Goal: Task Accomplishment & Management: Use online tool/utility

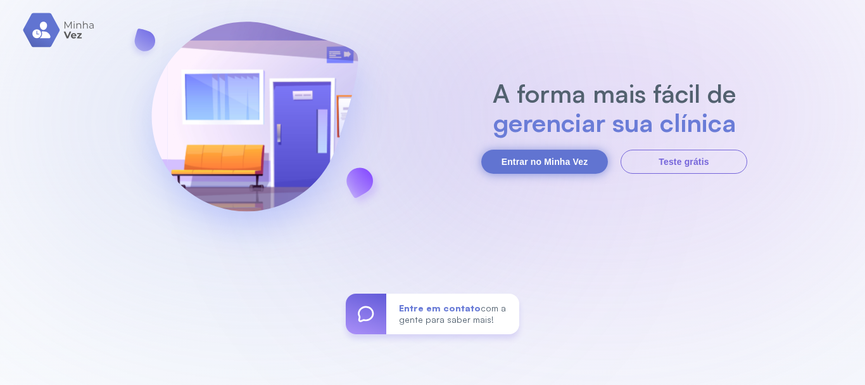
click at [527, 160] on button "Entrar no Minha Vez" at bounding box center [545, 162] width 127 height 24
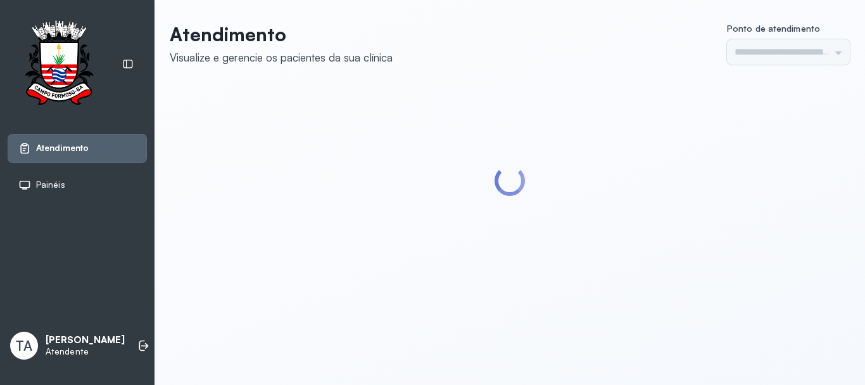
type input "******"
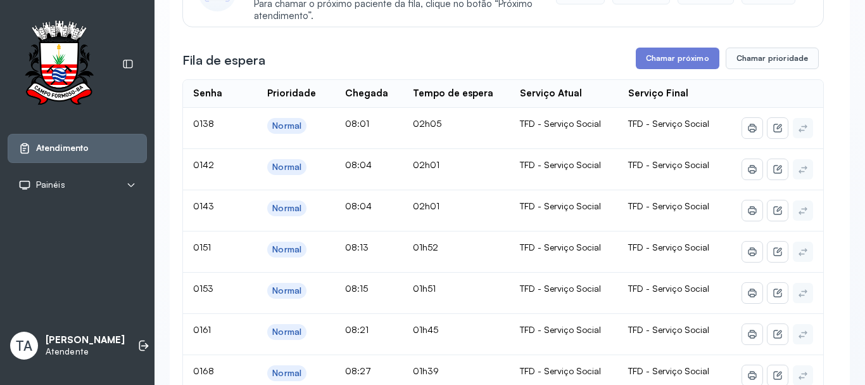
scroll to position [127, 0]
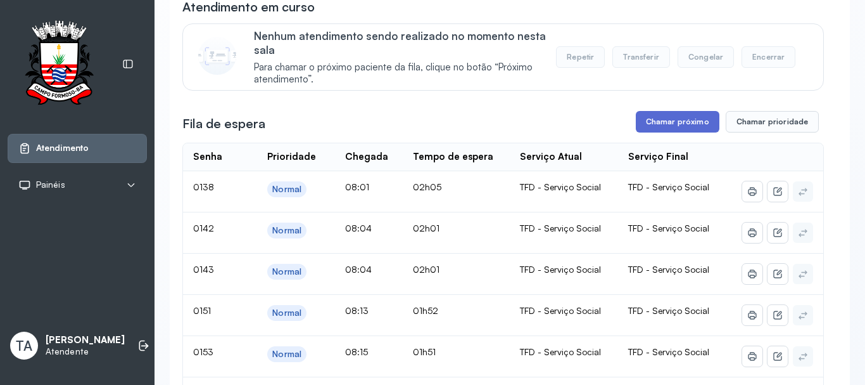
click at [677, 119] on button "Chamar próximo" at bounding box center [678, 122] width 84 height 22
click at [638, 130] on button "Chamar próximo" at bounding box center [678, 122] width 84 height 22
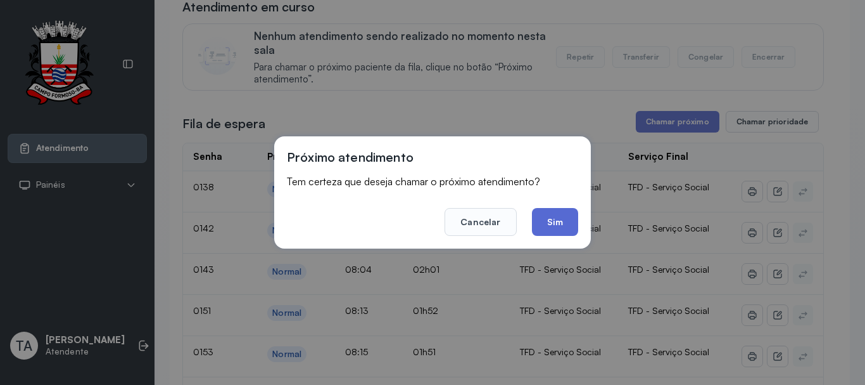
click at [539, 216] on button "Sim" at bounding box center [555, 222] width 46 height 28
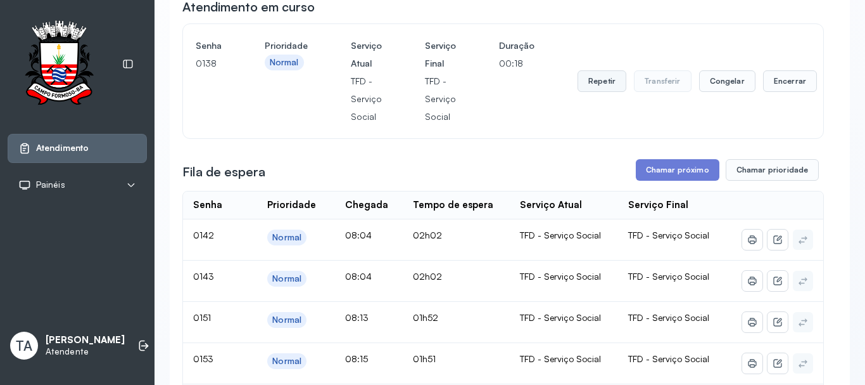
click at [597, 84] on button "Repetir" at bounding box center [602, 81] width 49 height 22
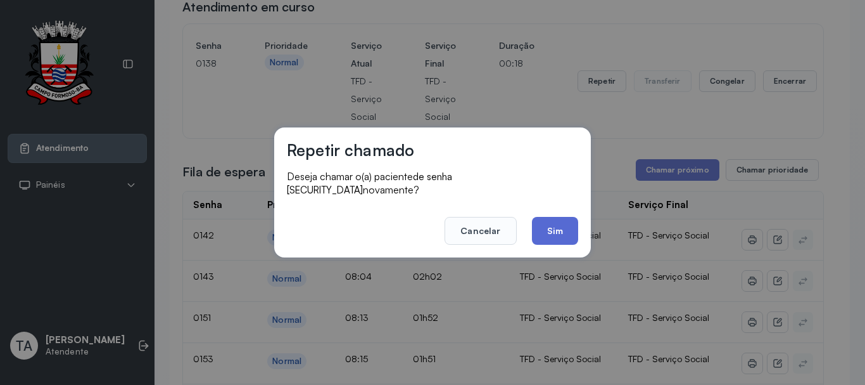
click at [561, 224] on button "Sim" at bounding box center [555, 231] width 46 height 28
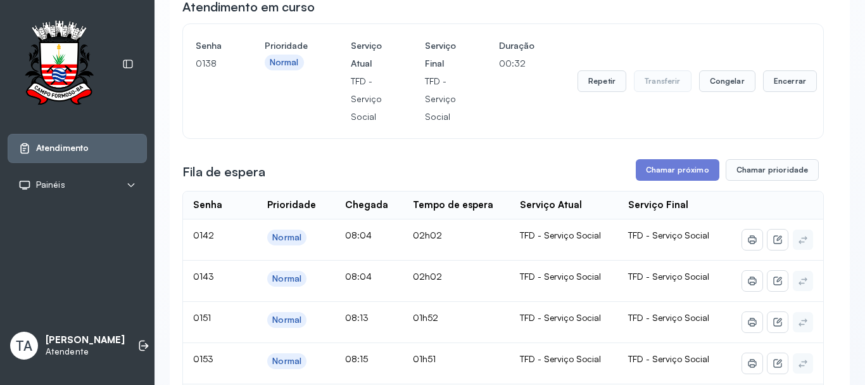
click at [781, 100] on div "Repetir Transferir Congelar Encerrar" at bounding box center [697, 81] width 239 height 89
click at [777, 86] on button "Encerrar" at bounding box center [790, 81] width 54 height 22
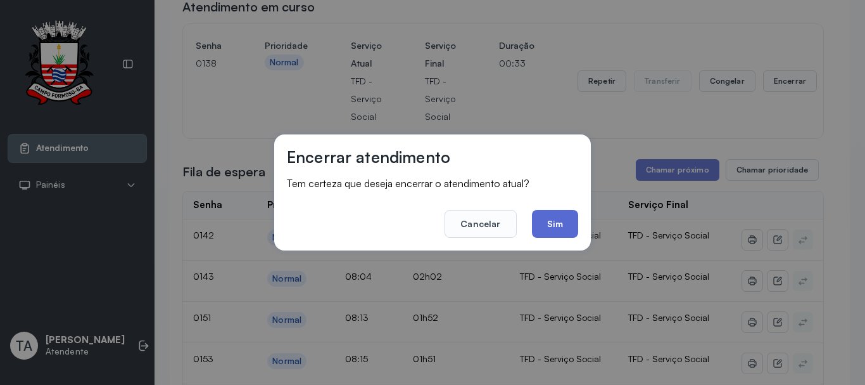
click at [563, 214] on button "Sim" at bounding box center [555, 224] width 46 height 28
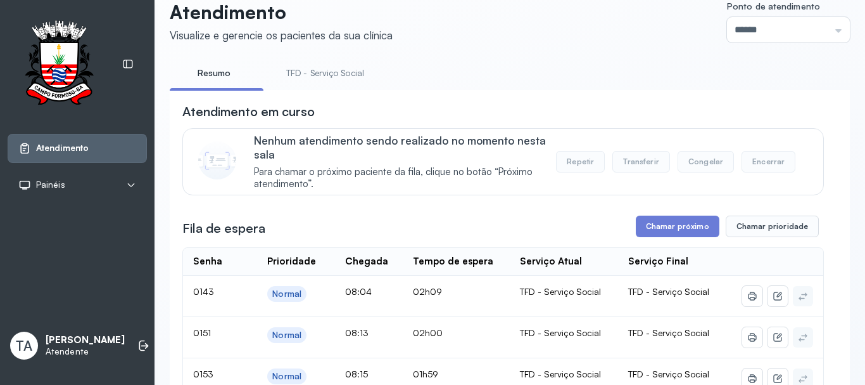
scroll to position [0, 0]
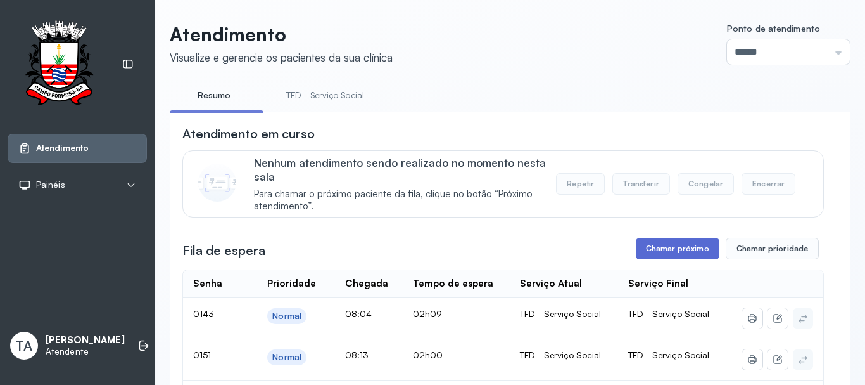
click at [658, 244] on button "Chamar próximo" at bounding box center [678, 249] width 84 height 22
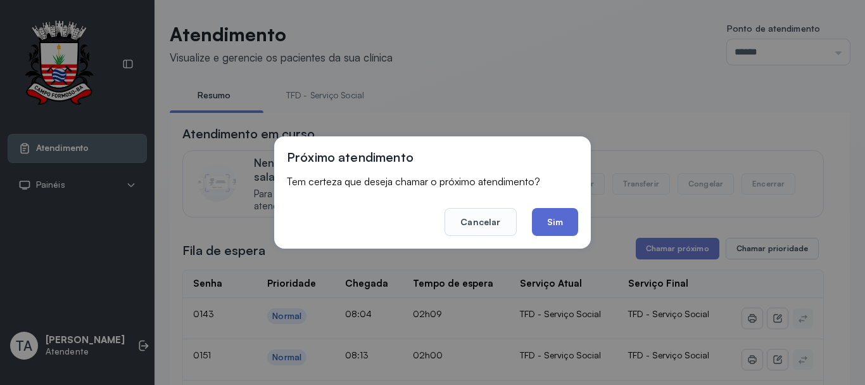
click at [553, 217] on button "Sim" at bounding box center [555, 222] width 46 height 28
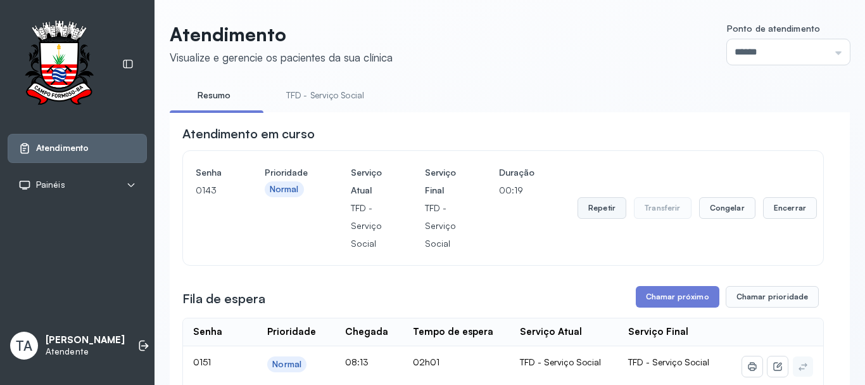
click at [594, 207] on button "Repetir" at bounding box center [602, 208] width 49 height 22
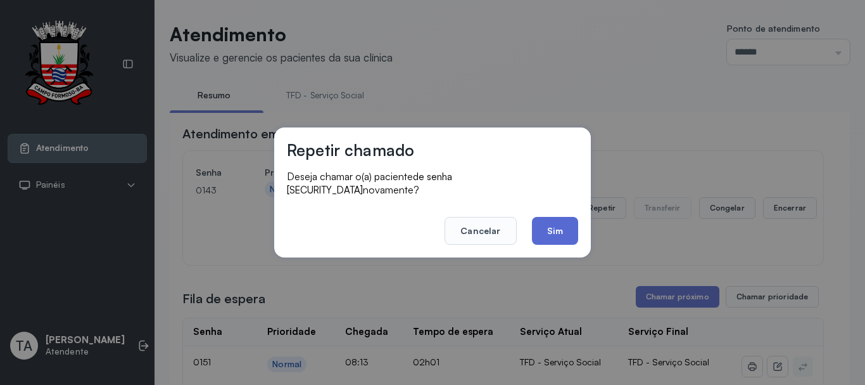
click at [573, 227] on button "Sim" at bounding box center [555, 231] width 46 height 28
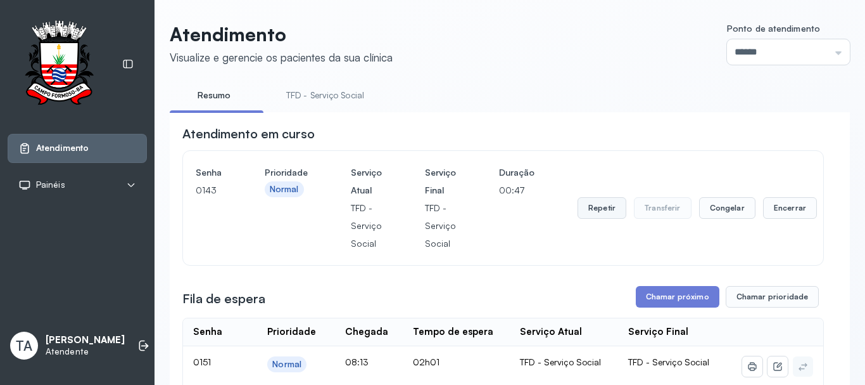
click at [584, 211] on button "Repetir" at bounding box center [602, 208] width 49 height 22
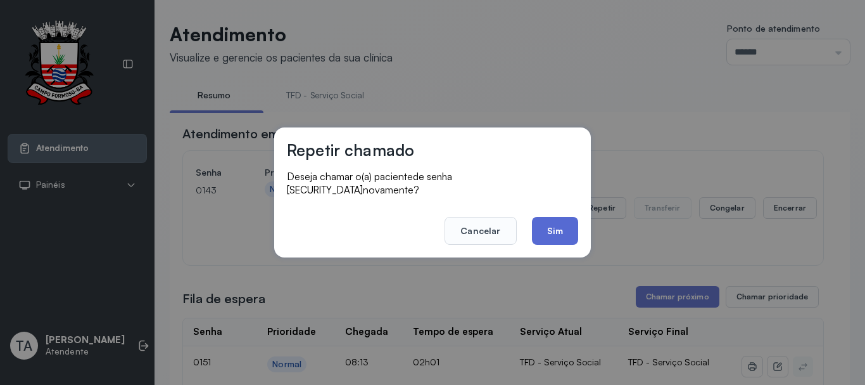
click at [544, 227] on button "Sim" at bounding box center [555, 231] width 46 height 28
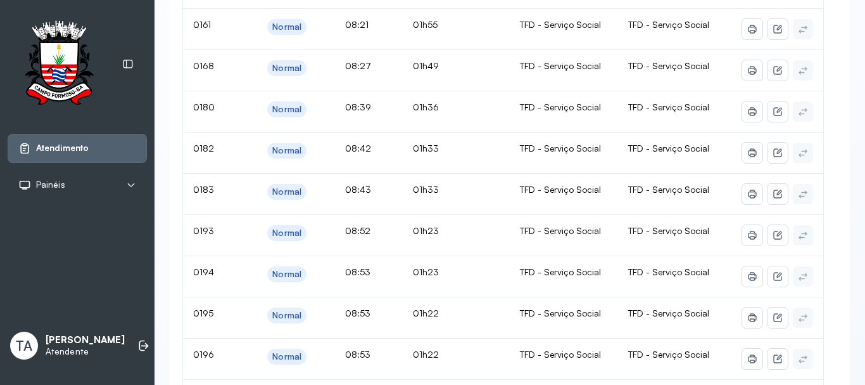
scroll to position [103, 0]
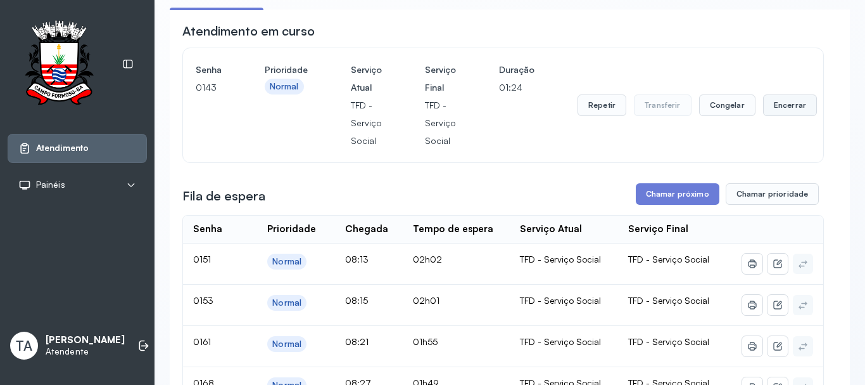
click at [784, 99] on button "Encerrar" at bounding box center [790, 105] width 54 height 22
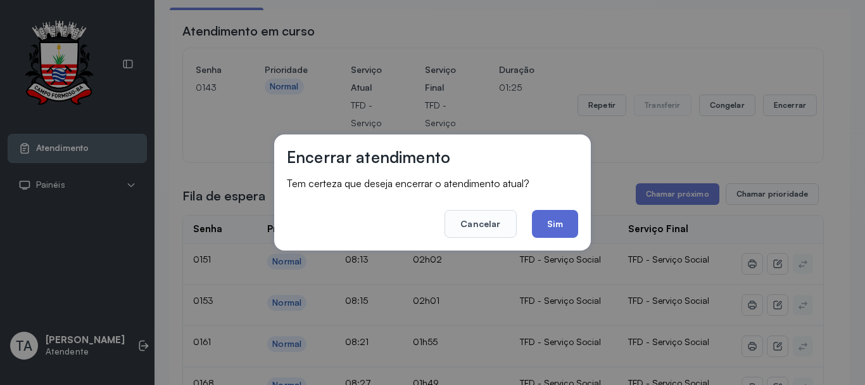
click at [556, 224] on button "Sim" at bounding box center [555, 224] width 46 height 28
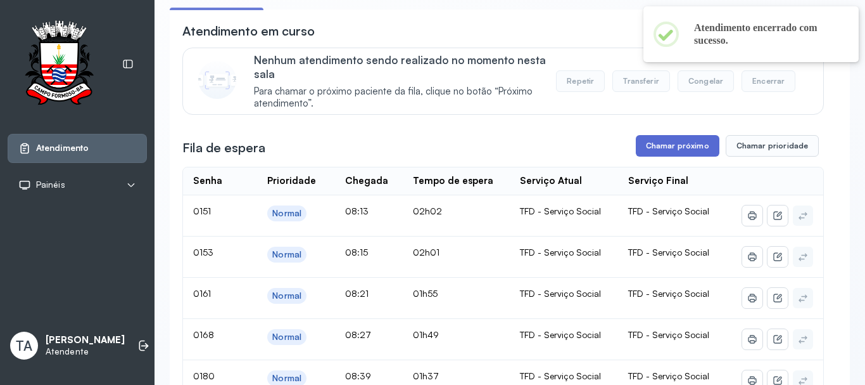
click at [642, 147] on button "Chamar próximo" at bounding box center [678, 146] width 84 height 22
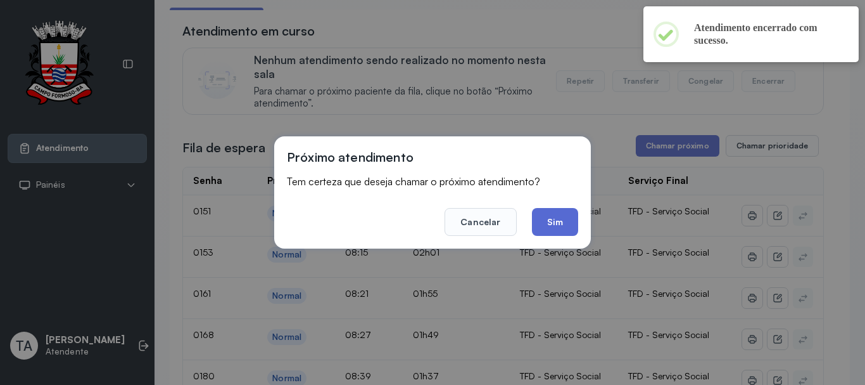
click at [568, 218] on button "Sim" at bounding box center [555, 222] width 46 height 28
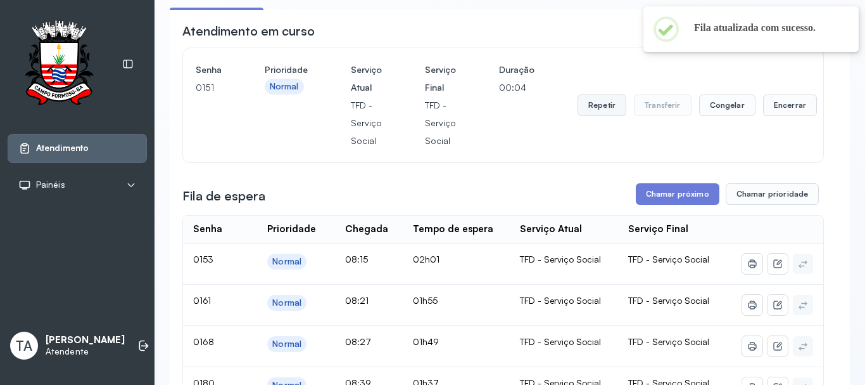
click at [582, 106] on button "Repetir" at bounding box center [602, 105] width 49 height 22
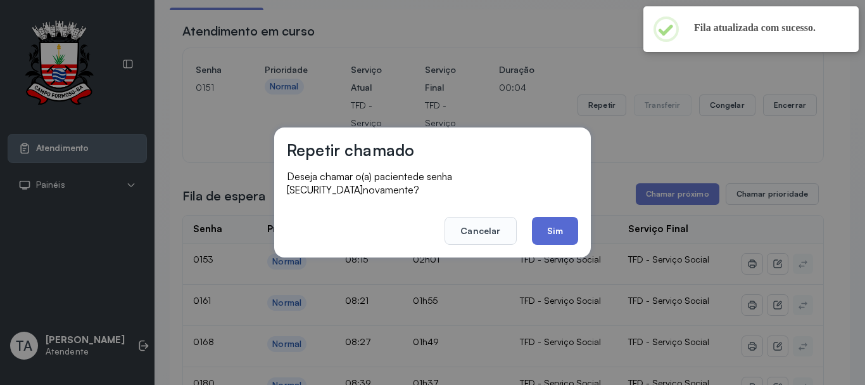
click at [573, 235] on button "Sim" at bounding box center [555, 231] width 46 height 28
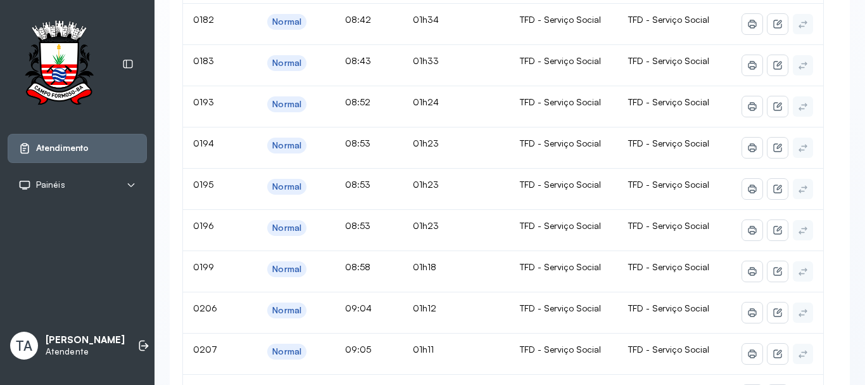
scroll to position [0, 0]
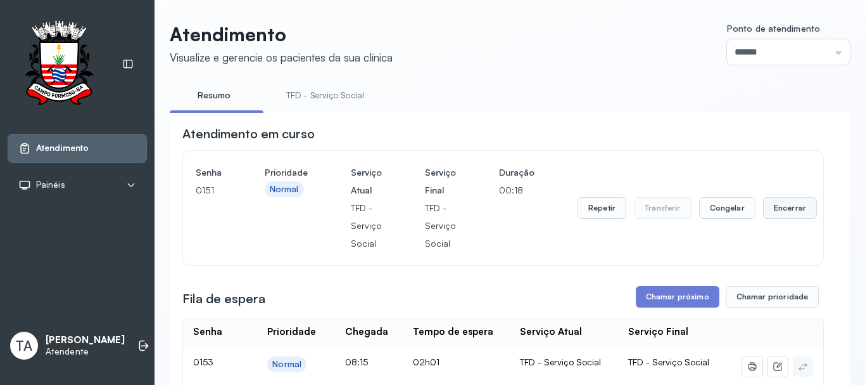
click at [775, 207] on button "Encerrar" at bounding box center [790, 208] width 54 height 22
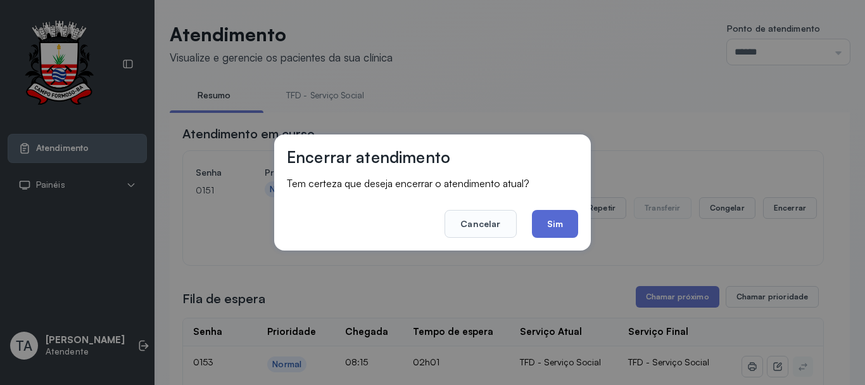
click at [567, 228] on button "Sim" at bounding box center [555, 224] width 46 height 28
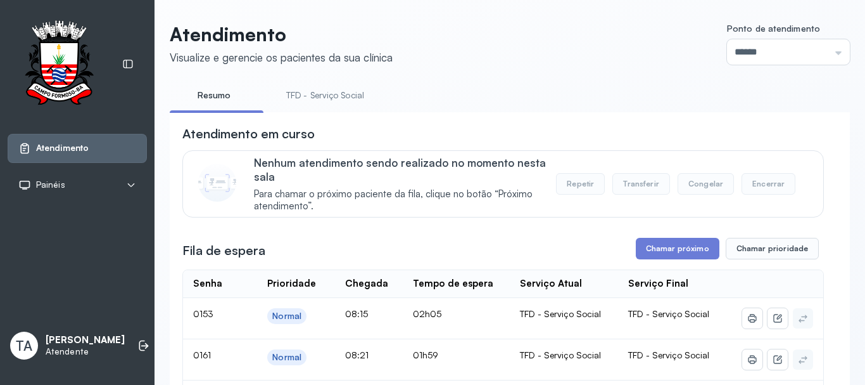
click at [316, 105] on link "TFD - Serviço Social" at bounding box center [325, 95] width 103 height 21
click at [642, 250] on button "Chamar próximo" at bounding box center [678, 249] width 84 height 22
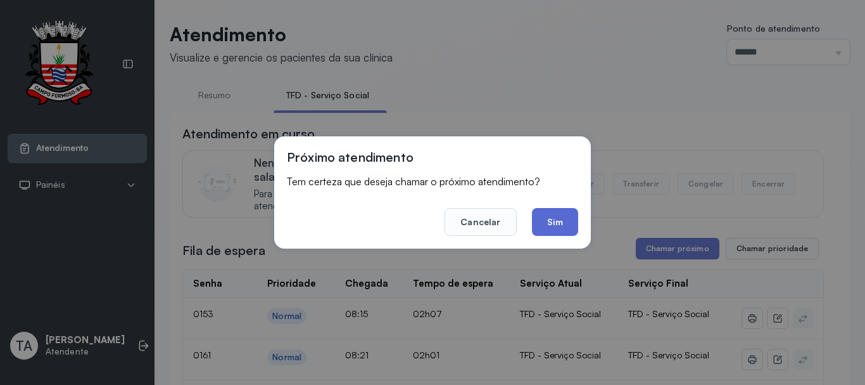
click at [556, 221] on button "Sim" at bounding box center [555, 222] width 46 height 28
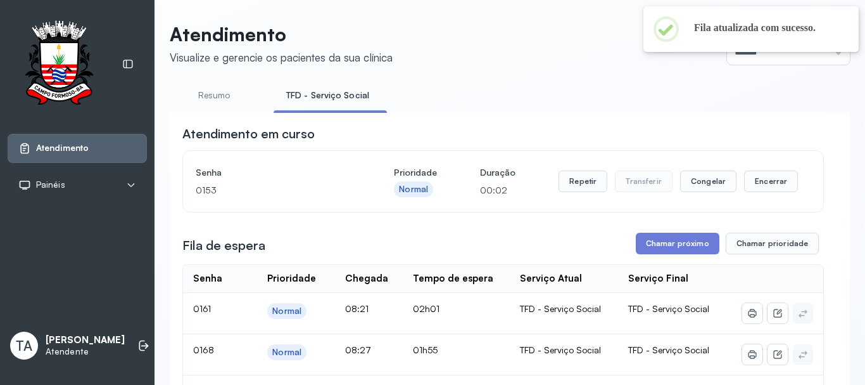
click at [580, 171] on div "Repetir Transferir Congelar Encerrar" at bounding box center [678, 180] width 239 height 35
click at [578, 184] on button "Repetir" at bounding box center [583, 181] width 49 height 22
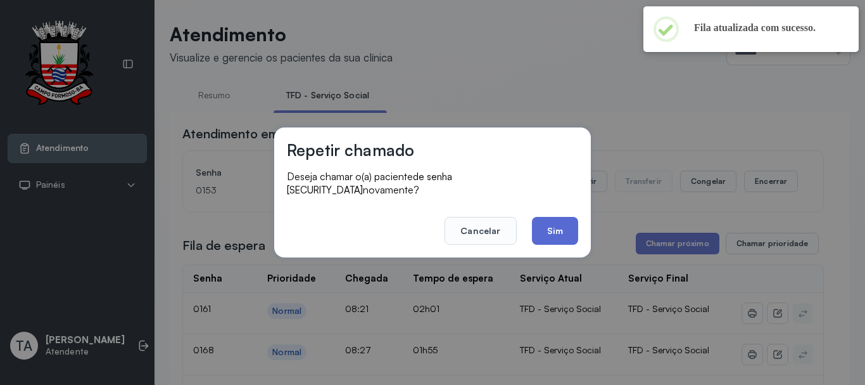
click at [549, 229] on button "Sim" at bounding box center [555, 231] width 46 height 28
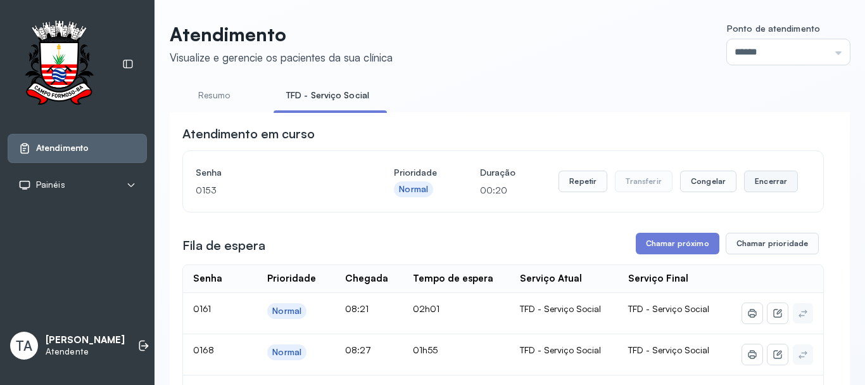
click at [770, 189] on button "Encerrar" at bounding box center [771, 181] width 54 height 22
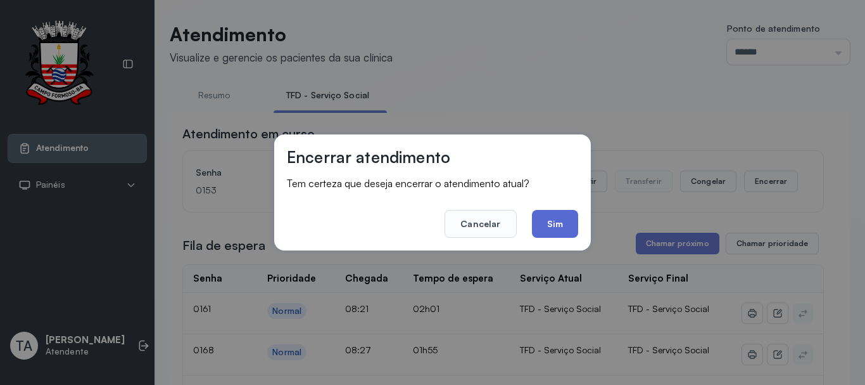
click at [558, 227] on button "Sim" at bounding box center [555, 224] width 46 height 28
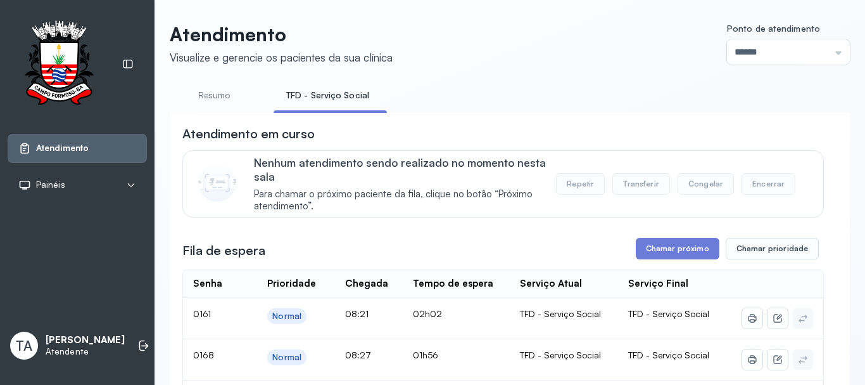
click at [554, 61] on header "Atendimento Visualize e gerencie os pacientes da sua clínica Ponto de atendimen…" at bounding box center [510, 44] width 680 height 42
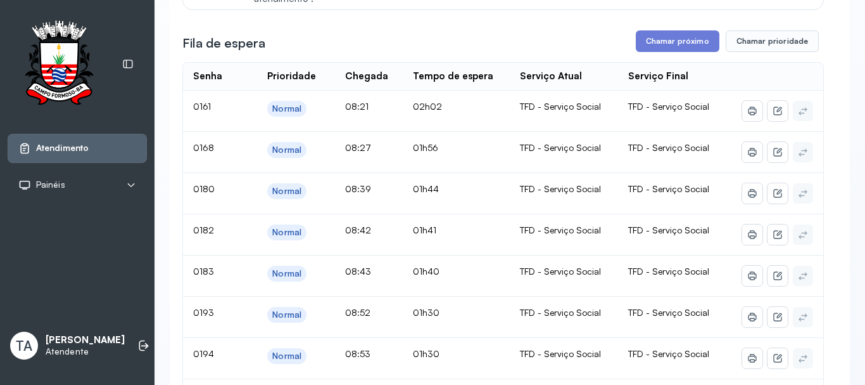
scroll to position [63, 0]
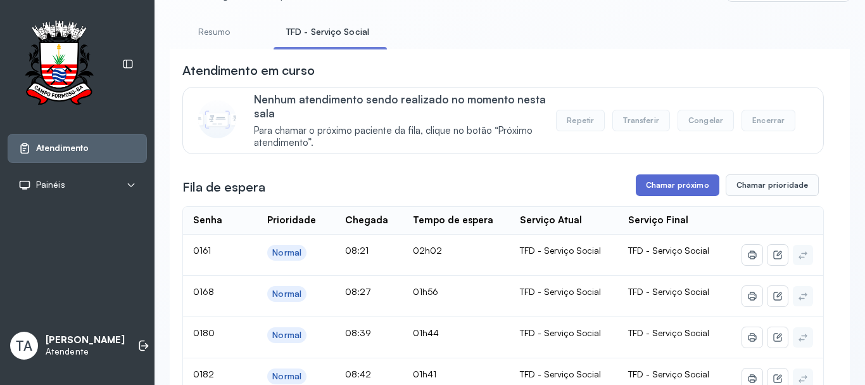
click at [649, 193] on button "Chamar próximo" at bounding box center [678, 185] width 84 height 22
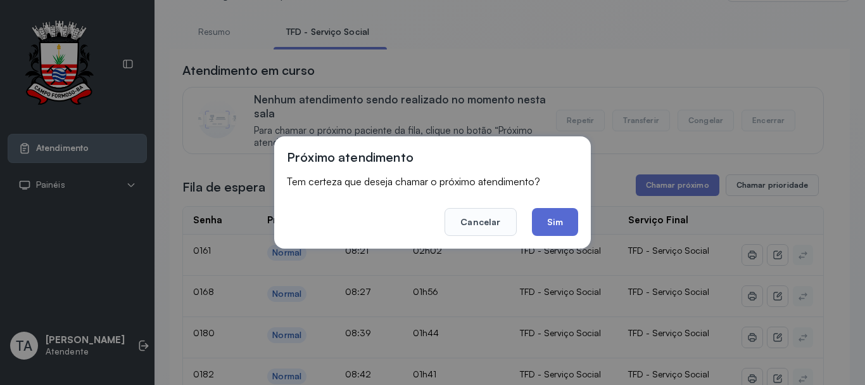
click at [572, 227] on button "Sim" at bounding box center [555, 222] width 46 height 28
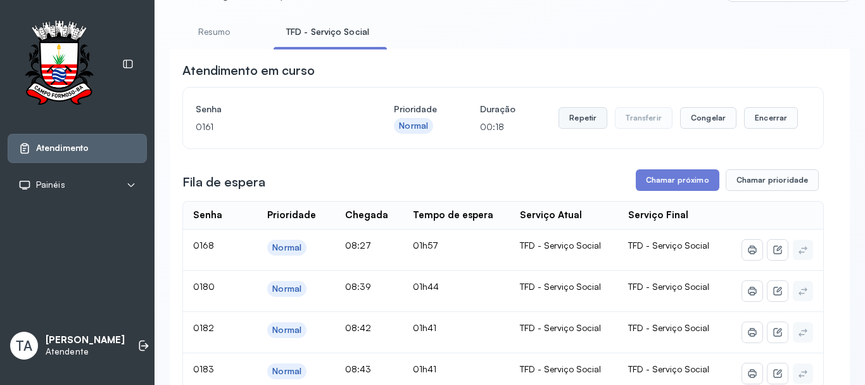
click at [572, 126] on button "Repetir" at bounding box center [583, 118] width 49 height 22
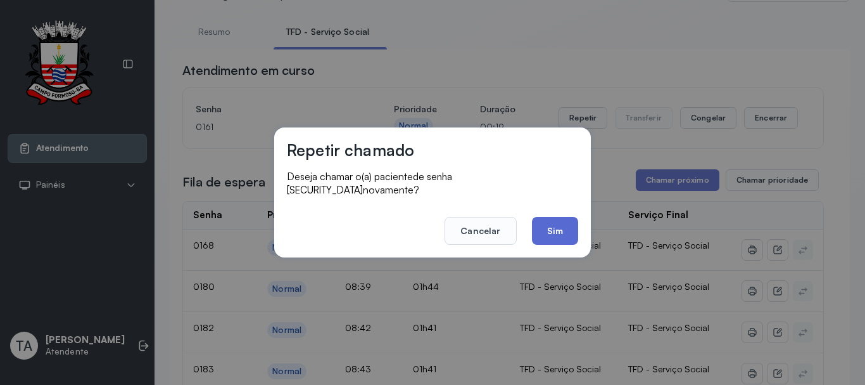
click at [558, 219] on button "Sim" at bounding box center [555, 231] width 46 height 28
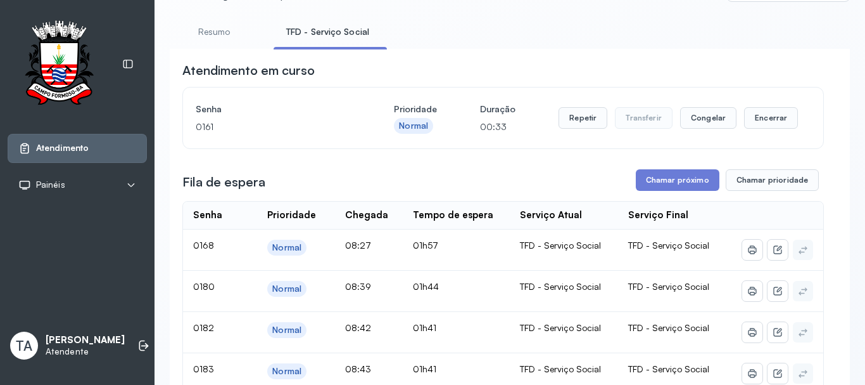
click at [580, 110] on div "Repetir Transferir Congelar Encerrar" at bounding box center [678, 117] width 239 height 35
click at [577, 122] on button "Repetir" at bounding box center [583, 118] width 49 height 22
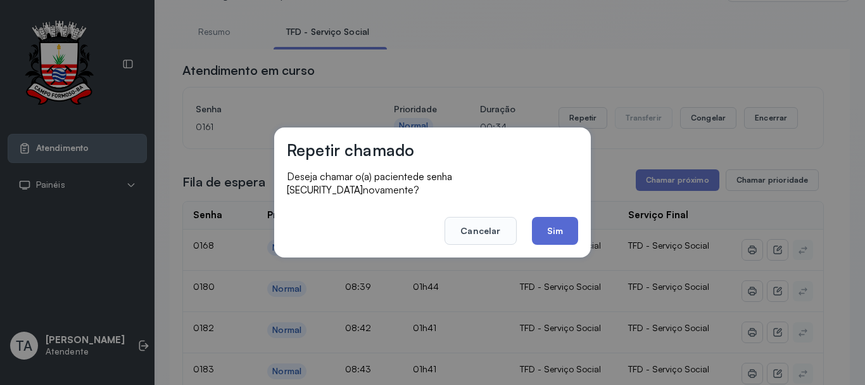
click at [572, 222] on button "Sim" at bounding box center [555, 231] width 46 height 28
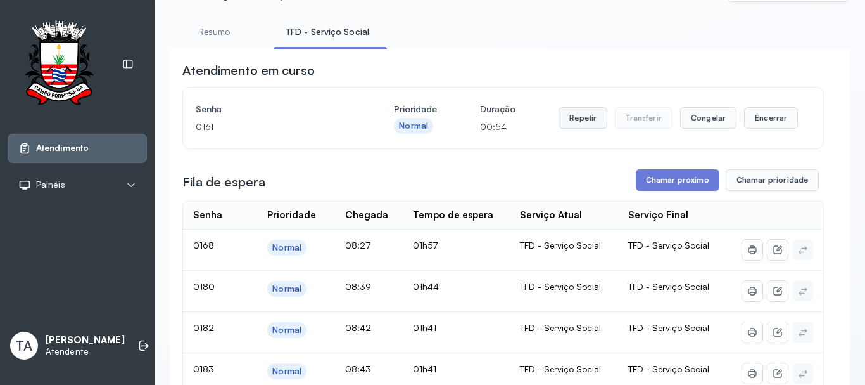
click at [589, 118] on button "Repetir" at bounding box center [583, 118] width 49 height 22
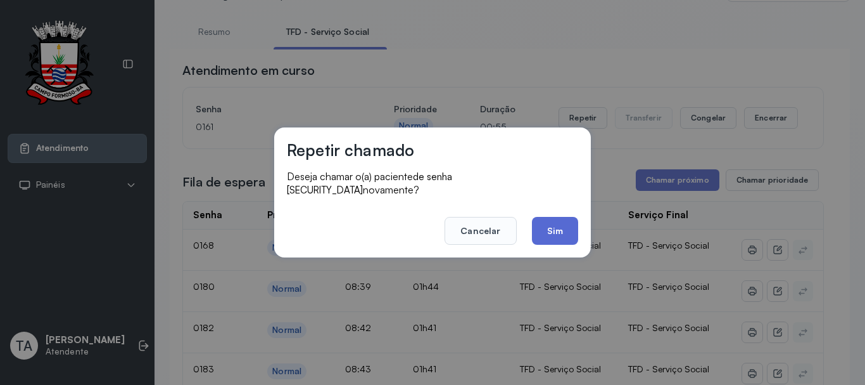
click at [556, 228] on button "Sim" at bounding box center [555, 231] width 46 height 28
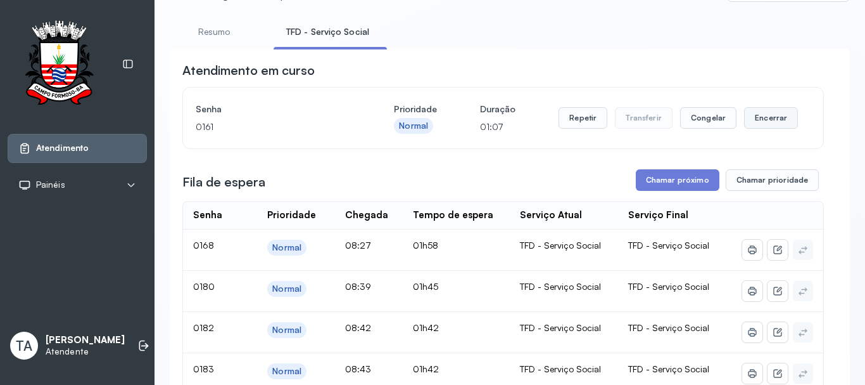
click at [780, 113] on button "Encerrar" at bounding box center [771, 118] width 54 height 22
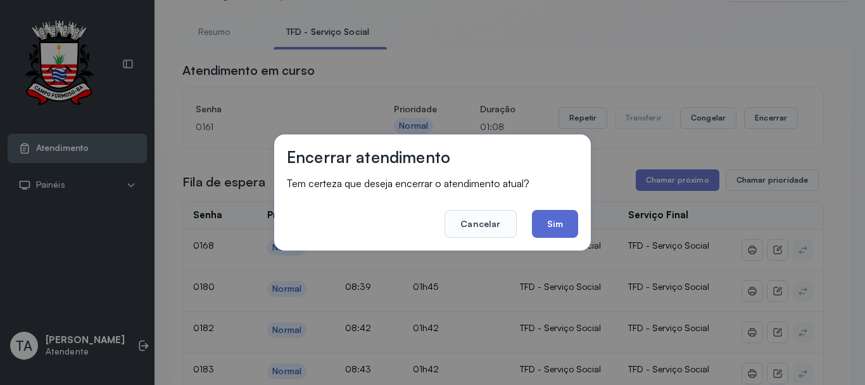
click at [560, 224] on button "Sim" at bounding box center [555, 224] width 46 height 28
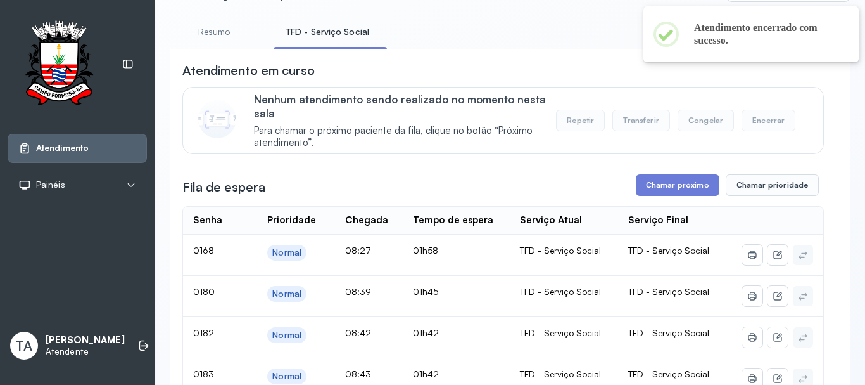
click at [655, 196] on button "Chamar próximo" at bounding box center [678, 185] width 84 height 22
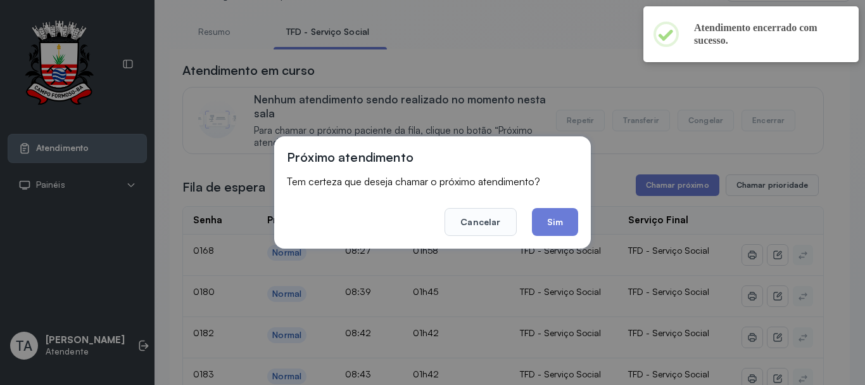
click at [565, 207] on footer "Cancelar Sim" at bounding box center [432, 213] width 291 height 46
click at [558, 220] on button "Sim" at bounding box center [555, 222] width 46 height 28
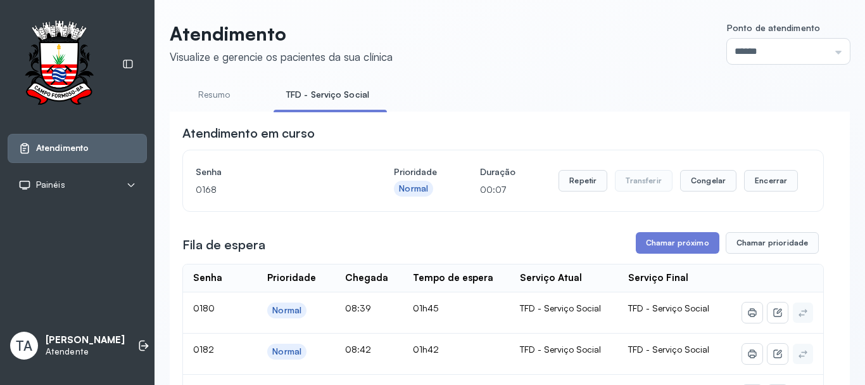
scroll to position [0, 0]
click at [575, 183] on button "Repetir" at bounding box center [583, 181] width 49 height 22
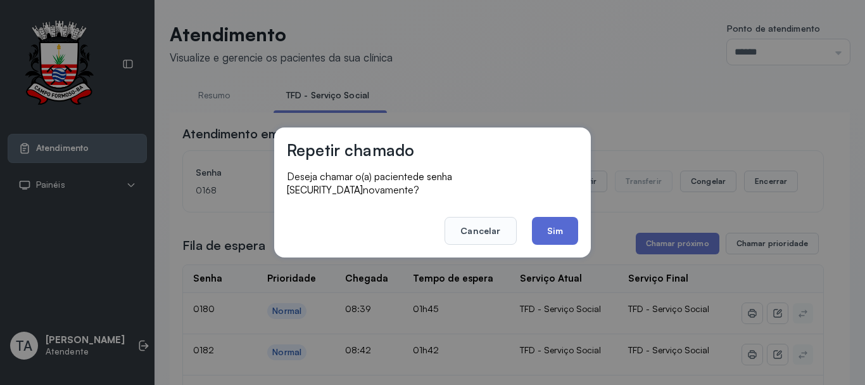
click at [552, 230] on button "Sim" at bounding box center [555, 231] width 46 height 28
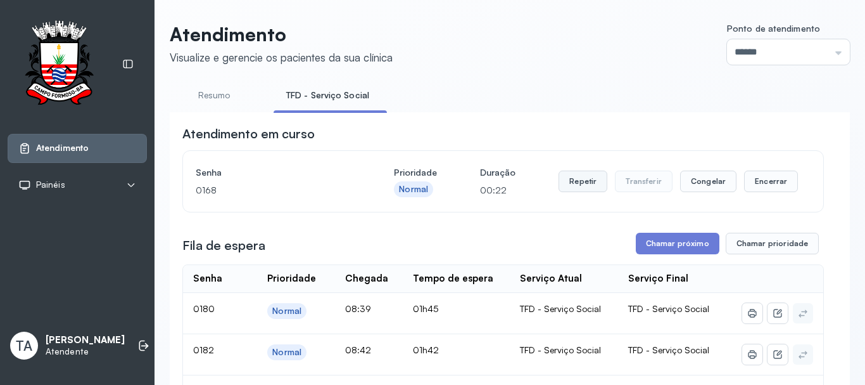
click at [573, 188] on button "Repetir" at bounding box center [583, 181] width 49 height 22
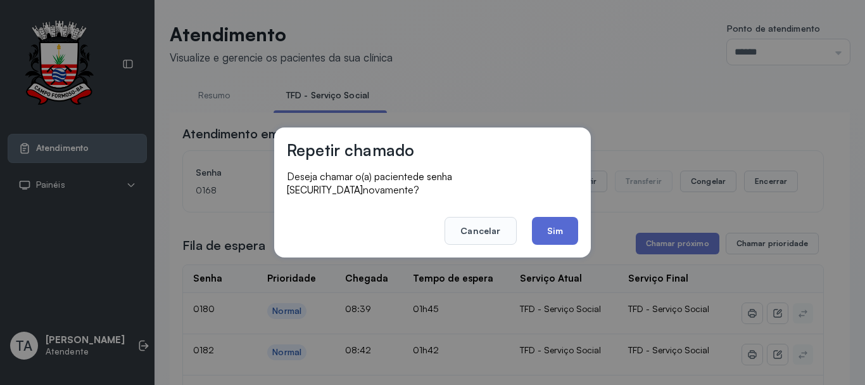
click at [556, 217] on button "Sim" at bounding box center [555, 231] width 46 height 28
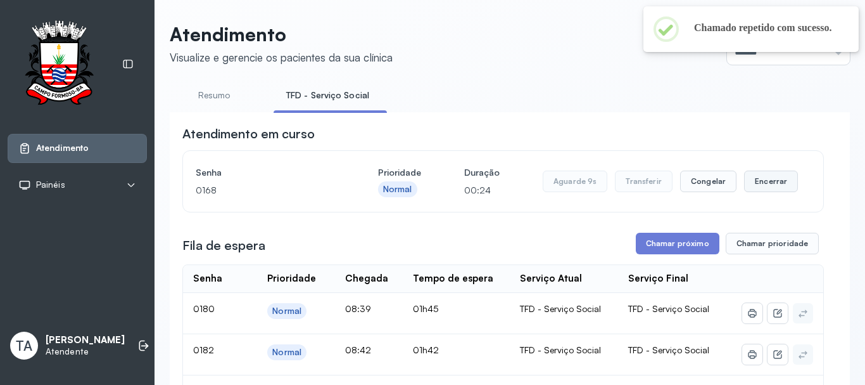
click at [780, 184] on button "Encerrar" at bounding box center [771, 181] width 54 height 22
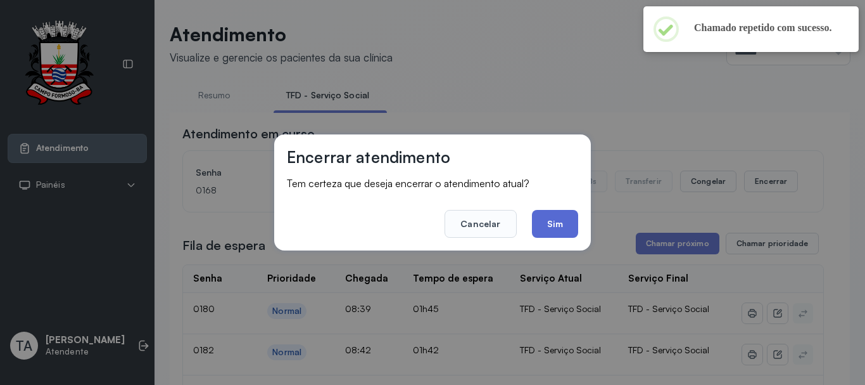
click at [556, 226] on button "Sim" at bounding box center [555, 224] width 46 height 28
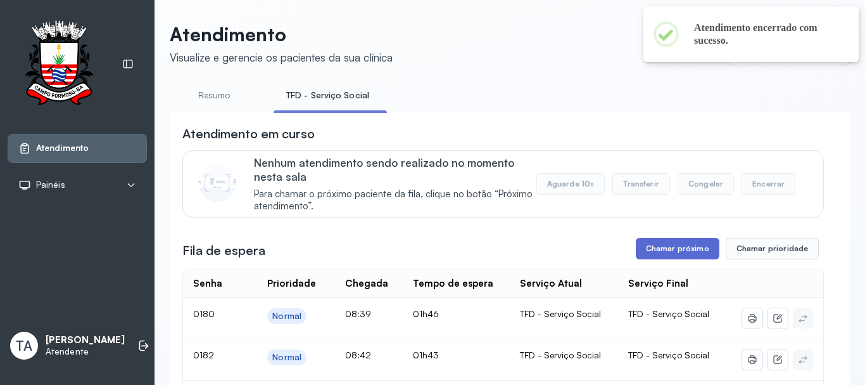
click at [654, 243] on button "Chamar próximo" at bounding box center [678, 249] width 84 height 22
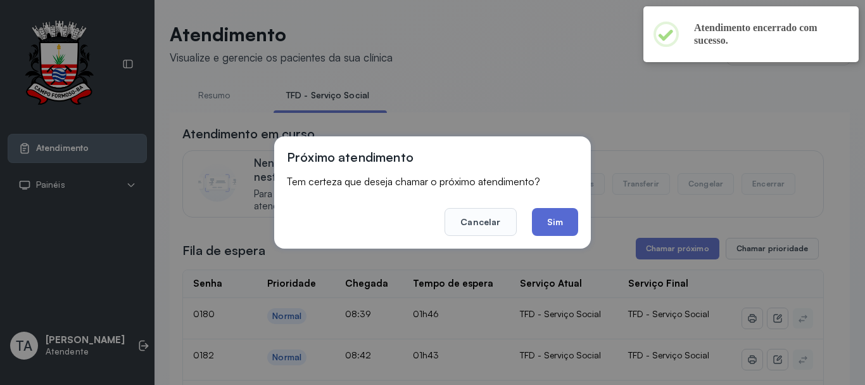
click at [550, 217] on button "Sim" at bounding box center [555, 222] width 46 height 28
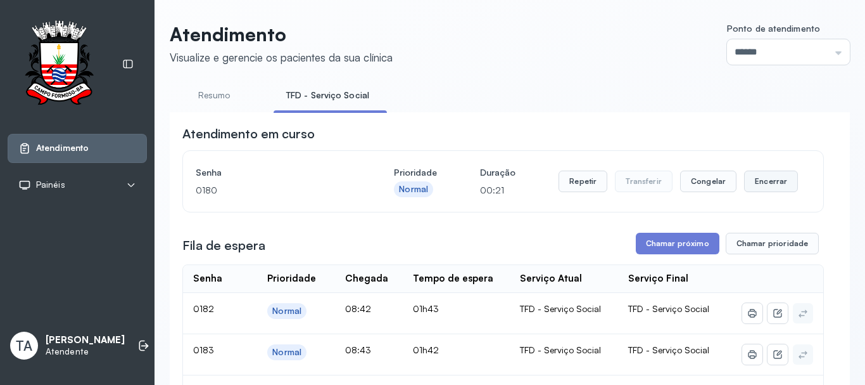
click at [767, 176] on button "Encerrar" at bounding box center [771, 181] width 54 height 22
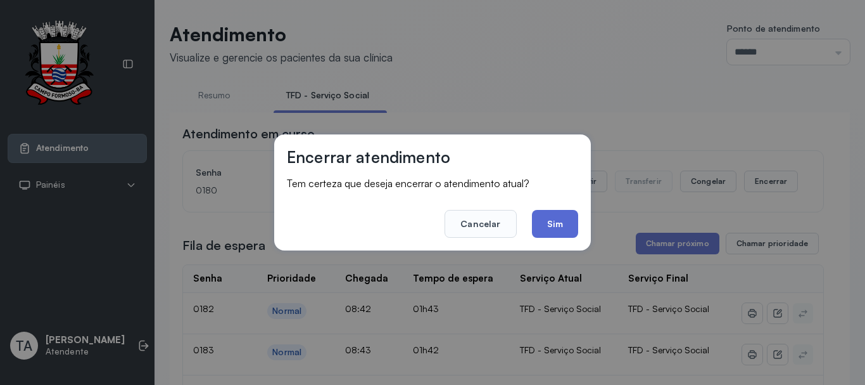
click at [573, 236] on button "Sim" at bounding box center [555, 224] width 46 height 28
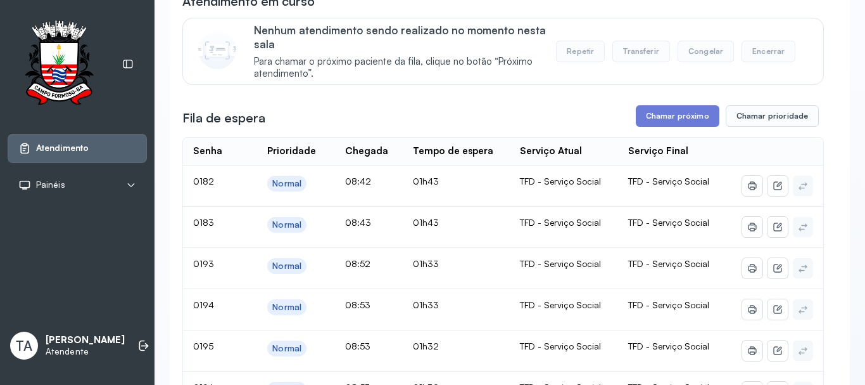
scroll to position [63, 0]
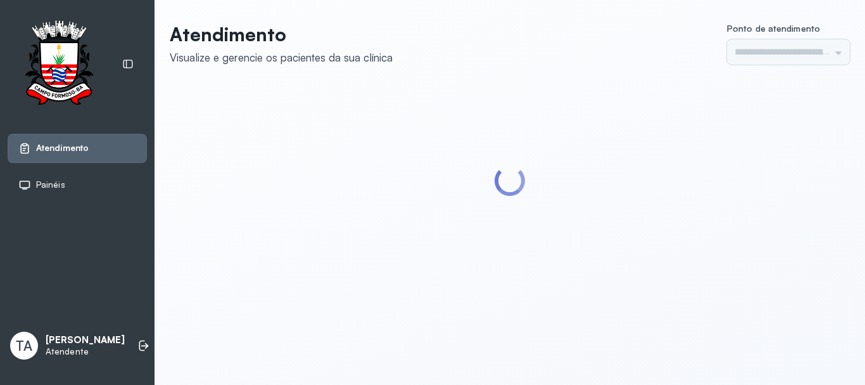
type input "******"
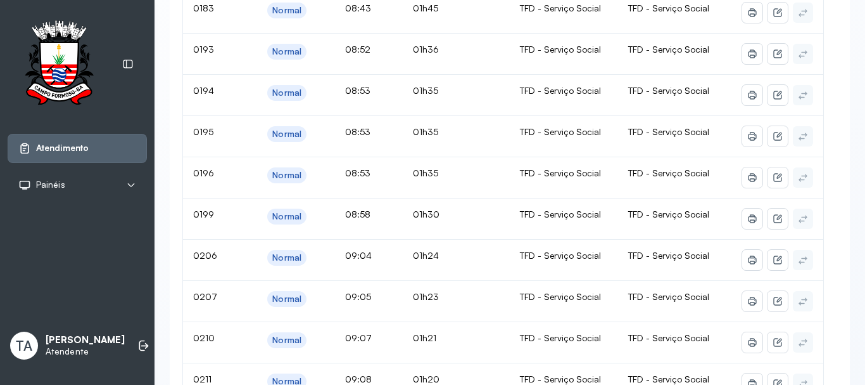
scroll to position [63, 0]
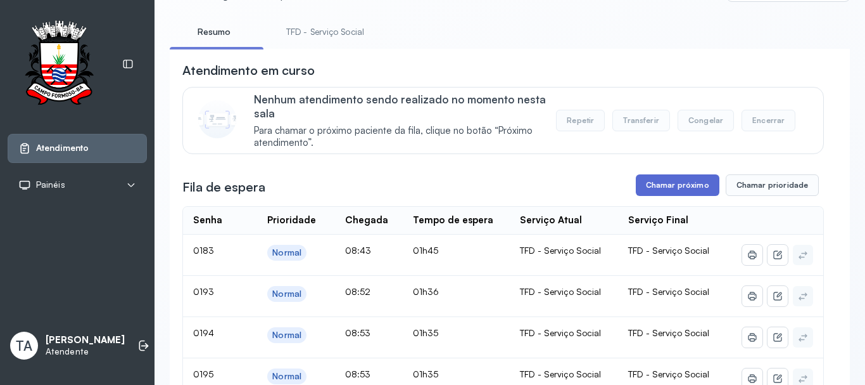
click at [637, 185] on button "Chamar próximo" at bounding box center [678, 185] width 84 height 22
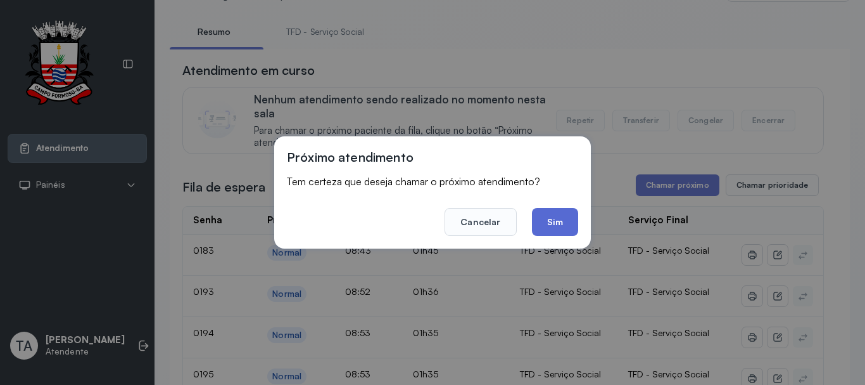
click at [562, 218] on button "Sim" at bounding box center [555, 222] width 46 height 28
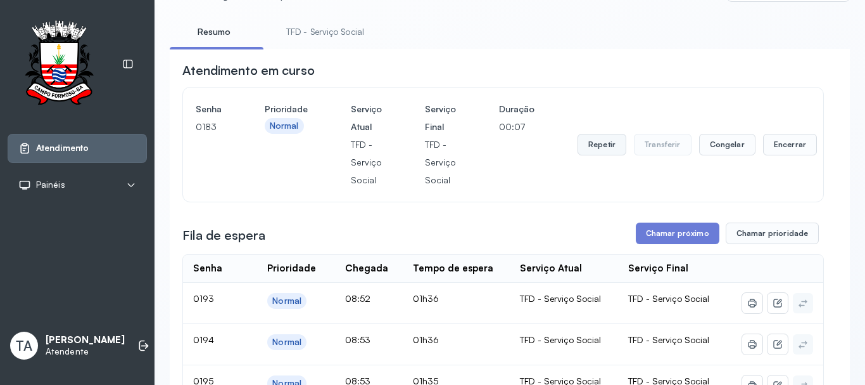
click at [586, 153] on button "Repetir" at bounding box center [602, 145] width 49 height 22
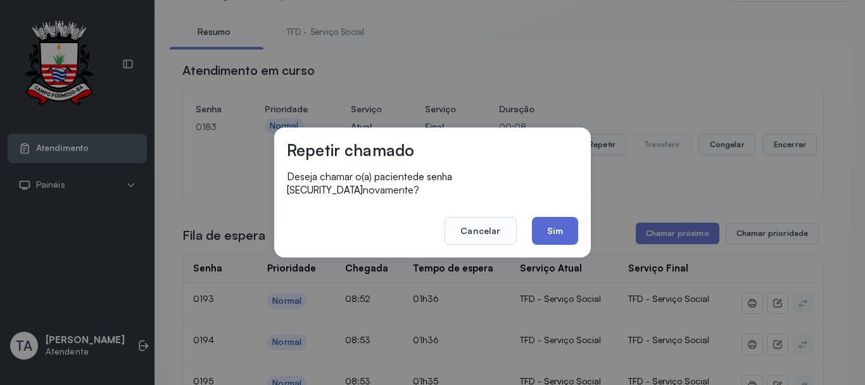
click at [539, 234] on button "Sim" at bounding box center [555, 231] width 46 height 28
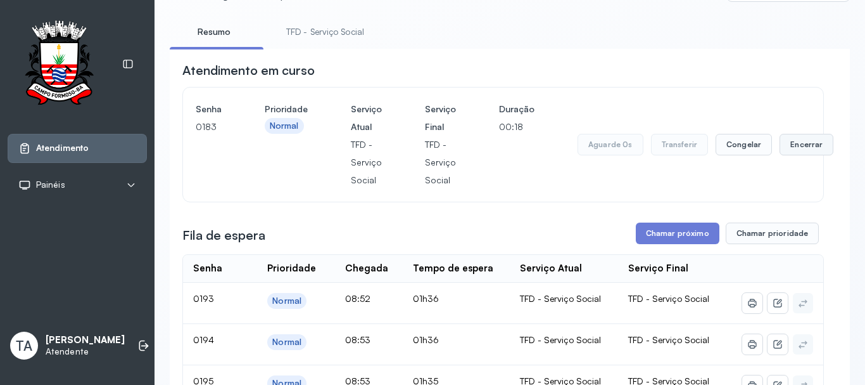
click at [800, 154] on button "Encerrar" at bounding box center [807, 145] width 54 height 22
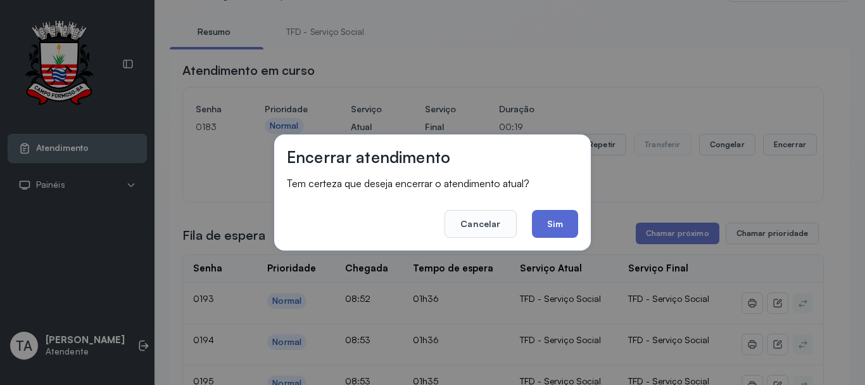
click at [559, 226] on button "Sim" at bounding box center [555, 224] width 46 height 28
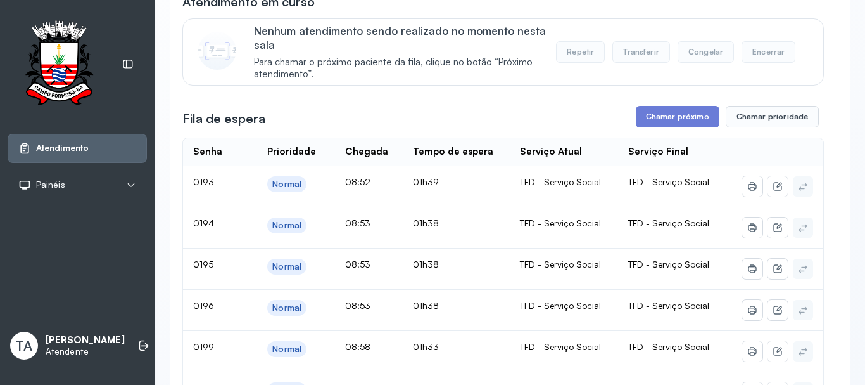
scroll to position [127, 0]
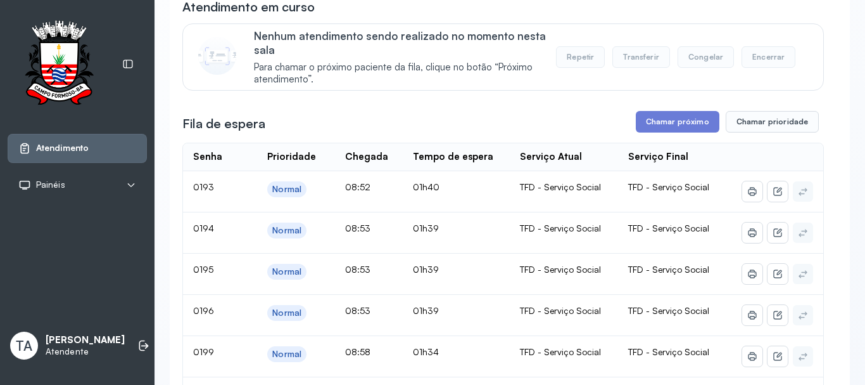
click at [646, 121] on button "Chamar próximo" at bounding box center [678, 122] width 84 height 22
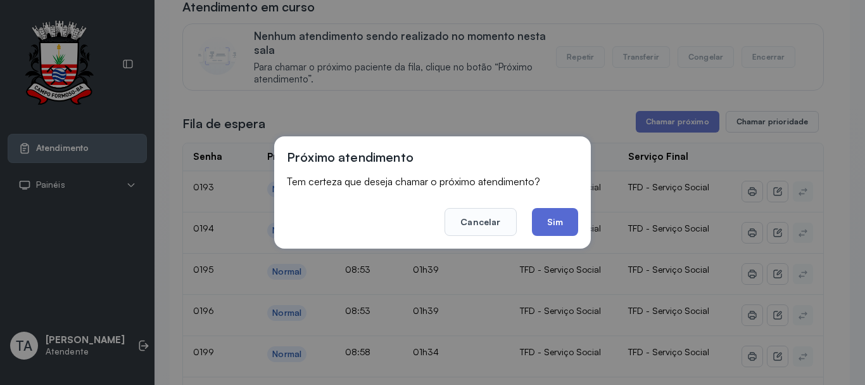
click at [556, 211] on button "Sim" at bounding box center [555, 222] width 46 height 28
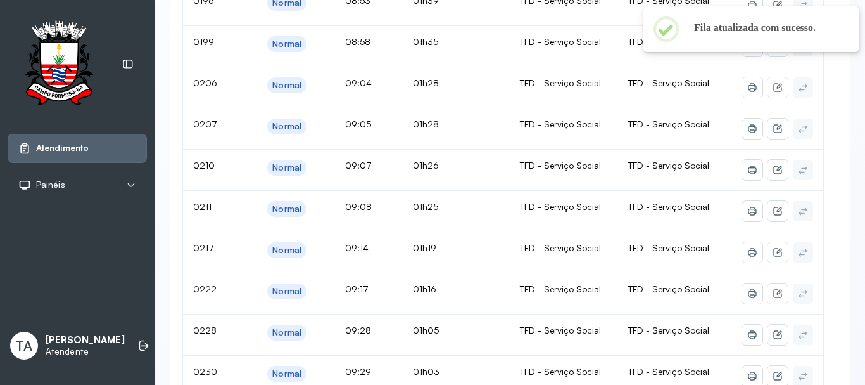
scroll to position [0, 0]
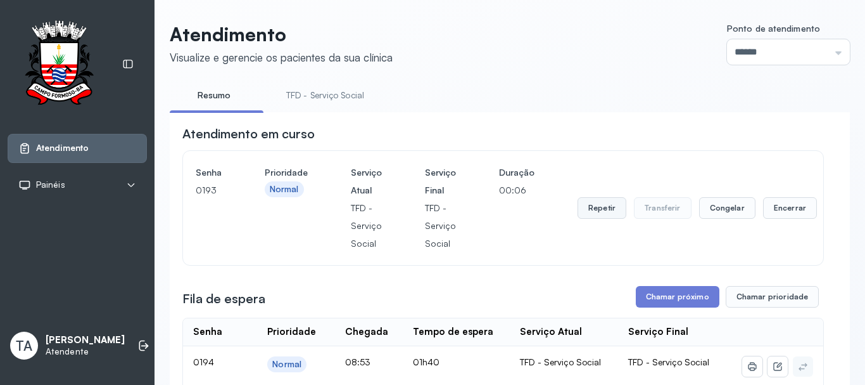
click at [602, 206] on button "Repetir" at bounding box center [602, 208] width 49 height 22
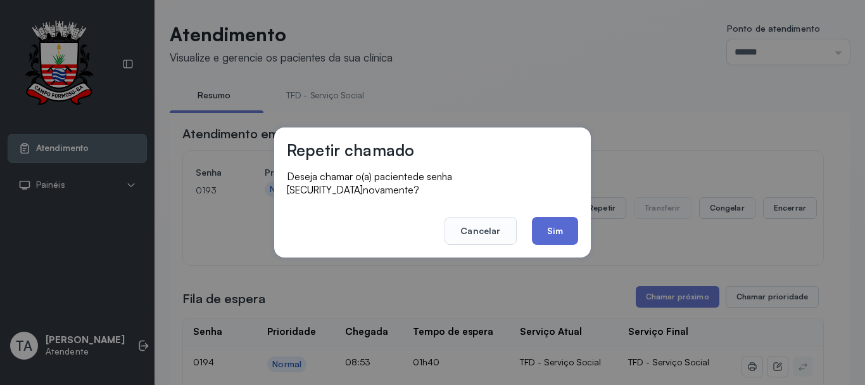
click at [561, 226] on button "Sim" at bounding box center [555, 231] width 46 height 28
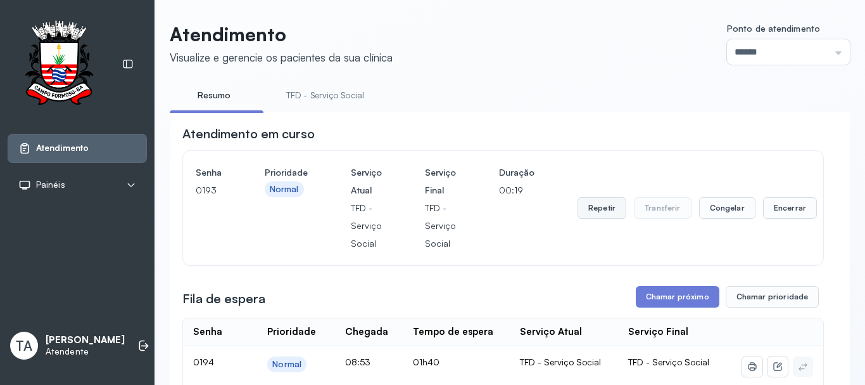
click at [596, 209] on button "Repetir" at bounding box center [602, 208] width 49 height 22
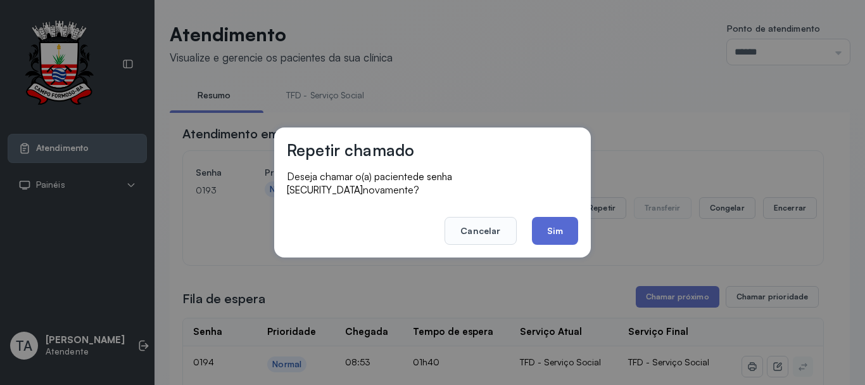
click at [565, 228] on button "Sim" at bounding box center [555, 231] width 46 height 28
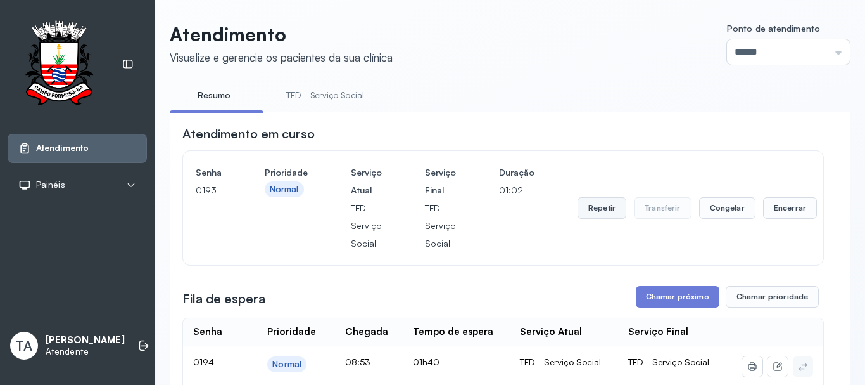
click at [589, 207] on button "Repetir" at bounding box center [602, 208] width 49 height 22
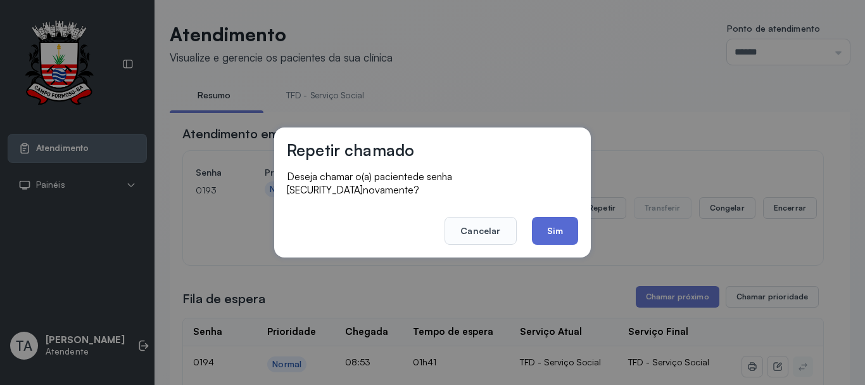
click at [561, 228] on button "Sim" at bounding box center [555, 231] width 46 height 28
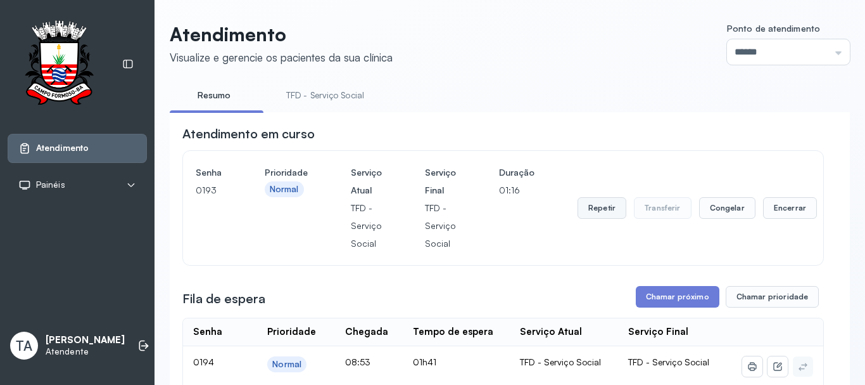
click at [590, 215] on button "Repetir" at bounding box center [602, 208] width 49 height 22
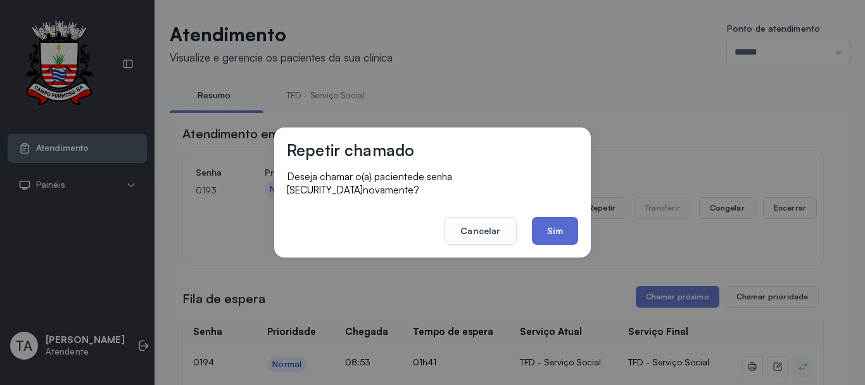
click at [562, 234] on button "Sim" at bounding box center [555, 231] width 46 height 28
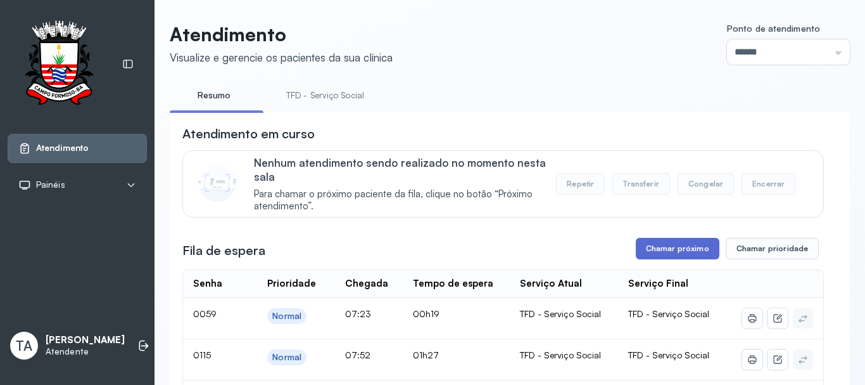
click at [645, 258] on button "Chamar próximo" at bounding box center [678, 249] width 84 height 22
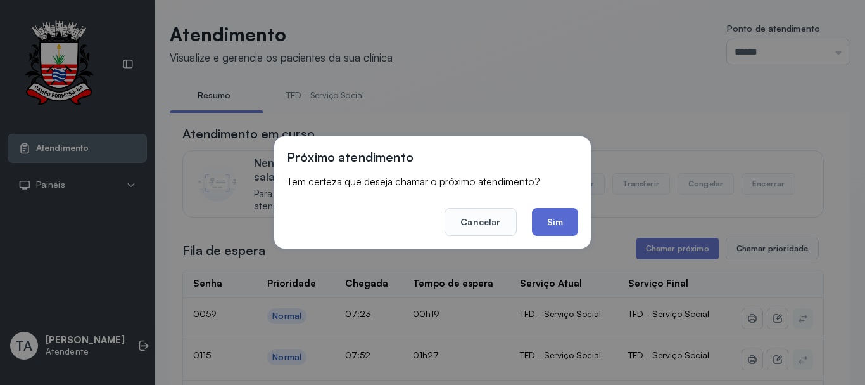
click at [549, 223] on button "Sim" at bounding box center [555, 222] width 46 height 28
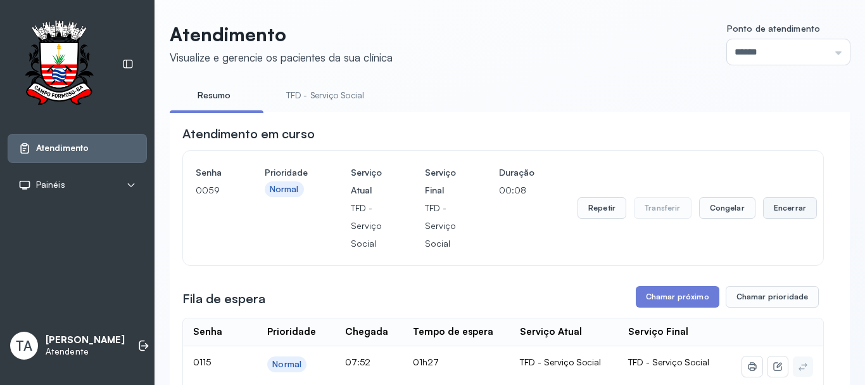
click at [774, 215] on button "Encerrar" at bounding box center [790, 208] width 54 height 22
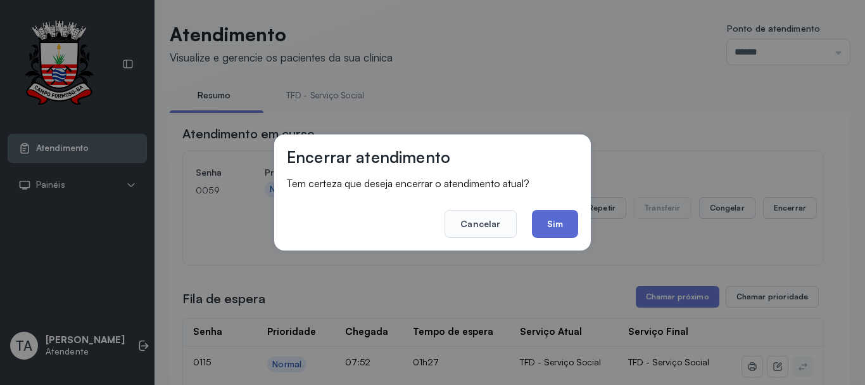
click at [543, 233] on button "Sim" at bounding box center [555, 224] width 46 height 28
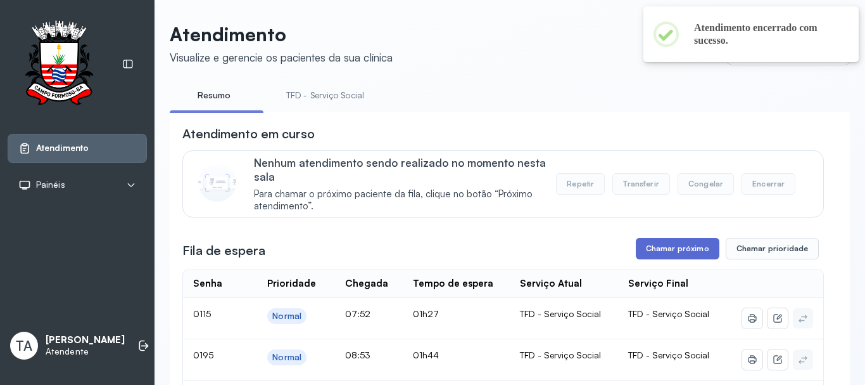
click at [688, 257] on button "Chamar próximo" at bounding box center [678, 249] width 84 height 22
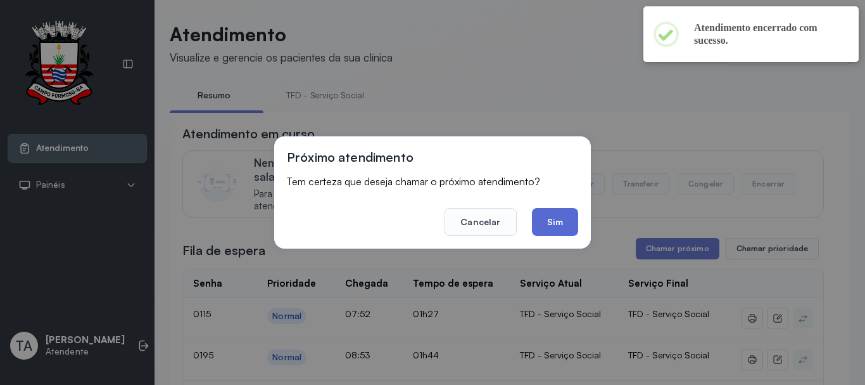
drag, startPoint x: 584, startPoint y: 237, endPoint x: 541, endPoint y: 226, distance: 44.6
click at [577, 236] on div "Próximo atendimento Tem certeza que deseja chamar o próximo atendimento? Cancel…" at bounding box center [432, 192] width 317 height 112
click at [540, 223] on button "Sim" at bounding box center [555, 222] width 46 height 28
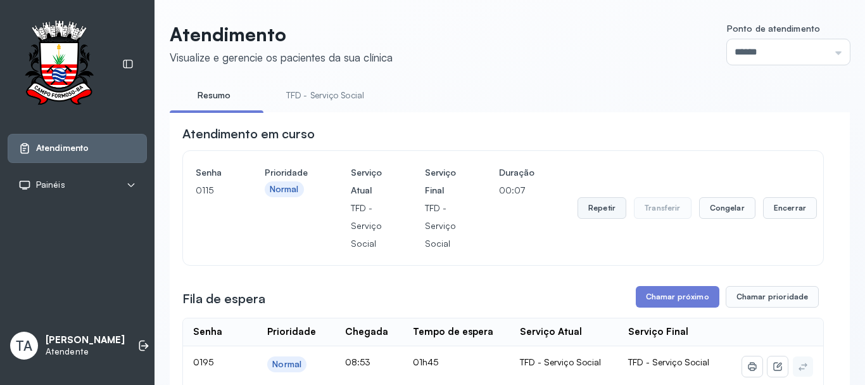
click at [599, 203] on button "Repetir" at bounding box center [602, 208] width 49 height 22
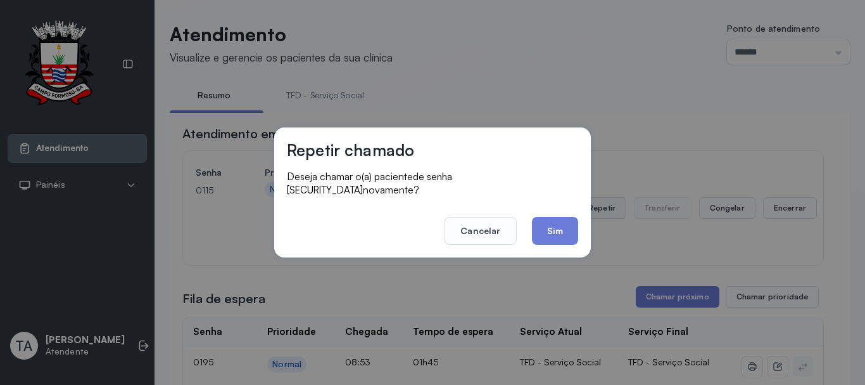
click at [597, 207] on div "Repetir chamado Deseja chamar o(a) paciente de senha 0115 novamente? Cancelar S…" at bounding box center [432, 192] width 865 height 385
click at [573, 219] on button "Sim" at bounding box center [555, 231] width 46 height 28
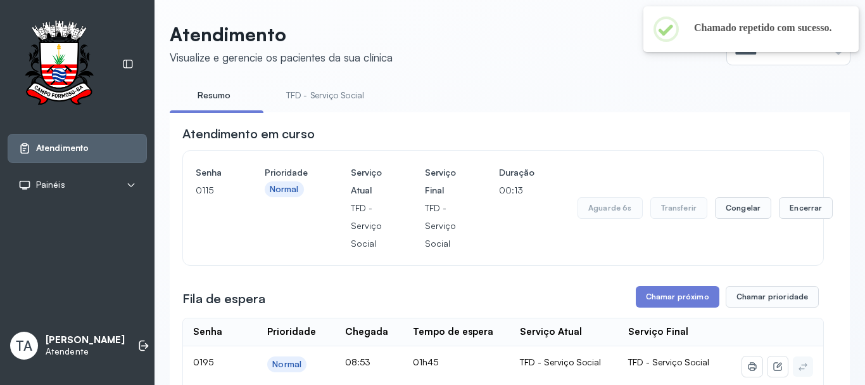
click at [317, 100] on link "TFD - Serviço Social" at bounding box center [325, 95] width 103 height 21
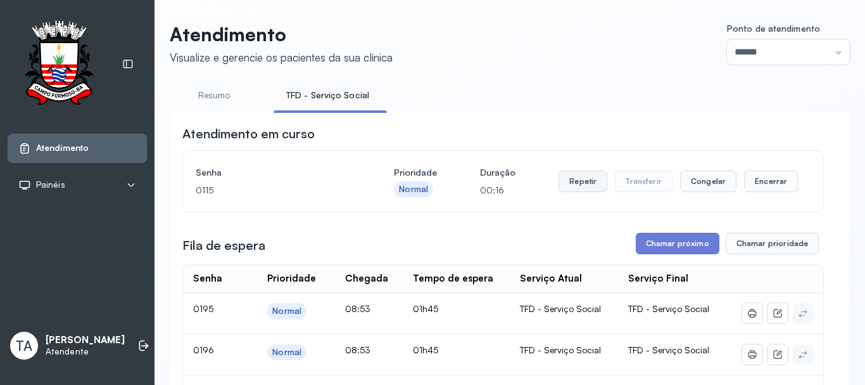
click at [581, 177] on button "Repetir" at bounding box center [583, 181] width 49 height 22
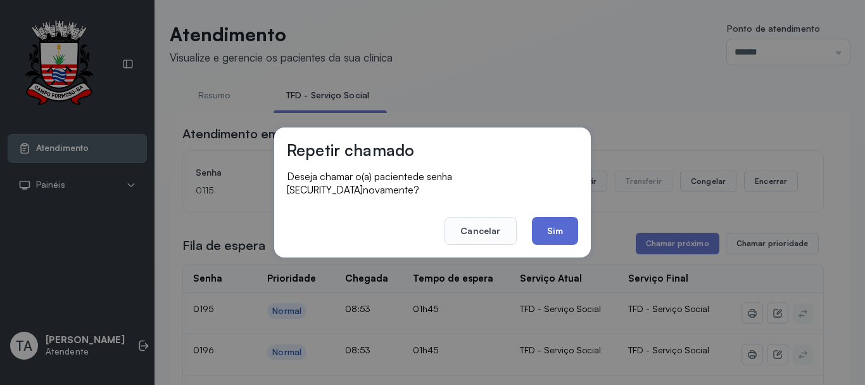
click at [536, 231] on button "Sim" at bounding box center [555, 231] width 46 height 28
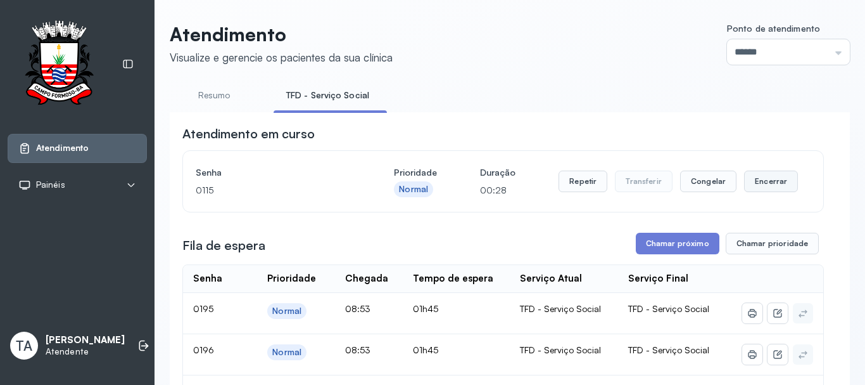
click at [755, 188] on button "Encerrar" at bounding box center [771, 181] width 54 height 22
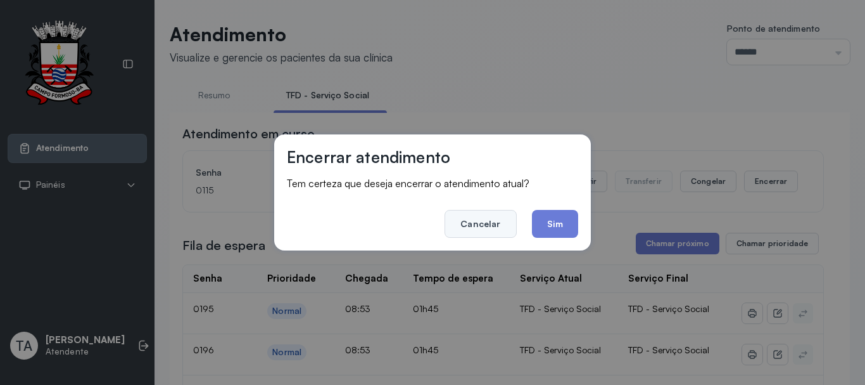
click at [498, 226] on button "Cancelar" at bounding box center [481, 224] width 72 height 28
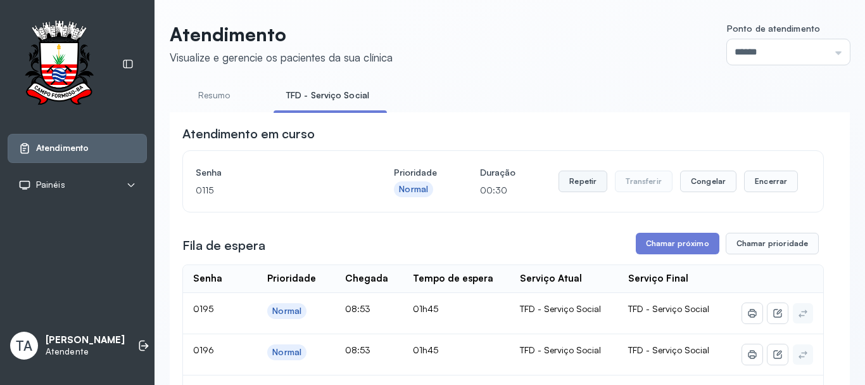
click at [577, 188] on button "Repetir" at bounding box center [583, 181] width 49 height 22
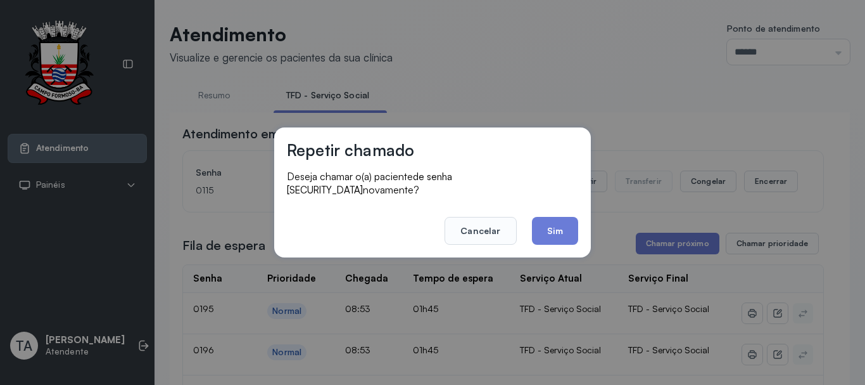
click at [563, 225] on button "Sim" at bounding box center [555, 231] width 46 height 28
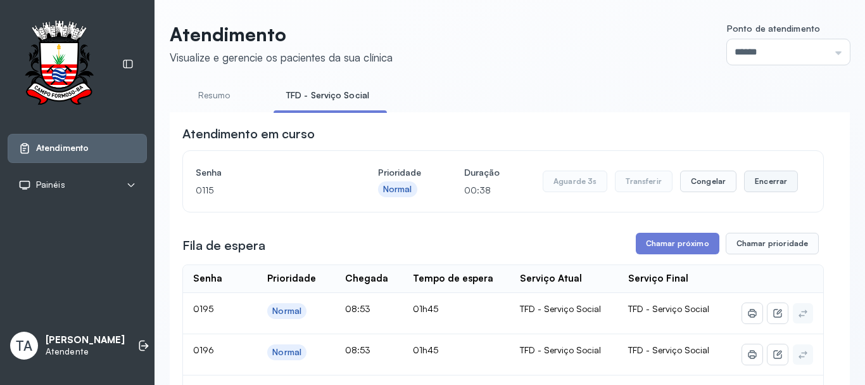
click at [746, 186] on button "Encerrar" at bounding box center [771, 181] width 54 height 22
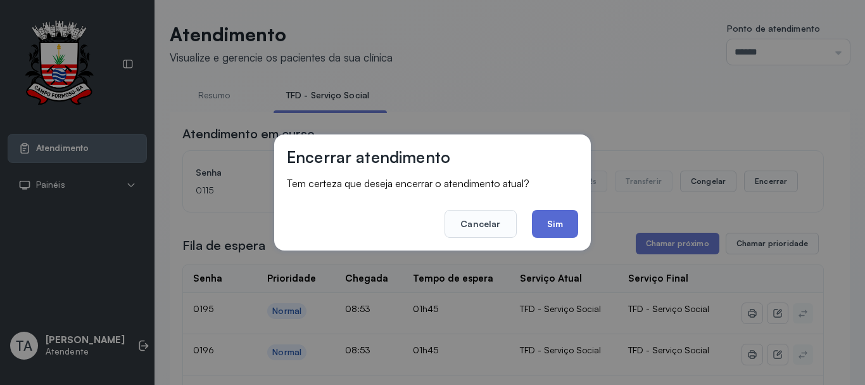
click at [563, 222] on button "Sim" at bounding box center [555, 224] width 46 height 28
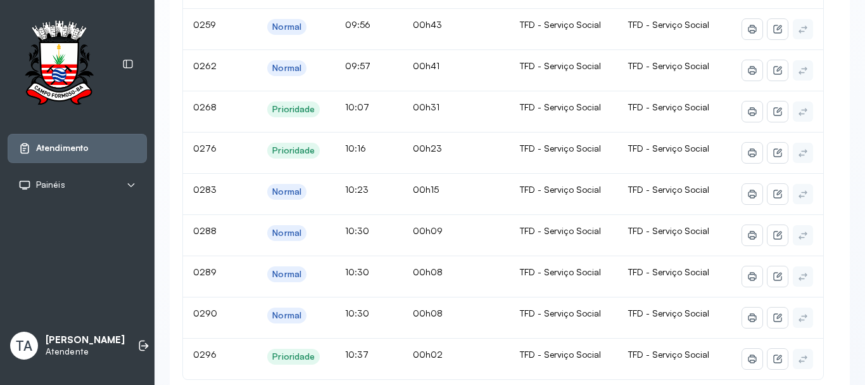
scroll to position [1204, 0]
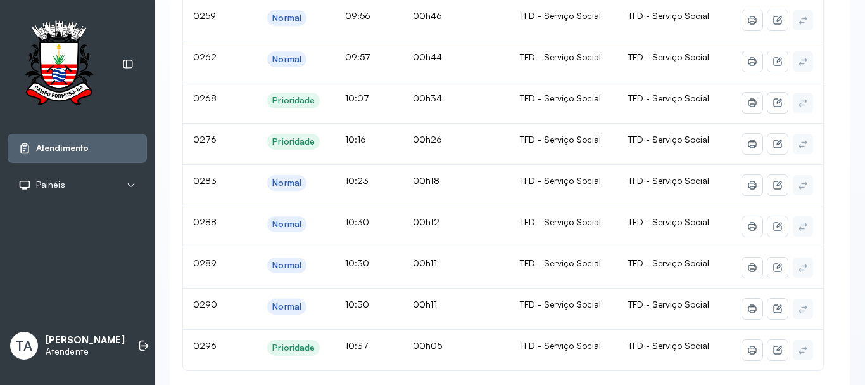
click at [167, 46] on div "Atendimento Visualize e gerencie os pacientes da sua clínica Ponto de atendimen…" at bounding box center [510, 265] width 711 height 2939
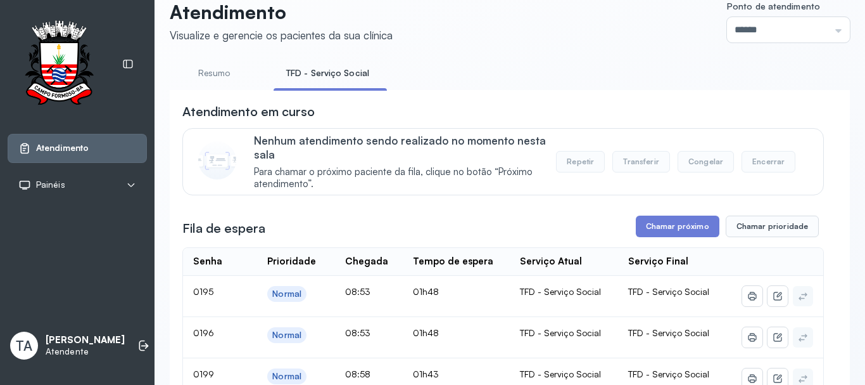
scroll to position [0, 0]
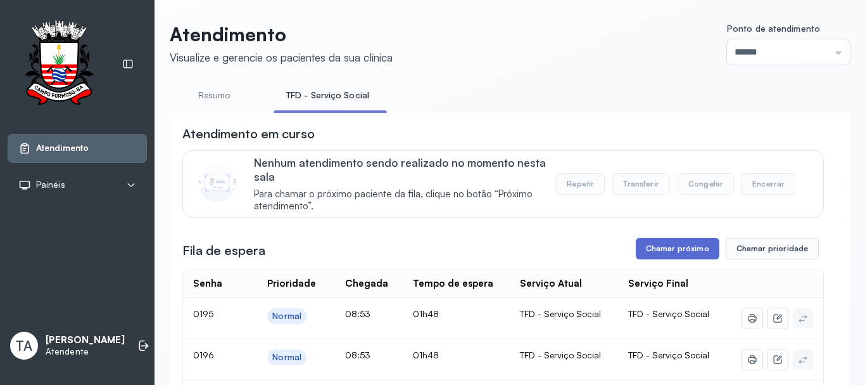
click at [665, 257] on button "Chamar próximo" at bounding box center [678, 249] width 84 height 22
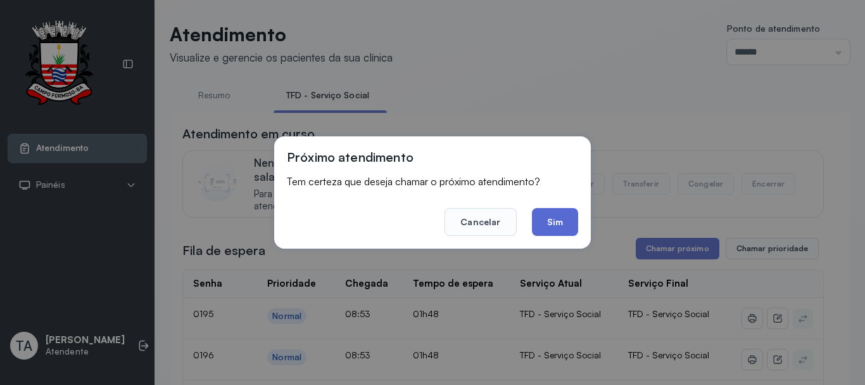
click at [556, 229] on button "Sim" at bounding box center [555, 222] width 46 height 28
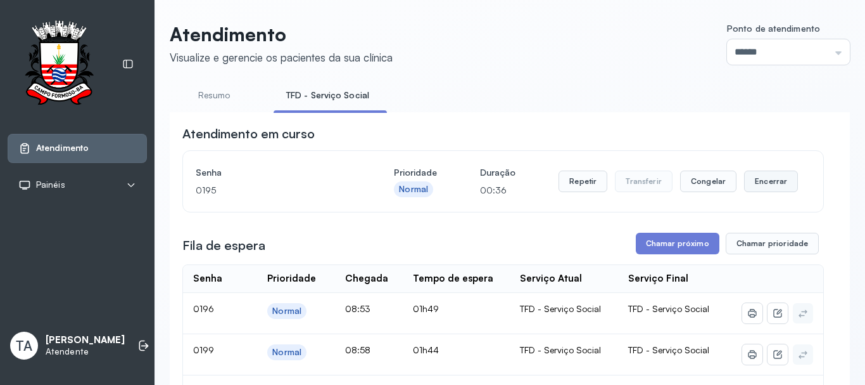
click at [751, 185] on button "Encerrar" at bounding box center [771, 181] width 54 height 22
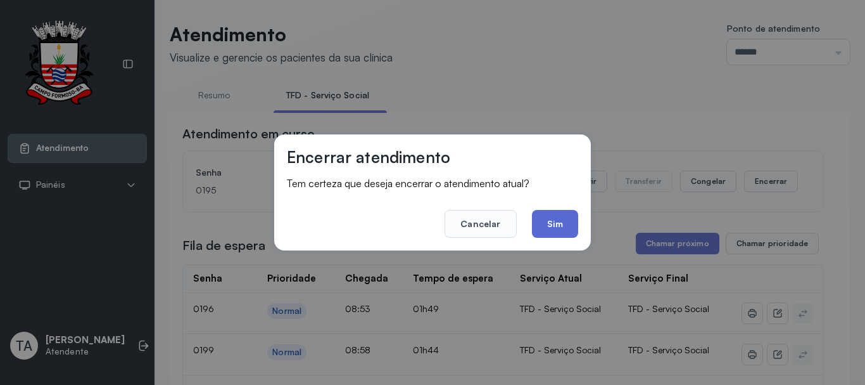
click at [549, 222] on button "Sim" at bounding box center [555, 224] width 46 height 28
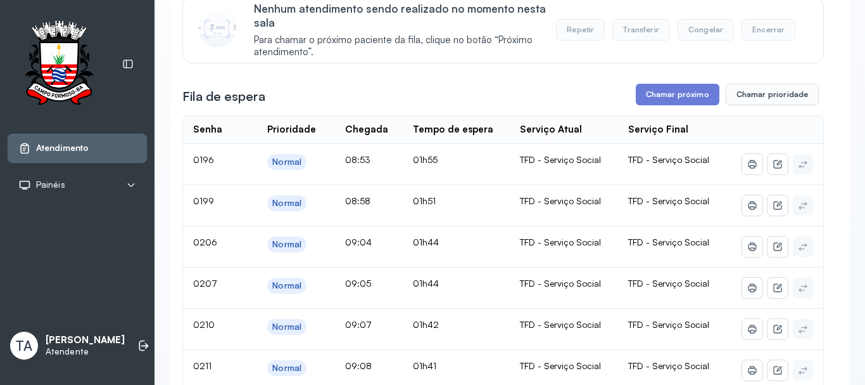
scroll to position [127, 0]
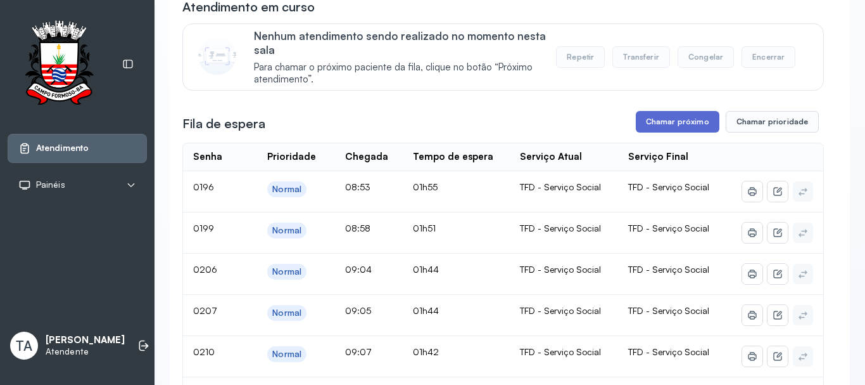
click at [653, 122] on button "Chamar próximo" at bounding box center [678, 122] width 84 height 22
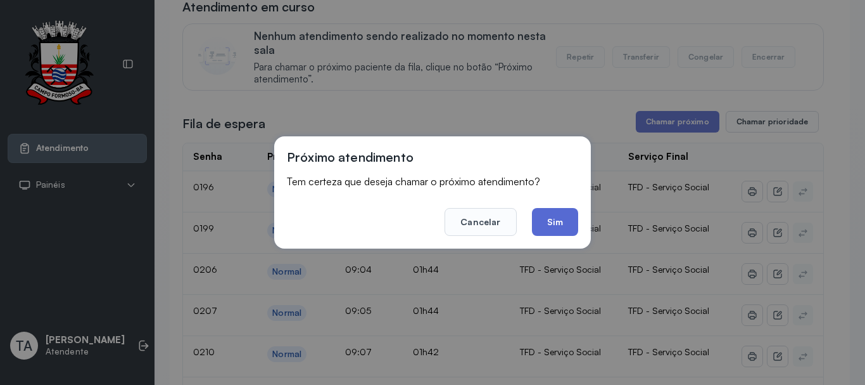
click at [551, 218] on button "Sim" at bounding box center [555, 222] width 46 height 28
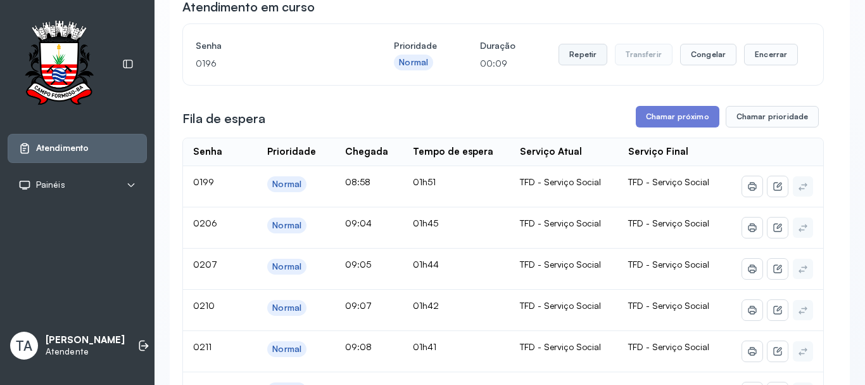
click at [565, 62] on button "Repetir" at bounding box center [583, 55] width 49 height 22
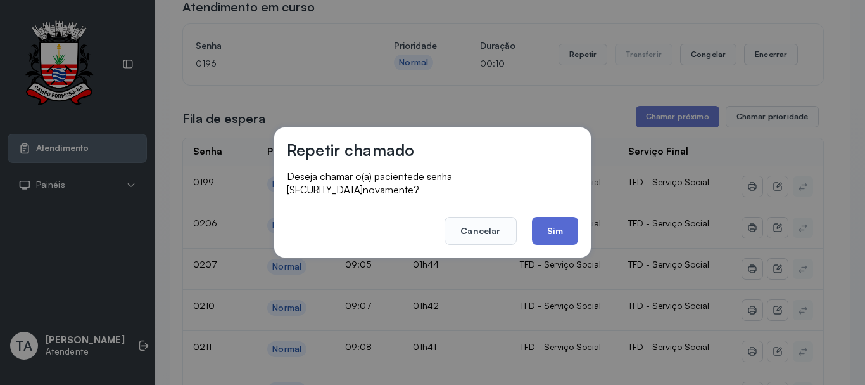
click at [533, 227] on button "Sim" at bounding box center [555, 231] width 46 height 28
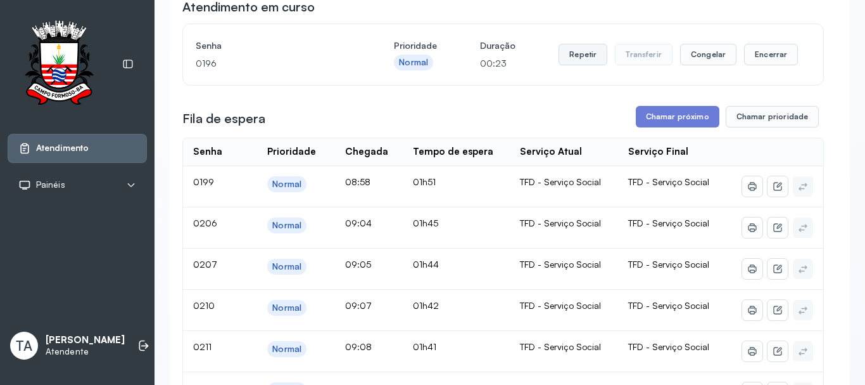
click at [577, 62] on button "Repetir" at bounding box center [583, 55] width 49 height 22
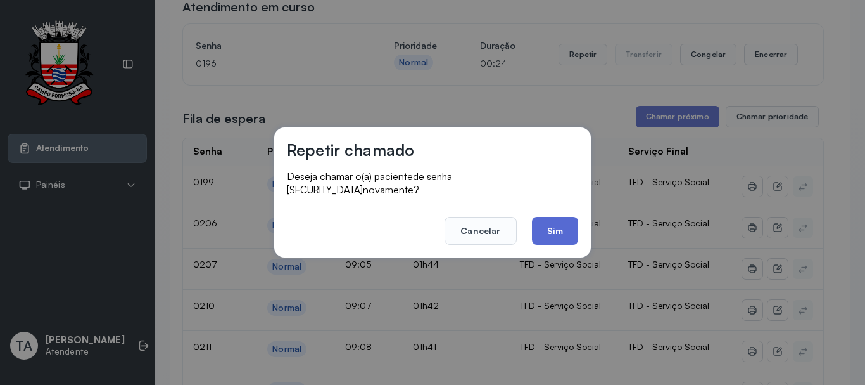
click at [552, 217] on button "Sim" at bounding box center [555, 231] width 46 height 28
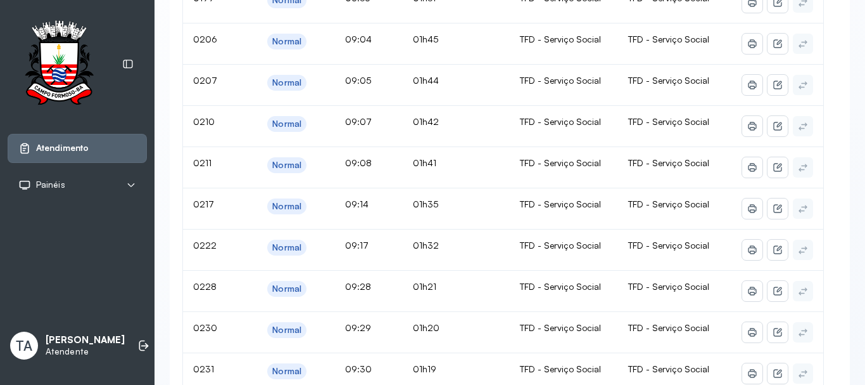
scroll to position [0, 0]
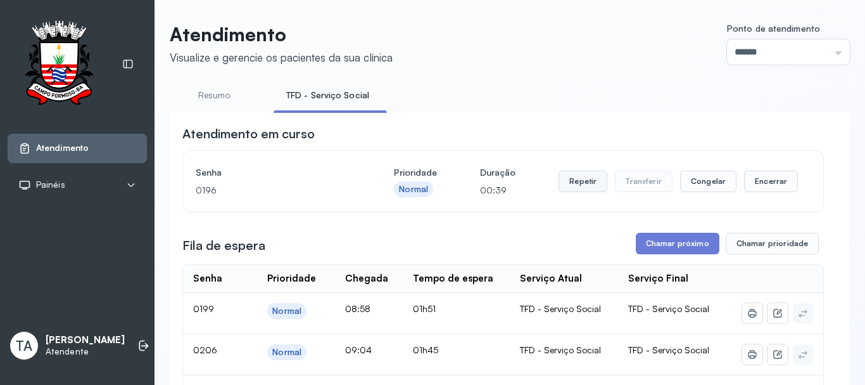
click at [568, 182] on button "Repetir" at bounding box center [583, 181] width 49 height 22
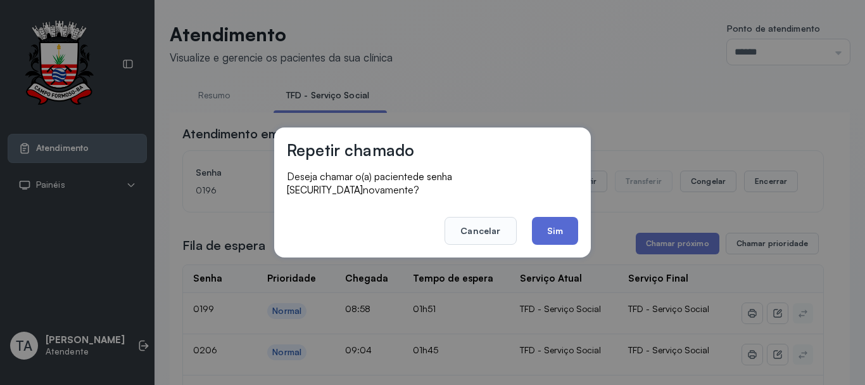
click at [546, 237] on button "Sim" at bounding box center [555, 231] width 46 height 28
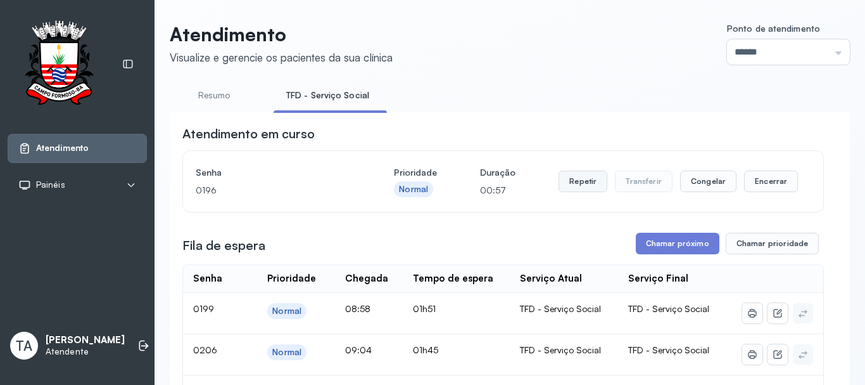
click at [573, 178] on button "Repetir" at bounding box center [583, 181] width 49 height 22
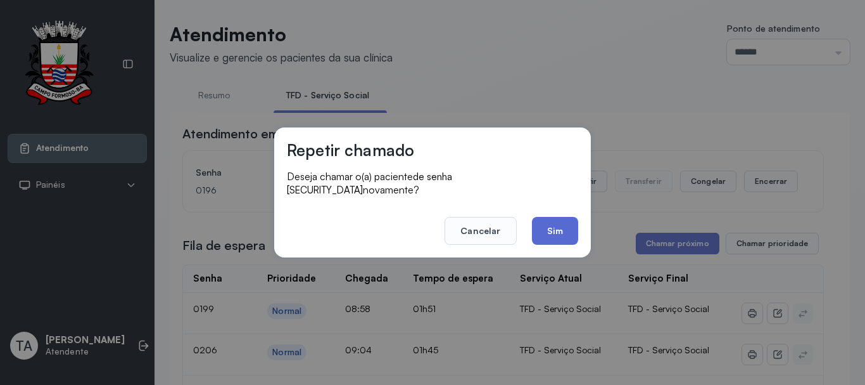
click at [552, 221] on button "Sim" at bounding box center [555, 231] width 46 height 28
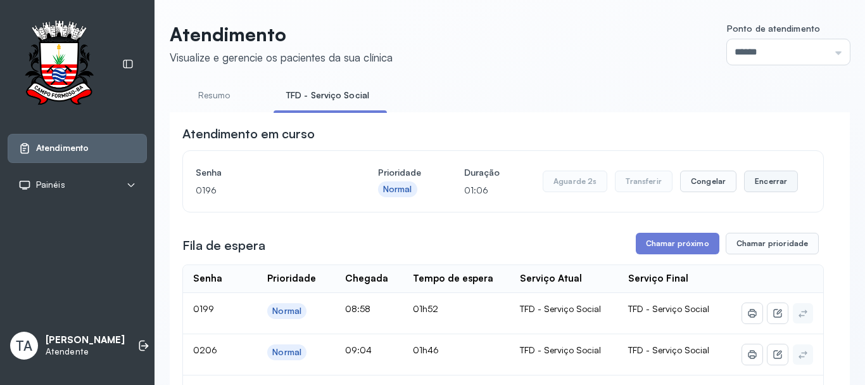
click at [744, 191] on button "Encerrar" at bounding box center [771, 181] width 54 height 22
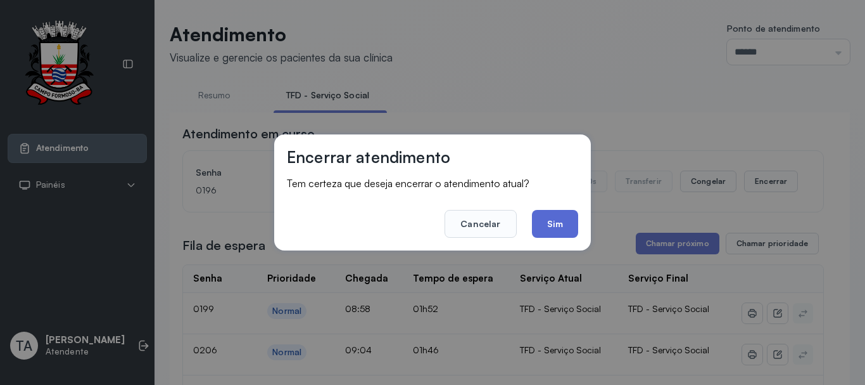
click at [561, 238] on button "Sim" at bounding box center [555, 224] width 46 height 28
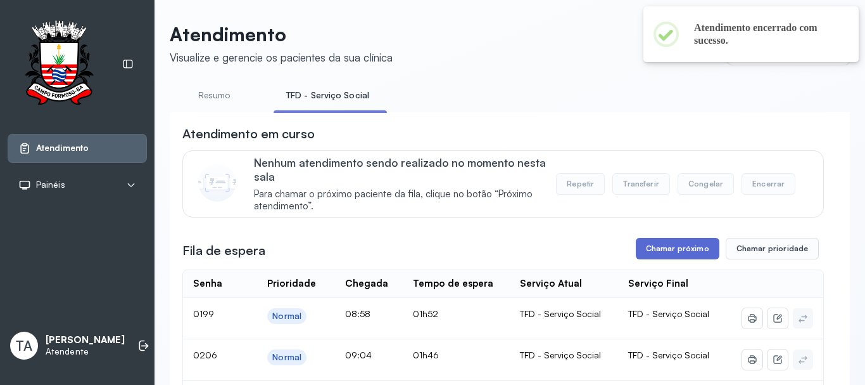
click at [639, 259] on button "Chamar próximo" at bounding box center [678, 249] width 84 height 22
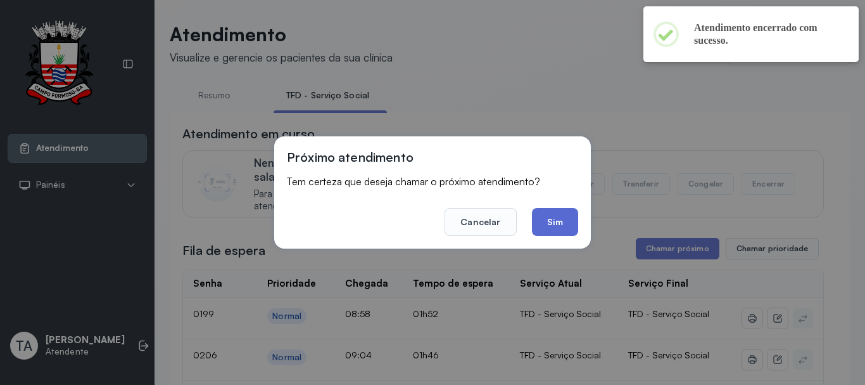
click at [561, 225] on button "Sim" at bounding box center [555, 222] width 46 height 28
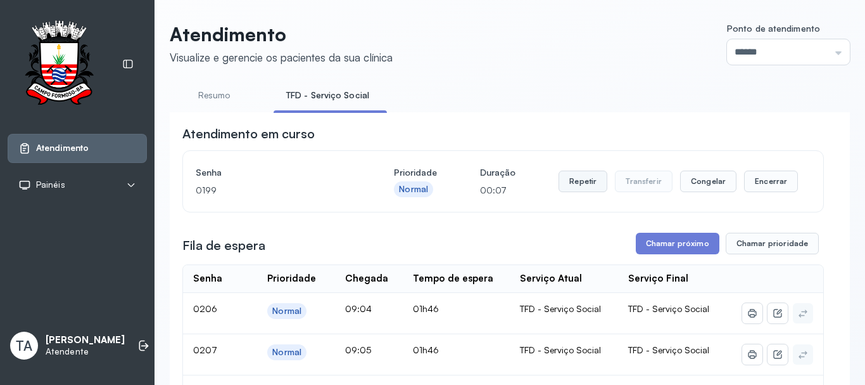
click at [577, 183] on button "Repetir" at bounding box center [583, 181] width 49 height 22
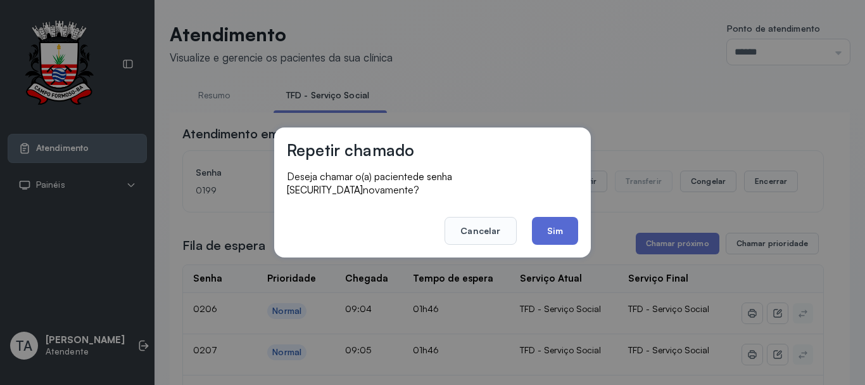
click at [563, 229] on button "Sim" at bounding box center [555, 231] width 46 height 28
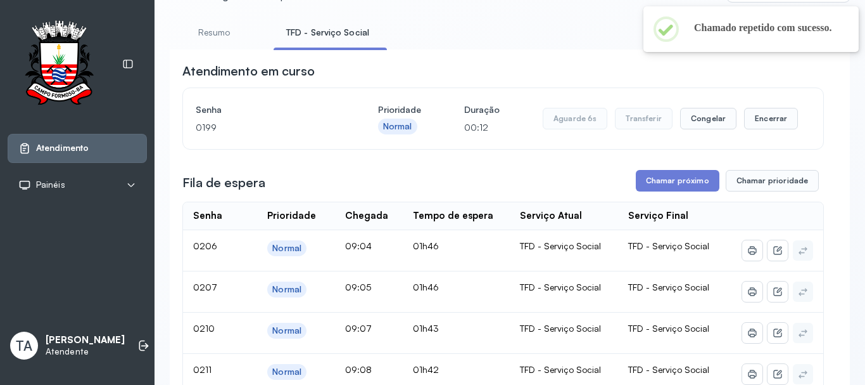
scroll to position [63, 0]
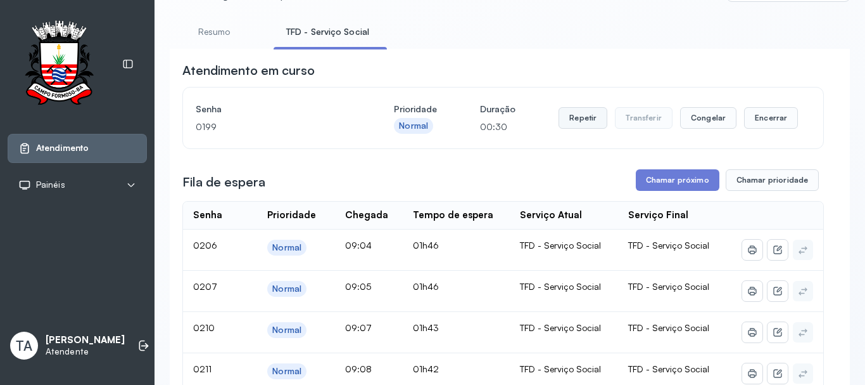
click at [584, 129] on button "Repetir" at bounding box center [583, 118] width 49 height 22
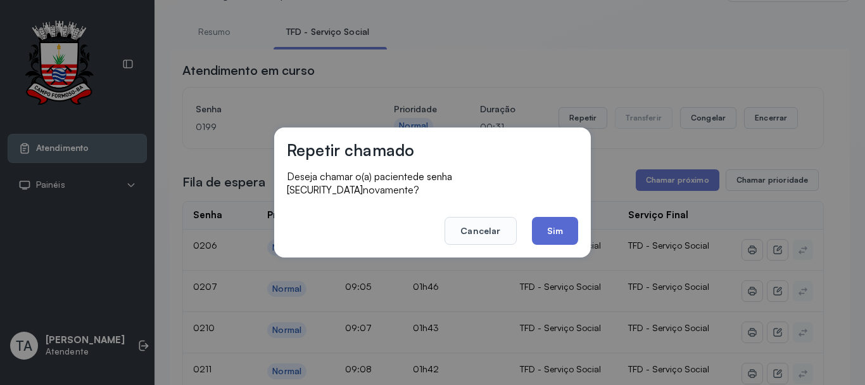
click at [551, 219] on button "Sim" at bounding box center [555, 231] width 46 height 28
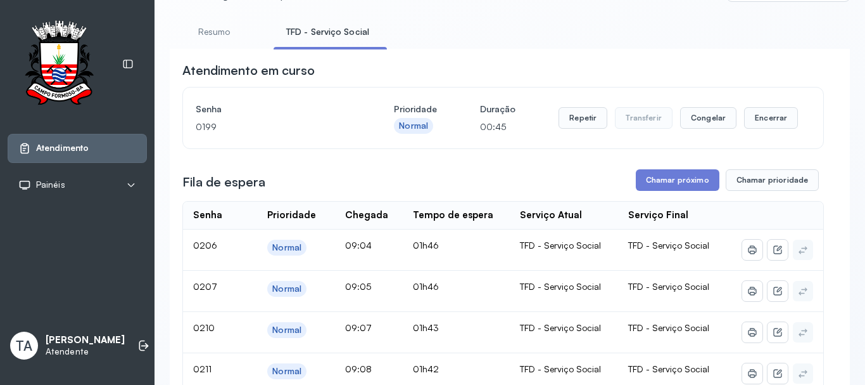
click at [585, 110] on div "Repetir Transferir Congelar Encerrar" at bounding box center [678, 117] width 239 height 35
click at [574, 129] on button "Repetir" at bounding box center [583, 118] width 49 height 22
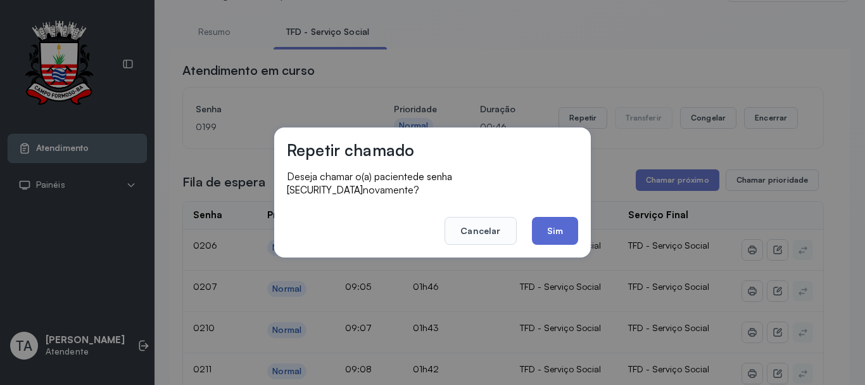
click at [548, 237] on button "Sim" at bounding box center [555, 231] width 46 height 28
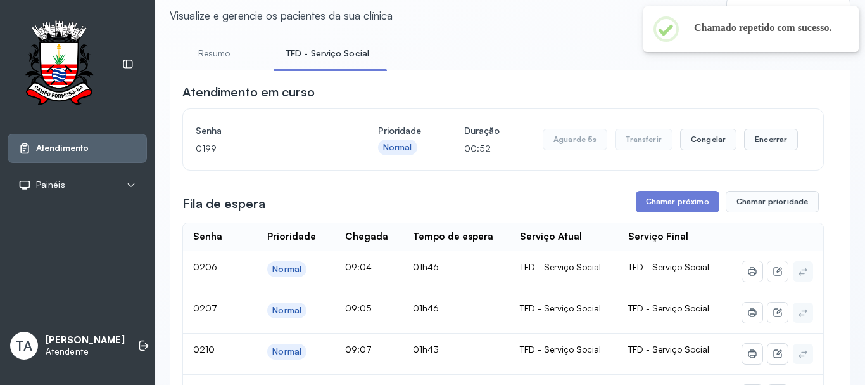
scroll to position [0, 0]
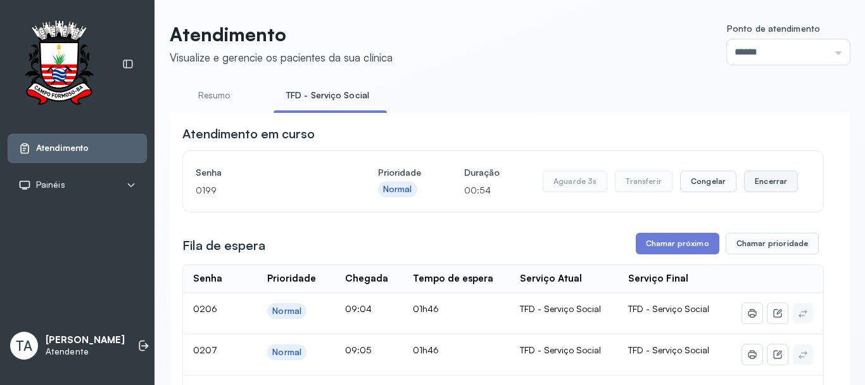
click at [753, 188] on button "Encerrar" at bounding box center [771, 181] width 54 height 22
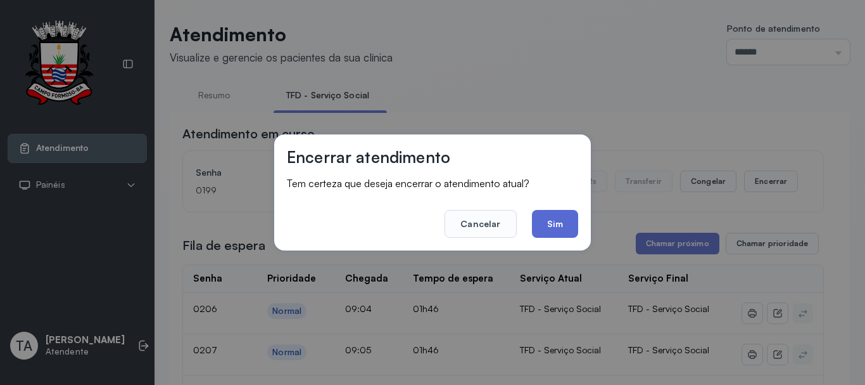
click at [571, 224] on button "Sim" at bounding box center [555, 224] width 46 height 28
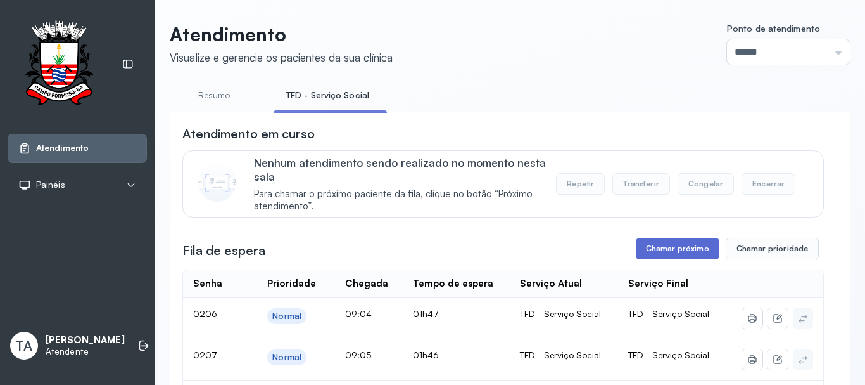
click at [651, 250] on button "Chamar próximo" at bounding box center [678, 249] width 84 height 22
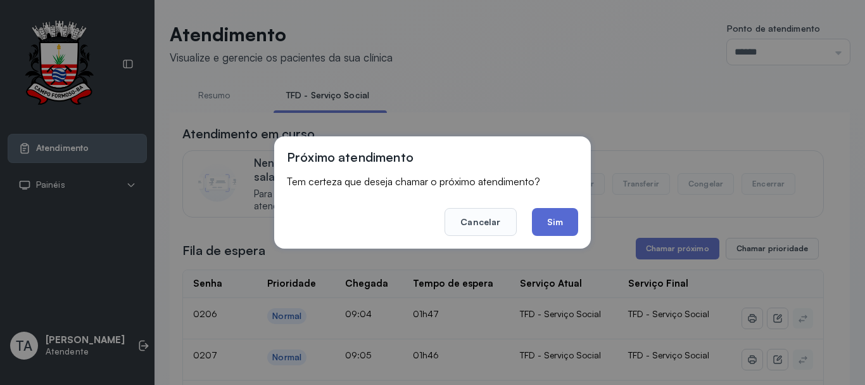
click at [568, 228] on button "Sim" at bounding box center [555, 222] width 46 height 28
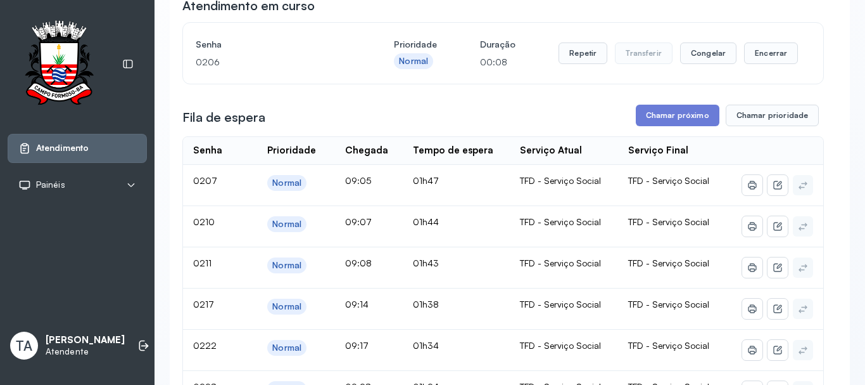
scroll to position [127, 0]
click at [580, 60] on button "Repetir" at bounding box center [583, 55] width 49 height 22
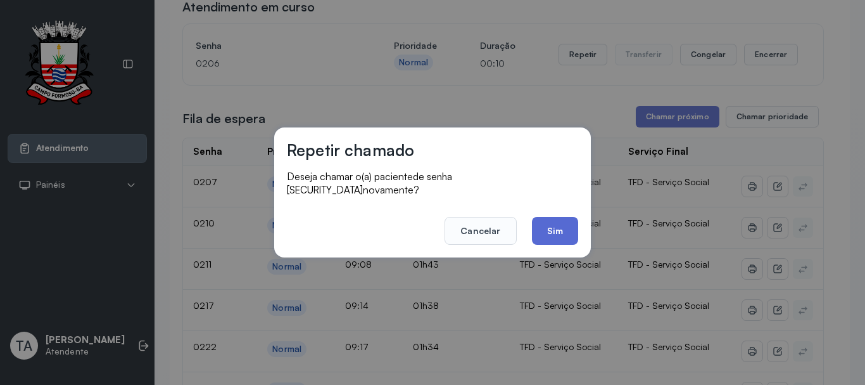
click at [552, 217] on button "Sim" at bounding box center [555, 231] width 46 height 28
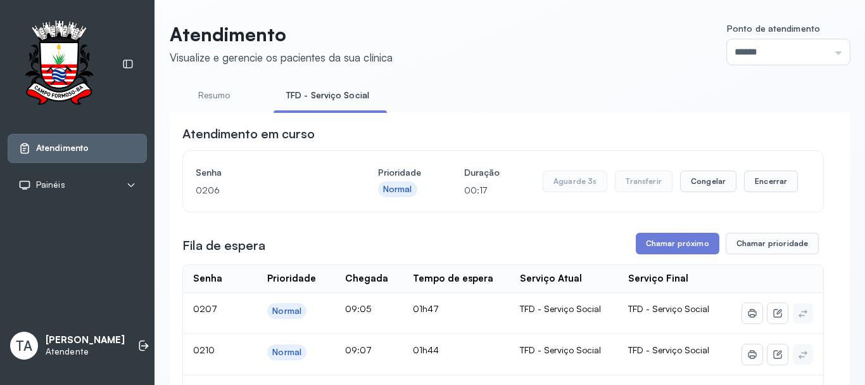
scroll to position [39, 0]
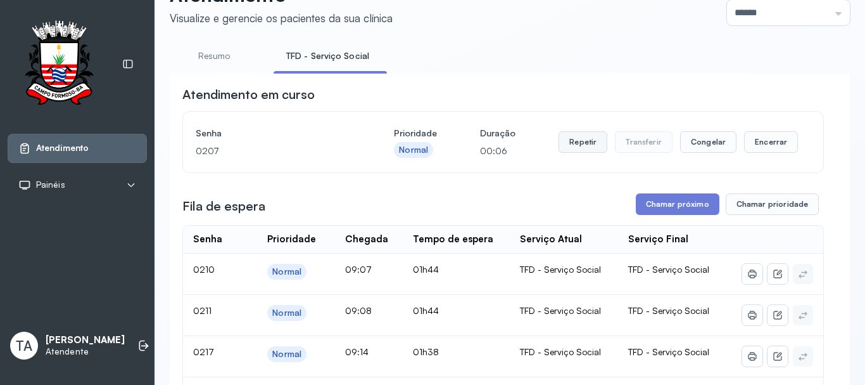
click at [569, 151] on button "Repetir" at bounding box center [583, 142] width 49 height 22
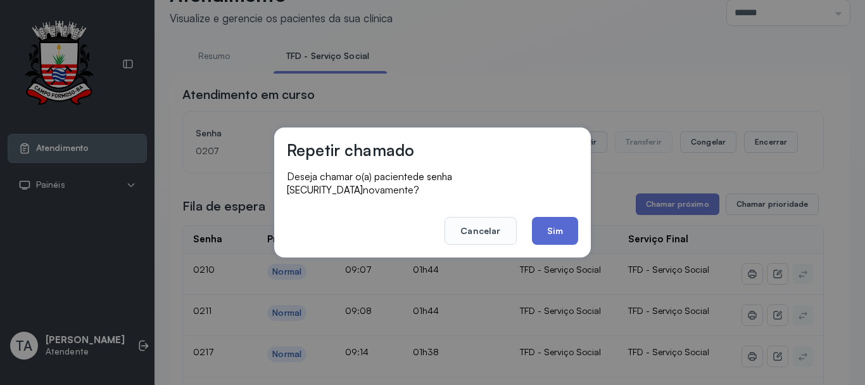
click at [550, 234] on button "Sim" at bounding box center [555, 231] width 46 height 28
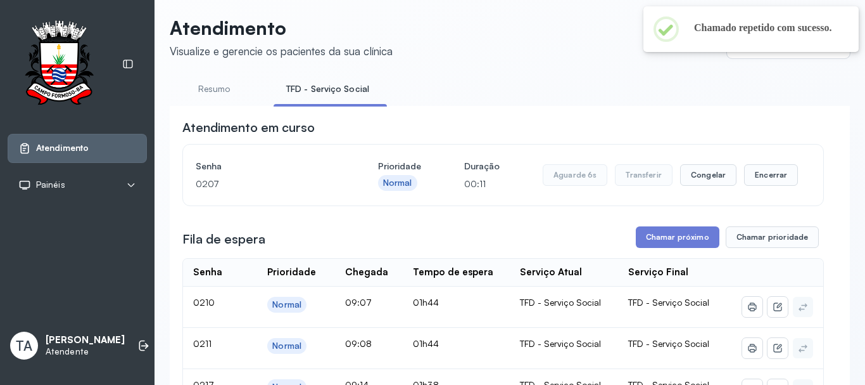
scroll to position [0, 0]
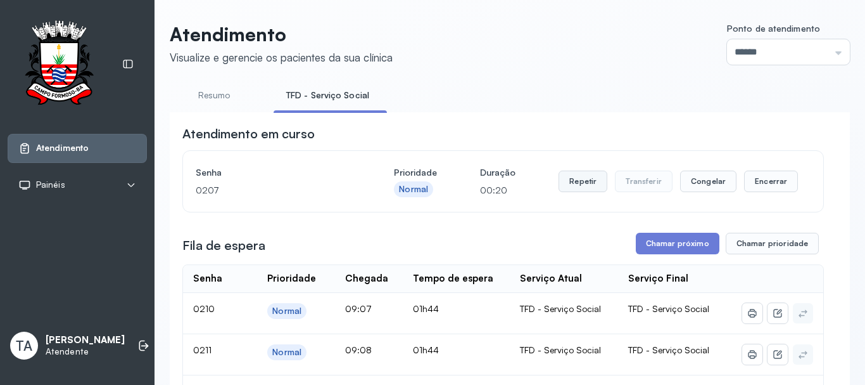
click at [563, 180] on button "Repetir" at bounding box center [583, 181] width 49 height 22
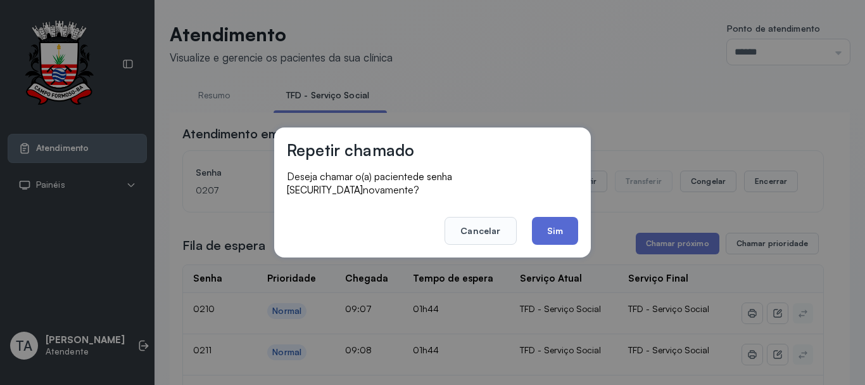
click at [541, 233] on button "Sim" at bounding box center [555, 231] width 46 height 28
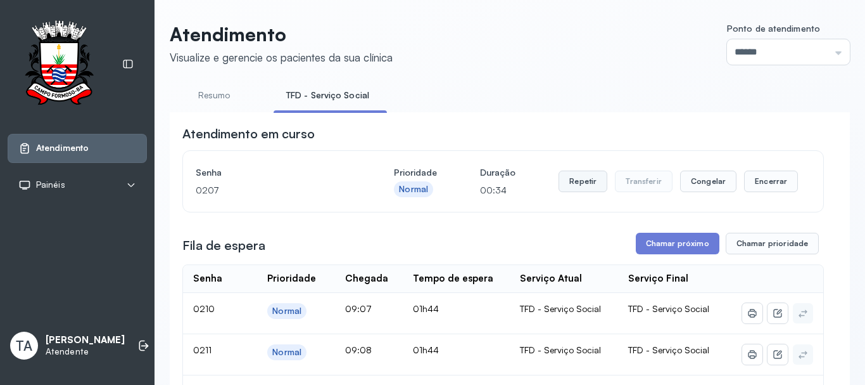
click at [578, 187] on button "Repetir" at bounding box center [583, 181] width 49 height 22
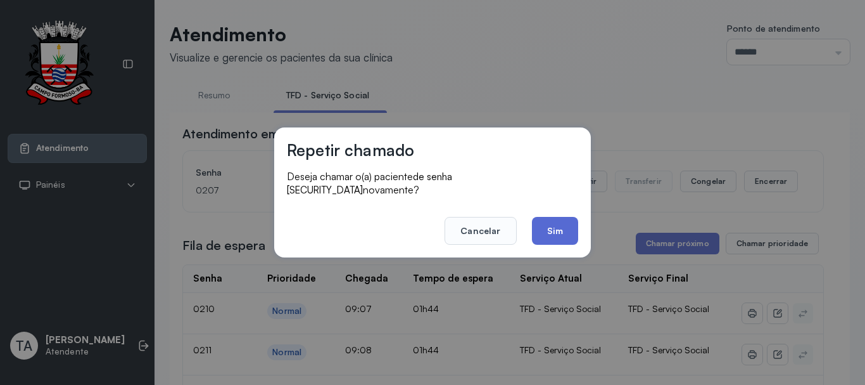
click at [540, 225] on button "Sim" at bounding box center [555, 231] width 46 height 28
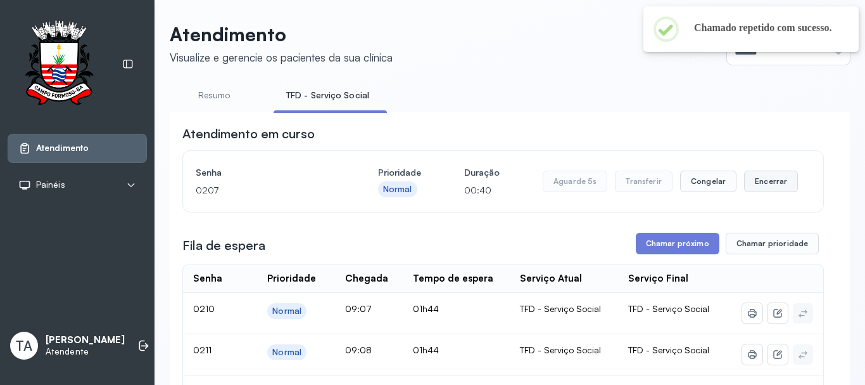
click at [751, 182] on button "Encerrar" at bounding box center [771, 181] width 54 height 22
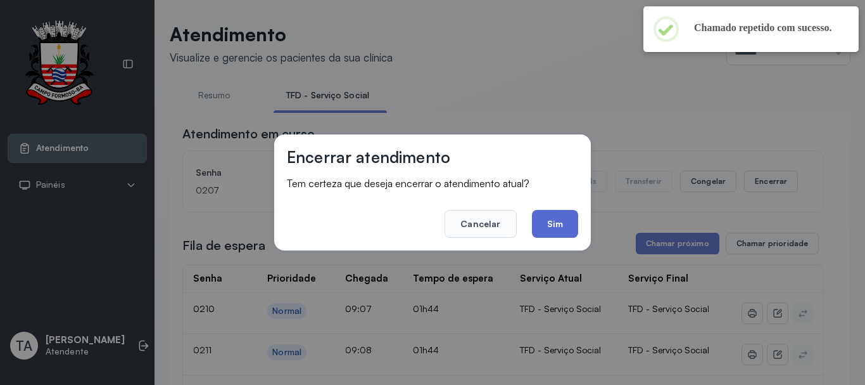
click at [547, 226] on button "Sim" at bounding box center [555, 224] width 46 height 28
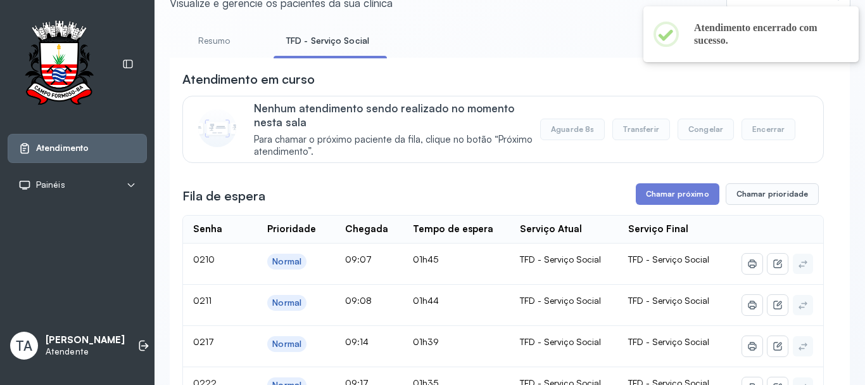
scroll to position [127, 0]
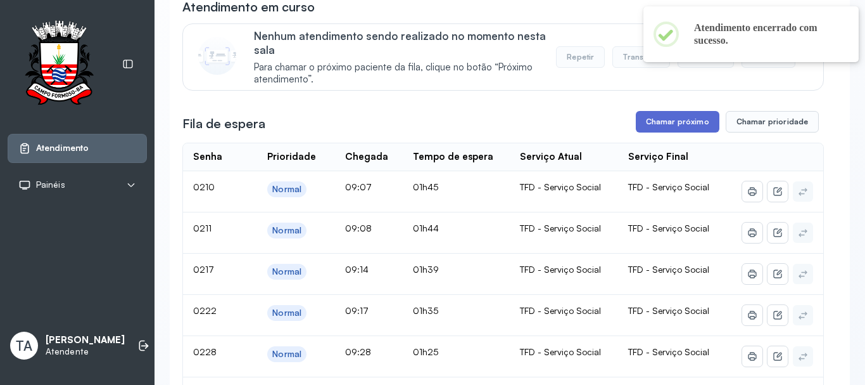
click at [639, 117] on button "Chamar próximo" at bounding box center [678, 122] width 84 height 22
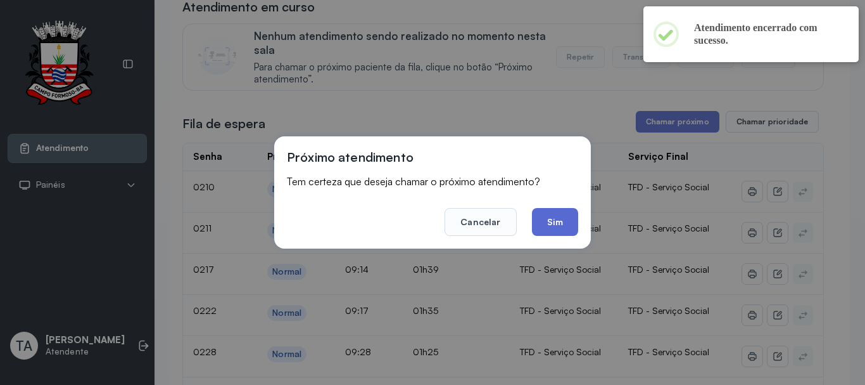
click at [559, 222] on button "Sim" at bounding box center [555, 222] width 46 height 28
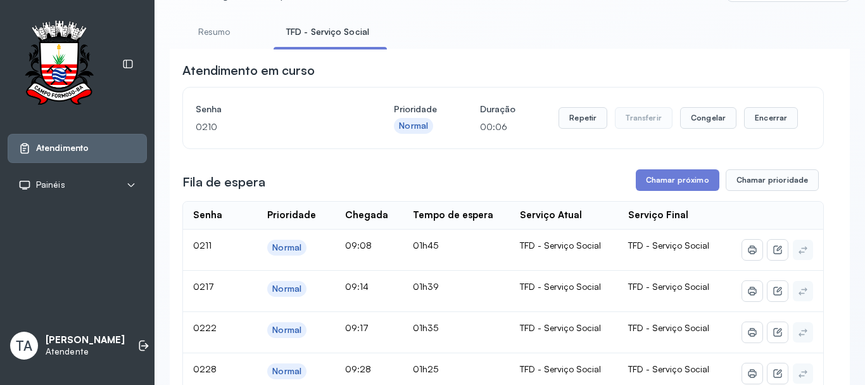
scroll to position [0, 0]
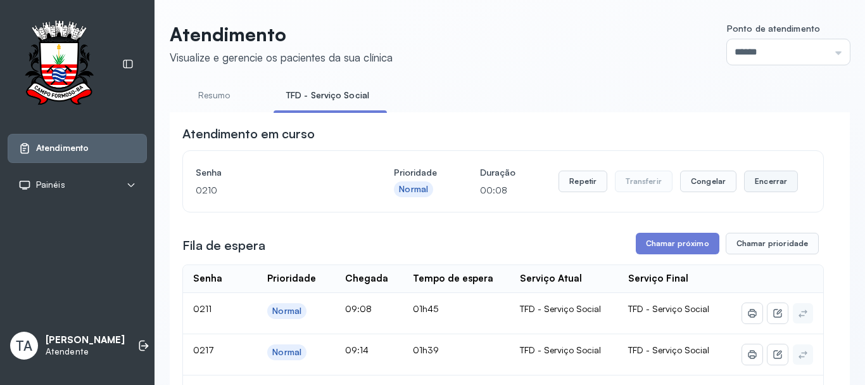
click at [758, 191] on button "Encerrar" at bounding box center [771, 181] width 54 height 22
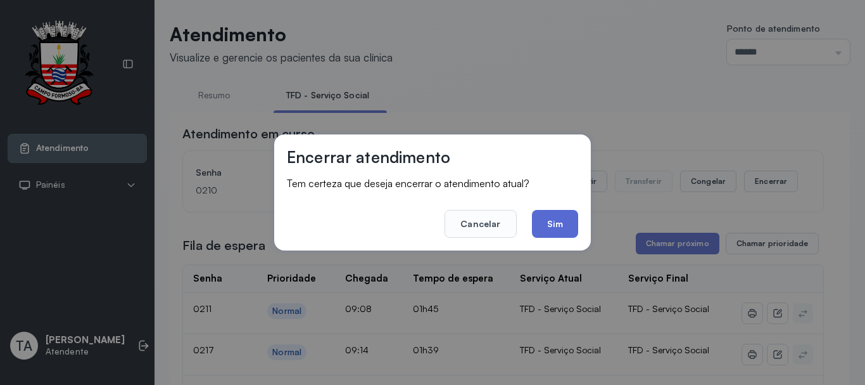
click at [561, 229] on button "Sim" at bounding box center [555, 224] width 46 height 28
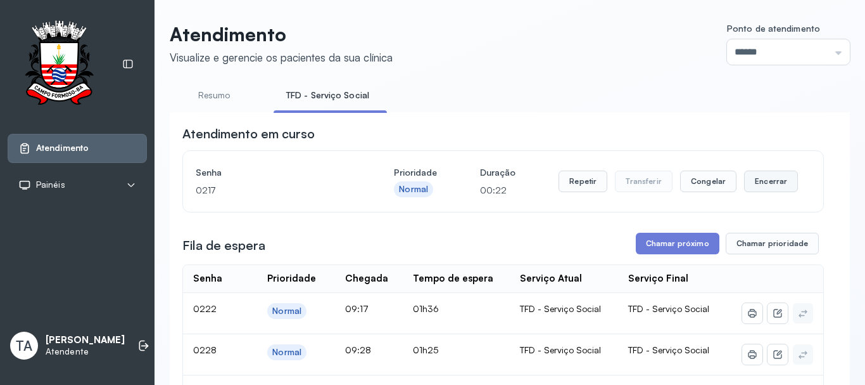
click at [748, 189] on button "Encerrar" at bounding box center [771, 181] width 54 height 22
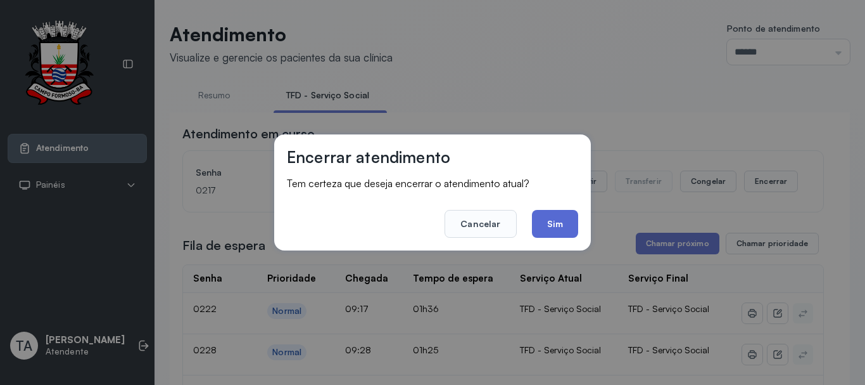
click at [559, 217] on button "Sim" at bounding box center [555, 224] width 46 height 28
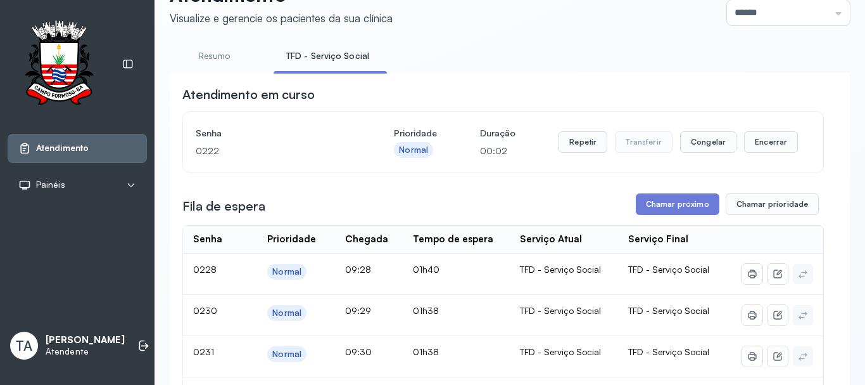
scroll to position [1331, 0]
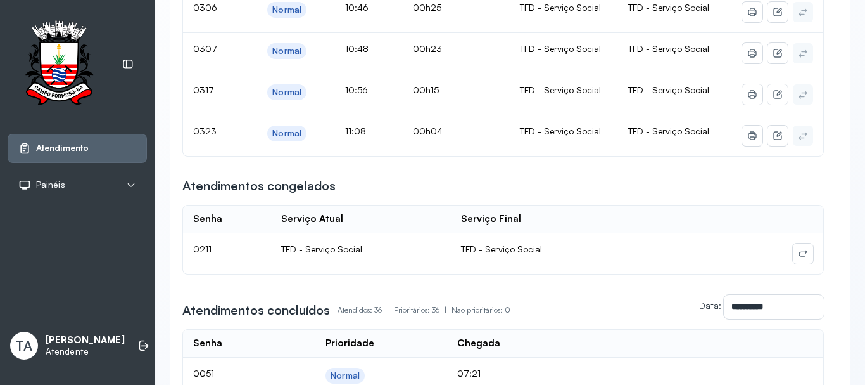
drag, startPoint x: 428, startPoint y: 146, endPoint x: 433, endPoint y: 189, distance: 42.8
click at [428, 148] on td "00h04" at bounding box center [457, 135] width 108 height 41
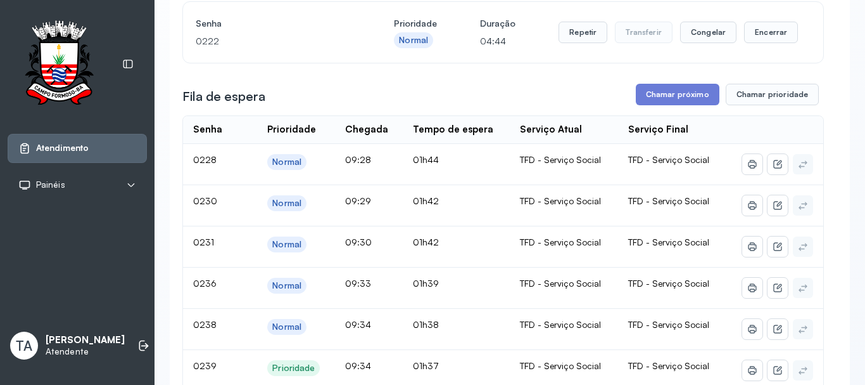
scroll to position [127, 0]
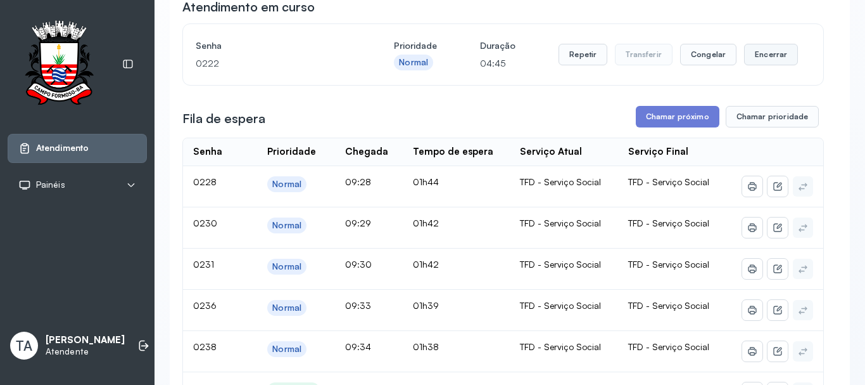
click at [775, 59] on button "Encerrar" at bounding box center [771, 55] width 54 height 22
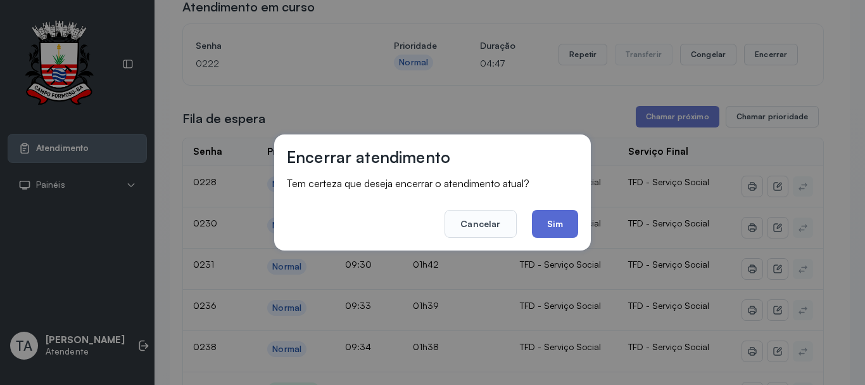
click at [561, 222] on button "Sim" at bounding box center [555, 224] width 46 height 28
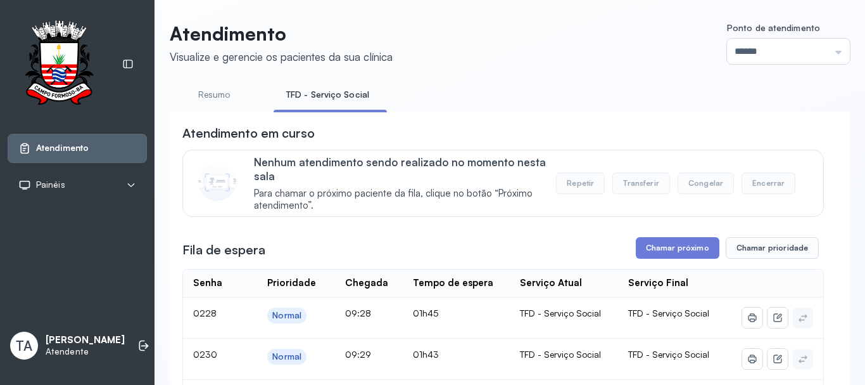
scroll to position [0, 0]
click at [679, 253] on button "Chamar próximo" at bounding box center [678, 249] width 84 height 22
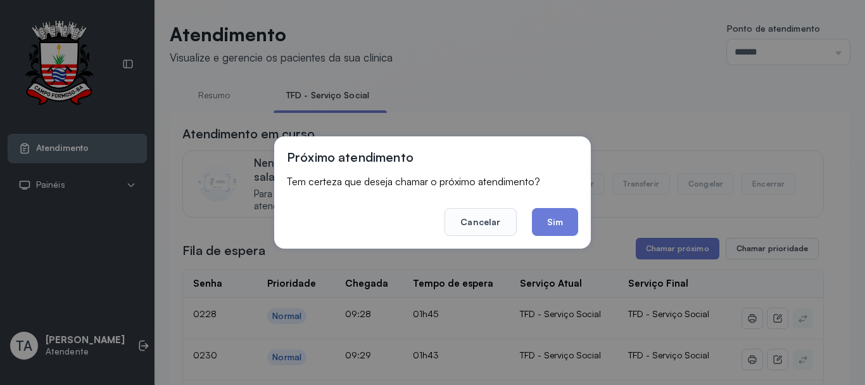
click at [542, 207] on footer "Cancelar Sim" at bounding box center [432, 213] width 291 height 46
click at [549, 221] on button "Sim" at bounding box center [555, 222] width 46 height 28
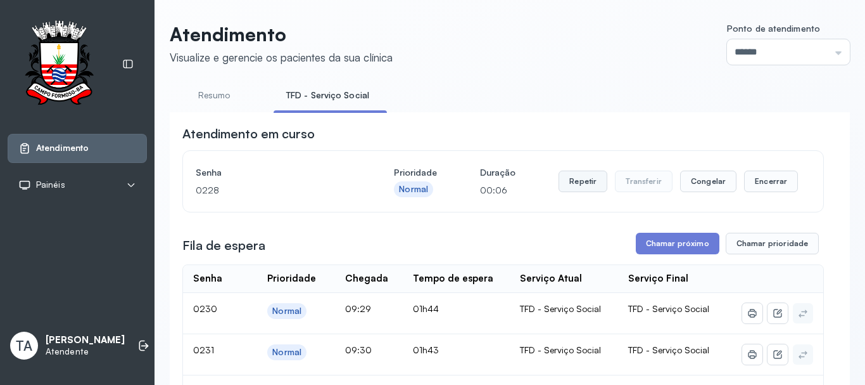
click at [565, 181] on button "Repetir" at bounding box center [583, 181] width 49 height 22
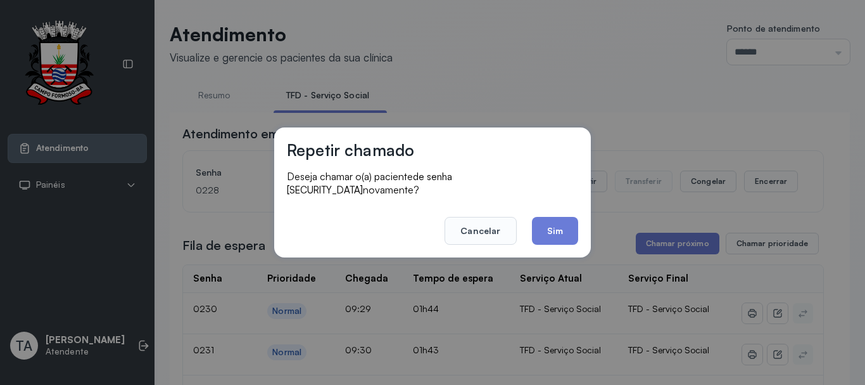
click at [552, 205] on footer "Cancelar Sim" at bounding box center [432, 222] width 291 height 46
click at [552, 217] on button "Sim" at bounding box center [555, 231] width 46 height 28
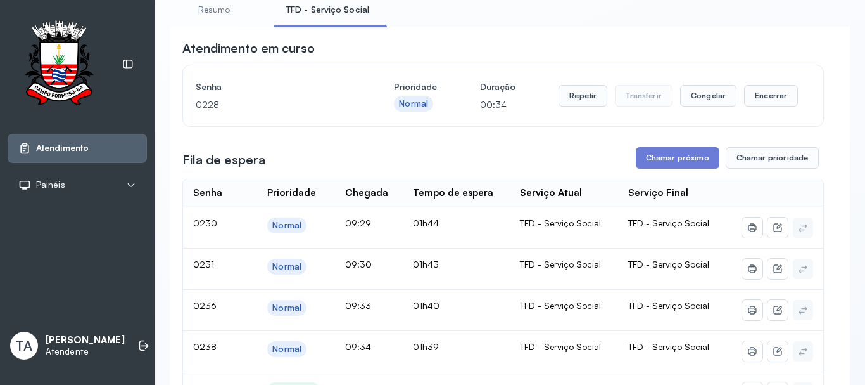
scroll to position [63, 0]
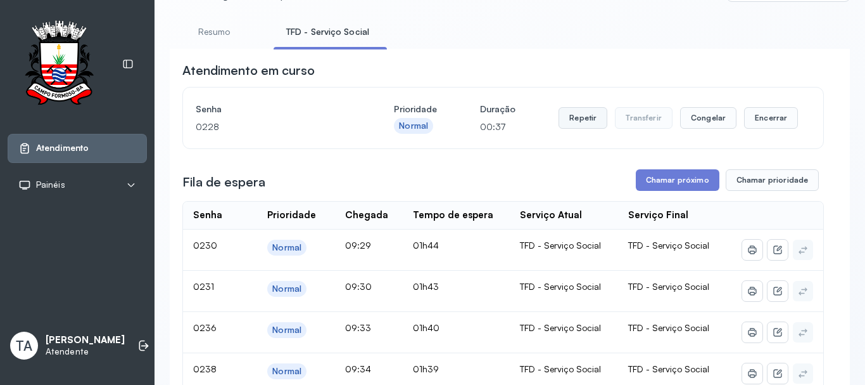
click at [572, 113] on button "Repetir" at bounding box center [583, 118] width 49 height 22
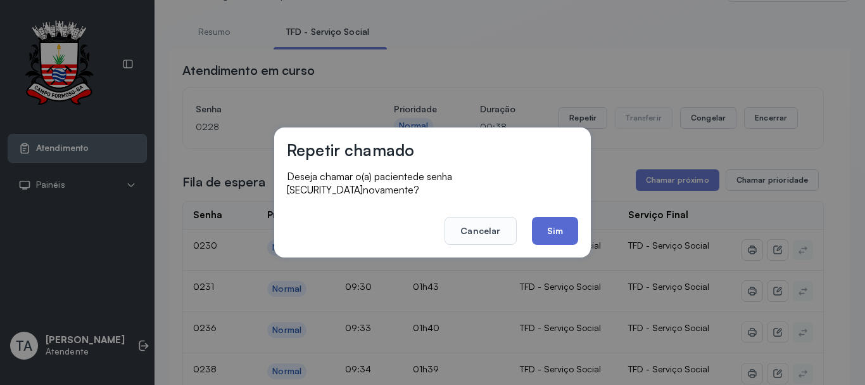
click at [569, 231] on button "Sim" at bounding box center [555, 231] width 46 height 28
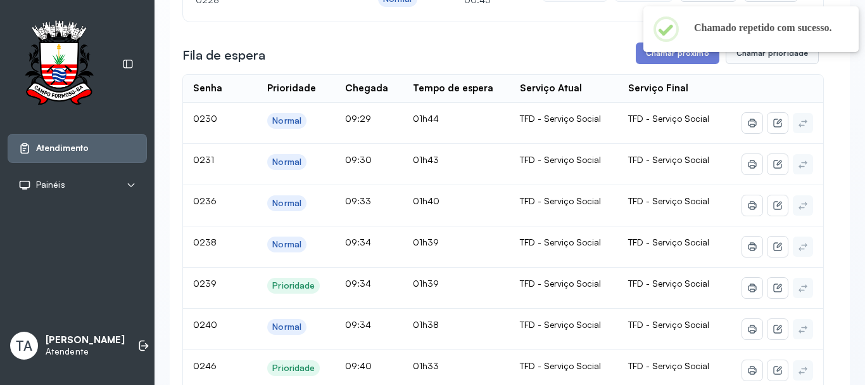
scroll to position [0, 0]
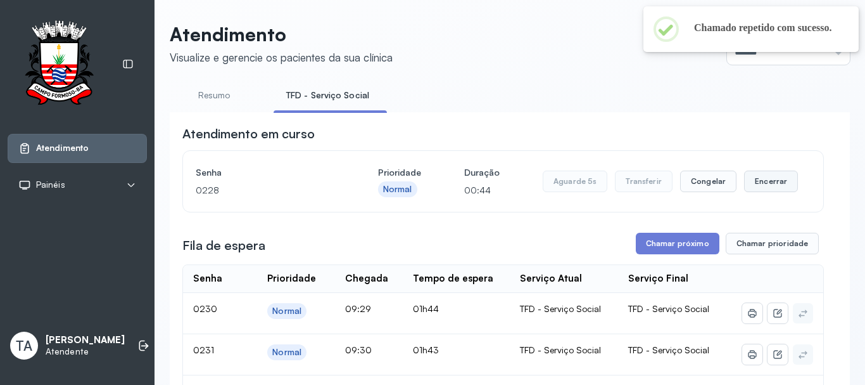
click at [747, 189] on button "Encerrar" at bounding box center [771, 181] width 54 height 22
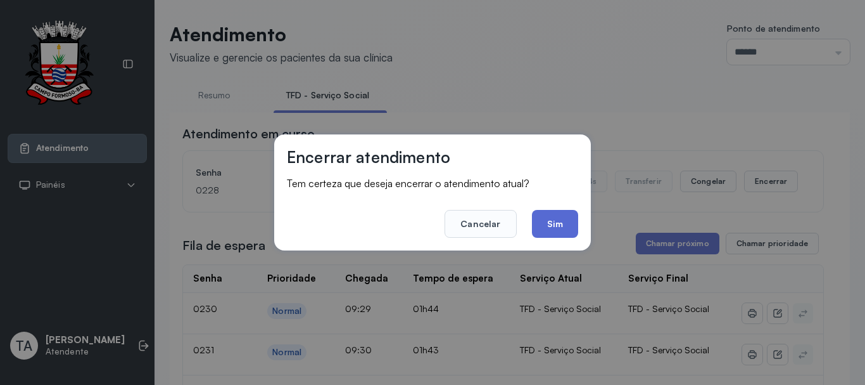
click at [555, 227] on button "Sim" at bounding box center [555, 224] width 46 height 28
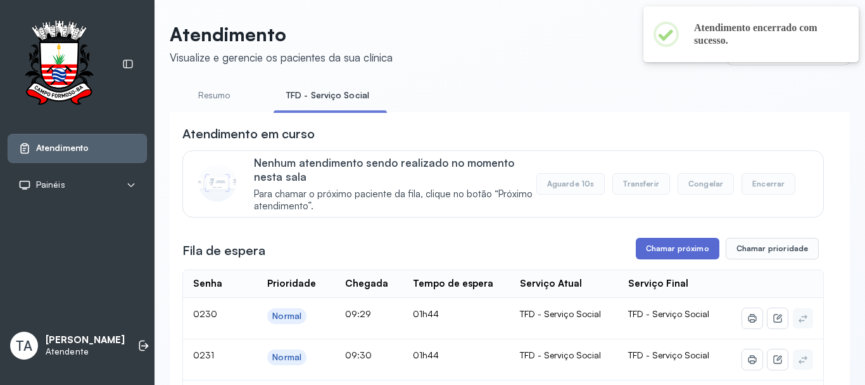
click at [636, 250] on button "Chamar próximo" at bounding box center [678, 249] width 84 height 22
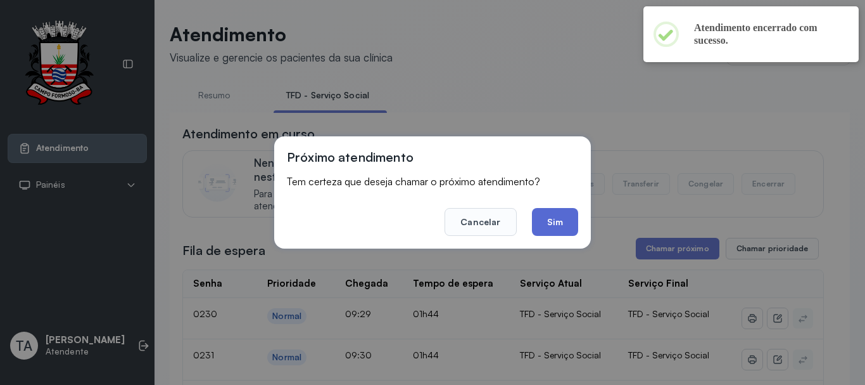
click at [550, 214] on button "Sim" at bounding box center [555, 222] width 46 height 28
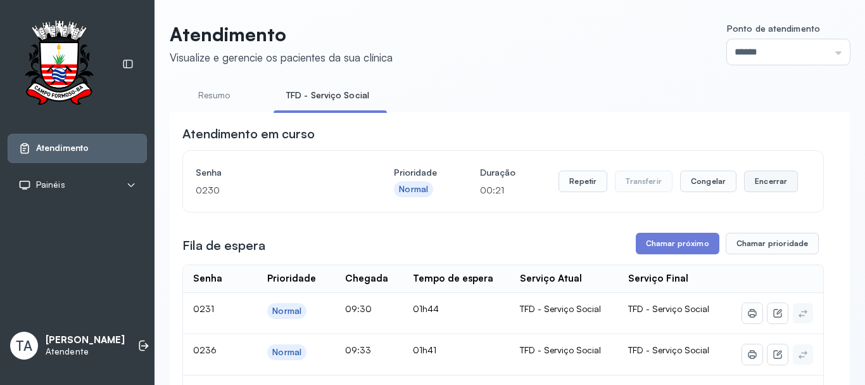
click at [751, 182] on button "Encerrar" at bounding box center [771, 181] width 54 height 22
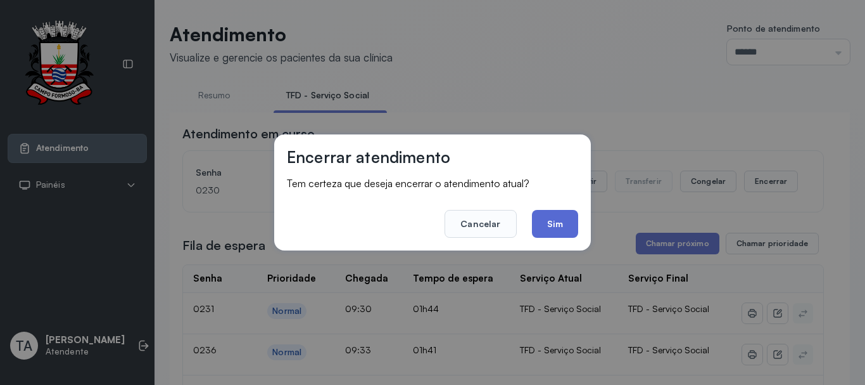
click at [565, 220] on button "Sim" at bounding box center [555, 224] width 46 height 28
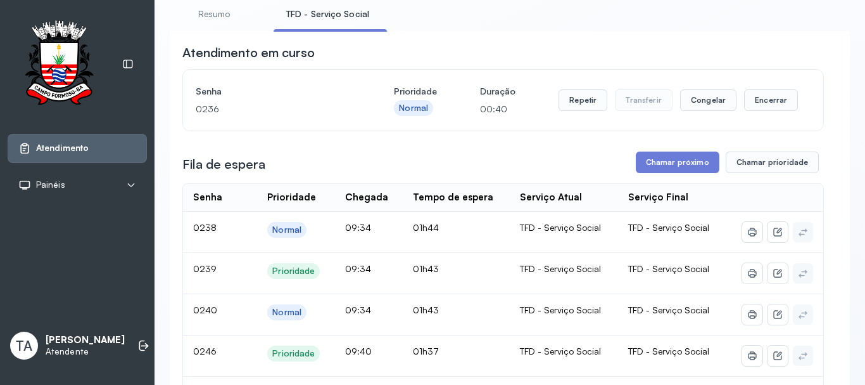
scroll to position [63, 0]
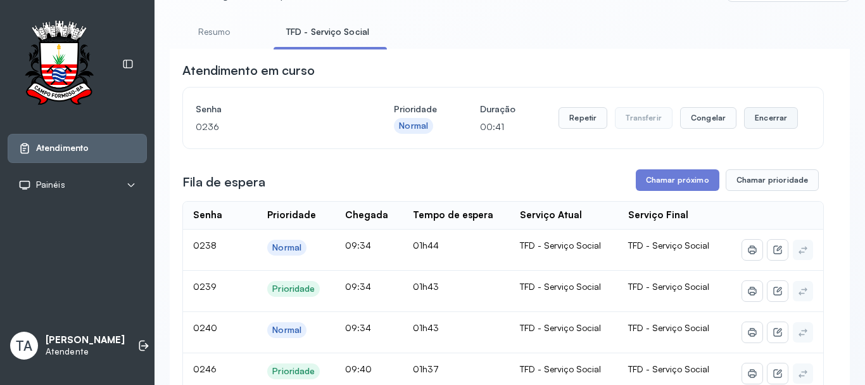
click at [749, 122] on button "Encerrar" at bounding box center [771, 118] width 54 height 22
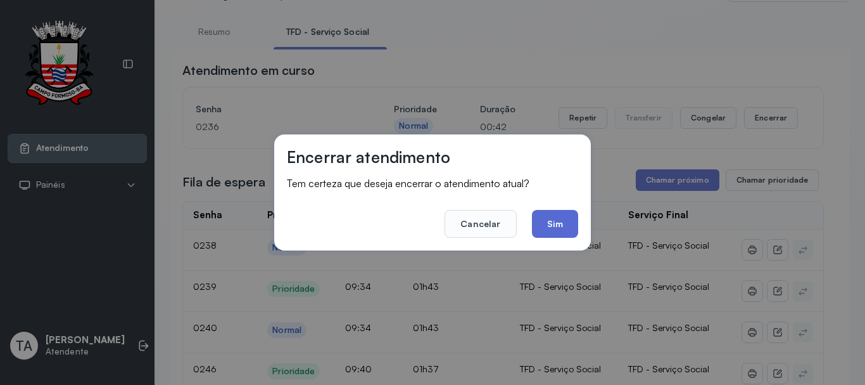
click at [552, 221] on button "Sim" at bounding box center [555, 224] width 46 height 28
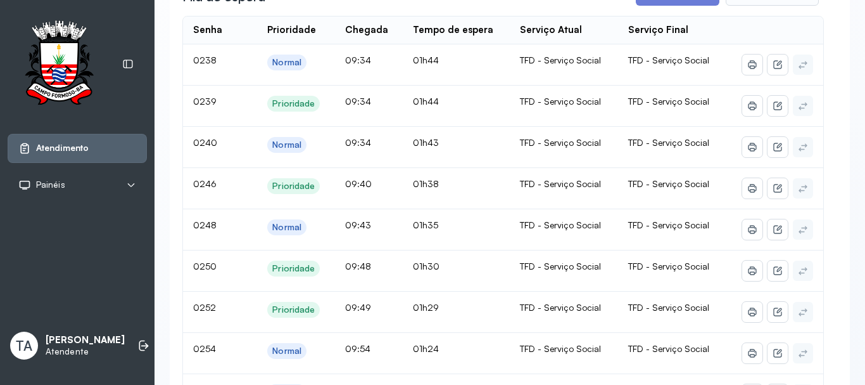
scroll to position [190, 0]
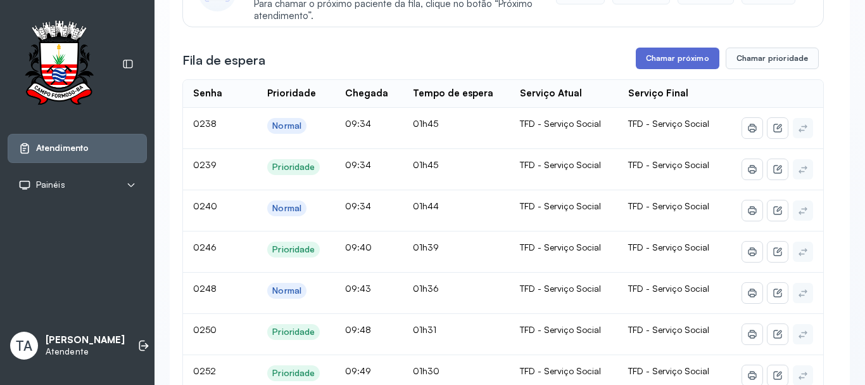
click at [673, 67] on button "Chamar próximo" at bounding box center [678, 59] width 84 height 22
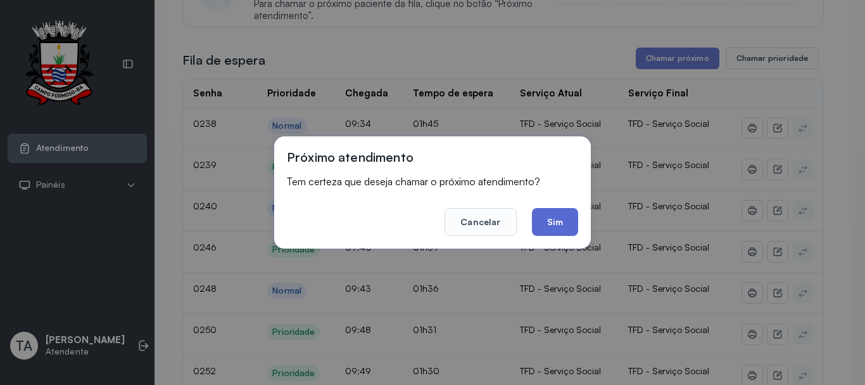
click at [537, 217] on button "Sim" at bounding box center [555, 222] width 46 height 28
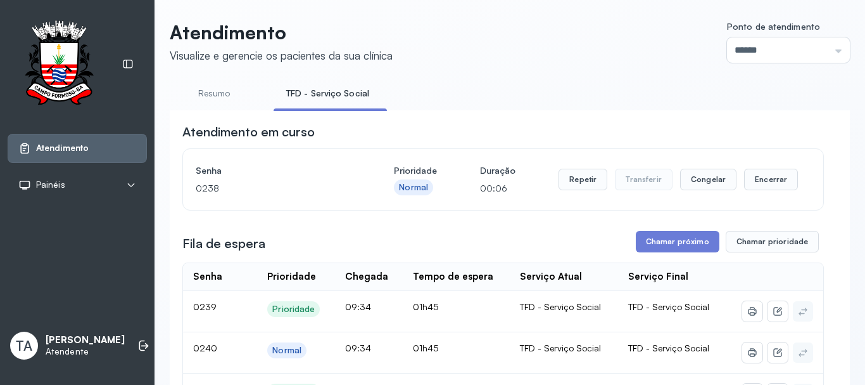
scroll to position [0, 0]
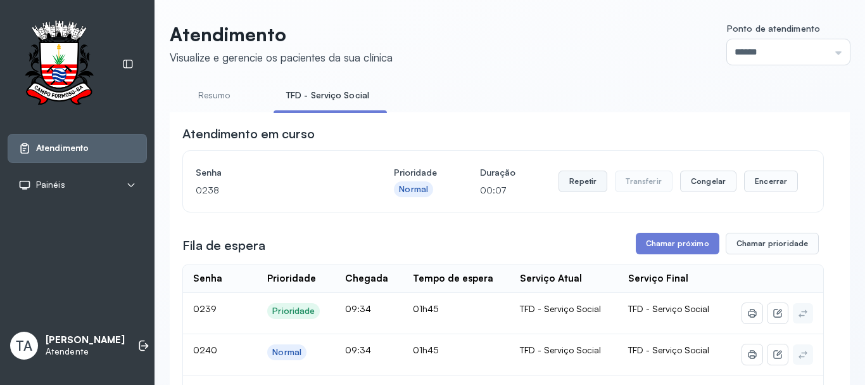
click at [581, 184] on button "Repetir" at bounding box center [583, 181] width 49 height 22
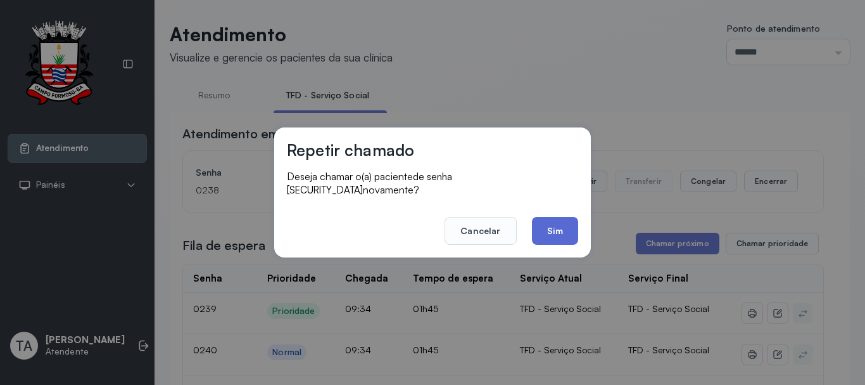
click at [556, 230] on button "Sim" at bounding box center [555, 231] width 46 height 28
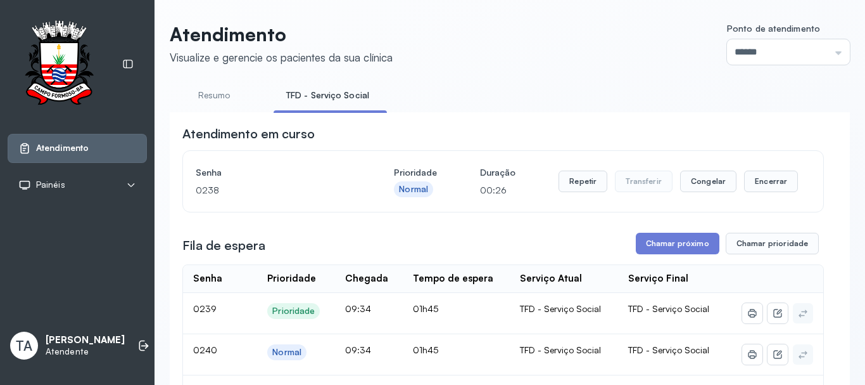
click at [597, 172] on div "Repetir Transferir Congelar Encerrar" at bounding box center [678, 180] width 239 height 35
click at [584, 183] on button "Repetir" at bounding box center [583, 181] width 49 height 22
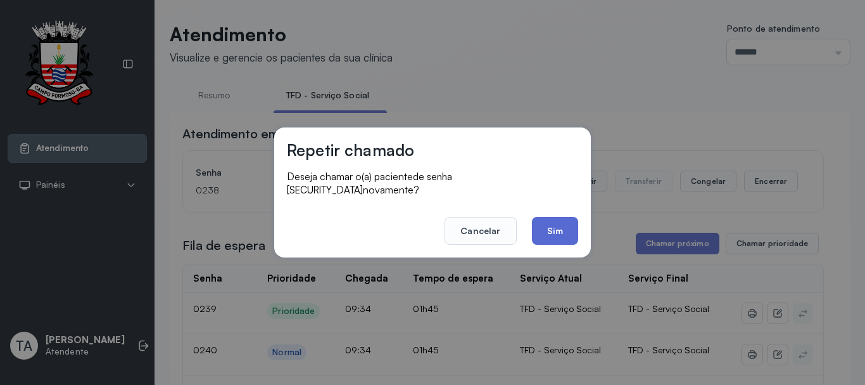
click at [569, 232] on button "Sim" at bounding box center [555, 231] width 46 height 28
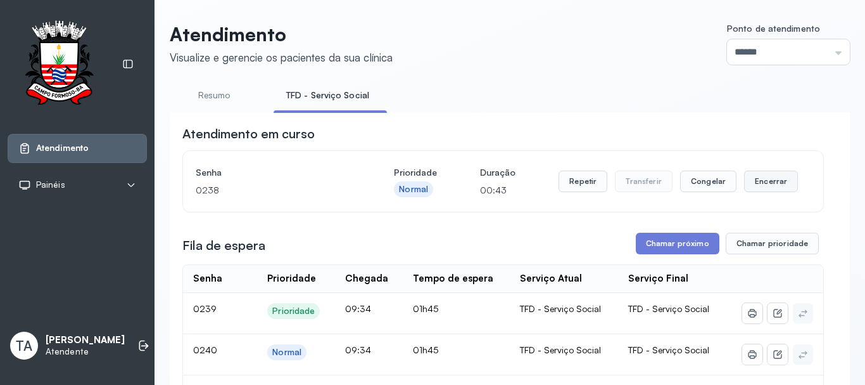
click at [753, 180] on button "Encerrar" at bounding box center [771, 181] width 54 height 22
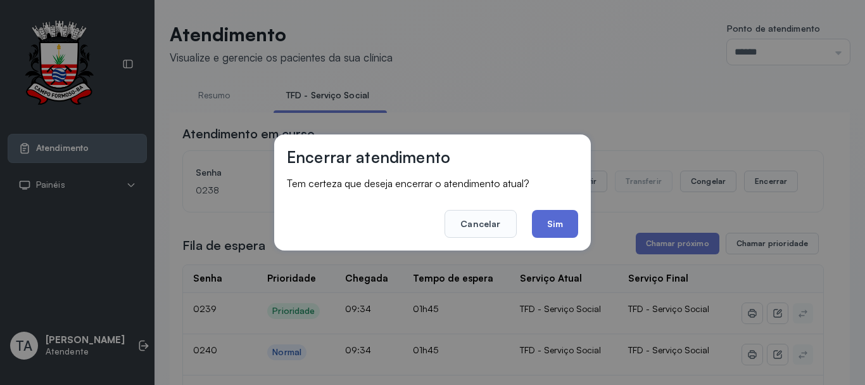
click at [559, 228] on button "Sim" at bounding box center [555, 224] width 46 height 28
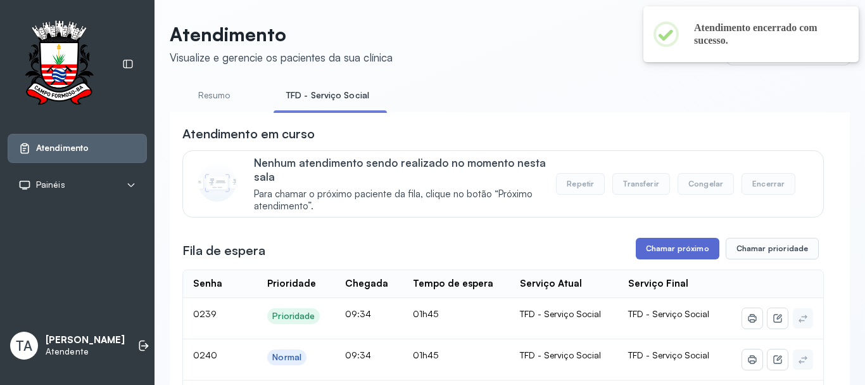
click at [661, 243] on button "Chamar próximo" at bounding box center [678, 249] width 84 height 22
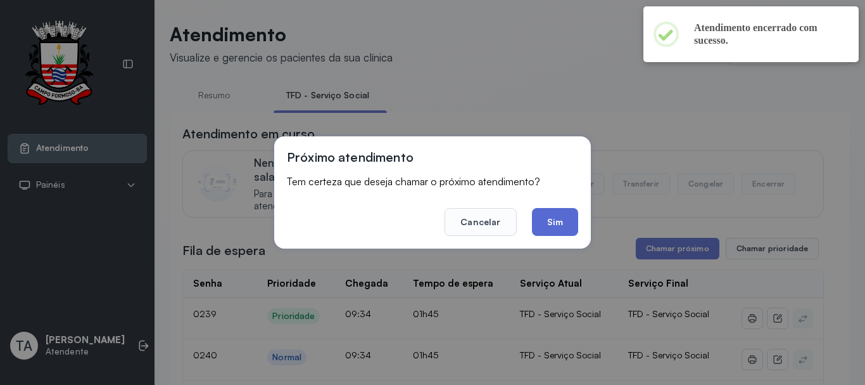
click at [550, 227] on button "Sim" at bounding box center [555, 222] width 46 height 28
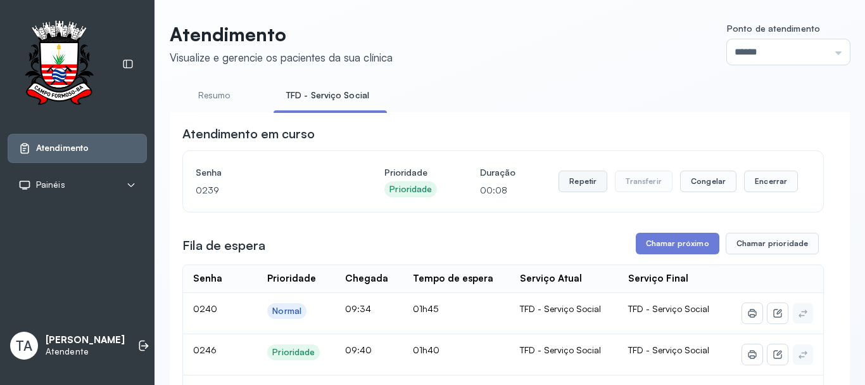
click at [579, 182] on button "Repetir" at bounding box center [583, 181] width 49 height 22
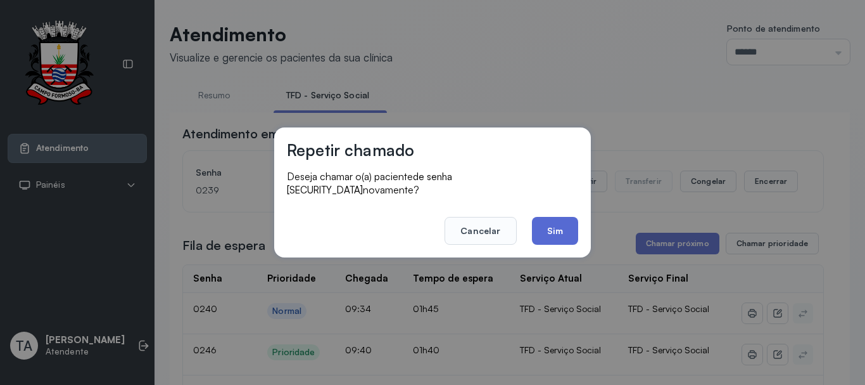
click at [547, 225] on button "Sim" at bounding box center [555, 231] width 46 height 28
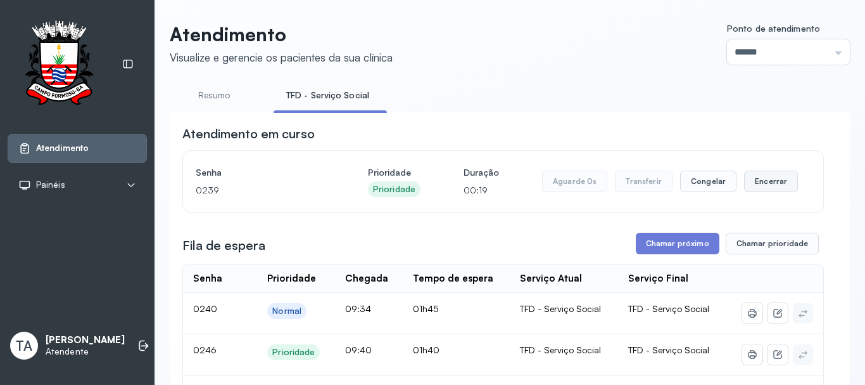
click at [757, 180] on button "Encerrar" at bounding box center [771, 181] width 54 height 22
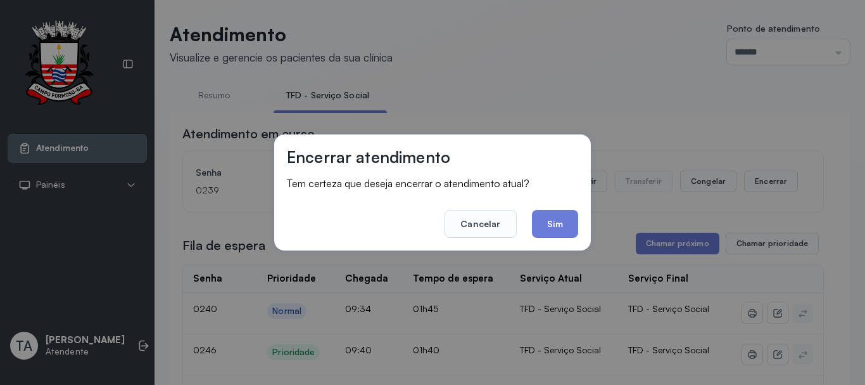
click at [581, 223] on div "Encerrar atendimento Tem certeza que deseja encerrar o atendimento atual? Cance…" at bounding box center [432, 192] width 317 height 116
click at [570, 227] on button "Sim" at bounding box center [555, 224] width 46 height 28
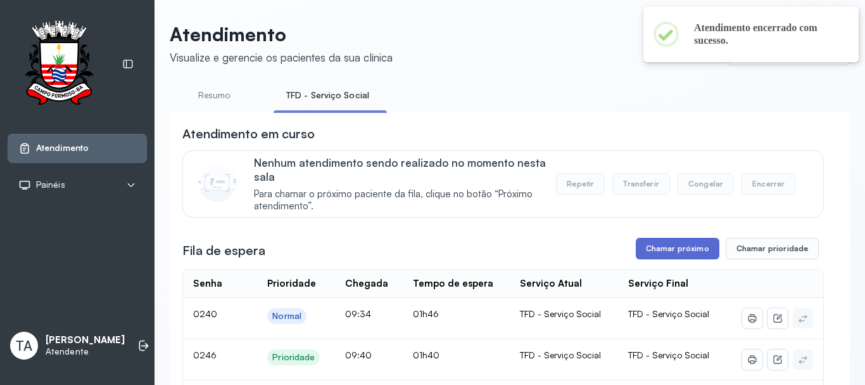
click at [656, 249] on button "Chamar próximo" at bounding box center [678, 249] width 84 height 22
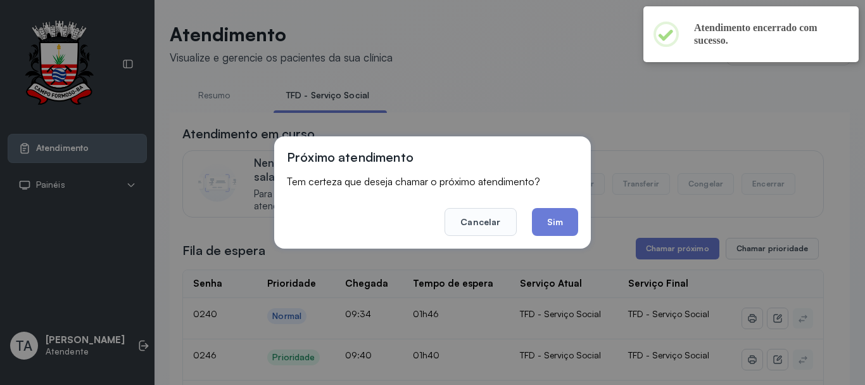
click at [582, 222] on div "Próximo atendimento Tem certeza que deseja chamar o próximo atendimento? Cancel…" at bounding box center [432, 192] width 317 height 112
click at [551, 226] on button "Sim" at bounding box center [555, 222] width 46 height 28
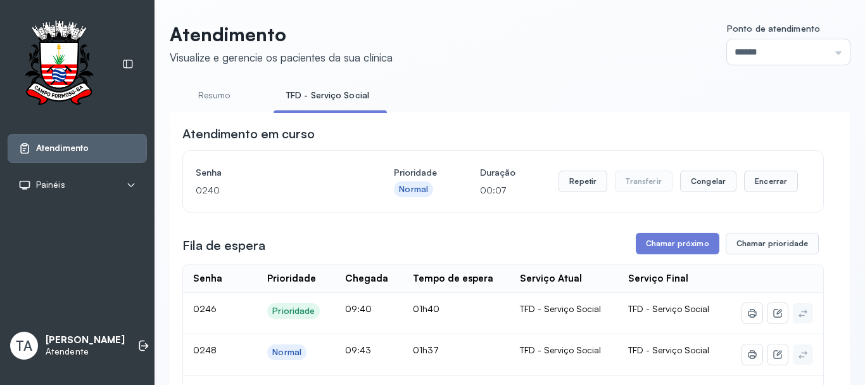
drag, startPoint x: 580, startPoint y: 169, endPoint x: 568, endPoint y: 173, distance: 12.6
click at [580, 169] on div "Repetir Transferir Congelar Encerrar" at bounding box center [678, 180] width 239 height 35
click at [568, 173] on div "Repetir Transferir Congelar Encerrar" at bounding box center [678, 180] width 239 height 35
click at [568, 176] on button "Repetir" at bounding box center [583, 181] width 49 height 22
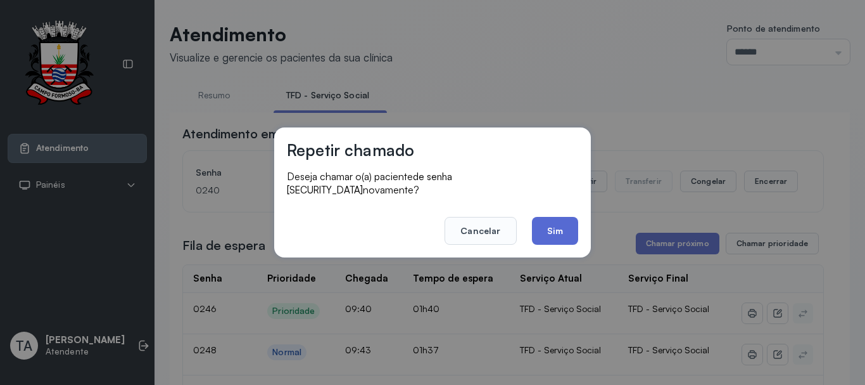
click at [573, 217] on button "Sim" at bounding box center [555, 231] width 46 height 28
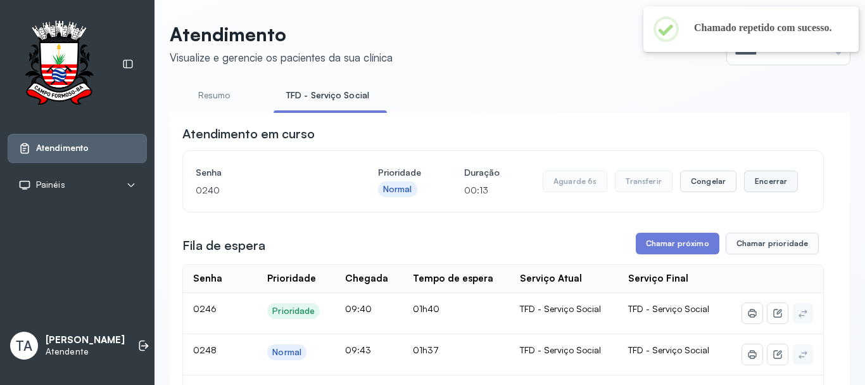
click at [746, 187] on button "Encerrar" at bounding box center [771, 181] width 54 height 22
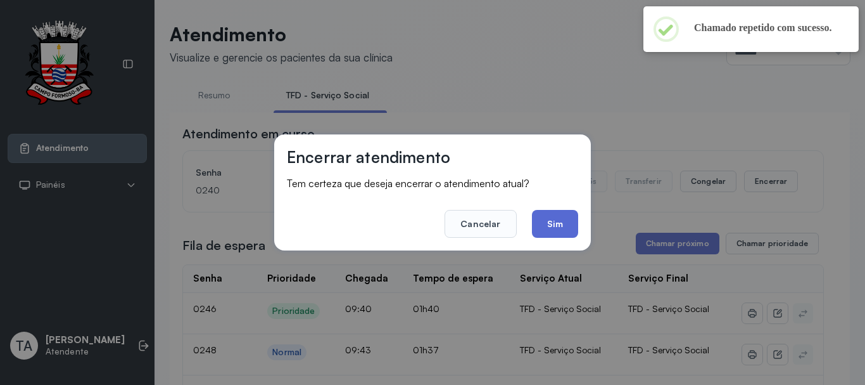
click at [535, 223] on button "Sim" at bounding box center [555, 224] width 46 height 28
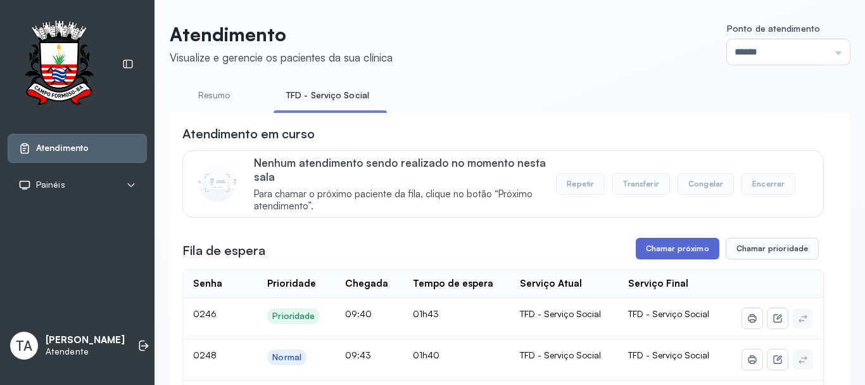
click at [691, 246] on button "Chamar próximo" at bounding box center [678, 249] width 84 height 22
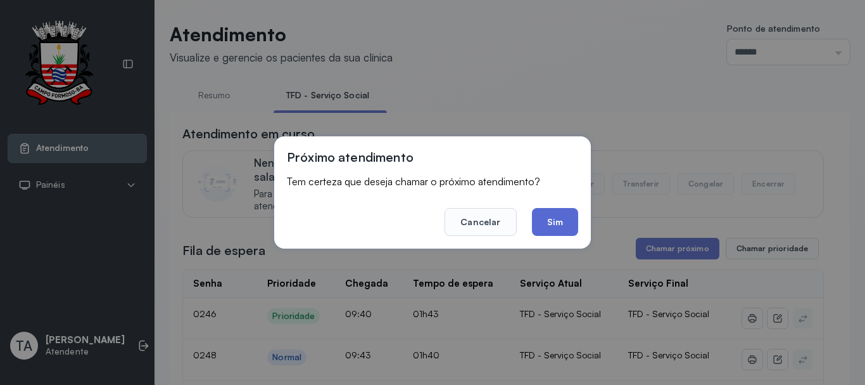
click at [556, 221] on button "Sim" at bounding box center [555, 222] width 46 height 28
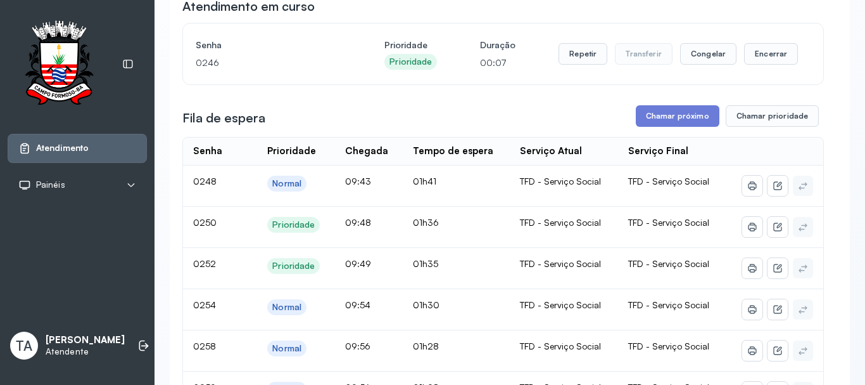
scroll to position [127, 0]
click at [586, 56] on button "Repetir" at bounding box center [583, 55] width 49 height 22
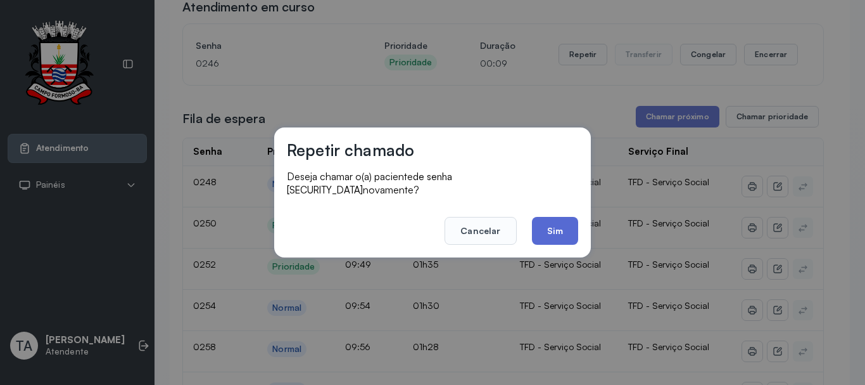
click at [555, 231] on button "Sim" at bounding box center [555, 231] width 46 height 28
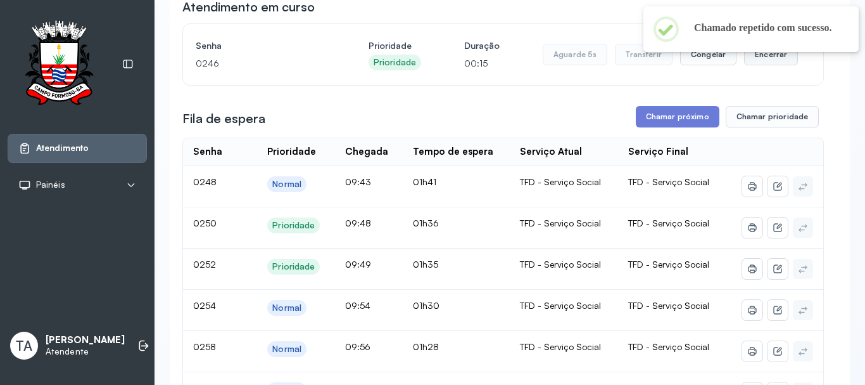
click at [765, 60] on button "Encerrar" at bounding box center [771, 55] width 54 height 22
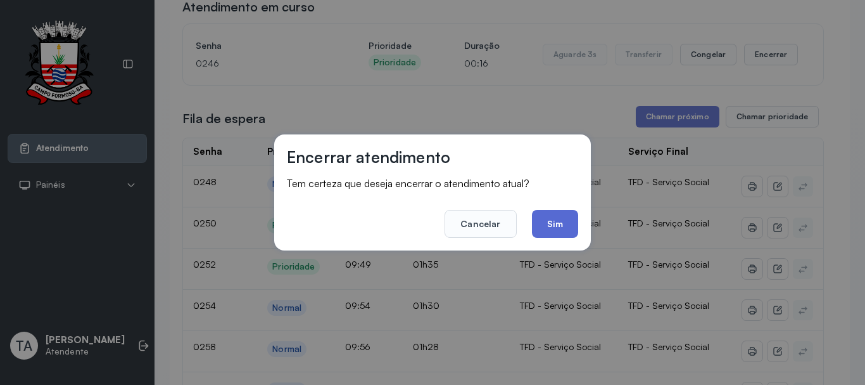
click at [560, 221] on button "Sim" at bounding box center [555, 224] width 46 height 28
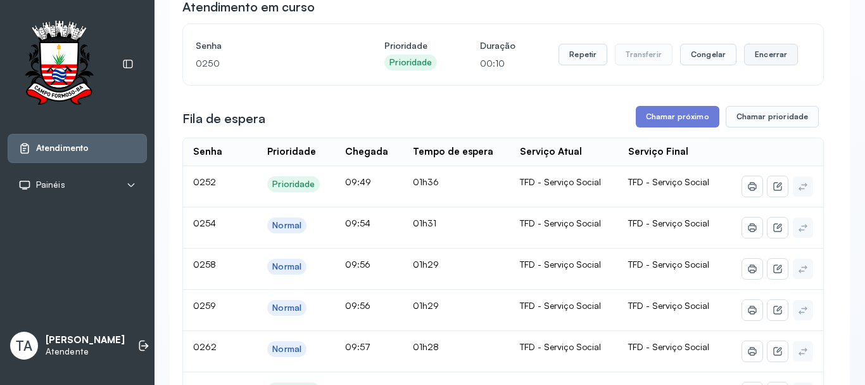
click at [744, 63] on button "Encerrar" at bounding box center [771, 55] width 54 height 22
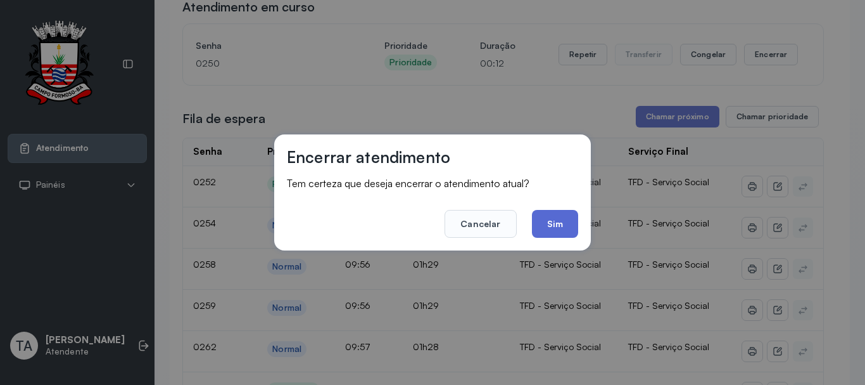
click at [552, 220] on button "Sim" at bounding box center [555, 224] width 46 height 28
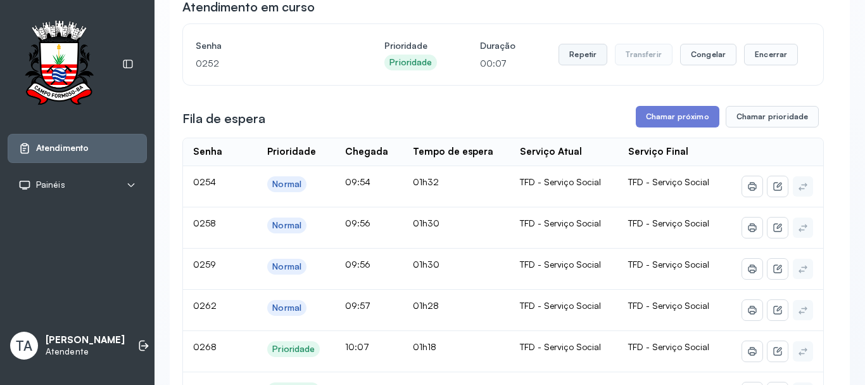
click at [566, 54] on button "Repetir" at bounding box center [583, 55] width 49 height 22
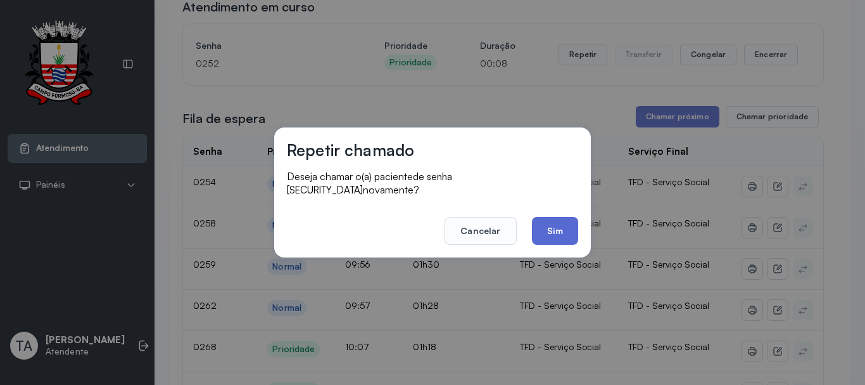
click at [546, 224] on button "Sim" at bounding box center [555, 231] width 46 height 28
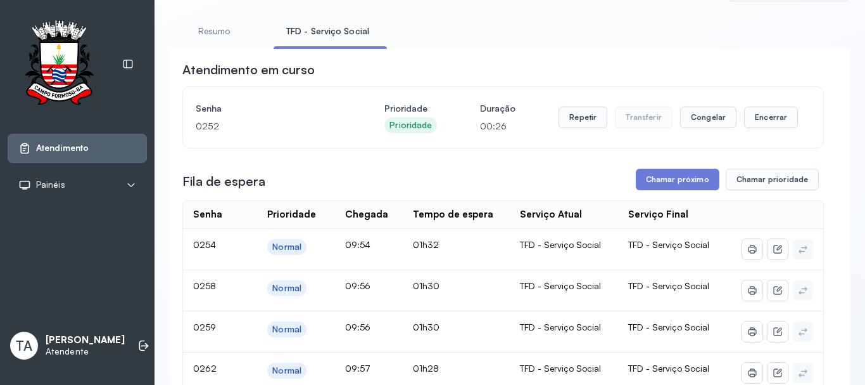
scroll to position [63, 0]
click at [771, 116] on button "Encerrar" at bounding box center [771, 118] width 54 height 22
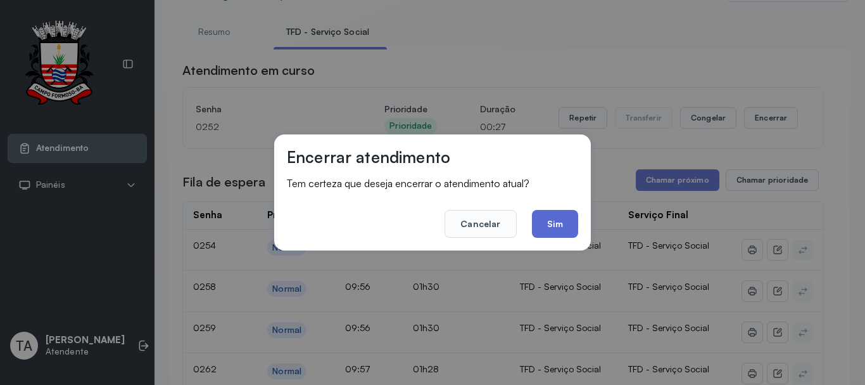
click at [574, 223] on button "Sim" at bounding box center [555, 224] width 46 height 28
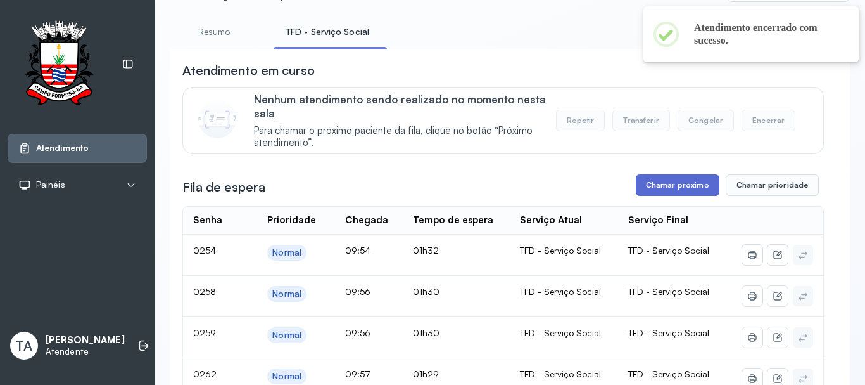
click at [674, 188] on button "Chamar próximo" at bounding box center [678, 185] width 84 height 22
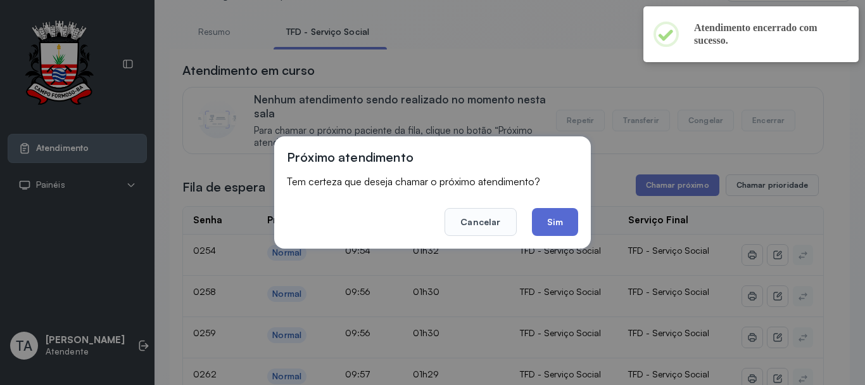
click at [558, 231] on button "Sim" at bounding box center [555, 222] width 46 height 28
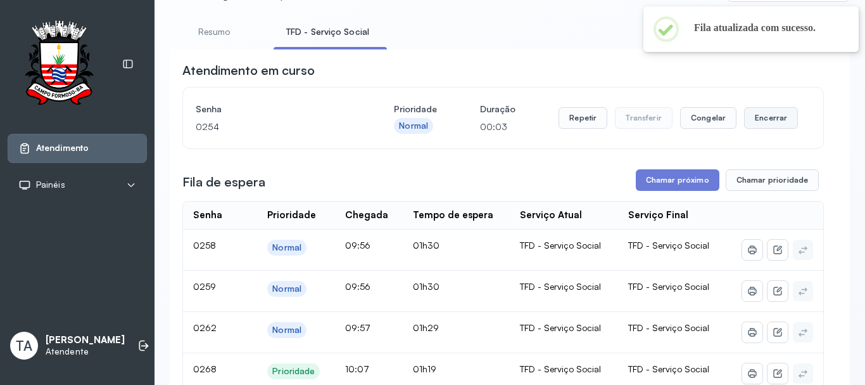
click at [755, 125] on button "Encerrar" at bounding box center [771, 118] width 54 height 22
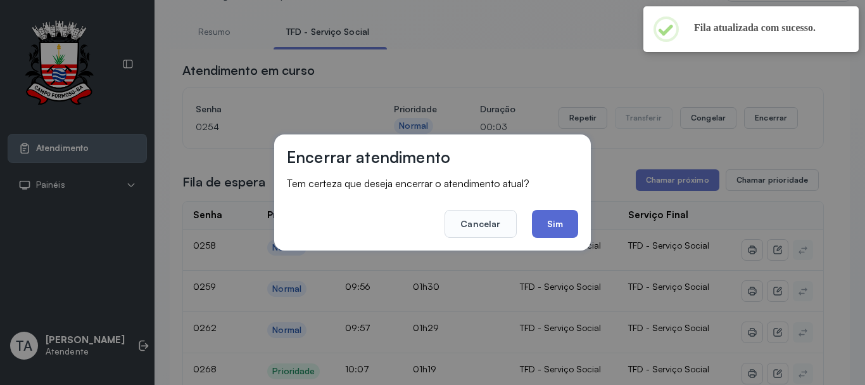
click at [564, 230] on button "Sim" at bounding box center [555, 224] width 46 height 28
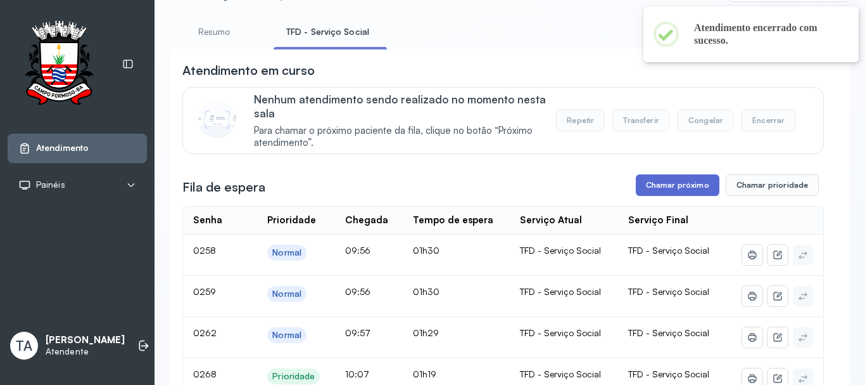
click at [656, 186] on button "Chamar próximo" at bounding box center [678, 185] width 84 height 22
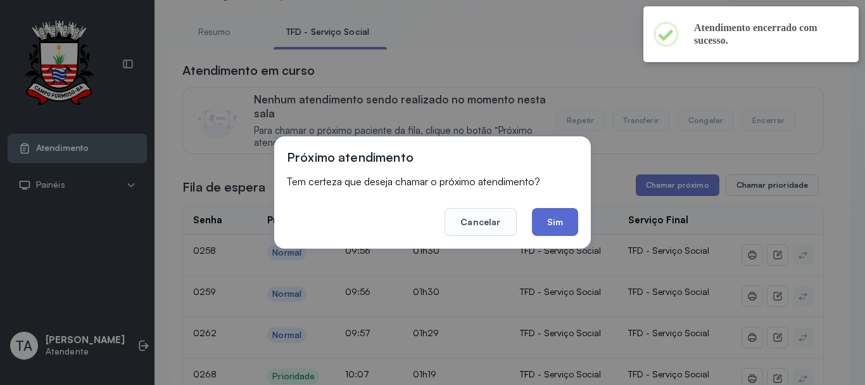
click at [559, 211] on button "Sim" at bounding box center [555, 222] width 46 height 28
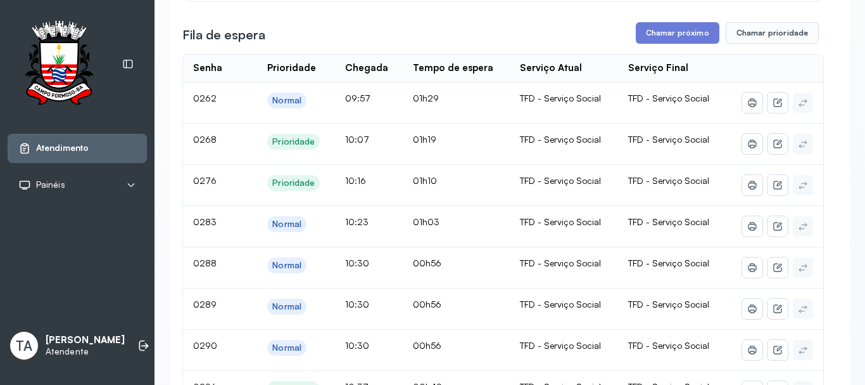
scroll to position [127, 0]
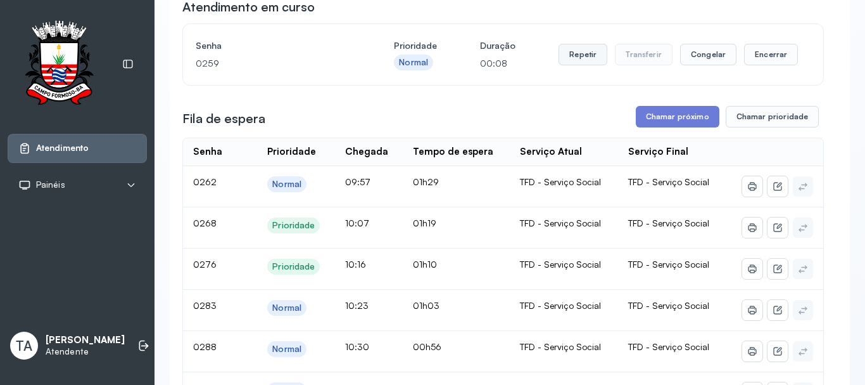
click at [570, 60] on button "Repetir" at bounding box center [583, 55] width 49 height 22
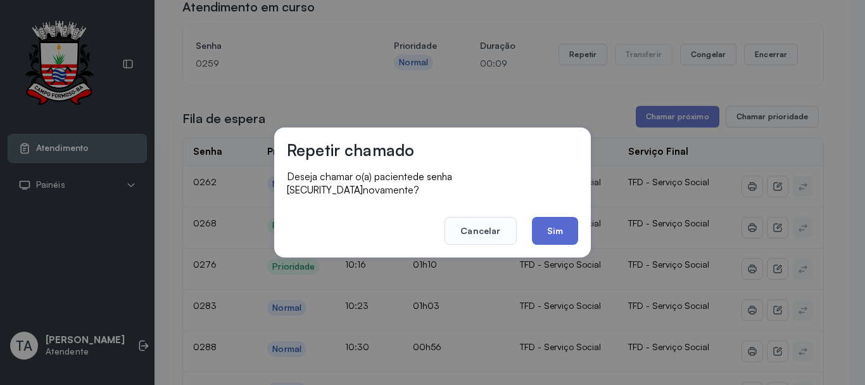
click at [536, 221] on button "Sim" at bounding box center [555, 231] width 46 height 28
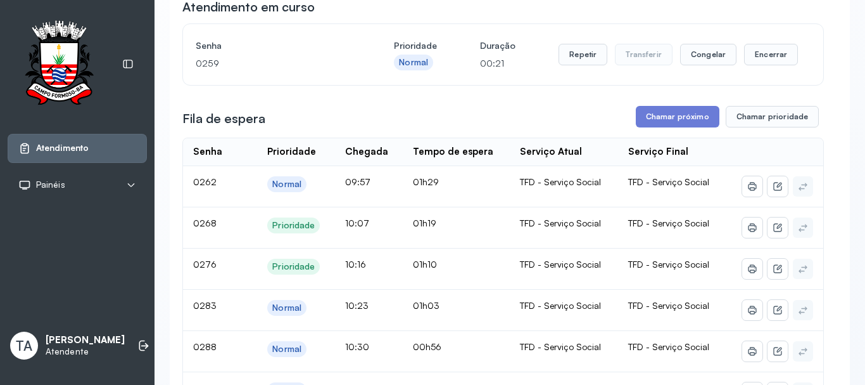
scroll to position [39, 0]
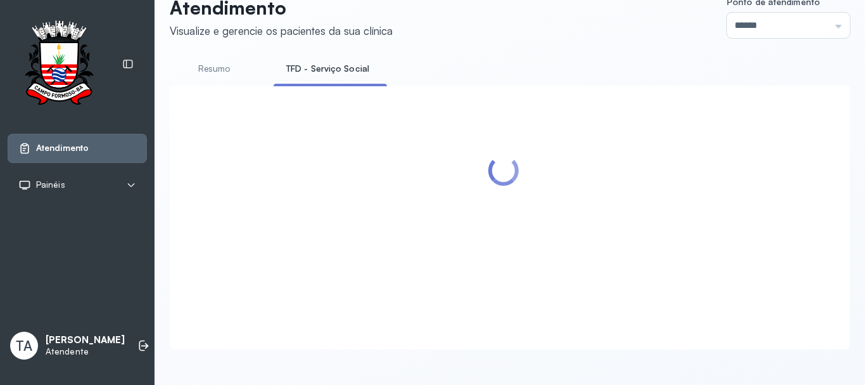
click at [759, 58] on ul "Resumo TFD - Serviço Social" at bounding box center [510, 72] width 680 height 29
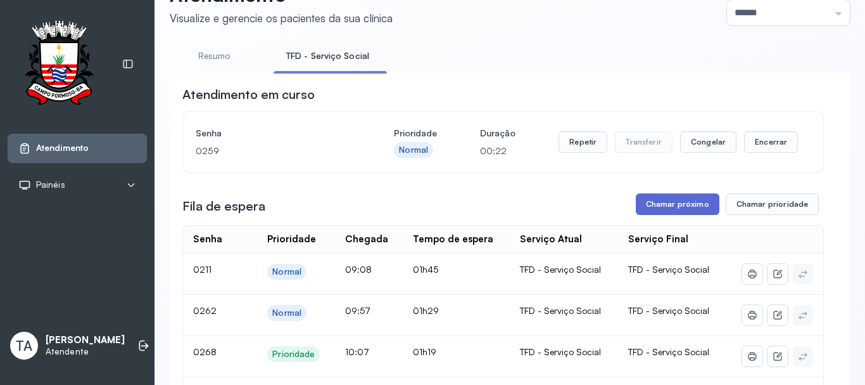
scroll to position [127, 0]
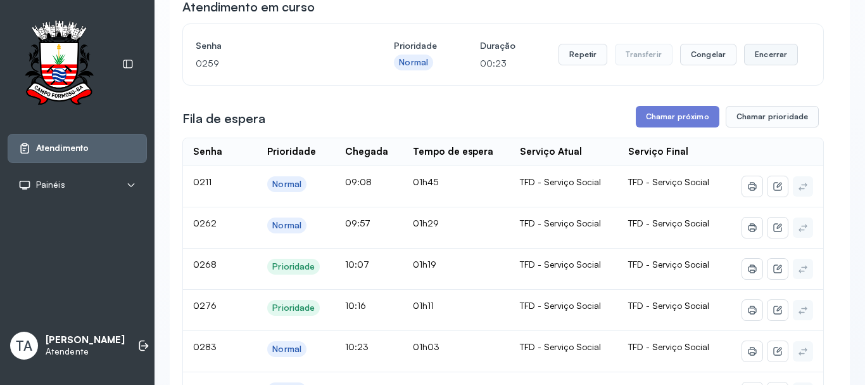
click at [751, 56] on button "Encerrar" at bounding box center [771, 55] width 54 height 22
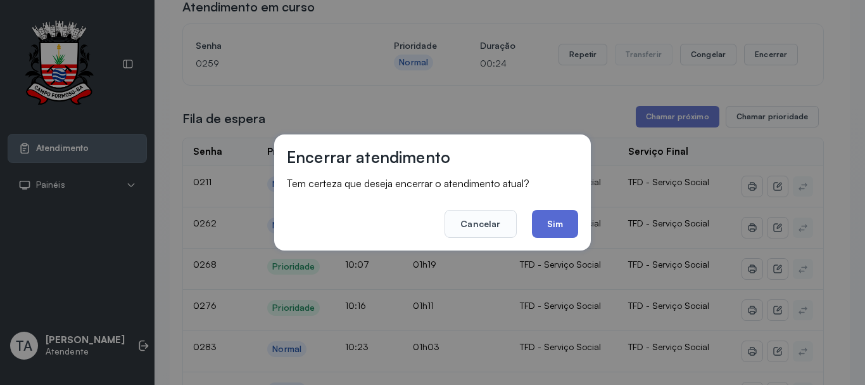
click at [563, 224] on button "Sim" at bounding box center [555, 224] width 46 height 28
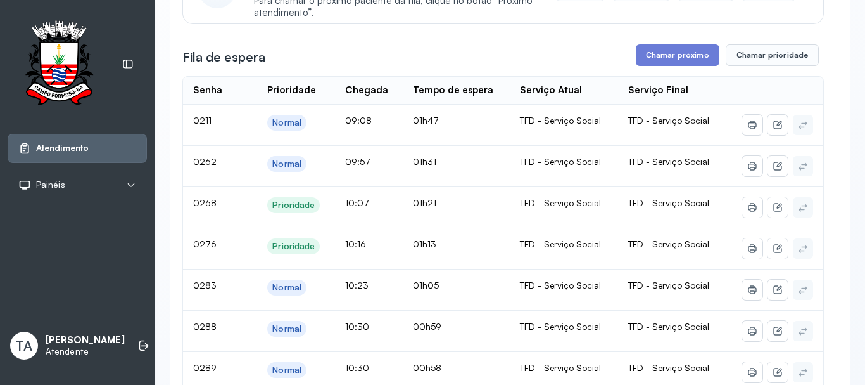
scroll to position [190, 0]
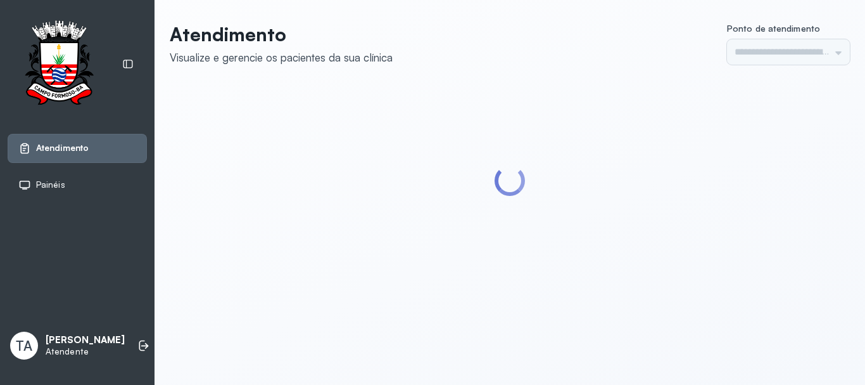
type input "******"
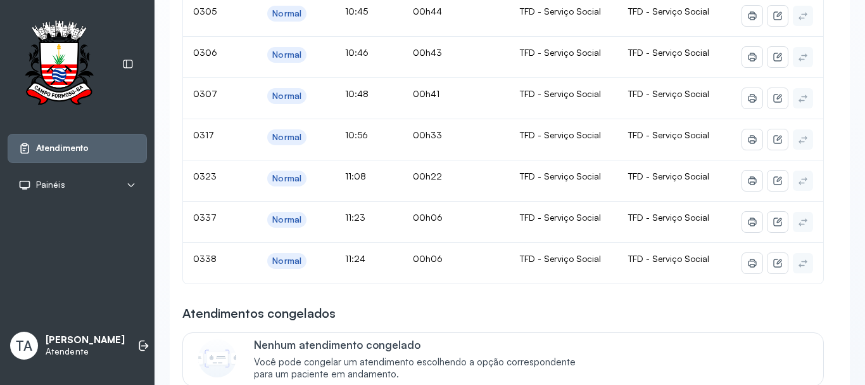
scroll to position [760, 0]
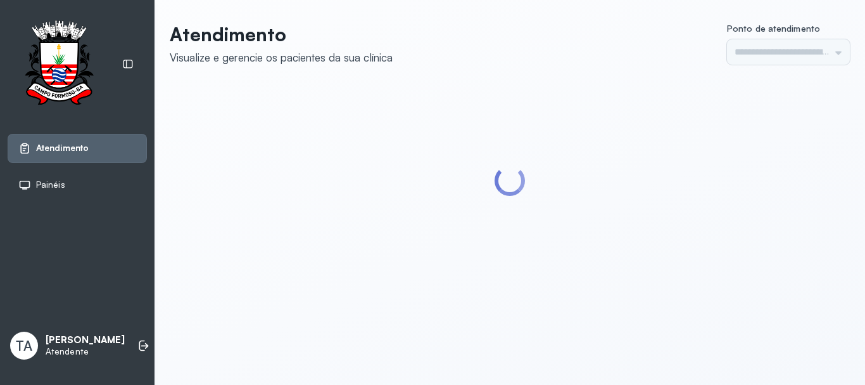
type input "******"
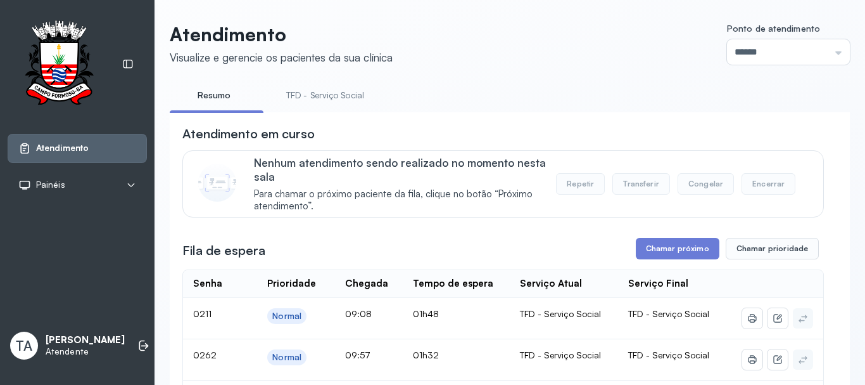
click at [349, 96] on link "TFD - Serviço Social" at bounding box center [325, 95] width 103 height 21
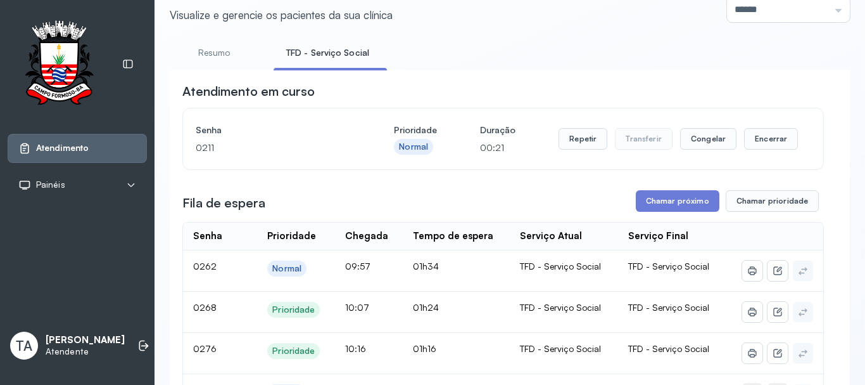
scroll to position [39, 0]
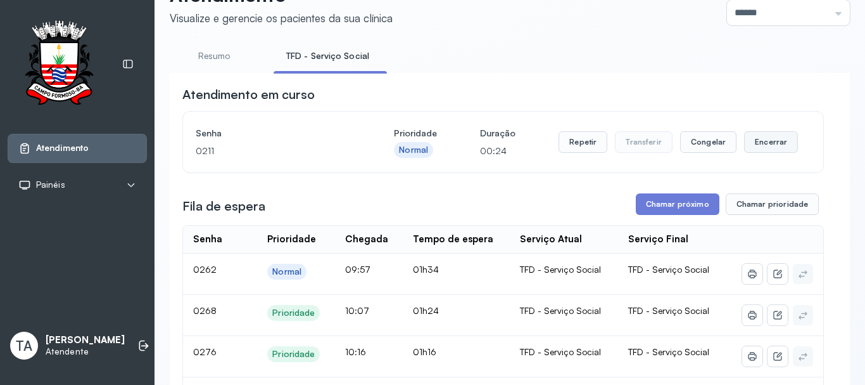
click at [765, 150] on button "Encerrar" at bounding box center [771, 142] width 54 height 22
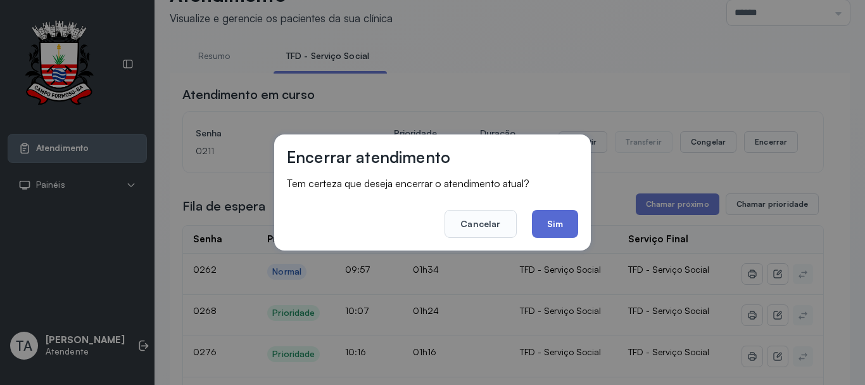
click at [571, 222] on button "Sim" at bounding box center [555, 224] width 46 height 28
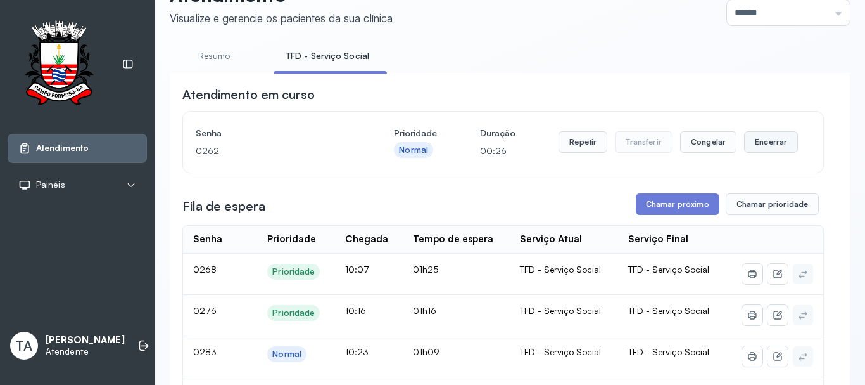
click at [748, 147] on button "Encerrar" at bounding box center [771, 142] width 54 height 22
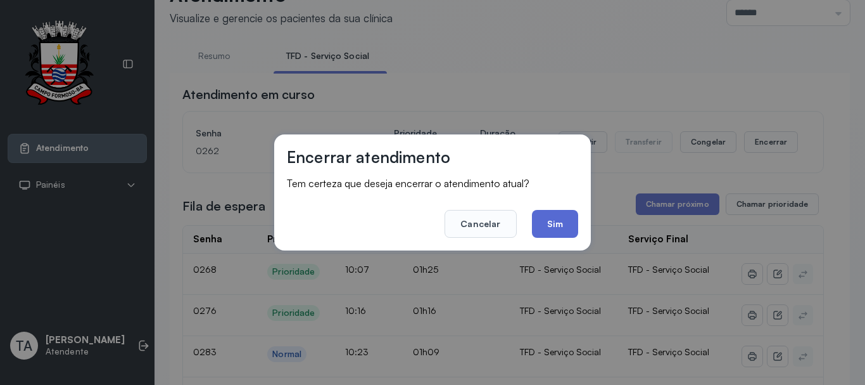
click at [561, 222] on button "Sim" at bounding box center [555, 224] width 46 height 28
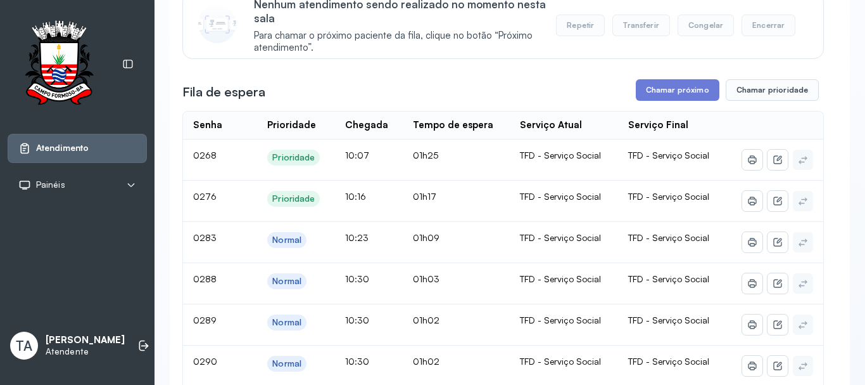
scroll to position [166, 0]
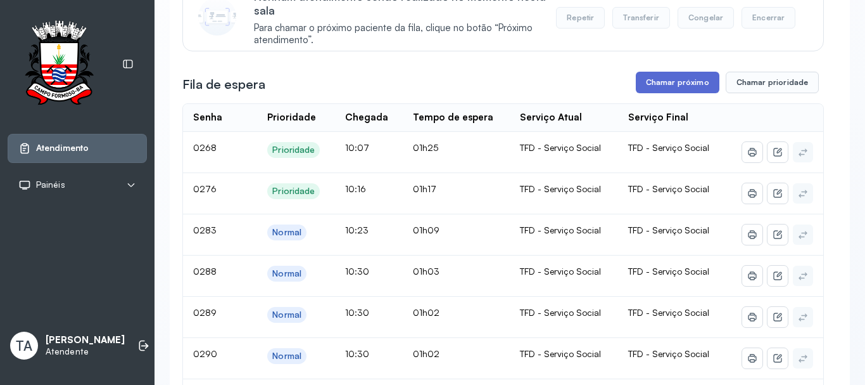
click at [667, 81] on button "Chamar próximo" at bounding box center [678, 83] width 84 height 22
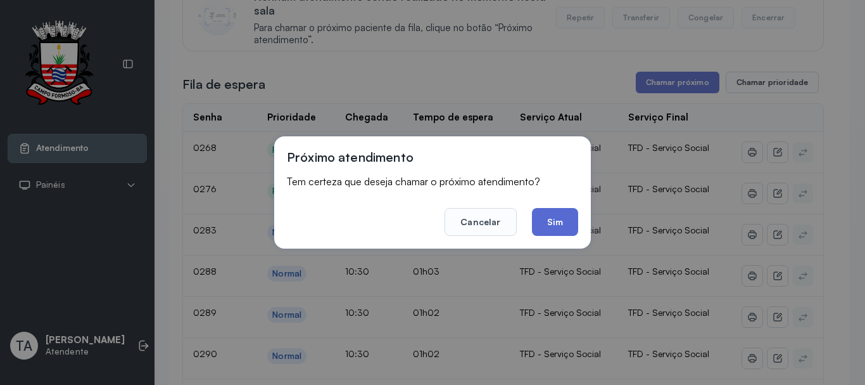
click at [566, 220] on button "Sim" at bounding box center [555, 222] width 46 height 28
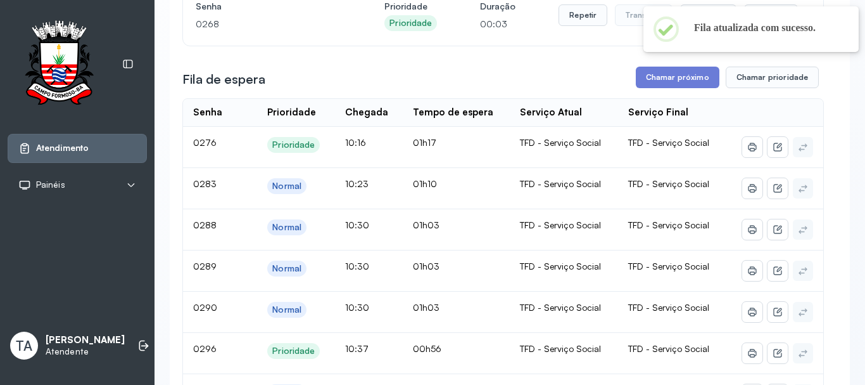
scroll to position [103, 0]
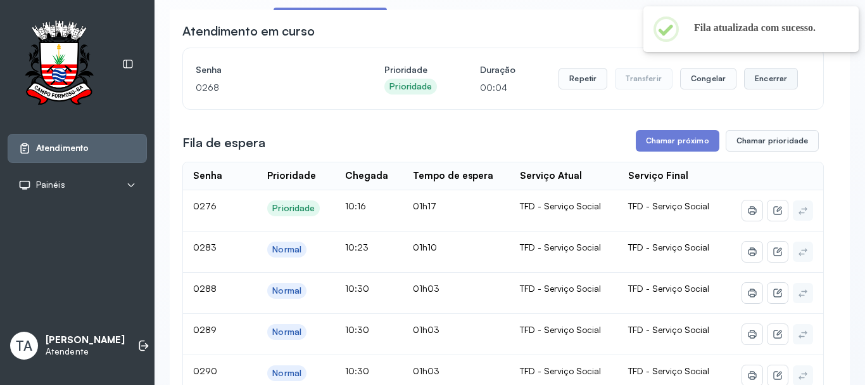
click at [750, 88] on button "Encerrar" at bounding box center [771, 79] width 54 height 22
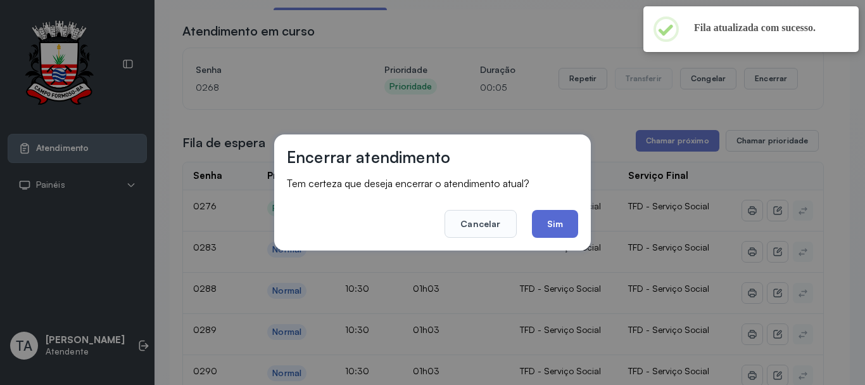
click at [564, 229] on button "Sim" at bounding box center [555, 224] width 46 height 28
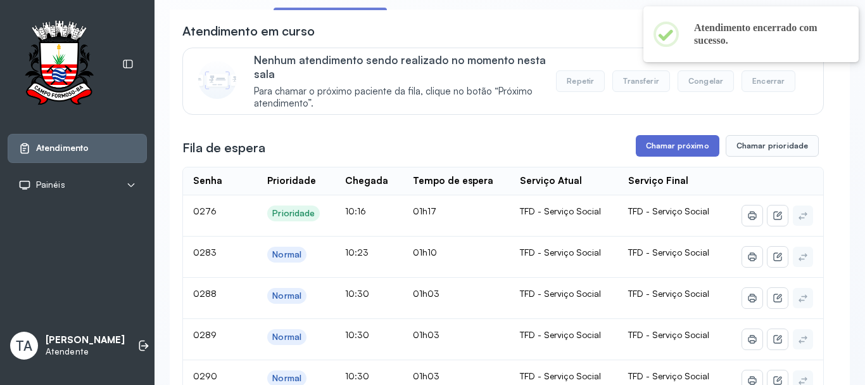
click at [644, 153] on button "Chamar próximo" at bounding box center [678, 146] width 84 height 22
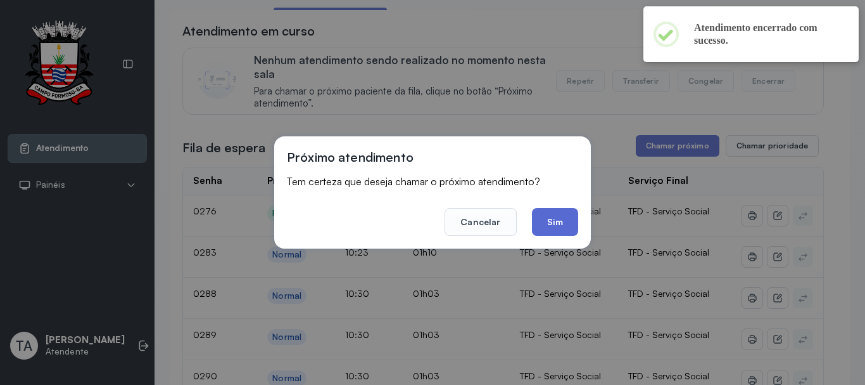
click at [555, 230] on button "Sim" at bounding box center [555, 222] width 46 height 28
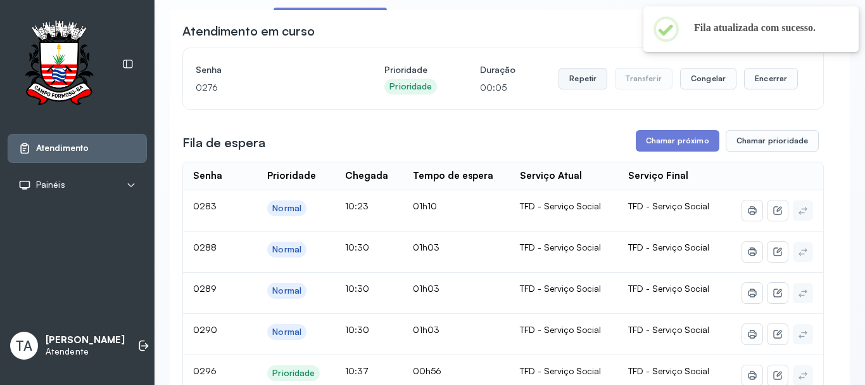
click at [570, 84] on button "Repetir" at bounding box center [583, 79] width 49 height 22
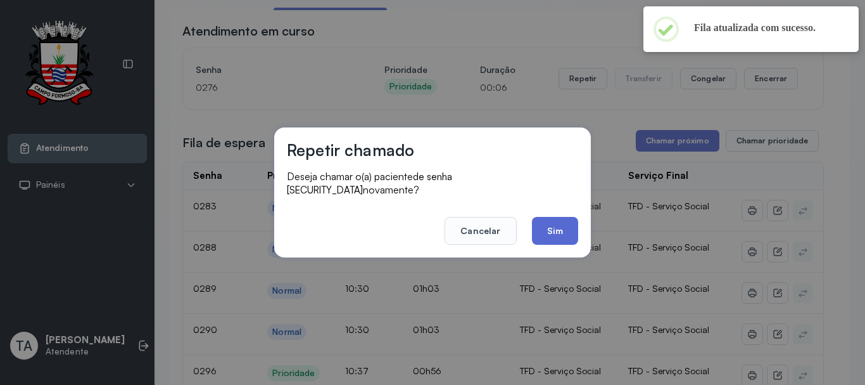
click at [561, 223] on button "Sim" at bounding box center [555, 231] width 46 height 28
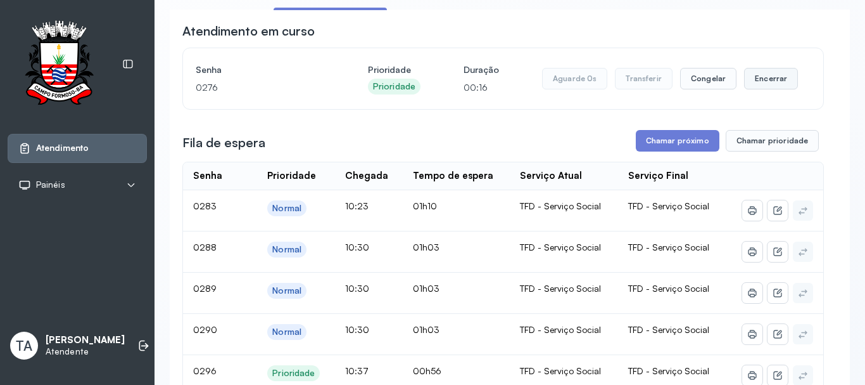
click at [768, 86] on button "Encerrar" at bounding box center [771, 79] width 54 height 22
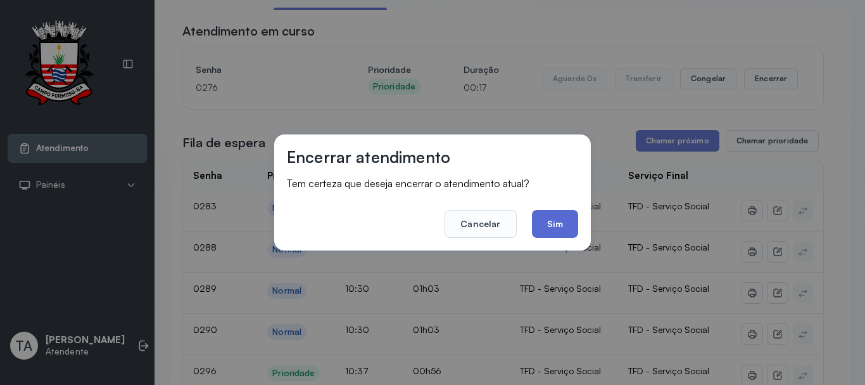
click at [544, 235] on button "Sim" at bounding box center [555, 224] width 46 height 28
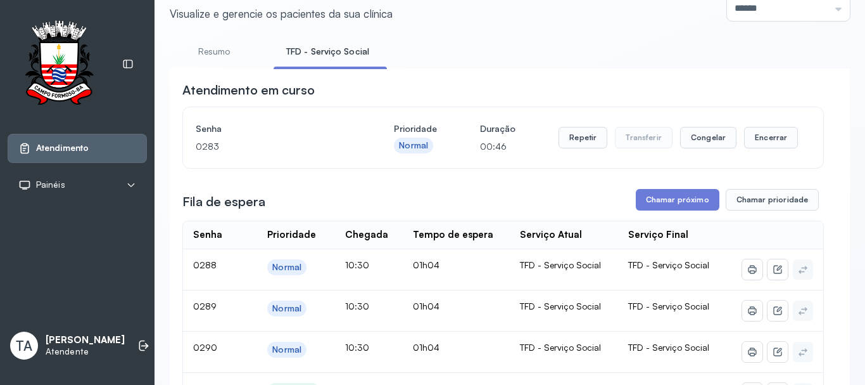
scroll to position [39, 0]
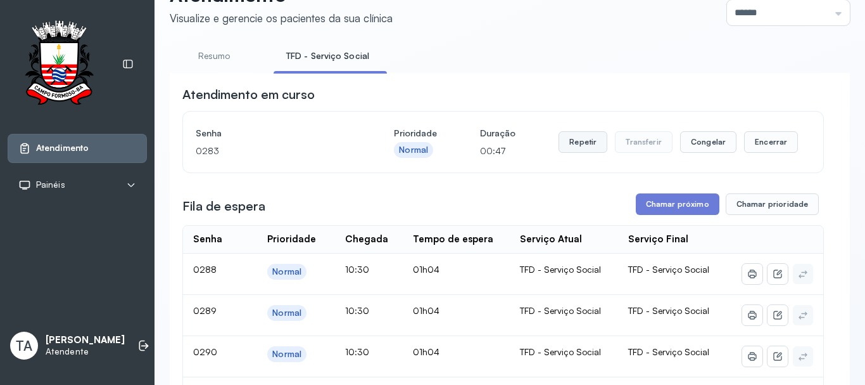
click at [577, 137] on button "Repetir" at bounding box center [583, 142] width 49 height 22
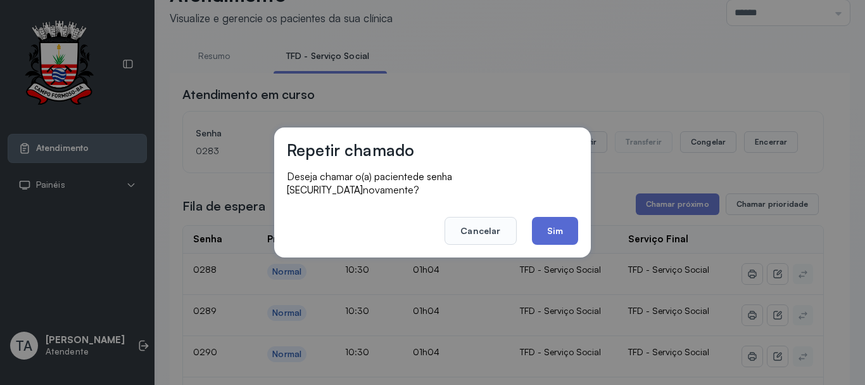
click at [559, 219] on button "Sim" at bounding box center [555, 231] width 46 height 28
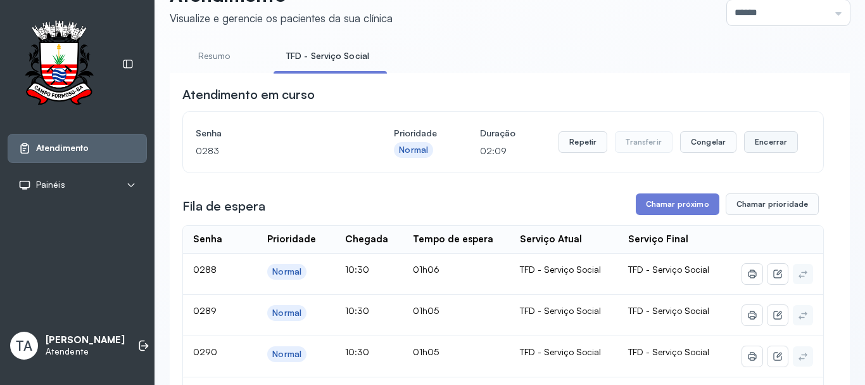
click at [760, 148] on button "Encerrar" at bounding box center [771, 142] width 54 height 22
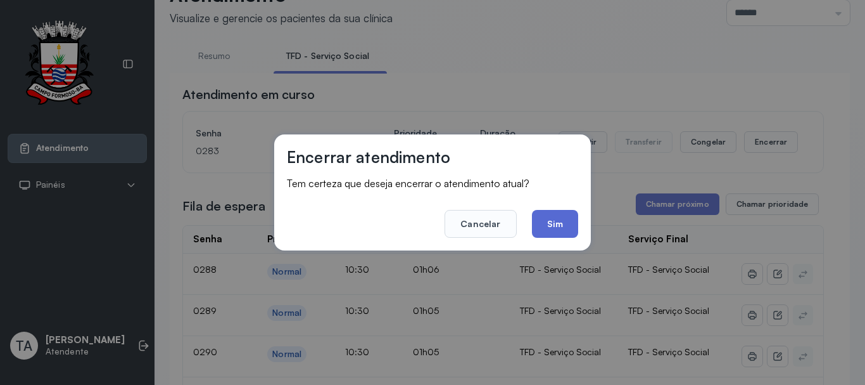
click at [556, 223] on button "Sim" at bounding box center [555, 224] width 46 height 28
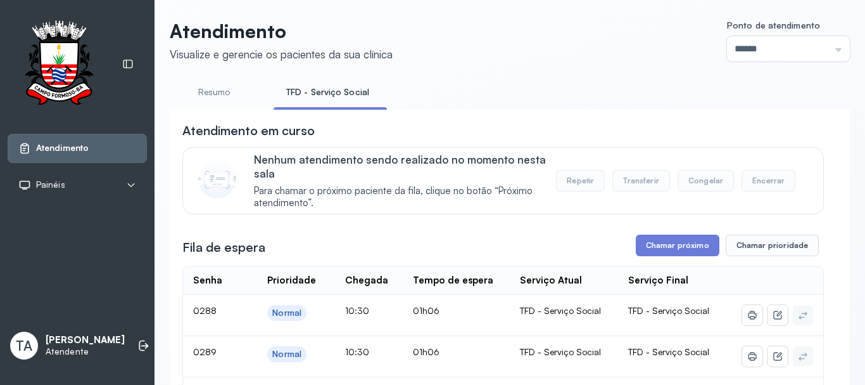
scroll to position [0, 0]
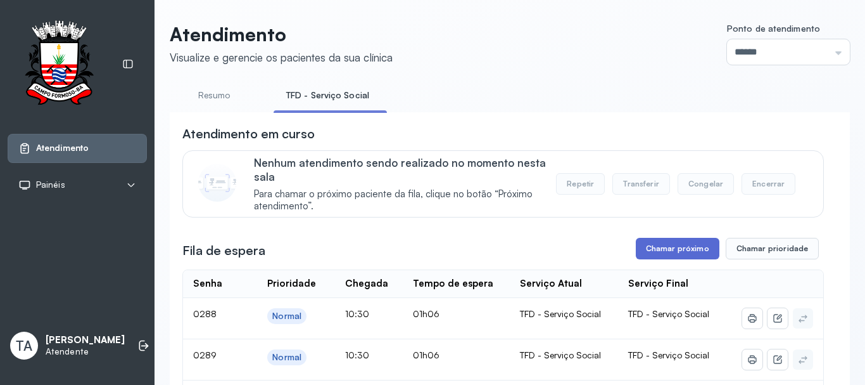
click at [652, 250] on button "Chamar próximo" at bounding box center [678, 249] width 84 height 22
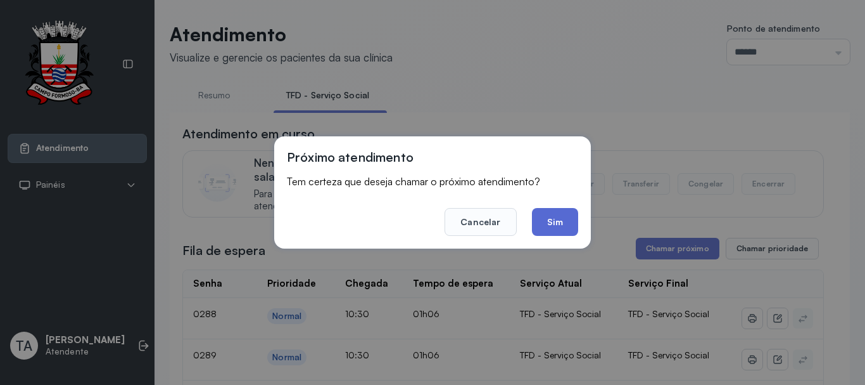
click at [554, 220] on button "Sim" at bounding box center [555, 222] width 46 height 28
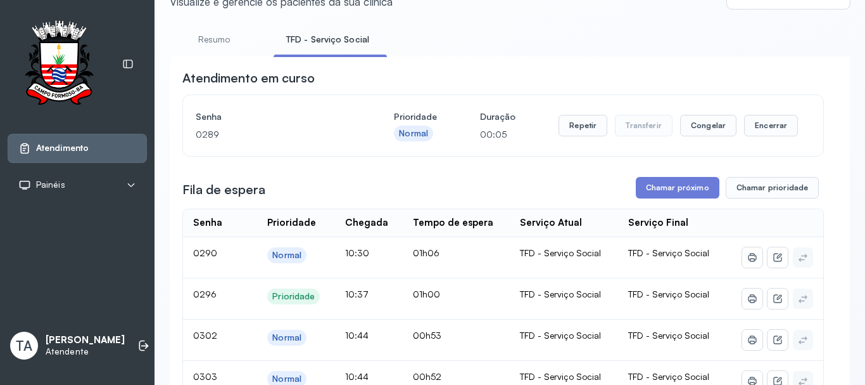
scroll to position [39, 0]
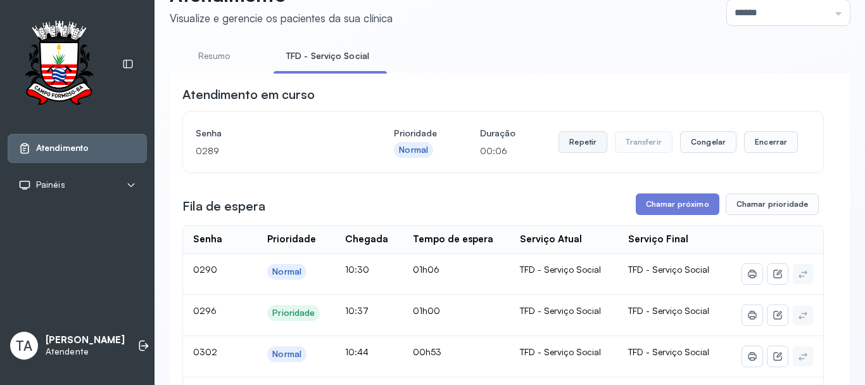
click at [582, 141] on button "Repetir" at bounding box center [583, 142] width 49 height 22
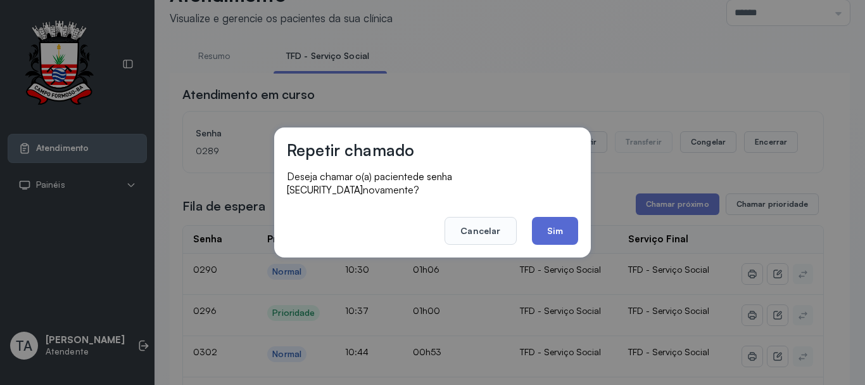
click at [554, 237] on button "Sim" at bounding box center [555, 231] width 46 height 28
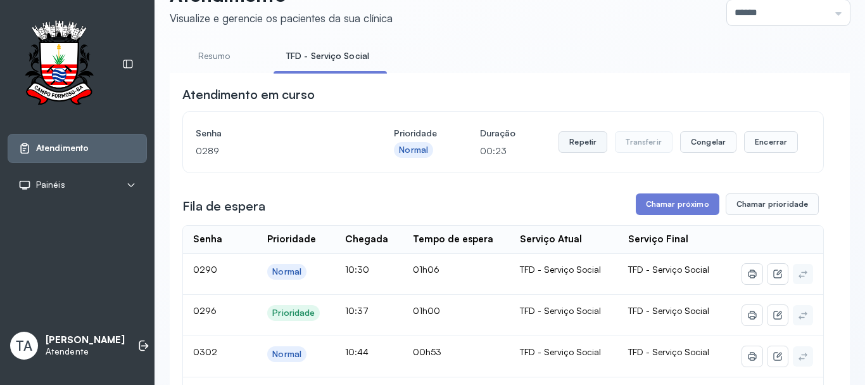
click at [595, 150] on button "Repetir" at bounding box center [583, 142] width 49 height 22
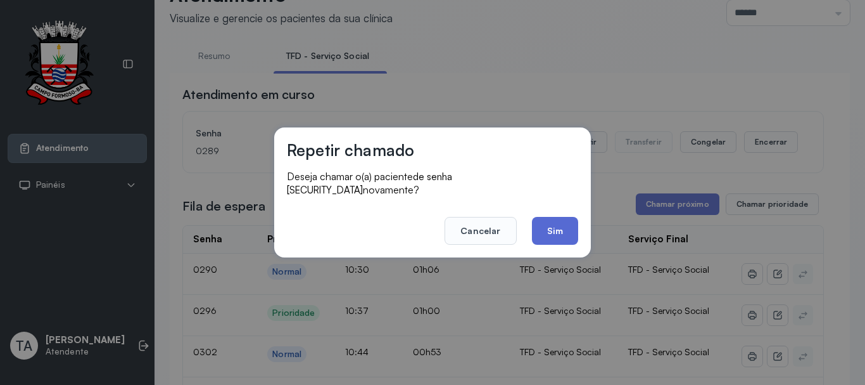
click at [556, 221] on button "Sim" at bounding box center [555, 231] width 46 height 28
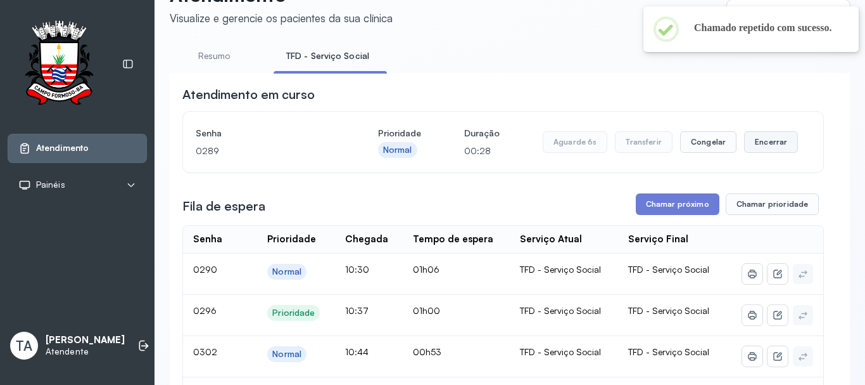
click at [755, 141] on button "Encerrar" at bounding box center [771, 142] width 54 height 22
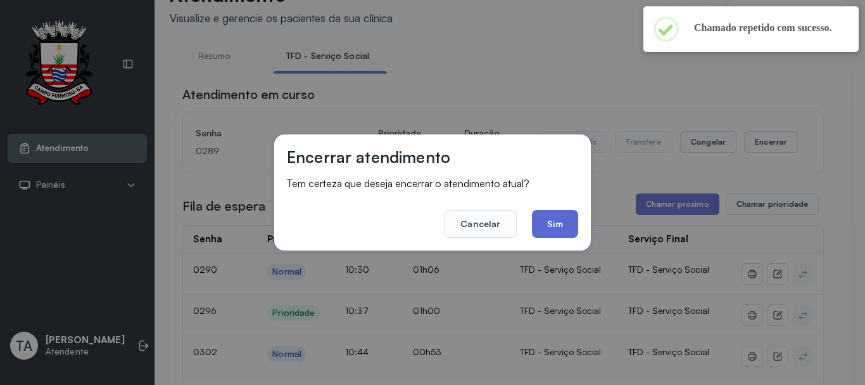
click at [555, 217] on button "Sim" at bounding box center [555, 224] width 46 height 28
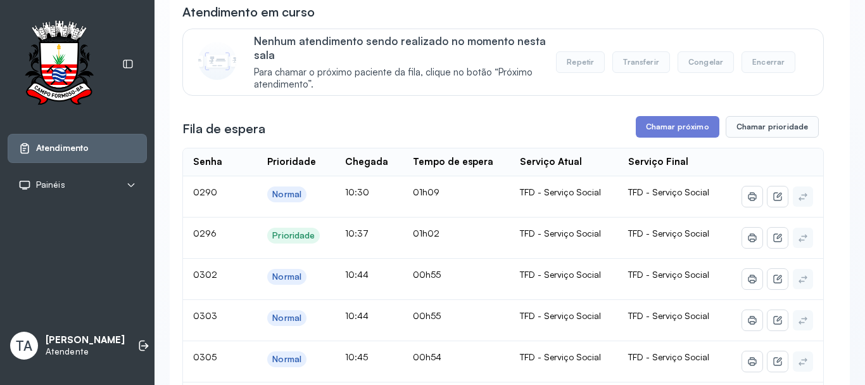
scroll to position [103, 0]
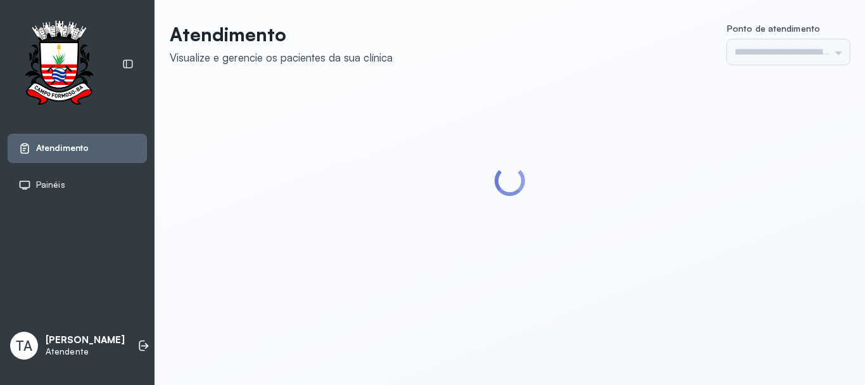
type input "******"
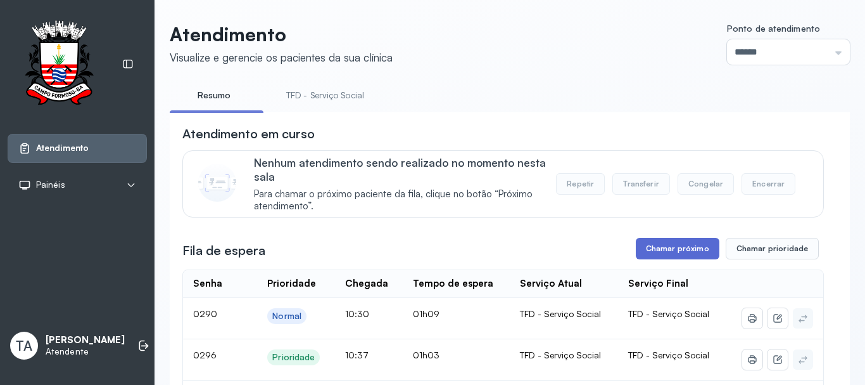
click at [659, 245] on button "Chamar próximo" at bounding box center [678, 249] width 84 height 22
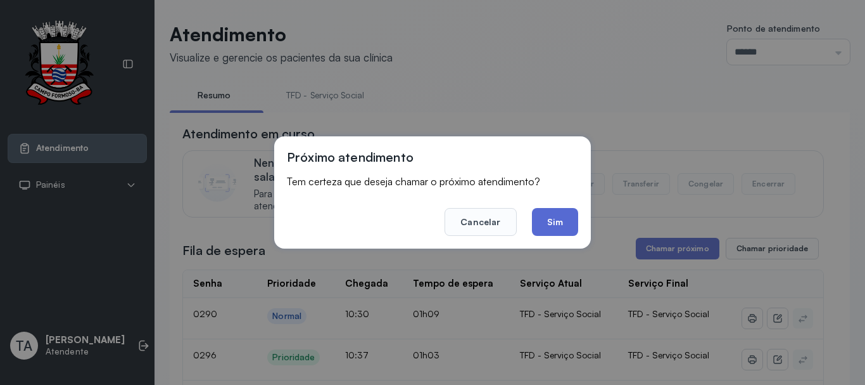
click at [548, 218] on button "Sim" at bounding box center [555, 222] width 46 height 28
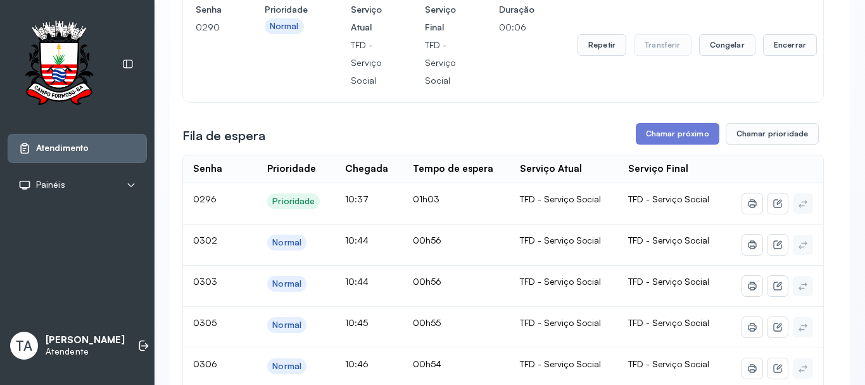
scroll to position [63, 0]
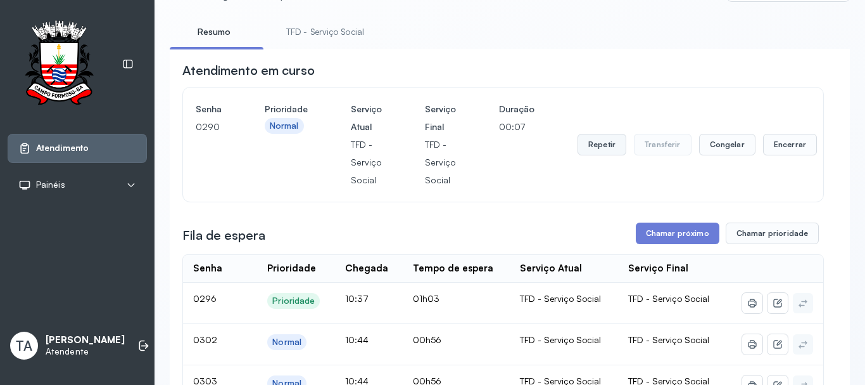
click at [606, 149] on button "Repetir" at bounding box center [602, 145] width 49 height 22
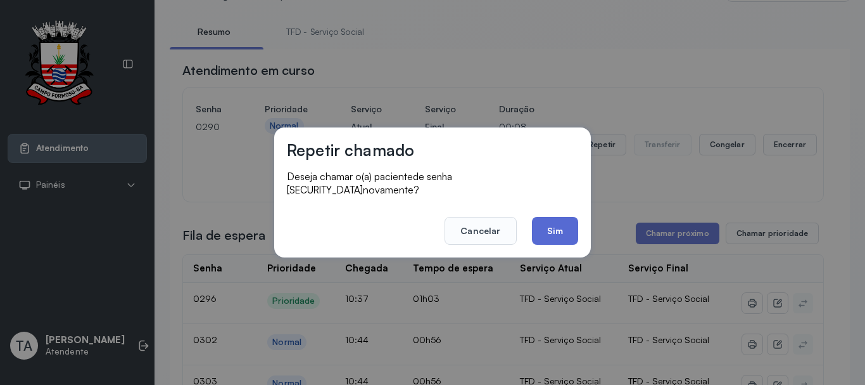
click at [552, 231] on button "Sim" at bounding box center [555, 231] width 46 height 28
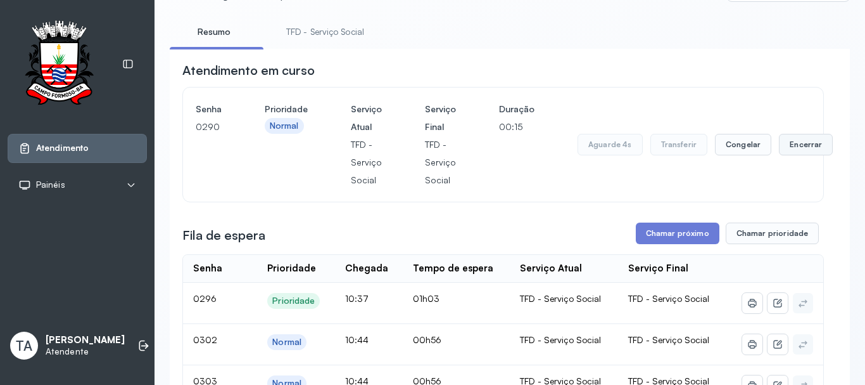
click at [798, 155] on button "Encerrar" at bounding box center [806, 145] width 54 height 22
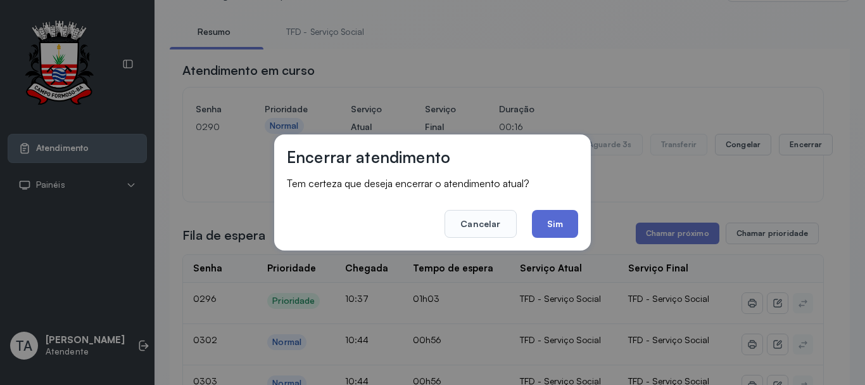
click at [553, 222] on button "Sim" at bounding box center [555, 224] width 46 height 28
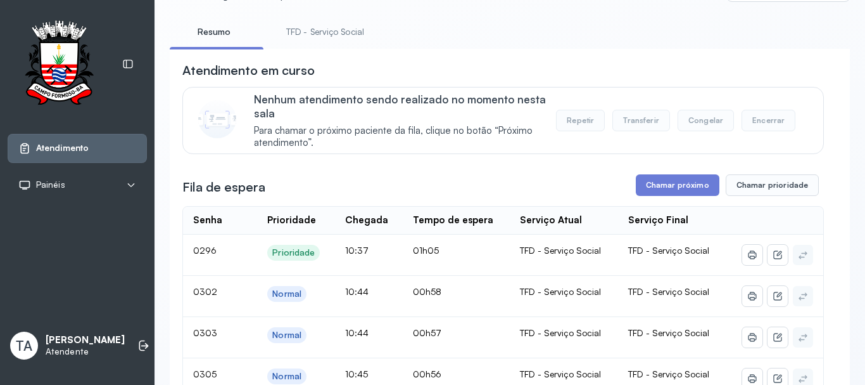
click at [649, 196] on button "Chamar próximo" at bounding box center [678, 185] width 84 height 22
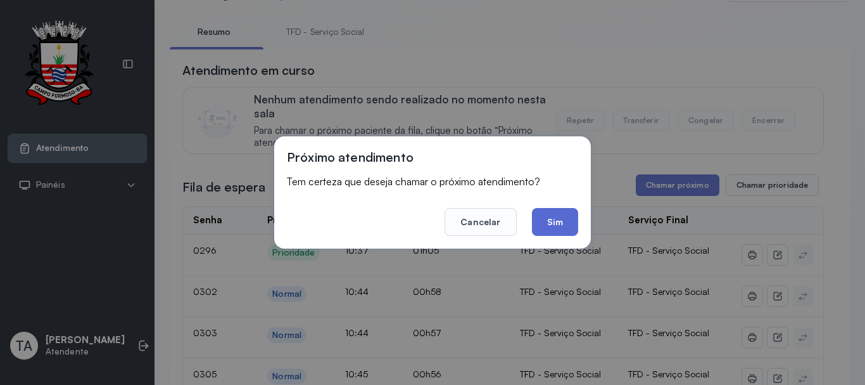
click at [554, 221] on button "Sim" at bounding box center [555, 222] width 46 height 28
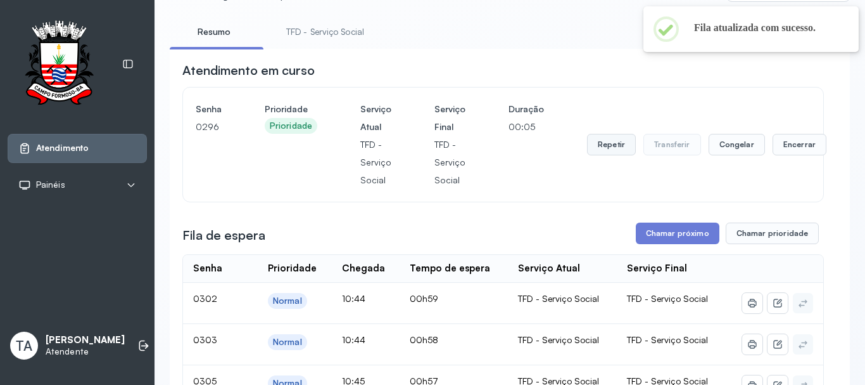
click at [590, 146] on button "Repetir" at bounding box center [611, 145] width 49 height 22
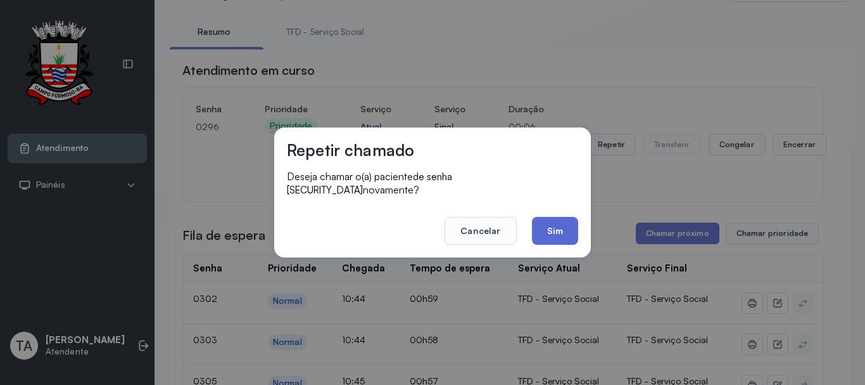
click at [545, 220] on button "Sim" at bounding box center [555, 231] width 46 height 28
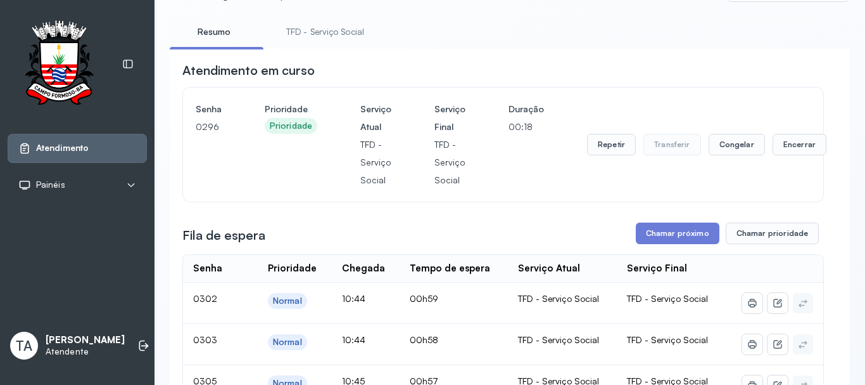
click at [612, 151] on button "Repetir" at bounding box center [611, 145] width 49 height 22
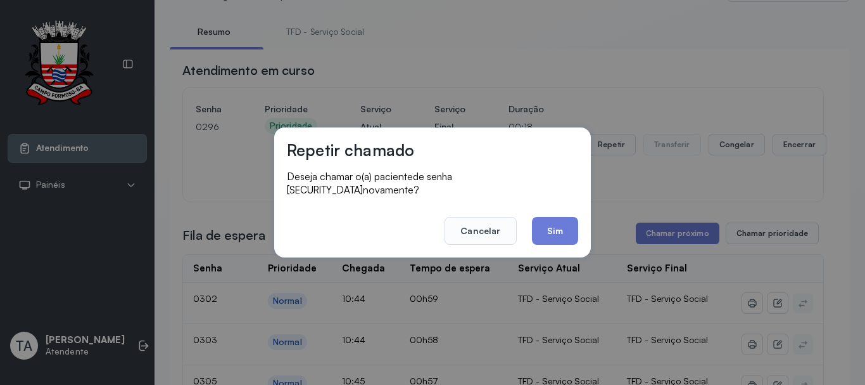
click at [554, 221] on button "Sim" at bounding box center [555, 231] width 46 height 28
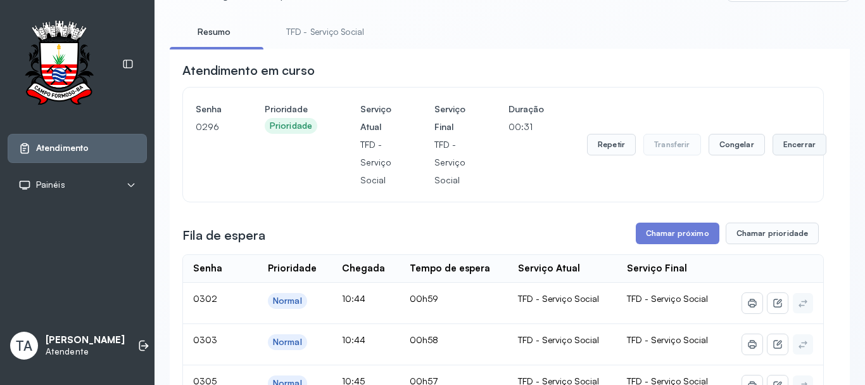
click at [794, 150] on button "Encerrar" at bounding box center [800, 145] width 54 height 22
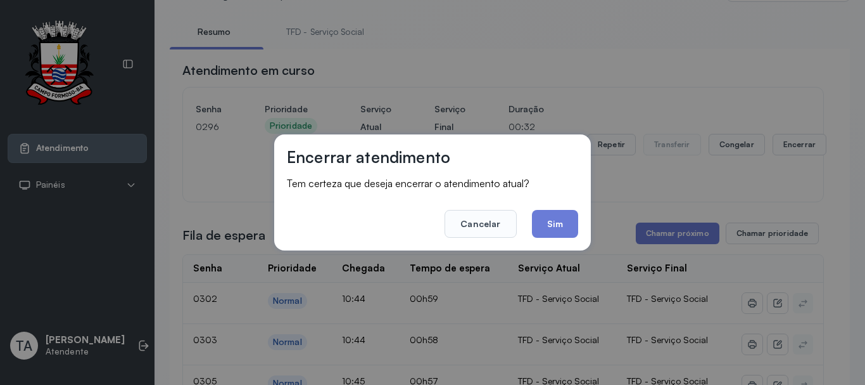
click at [578, 238] on footer "Cancelar Sim" at bounding box center [432, 215] width 291 height 46
click at [562, 226] on button "Sim" at bounding box center [555, 224] width 46 height 28
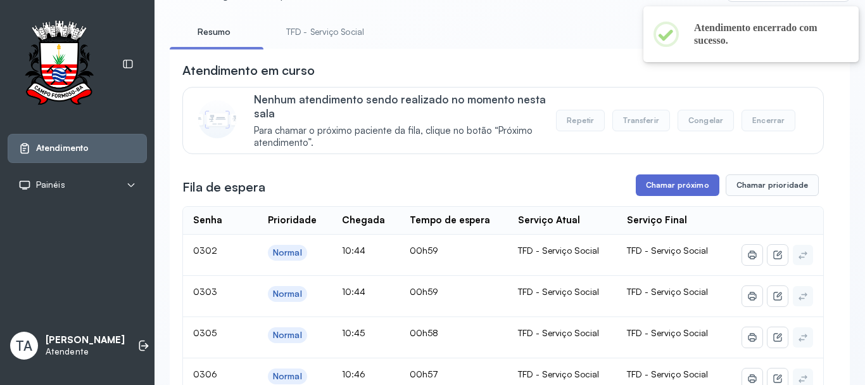
click at [668, 193] on button "Chamar próximo" at bounding box center [678, 185] width 84 height 22
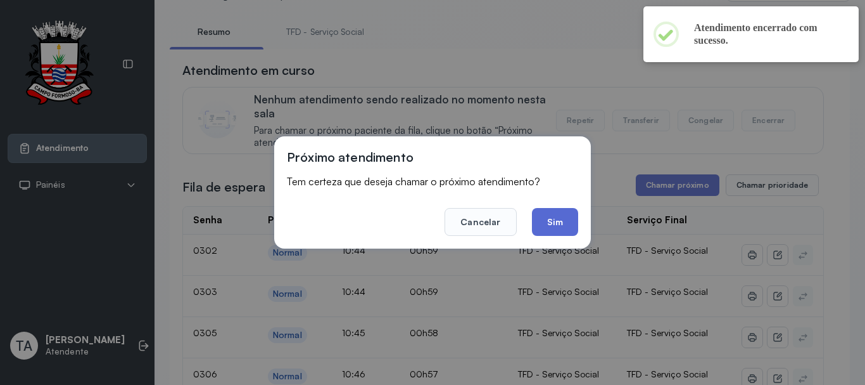
click at [574, 222] on button "Sim" at bounding box center [555, 222] width 46 height 28
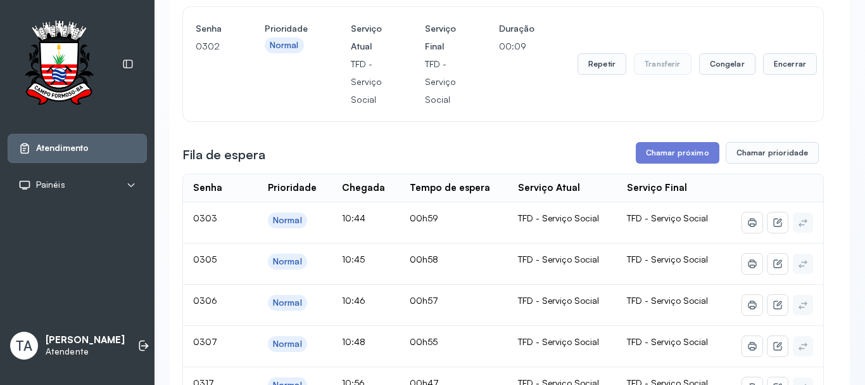
scroll to position [127, 0]
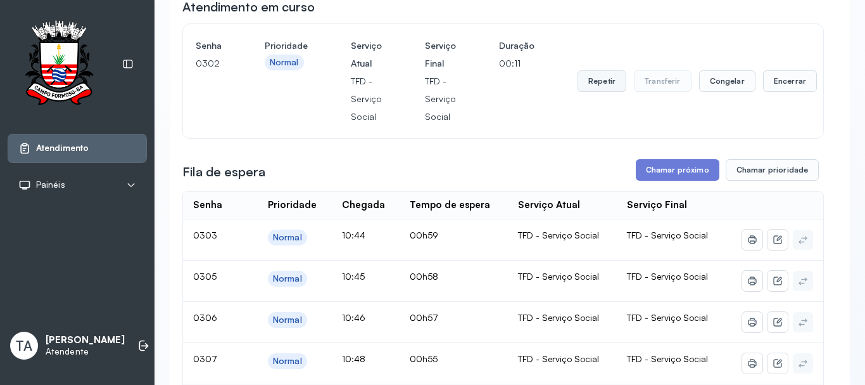
click at [585, 85] on button "Repetir" at bounding box center [602, 81] width 49 height 22
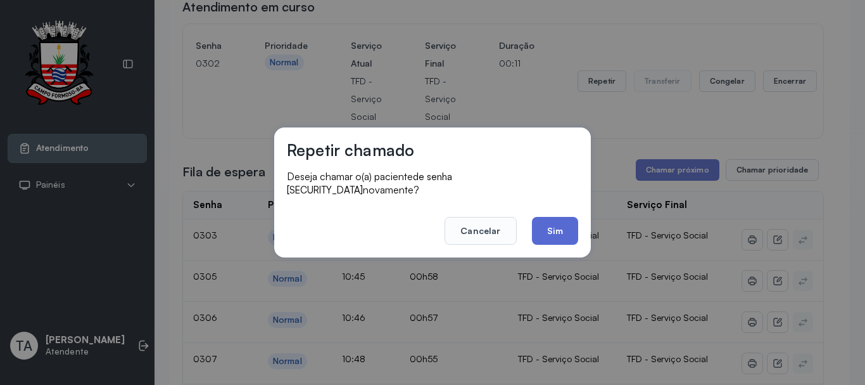
click at [552, 219] on button "Sim" at bounding box center [555, 231] width 46 height 28
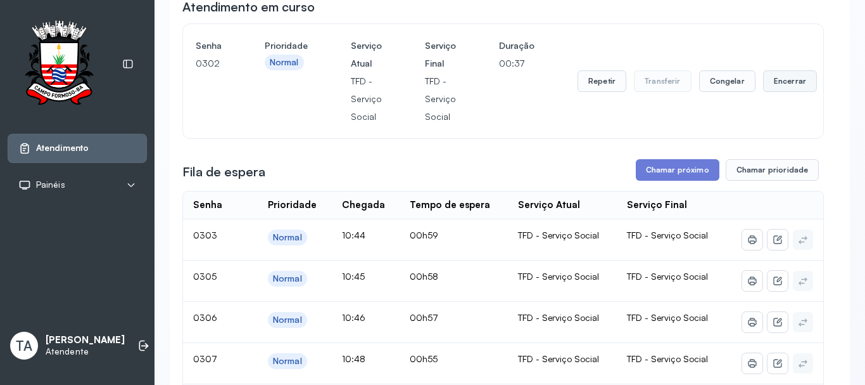
click at [779, 92] on button "Encerrar" at bounding box center [790, 81] width 54 height 22
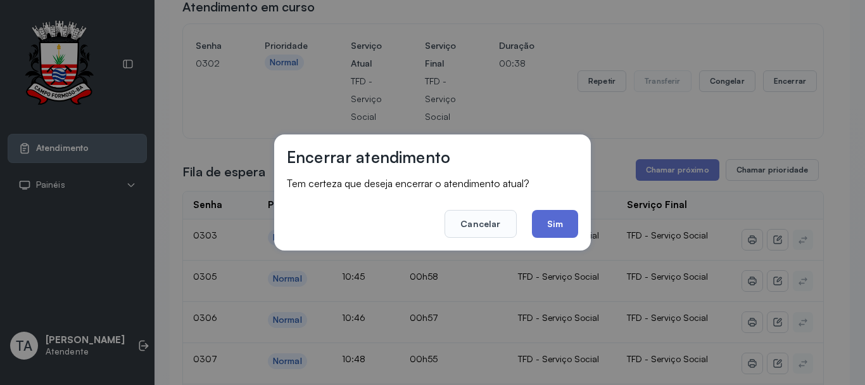
click at [561, 223] on button "Sim" at bounding box center [555, 224] width 46 height 28
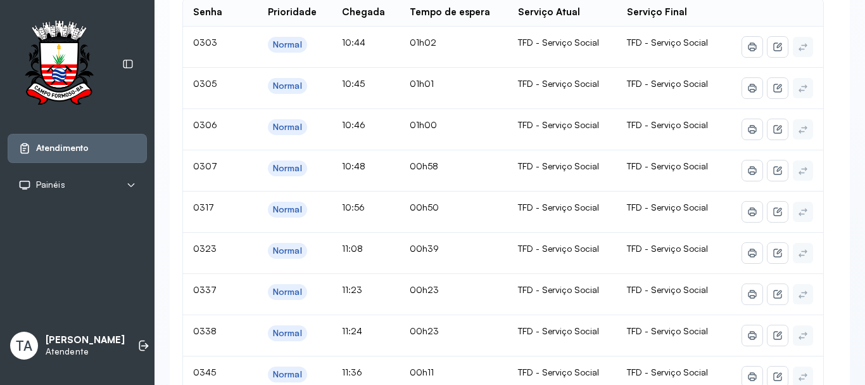
scroll to position [253, 0]
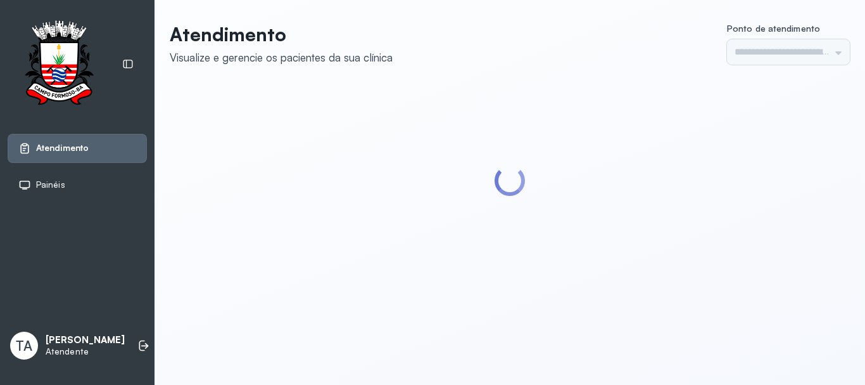
type input "******"
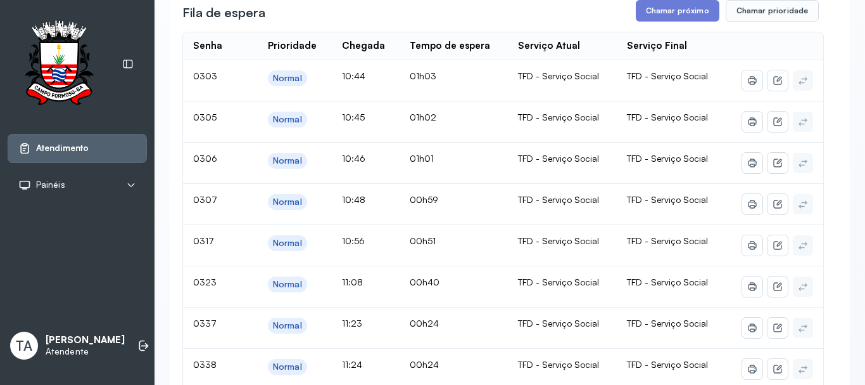
scroll to position [190, 0]
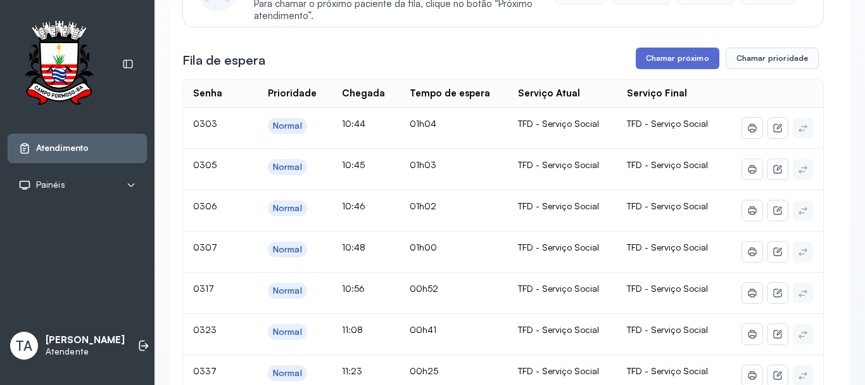
click at [642, 59] on button "Chamar próximo" at bounding box center [678, 59] width 84 height 22
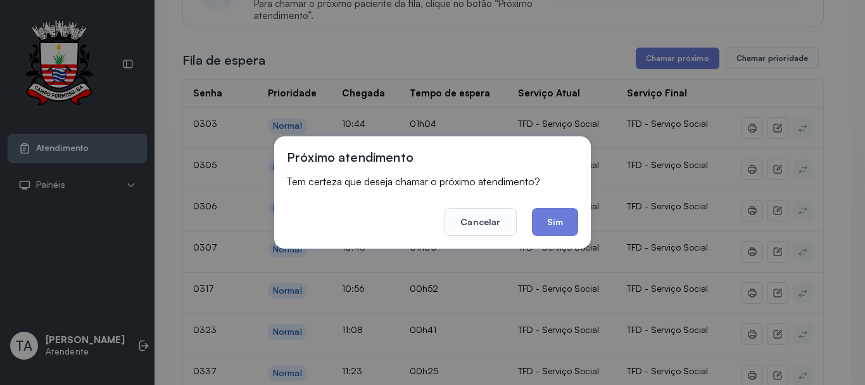
click at [561, 226] on button "Sim" at bounding box center [555, 222] width 46 height 28
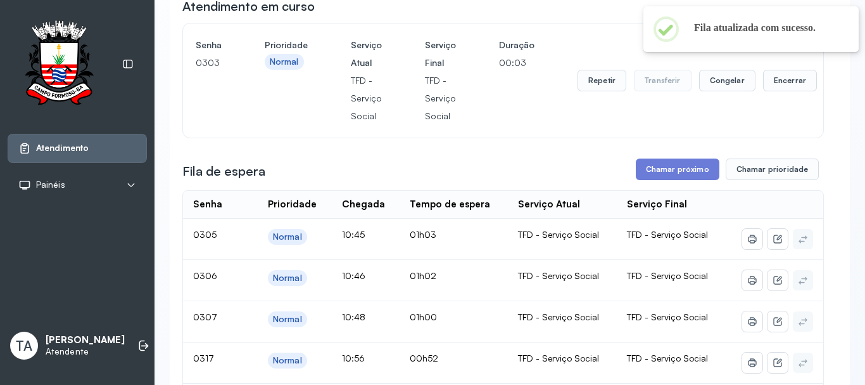
scroll to position [127, 0]
click at [584, 86] on button "Repetir" at bounding box center [602, 81] width 49 height 22
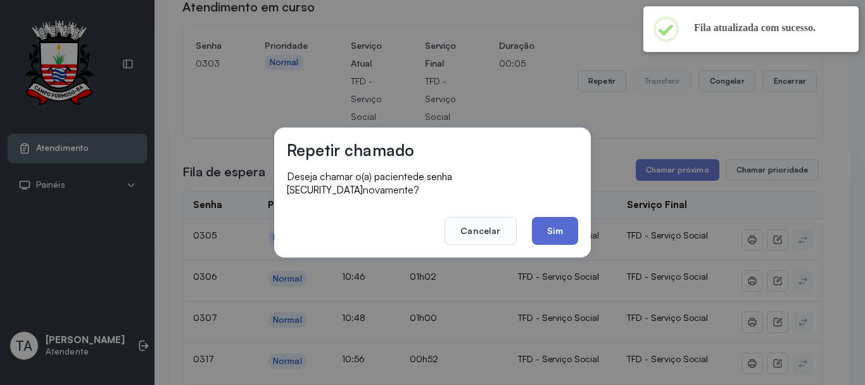
click at [568, 221] on button "Sim" at bounding box center [555, 231] width 46 height 28
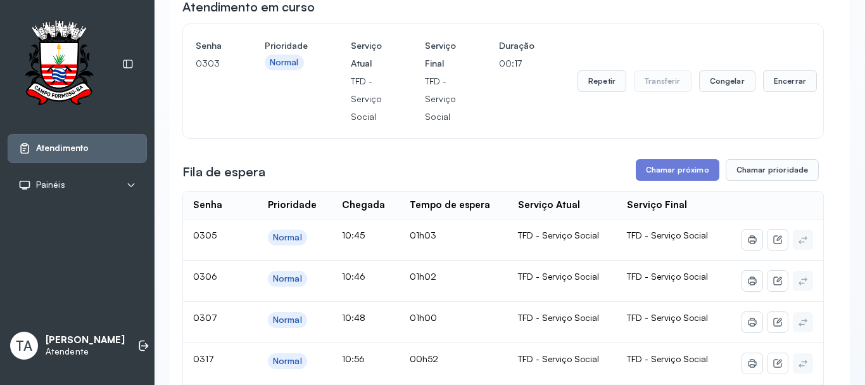
click at [596, 84] on button "Repetir" at bounding box center [602, 81] width 49 height 22
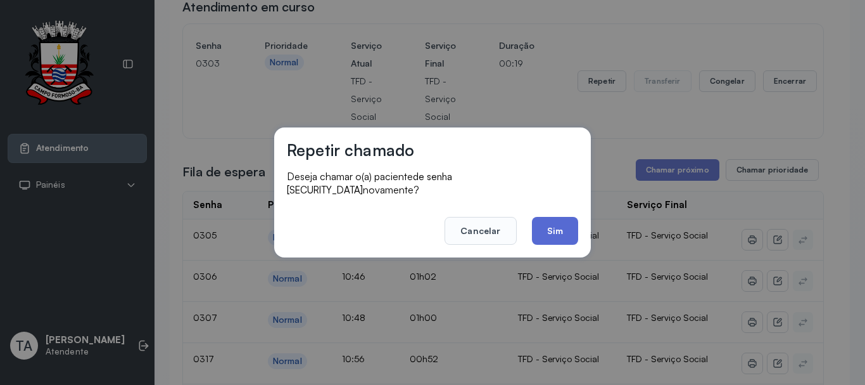
click at [568, 227] on button "Sim" at bounding box center [555, 231] width 46 height 28
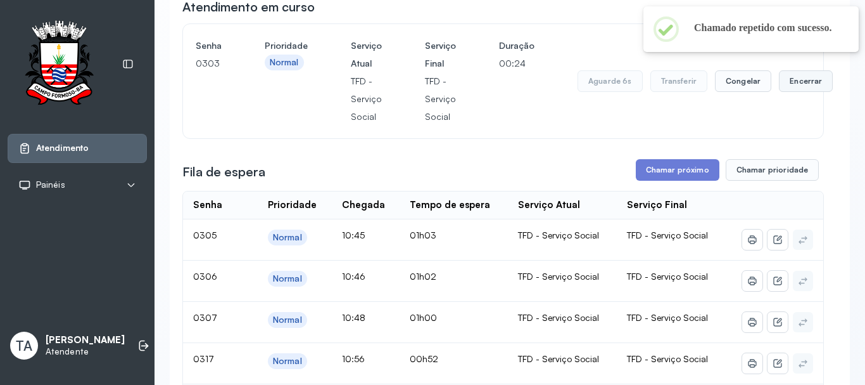
click at [790, 92] on button "Encerrar" at bounding box center [806, 81] width 54 height 22
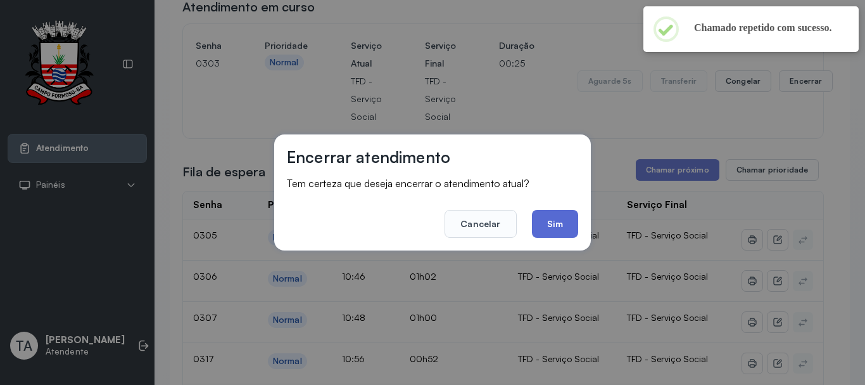
click at [546, 236] on button "Sim" at bounding box center [555, 224] width 46 height 28
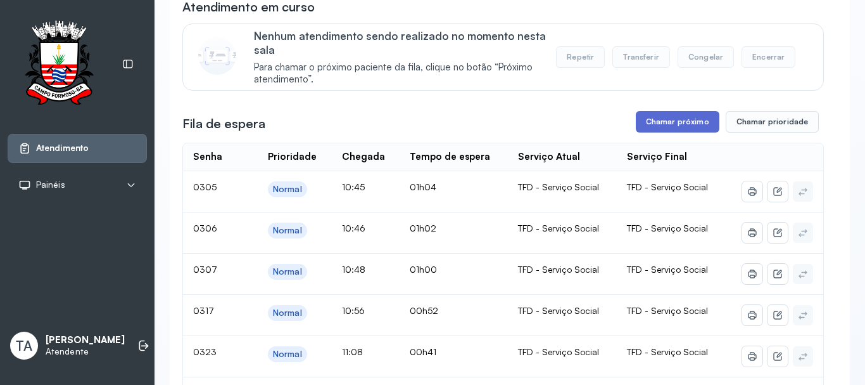
click at [657, 118] on button "Chamar próximo" at bounding box center [678, 122] width 84 height 22
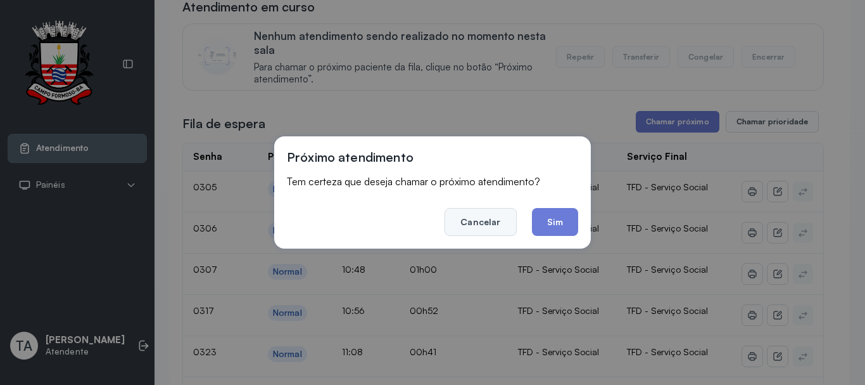
click at [486, 217] on button "Cancelar" at bounding box center [481, 222] width 72 height 28
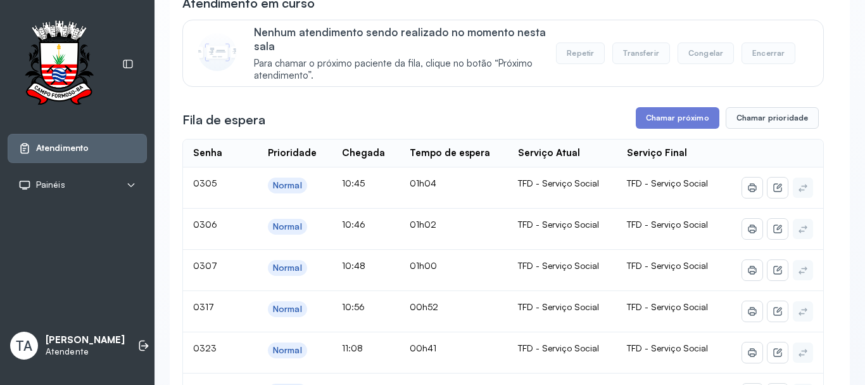
scroll to position [0, 0]
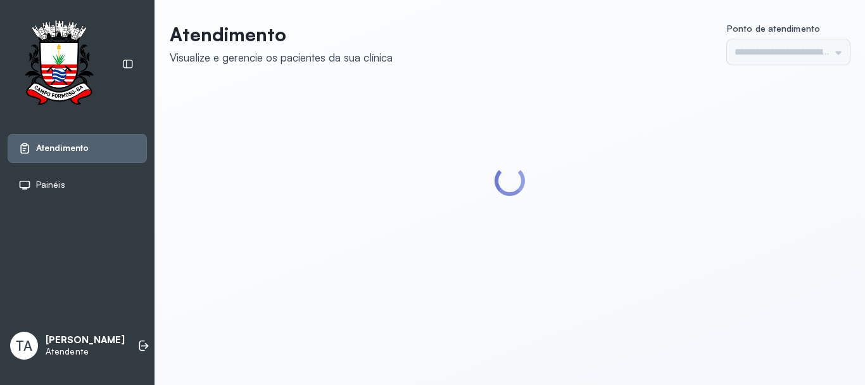
type input "******"
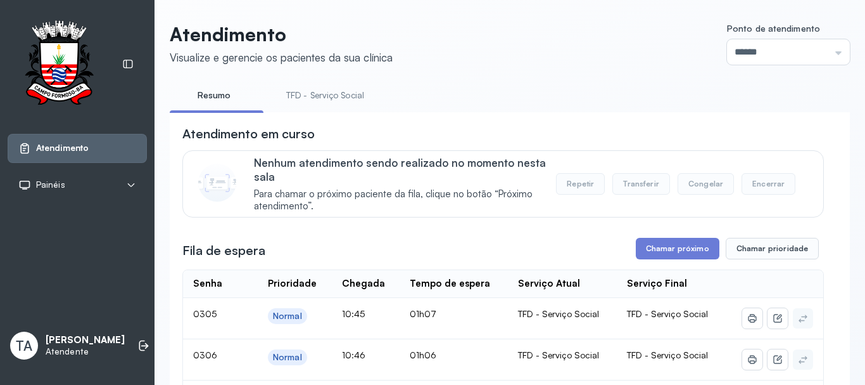
click at [319, 95] on link "TFD - Serviço Social" at bounding box center [325, 95] width 103 height 21
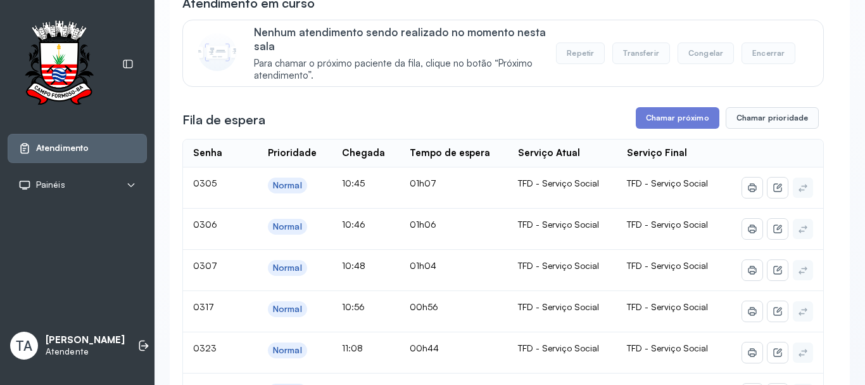
scroll to position [127, 0]
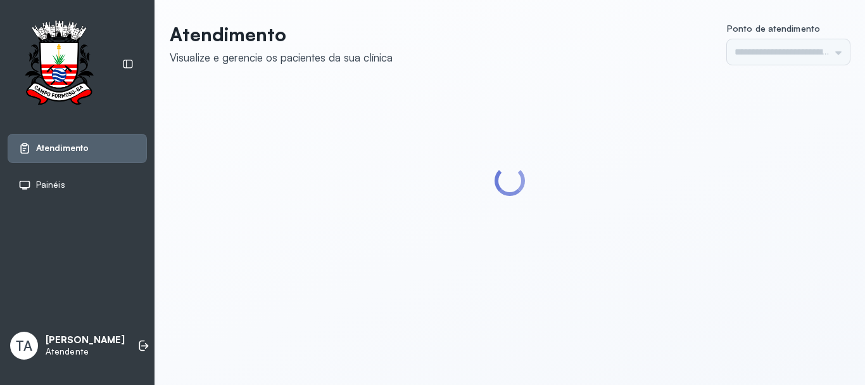
type input "******"
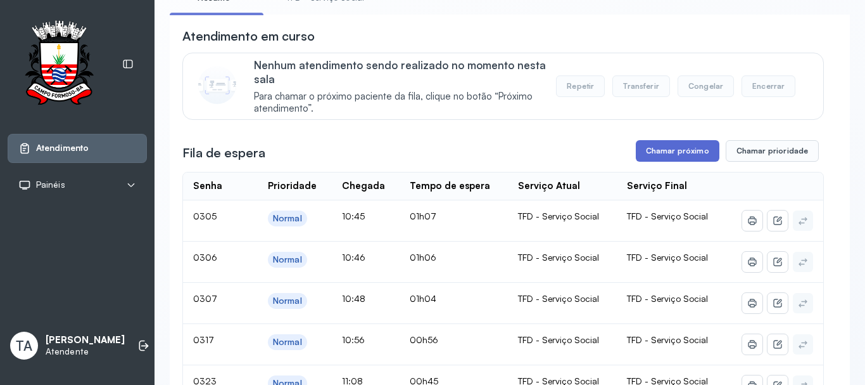
scroll to position [63, 0]
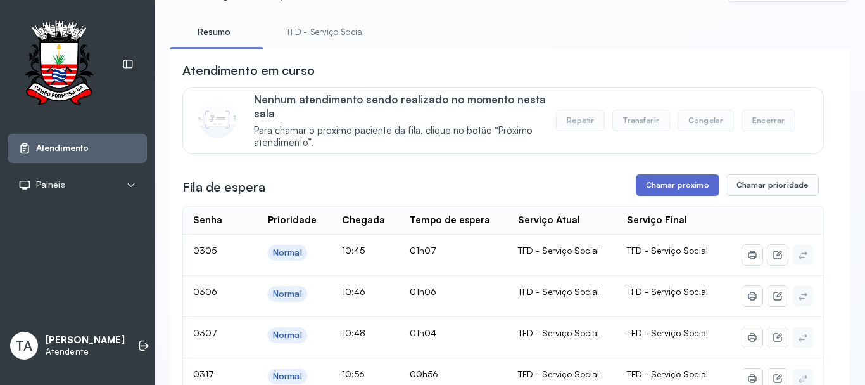
click at [675, 195] on button "Chamar próximo" at bounding box center [678, 185] width 84 height 22
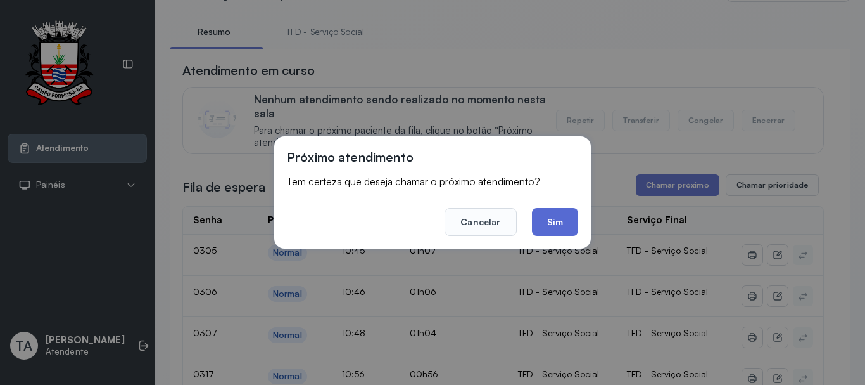
click at [560, 225] on button "Sim" at bounding box center [555, 222] width 46 height 28
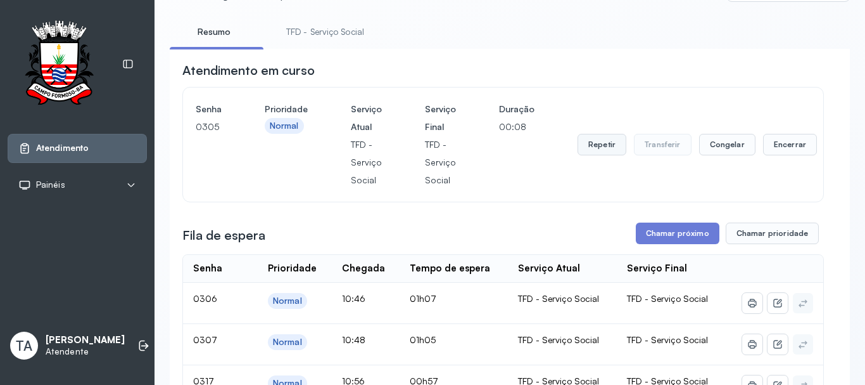
click at [608, 150] on button "Repetir" at bounding box center [602, 145] width 49 height 22
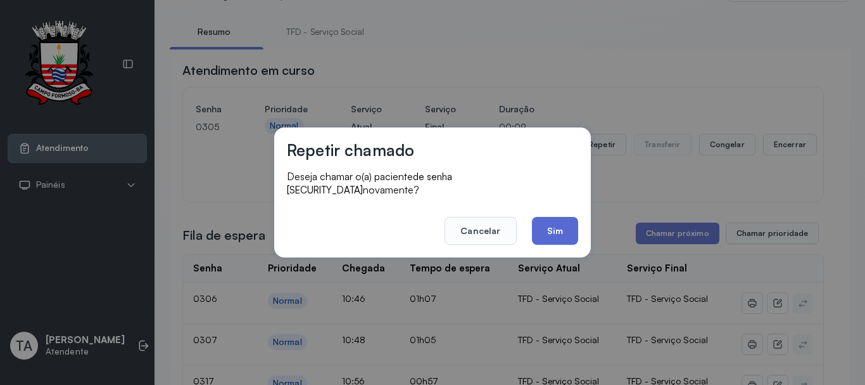
click at [559, 226] on button "Sim" at bounding box center [555, 231] width 46 height 28
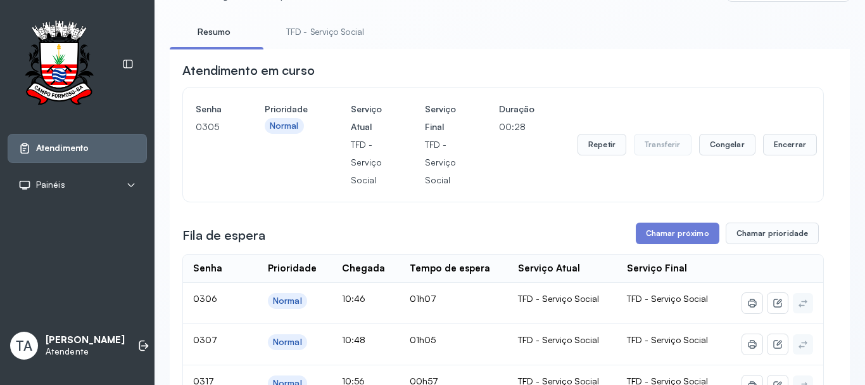
click at [758, 162] on div "Repetir Transferir Congelar Encerrar" at bounding box center [697, 144] width 239 height 89
click at [767, 153] on button "Encerrar" at bounding box center [790, 145] width 54 height 22
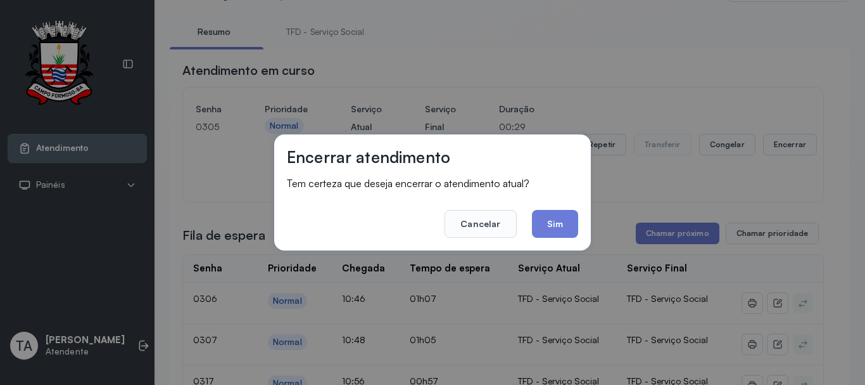
drag, startPoint x: 552, startPoint y: 222, endPoint x: 537, endPoint y: 231, distance: 17.9
click at [549, 220] on button "Sim" at bounding box center [555, 224] width 46 height 28
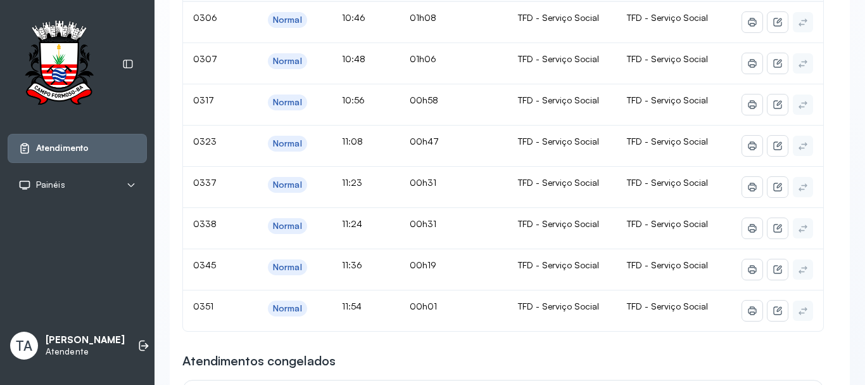
scroll to position [317, 0]
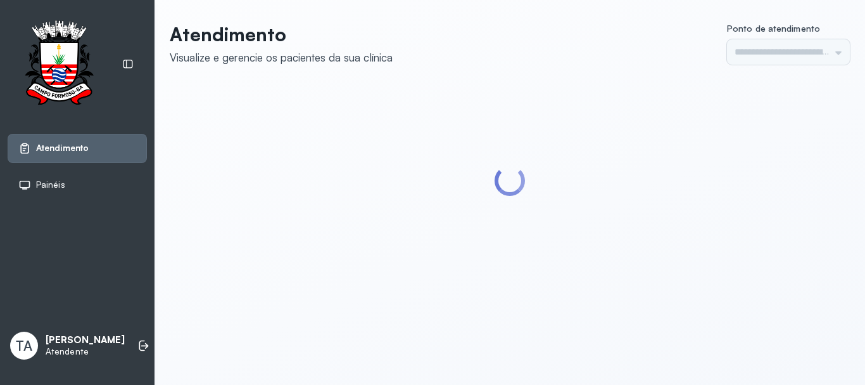
type input "******"
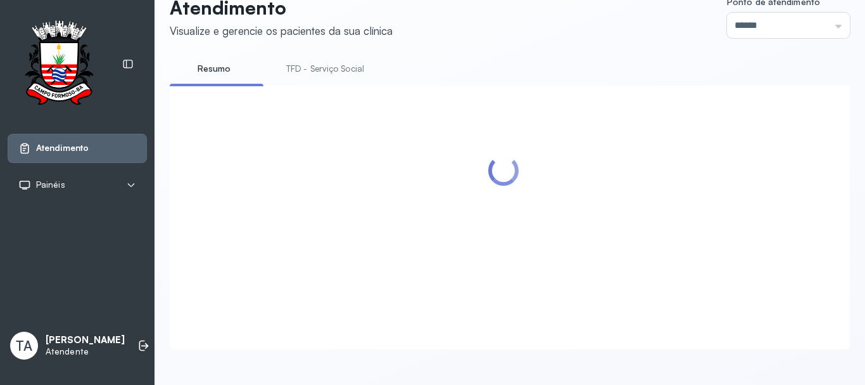
scroll to position [39, 0]
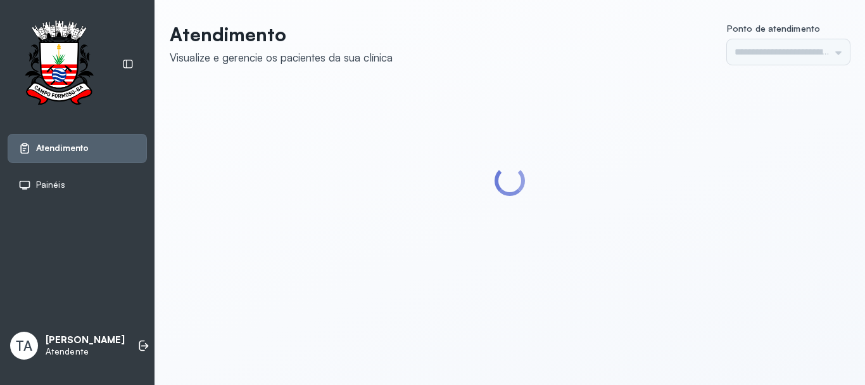
type input "******"
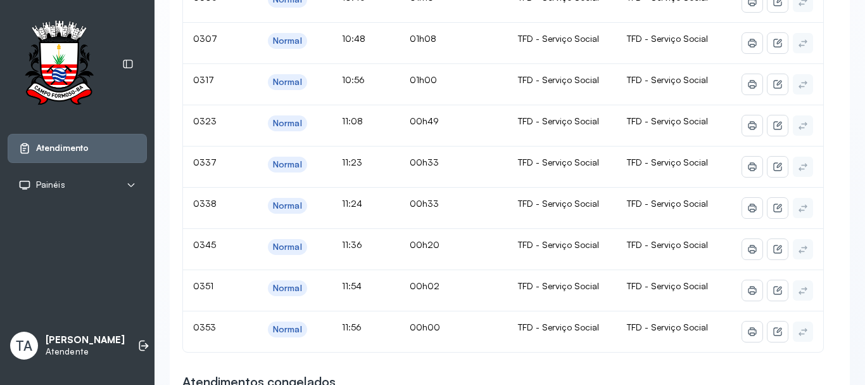
scroll to position [317, 0]
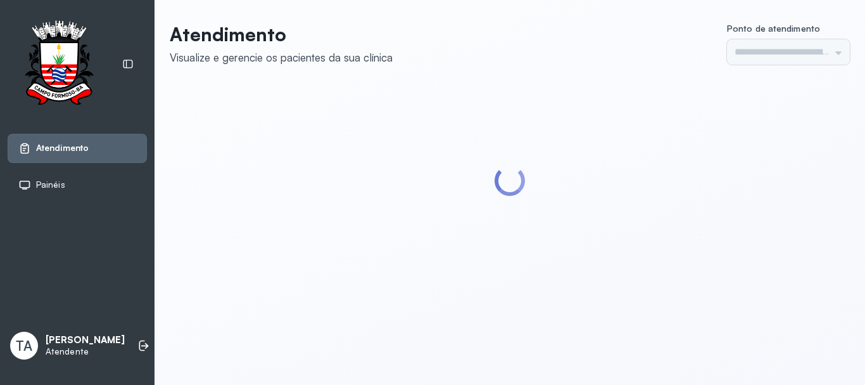
type input "******"
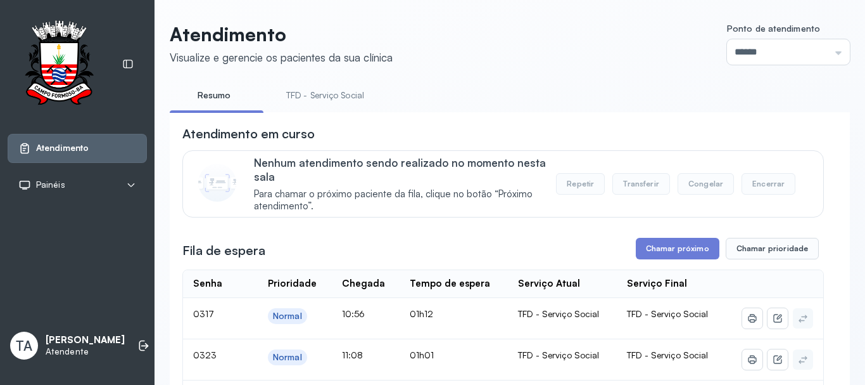
click at [338, 86] on link "TFD - Serviço Social" at bounding box center [325, 95] width 103 height 21
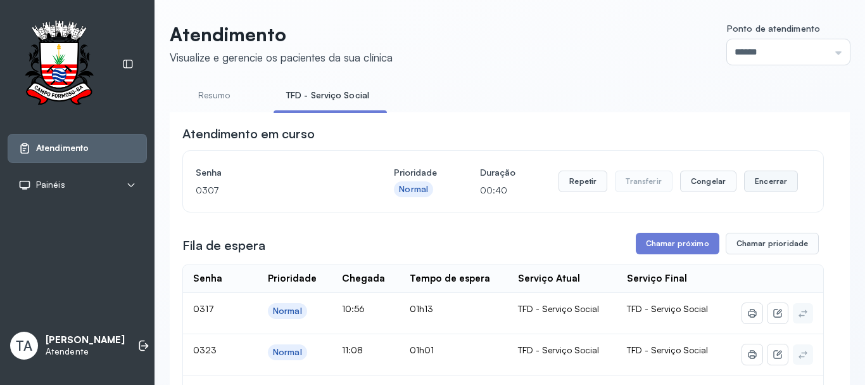
click at [770, 183] on button "Encerrar" at bounding box center [771, 181] width 54 height 22
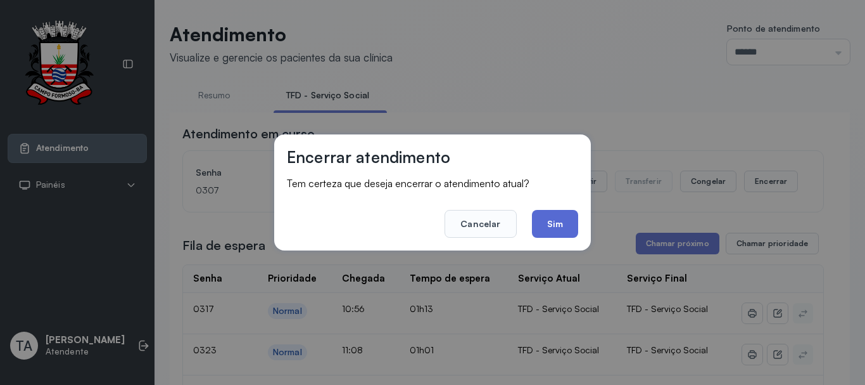
click at [539, 223] on button "Sim" at bounding box center [555, 224] width 46 height 28
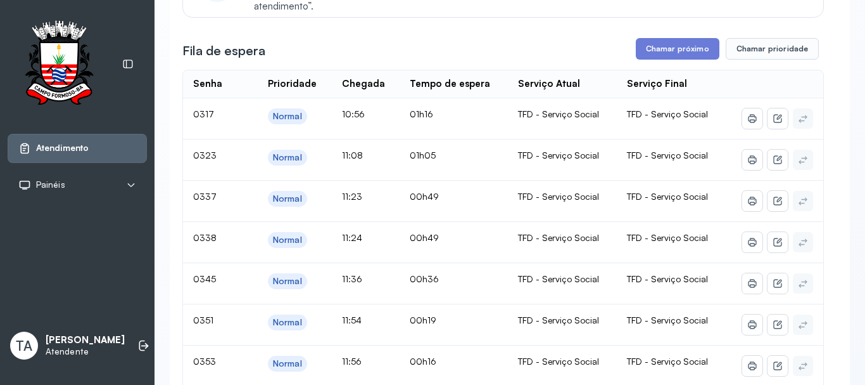
scroll to position [103, 0]
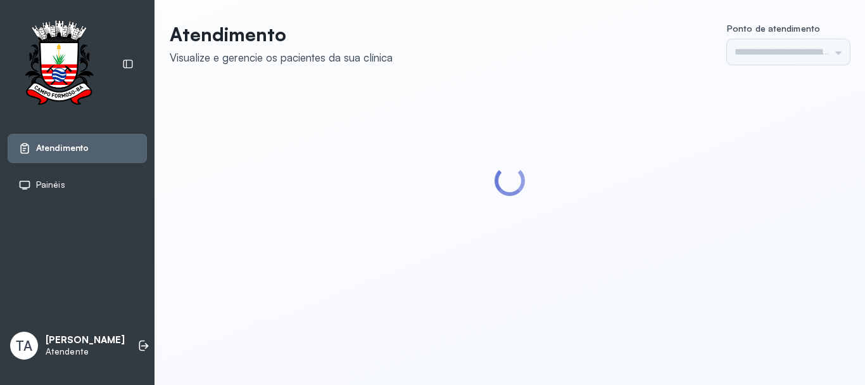
type input "******"
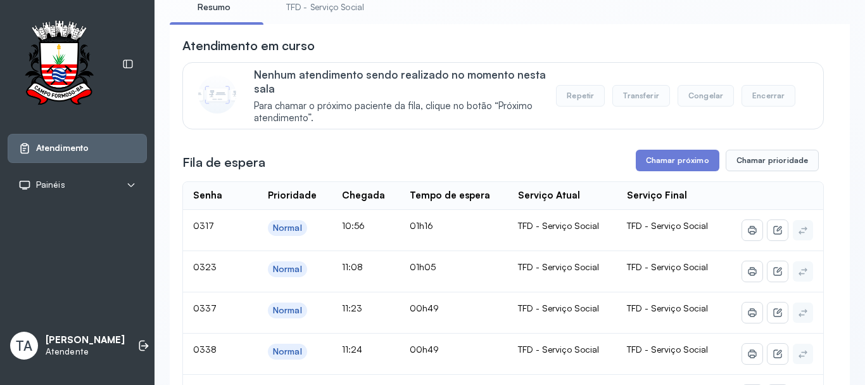
scroll to position [63, 0]
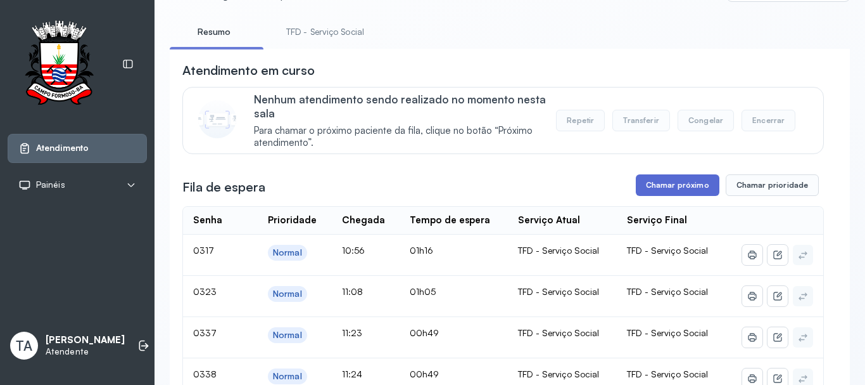
click at [637, 189] on button "Chamar próximo" at bounding box center [678, 185] width 84 height 22
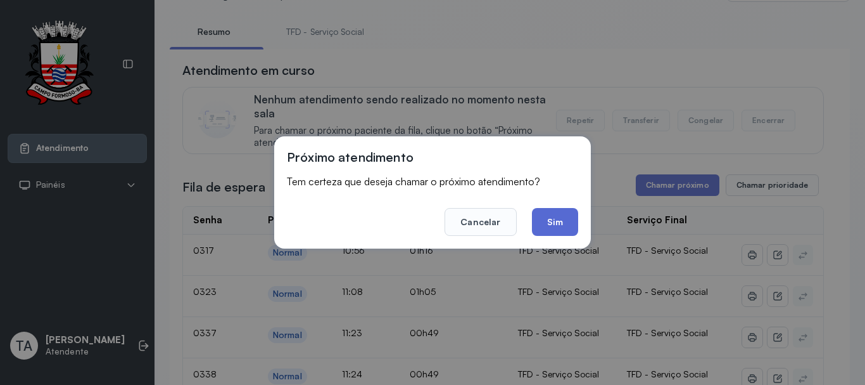
click at [558, 209] on button "Sim" at bounding box center [555, 222] width 46 height 28
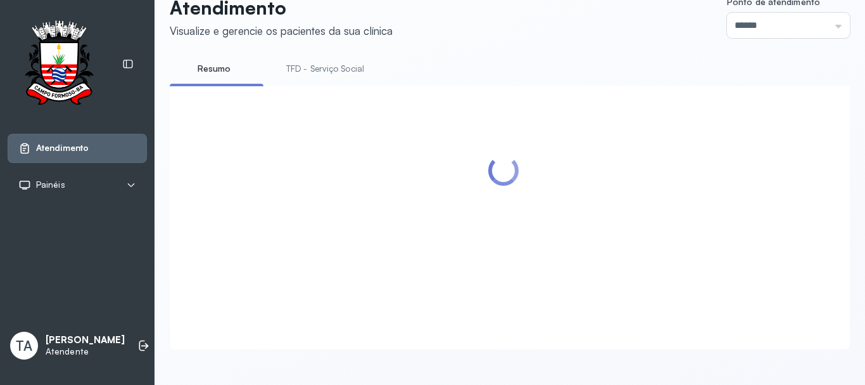
scroll to position [39, 0]
click at [558, 221] on div at bounding box center [503, 202] width 642 height 208
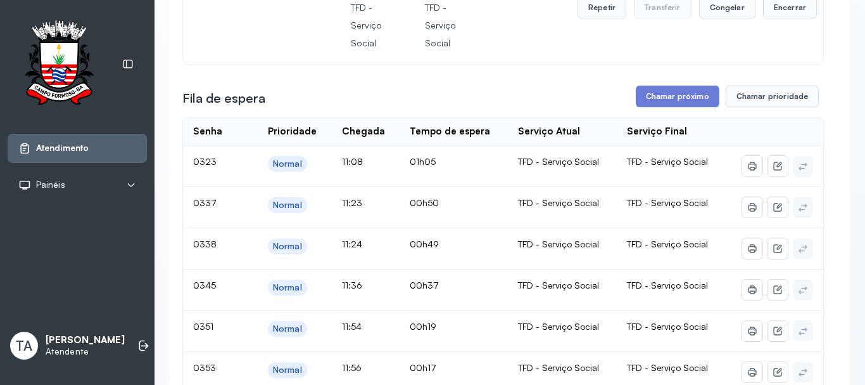
scroll to position [127, 0]
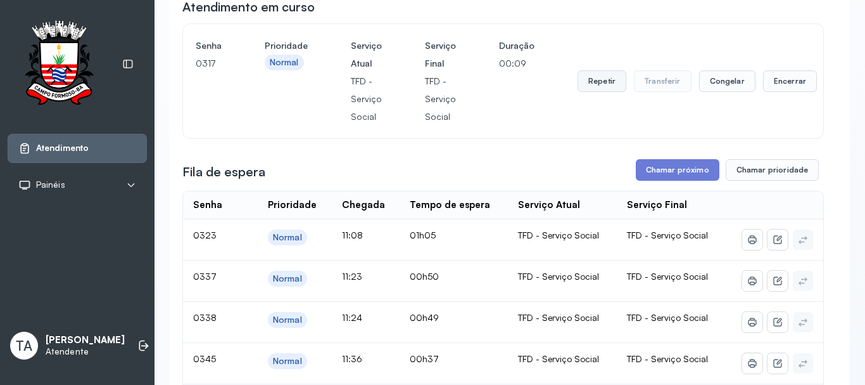
click at [599, 88] on button "Repetir" at bounding box center [602, 81] width 49 height 22
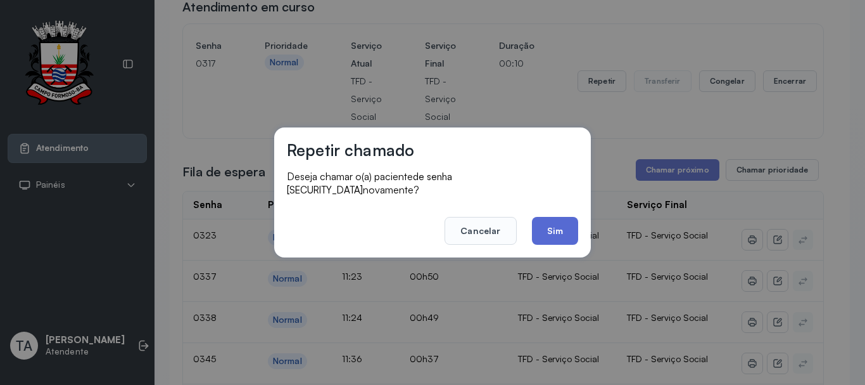
click at [556, 232] on button "Sim" at bounding box center [555, 231] width 46 height 28
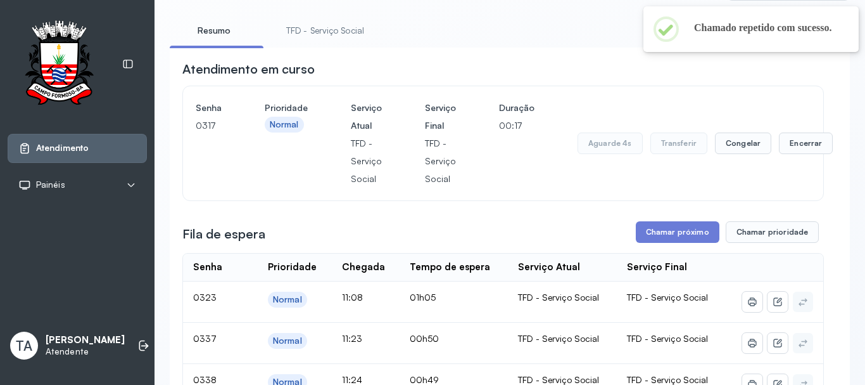
scroll to position [63, 0]
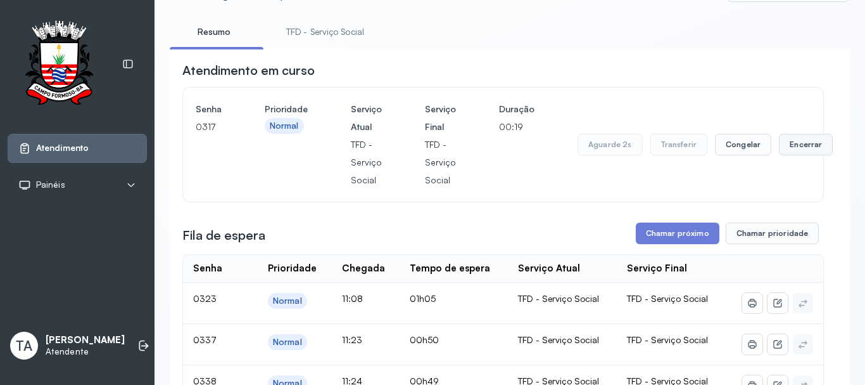
click at [781, 147] on button "Encerrar" at bounding box center [806, 145] width 54 height 22
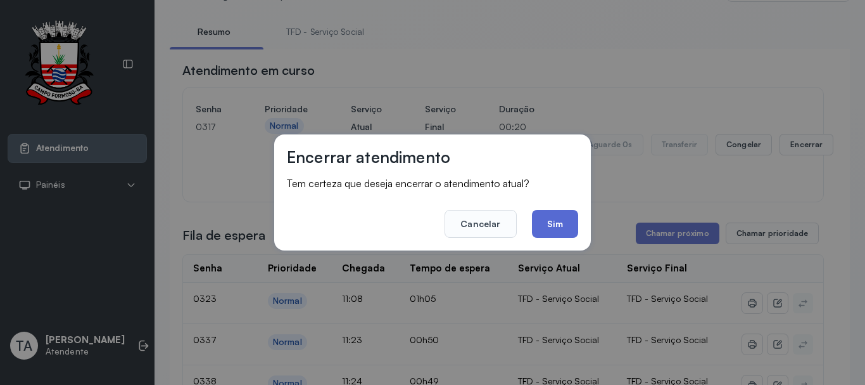
click at [559, 226] on button "Sim" at bounding box center [555, 224] width 46 height 28
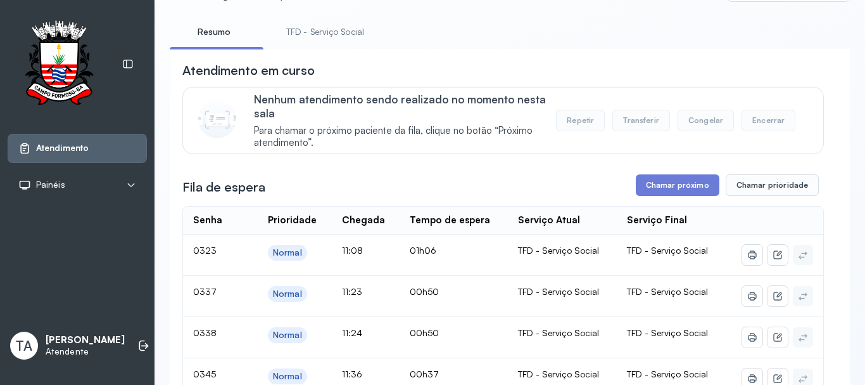
click at [568, 124] on button "Repetir" at bounding box center [580, 121] width 49 height 22
click at [334, 32] on link "TFD - Serviço Social" at bounding box center [325, 32] width 103 height 21
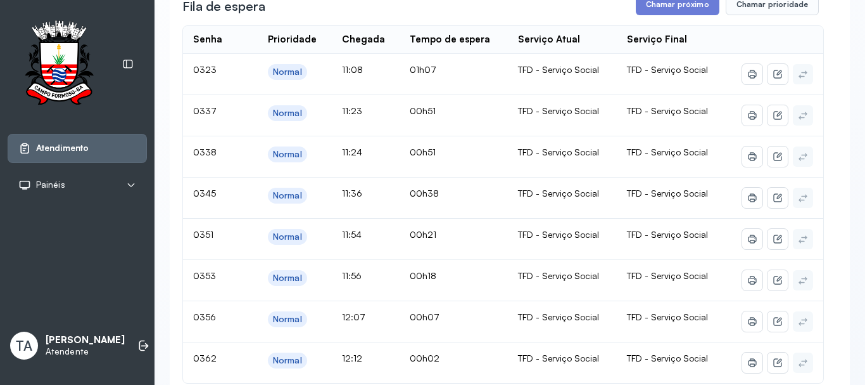
scroll to position [317, 0]
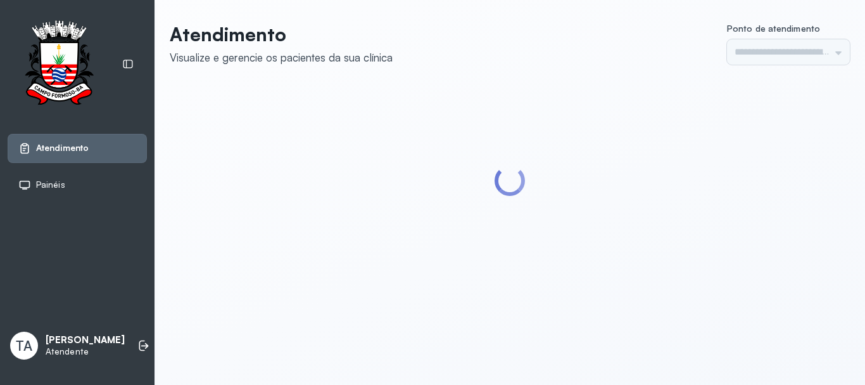
type input "******"
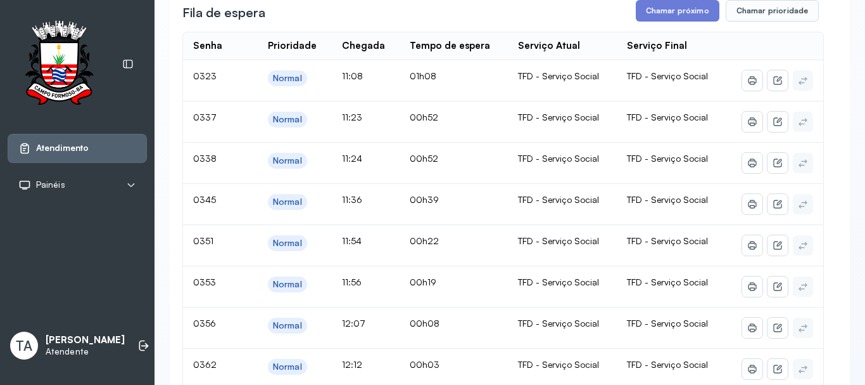
scroll to position [127, 0]
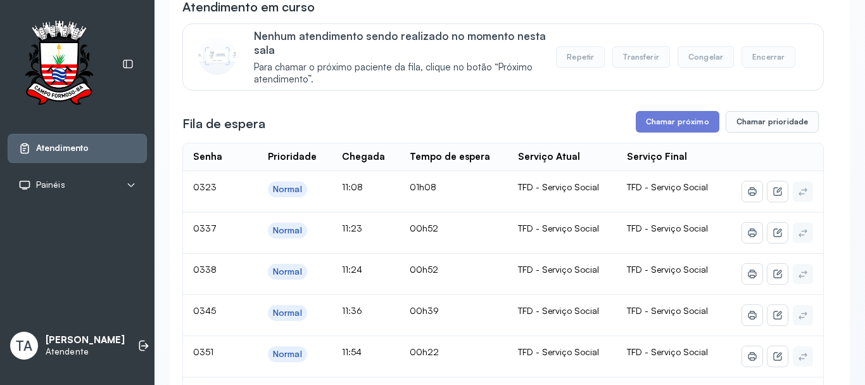
click at [642, 132] on button "Chamar próximo" at bounding box center [678, 122] width 84 height 22
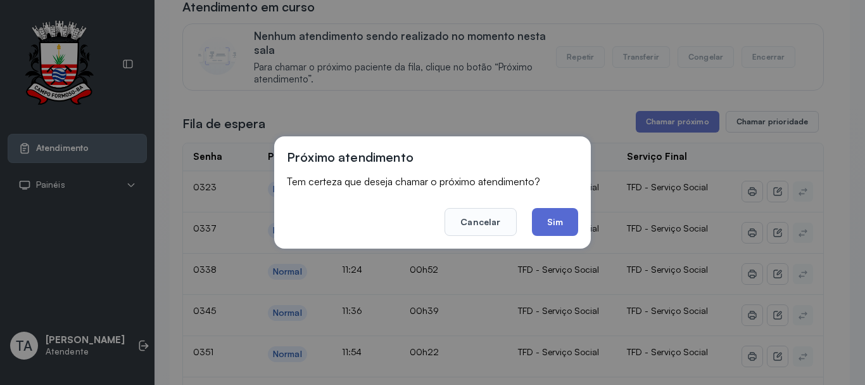
click at [573, 224] on button "Sim" at bounding box center [555, 222] width 46 height 28
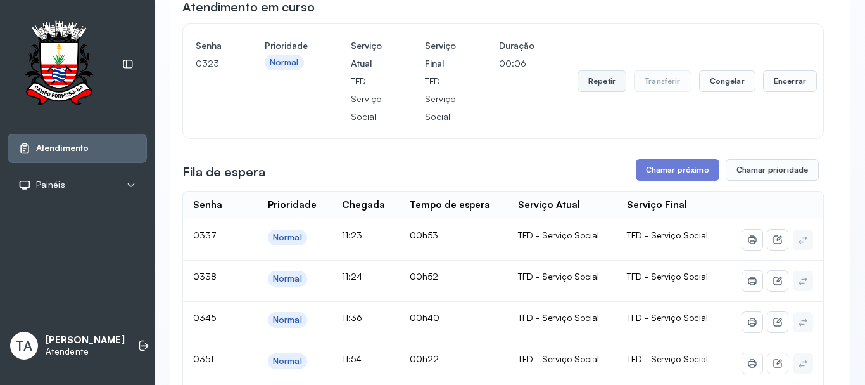
click at [607, 85] on button "Repetir" at bounding box center [602, 81] width 49 height 22
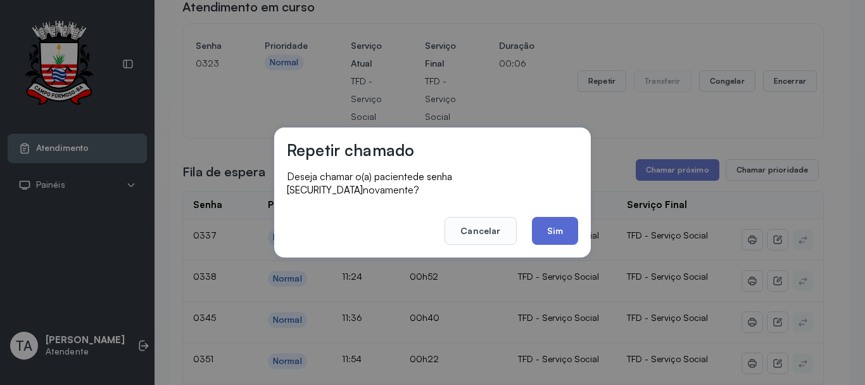
click at [539, 224] on button "Sim" at bounding box center [555, 231] width 46 height 28
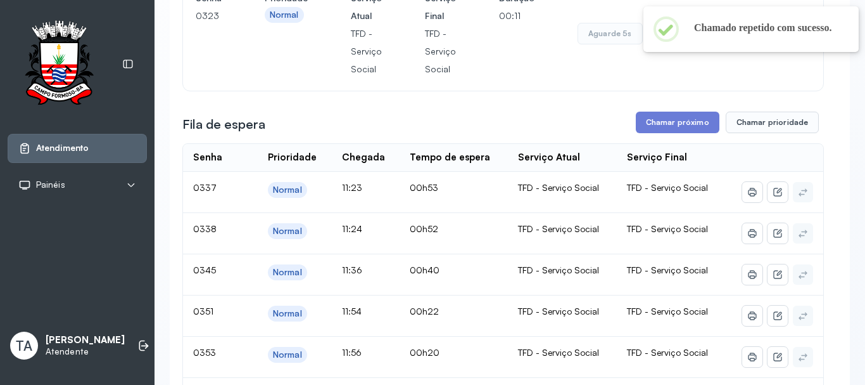
scroll to position [63, 0]
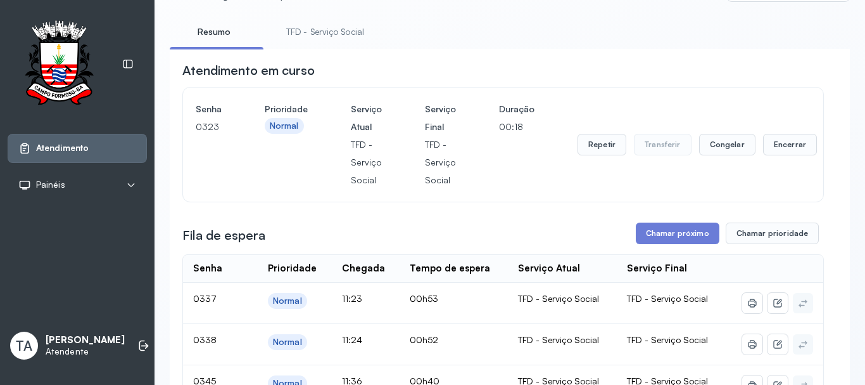
click at [606, 151] on button "Repetir" at bounding box center [602, 145] width 49 height 22
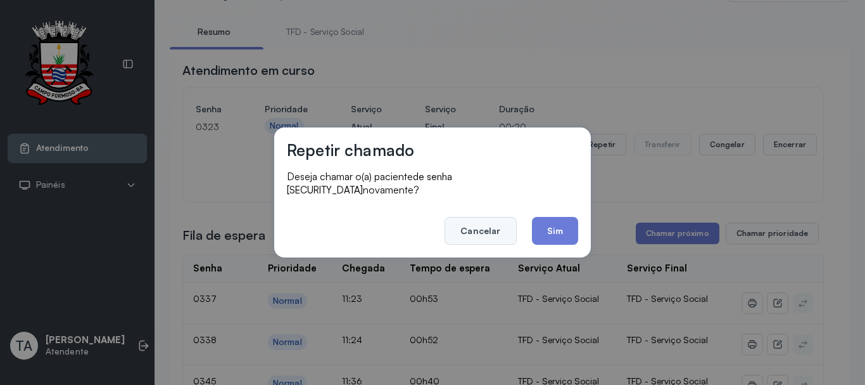
click at [465, 225] on button "Cancelar" at bounding box center [481, 231] width 72 height 28
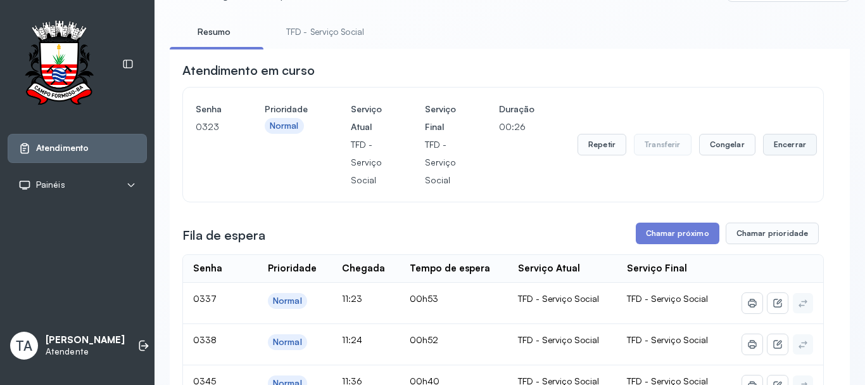
click at [786, 142] on button "Encerrar" at bounding box center [790, 145] width 54 height 22
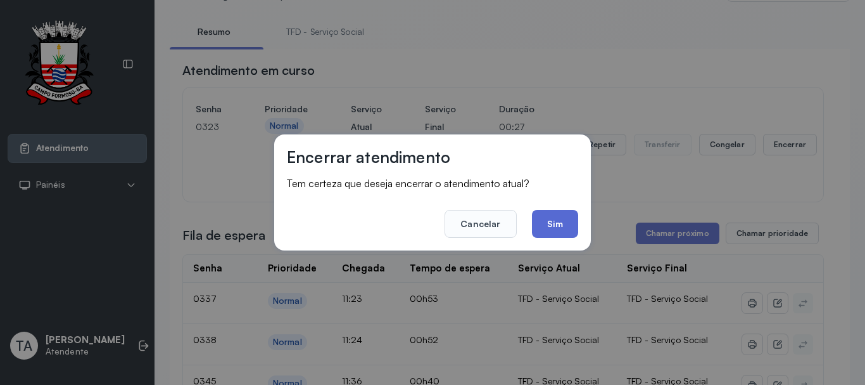
click at [554, 229] on button "Sim" at bounding box center [555, 224] width 46 height 28
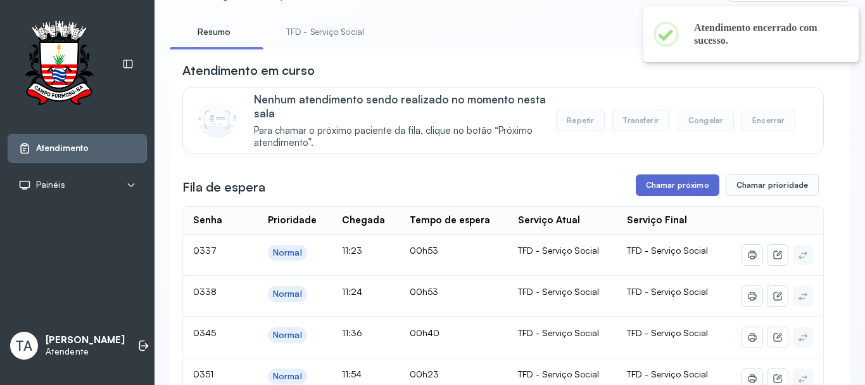
click at [636, 191] on button "Chamar próximo" at bounding box center [678, 185] width 84 height 22
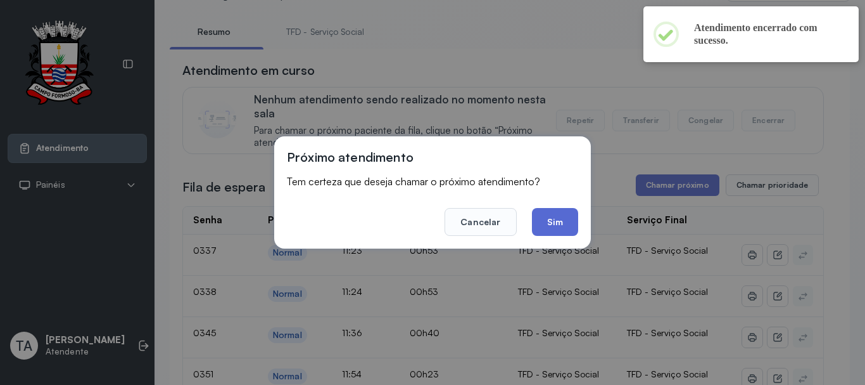
click at [548, 217] on button "Sim" at bounding box center [555, 222] width 46 height 28
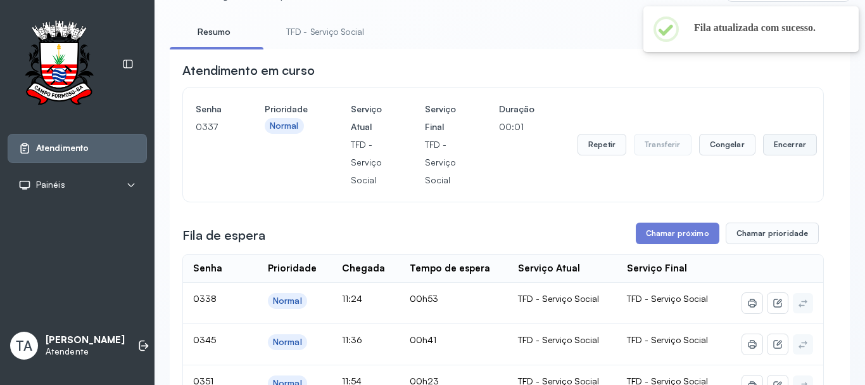
click at [774, 153] on button "Encerrar" at bounding box center [790, 145] width 54 height 22
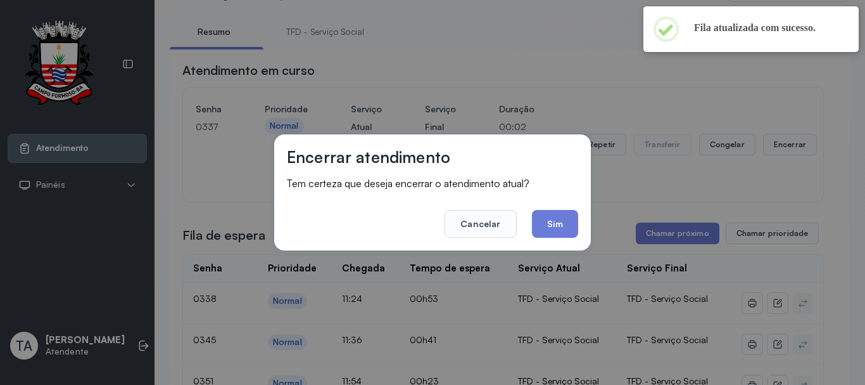
click at [569, 242] on div "Encerrar atendimento Tem certeza que deseja encerrar o atendimento atual? Cance…" at bounding box center [432, 192] width 317 height 116
click at [563, 227] on button "Sim" at bounding box center [555, 224] width 46 height 28
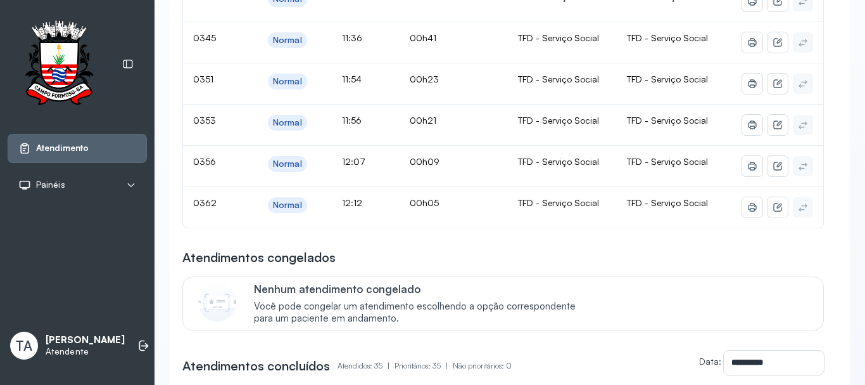
scroll to position [253, 0]
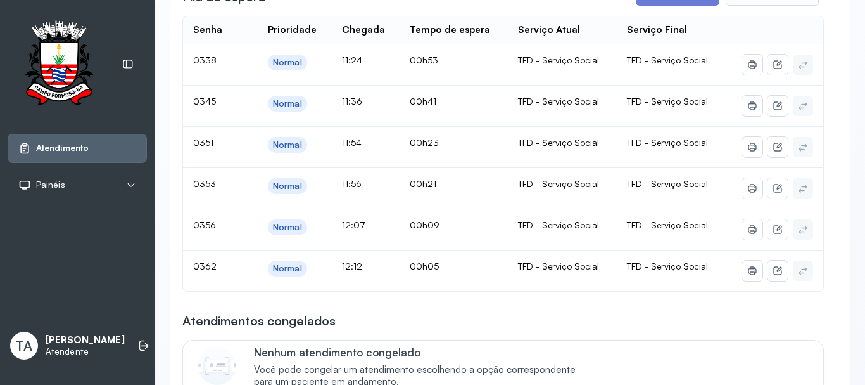
click at [452, 291] on td "00h05" at bounding box center [454, 270] width 108 height 41
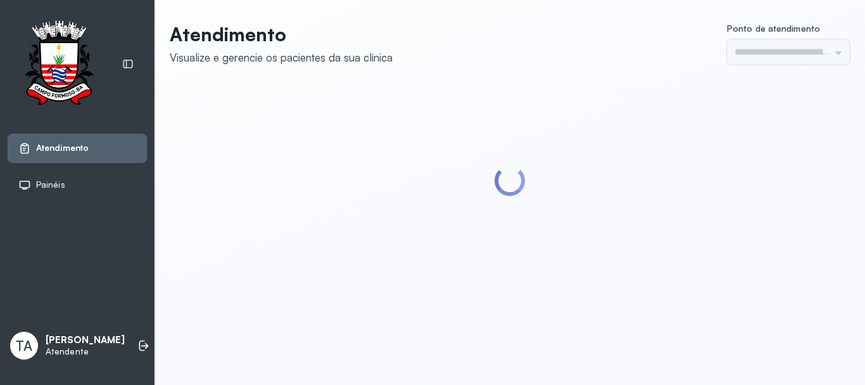
type input "******"
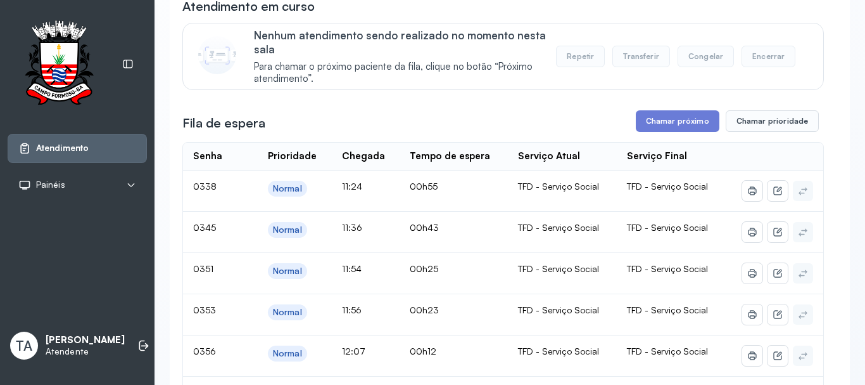
scroll to position [127, 0]
click at [662, 121] on button "Chamar próximo" at bounding box center [678, 122] width 84 height 22
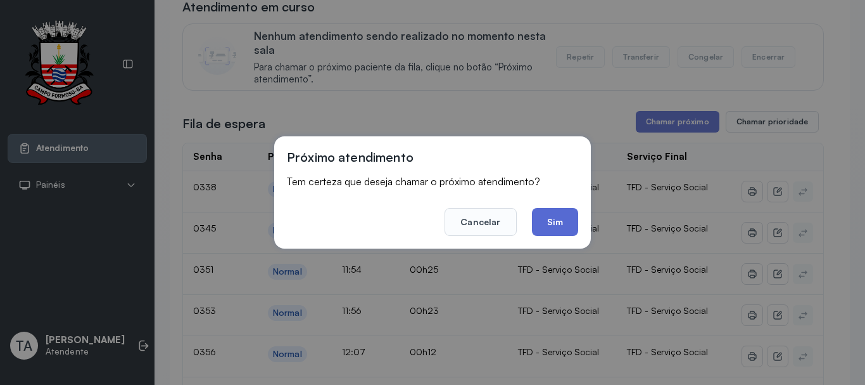
click at [564, 226] on button "Sim" at bounding box center [555, 222] width 46 height 28
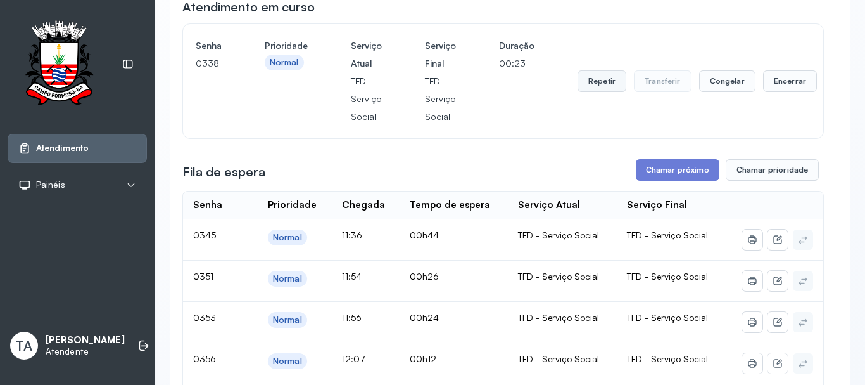
click at [584, 77] on button "Repetir" at bounding box center [602, 81] width 49 height 22
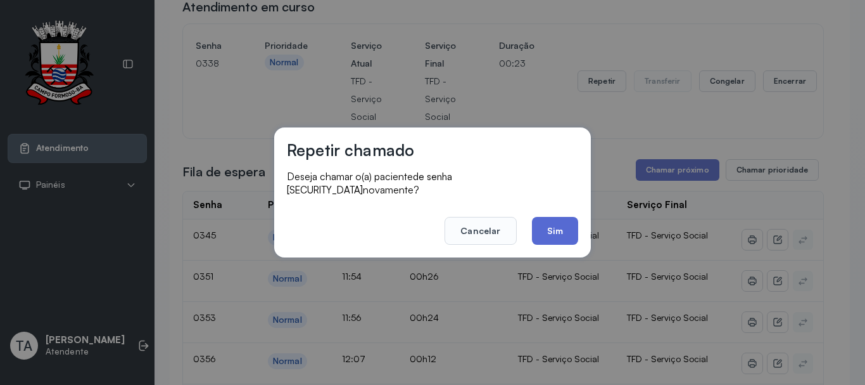
click at [561, 220] on button "Sim" at bounding box center [555, 231] width 46 height 28
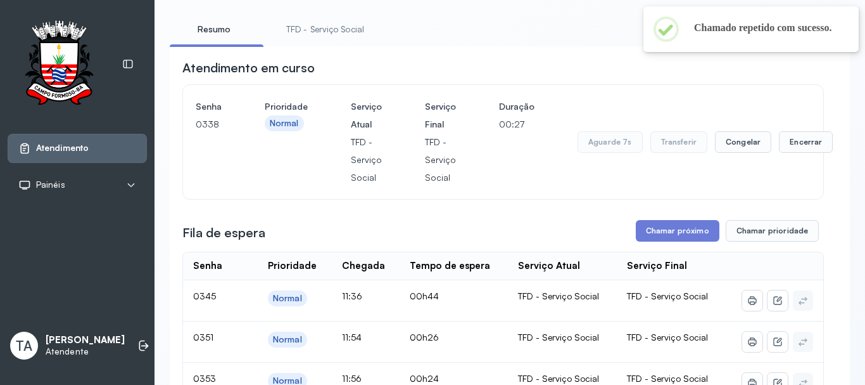
scroll to position [63, 0]
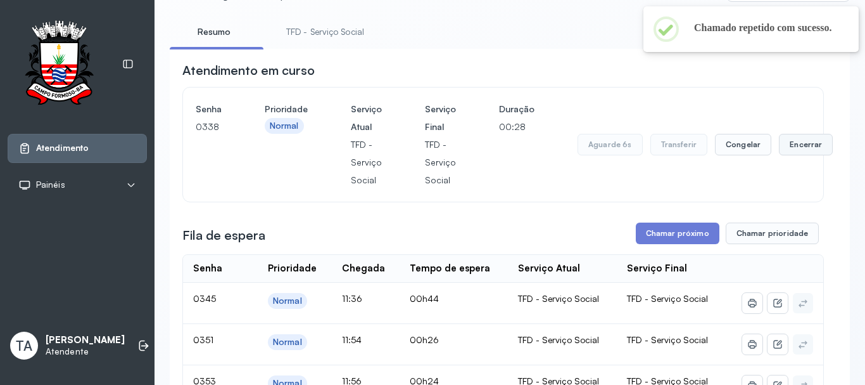
click at [779, 148] on button "Encerrar" at bounding box center [806, 145] width 54 height 22
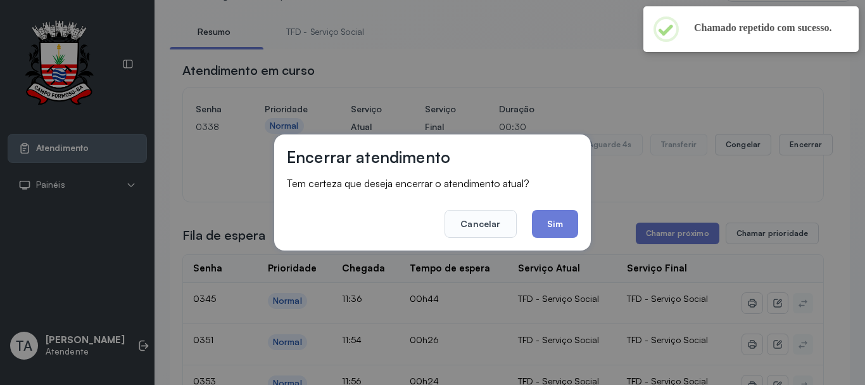
click at [562, 208] on footer "Cancelar Sim" at bounding box center [432, 215] width 291 height 46
click at [561, 222] on button "Sim" at bounding box center [555, 224] width 46 height 28
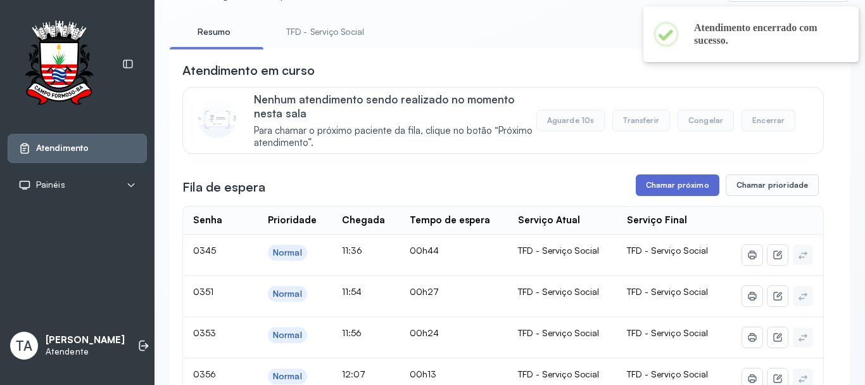
click at [686, 193] on button "Chamar próximo" at bounding box center [678, 185] width 84 height 22
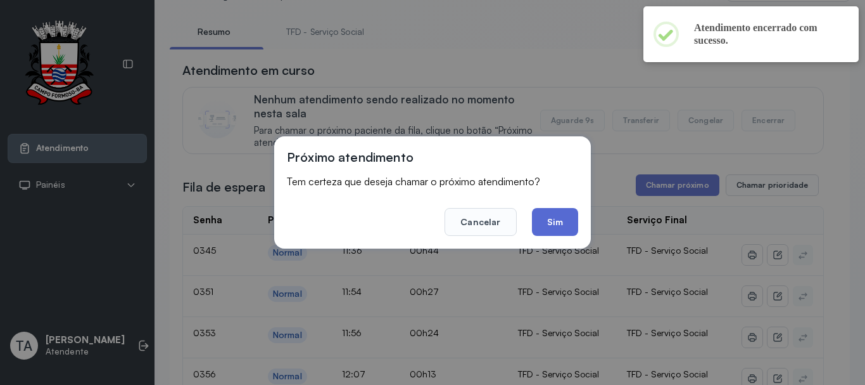
click at [539, 217] on button "Sim" at bounding box center [555, 222] width 46 height 28
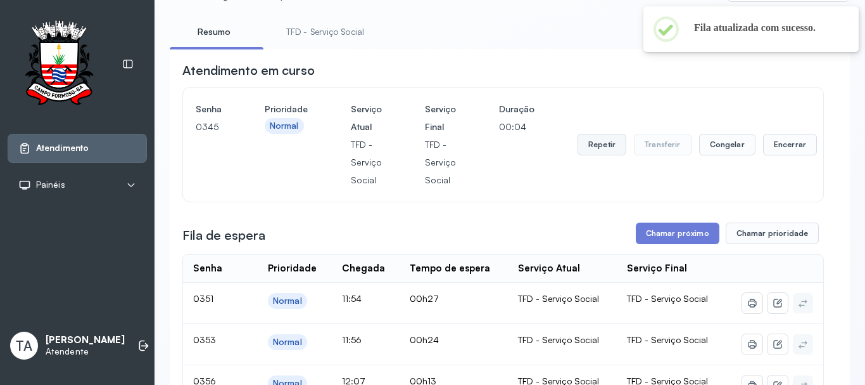
click at [589, 147] on button "Repetir" at bounding box center [602, 145] width 49 height 22
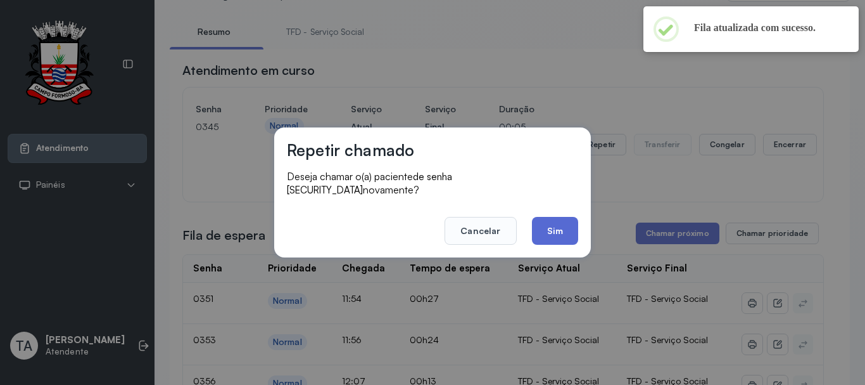
click at [554, 229] on button "Sim" at bounding box center [555, 231] width 46 height 28
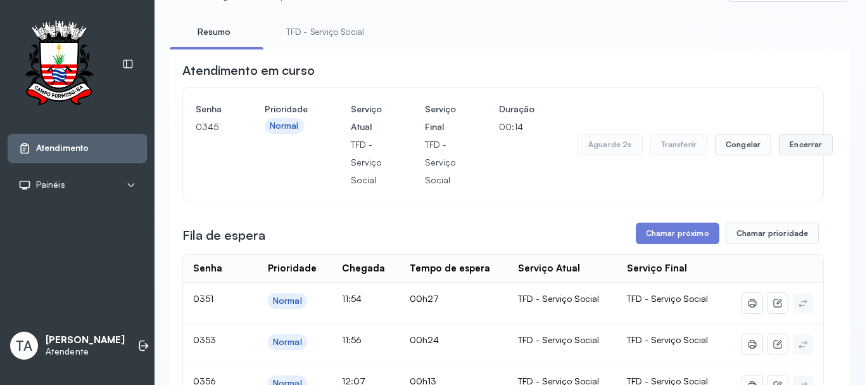
click at [788, 155] on button "Encerrar" at bounding box center [806, 145] width 54 height 22
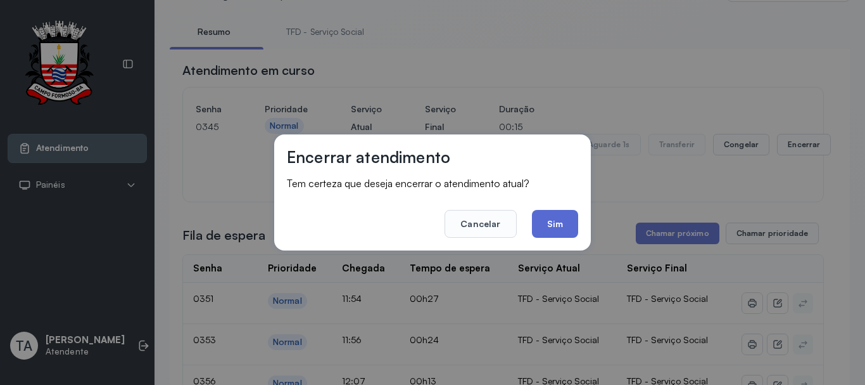
click at [564, 220] on button "Sim" at bounding box center [555, 224] width 46 height 28
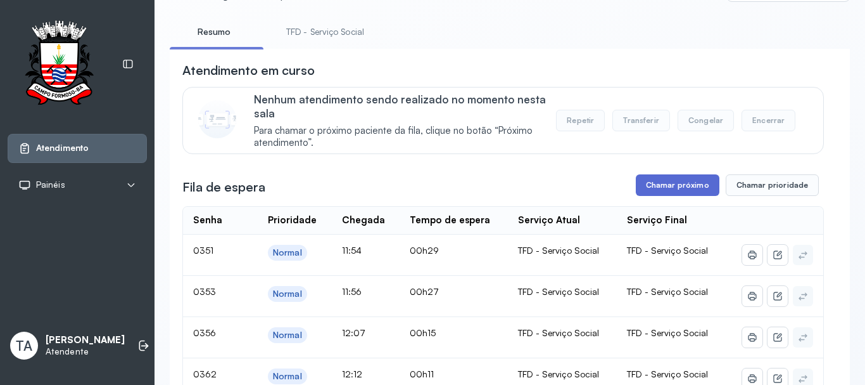
click at [661, 190] on button "Chamar próximo" at bounding box center [678, 185] width 84 height 22
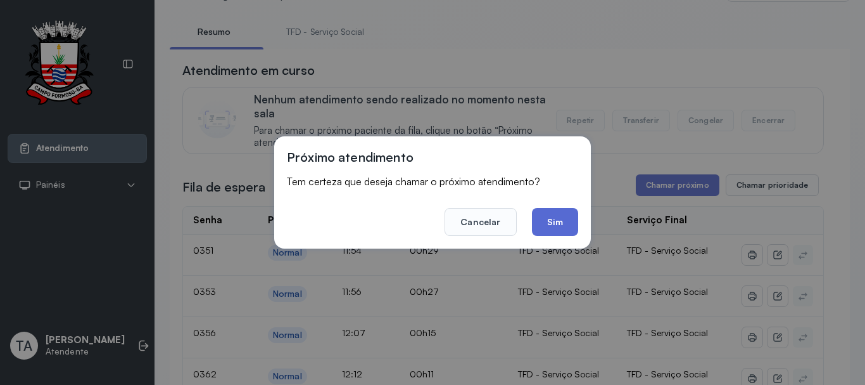
click at [554, 222] on button "Sim" at bounding box center [555, 222] width 46 height 28
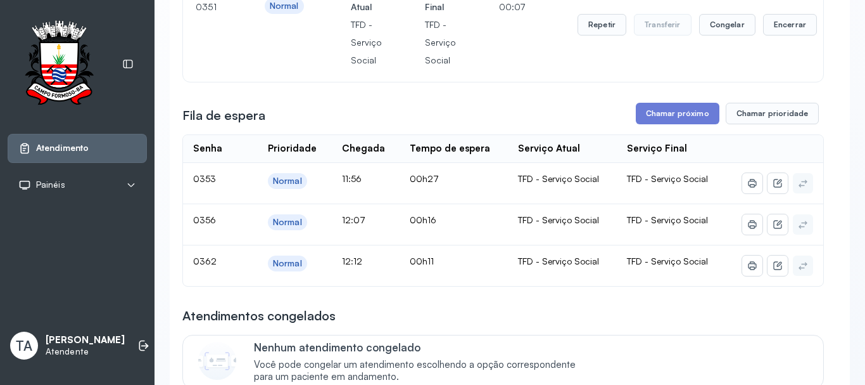
scroll to position [190, 0]
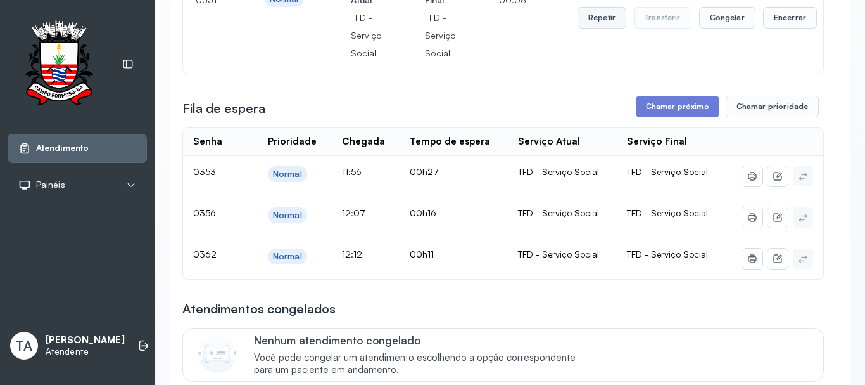
click at [594, 29] on button "Repetir" at bounding box center [602, 18] width 49 height 22
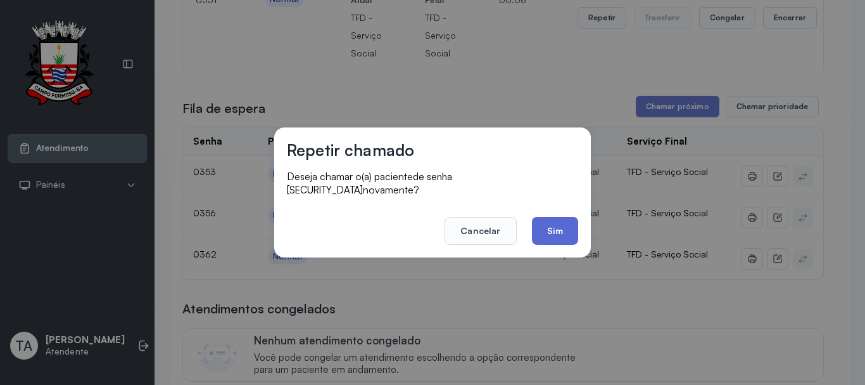
click at [566, 217] on button "Sim" at bounding box center [555, 231] width 46 height 28
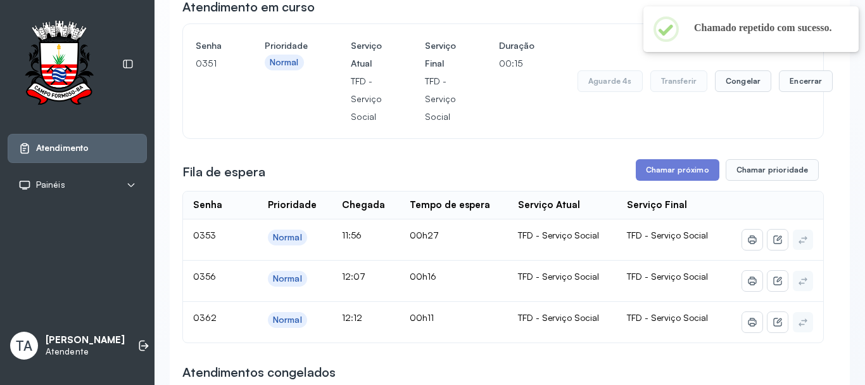
scroll to position [63, 0]
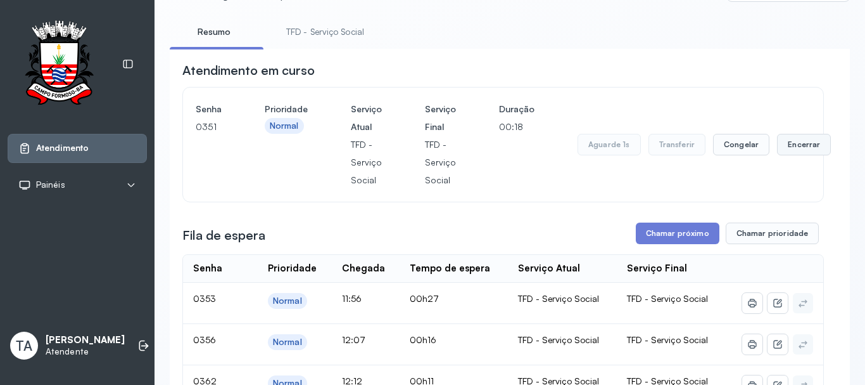
click at [789, 143] on button "Encerrar" at bounding box center [804, 145] width 54 height 22
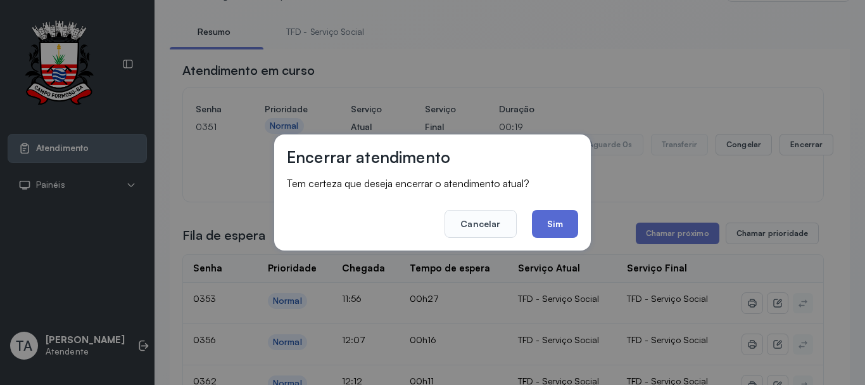
click at [570, 224] on button "Sim" at bounding box center [555, 224] width 46 height 28
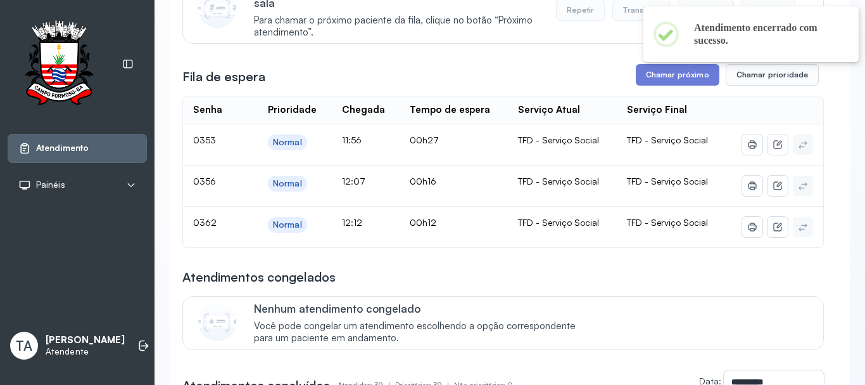
scroll to position [190, 0]
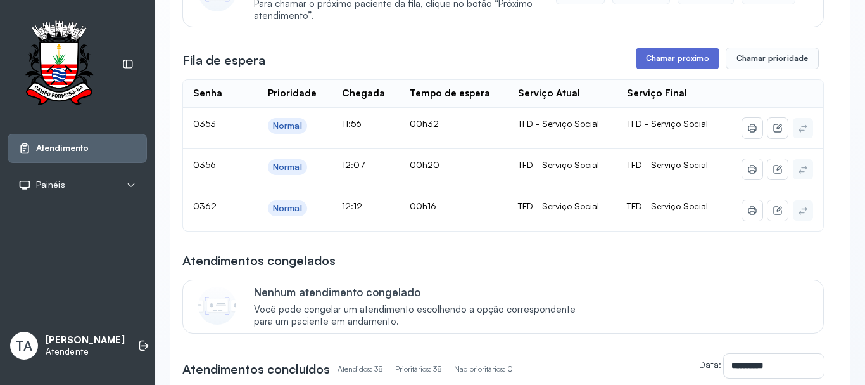
click at [685, 68] on button "Chamar próximo" at bounding box center [678, 59] width 84 height 22
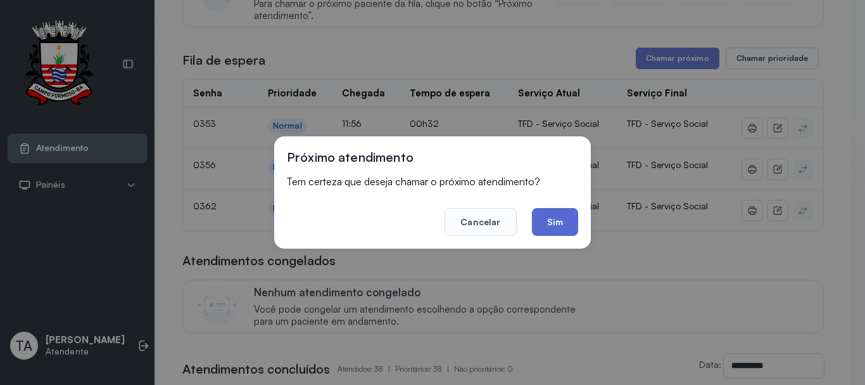
click at [552, 217] on button "Sim" at bounding box center [555, 222] width 46 height 28
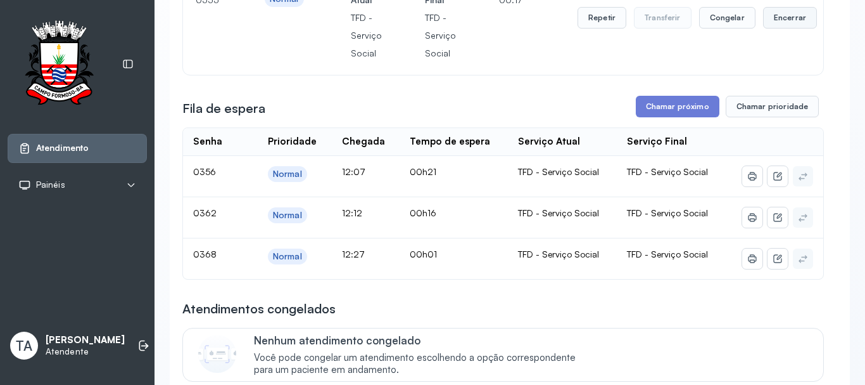
click at [771, 29] on button "Encerrar" at bounding box center [790, 18] width 54 height 22
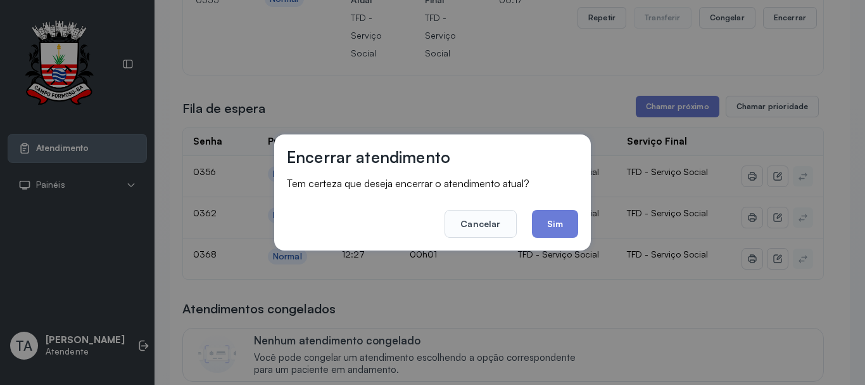
drag, startPoint x: 560, startPoint y: 221, endPoint x: 535, endPoint y: 196, distance: 35.4
click at [559, 220] on button "Sim" at bounding box center [555, 224] width 46 height 28
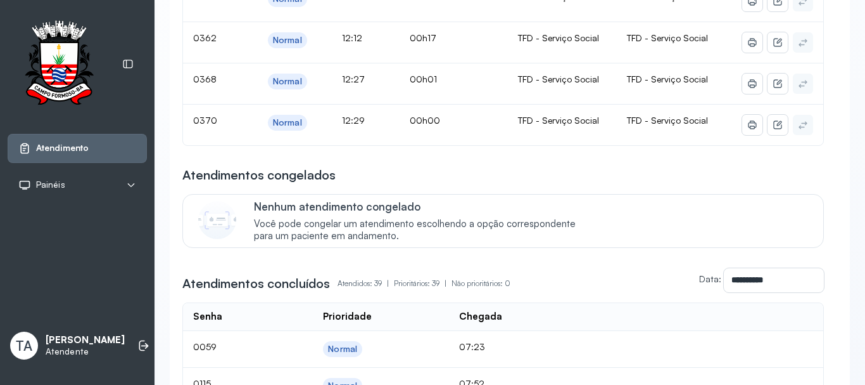
scroll to position [63, 0]
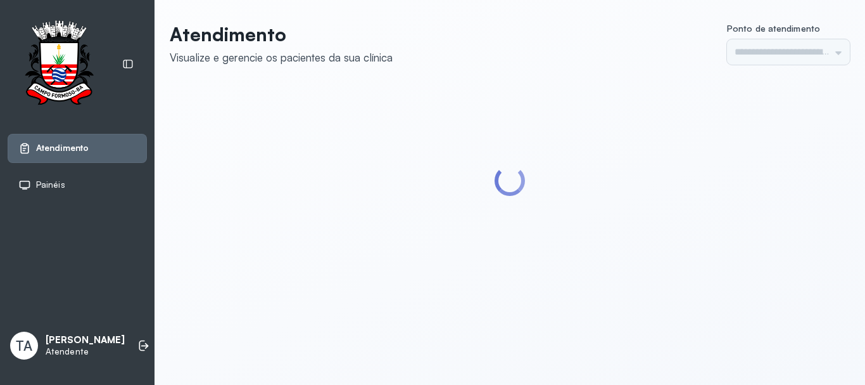
type input "******"
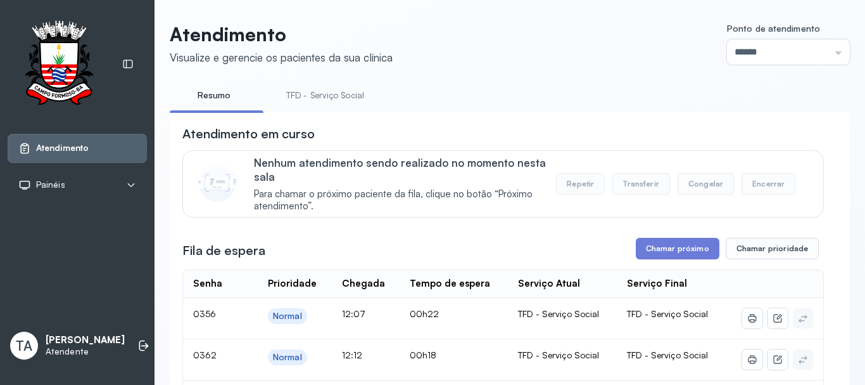
click at [295, 95] on link "TFD - Serviço Social" at bounding box center [325, 95] width 103 height 21
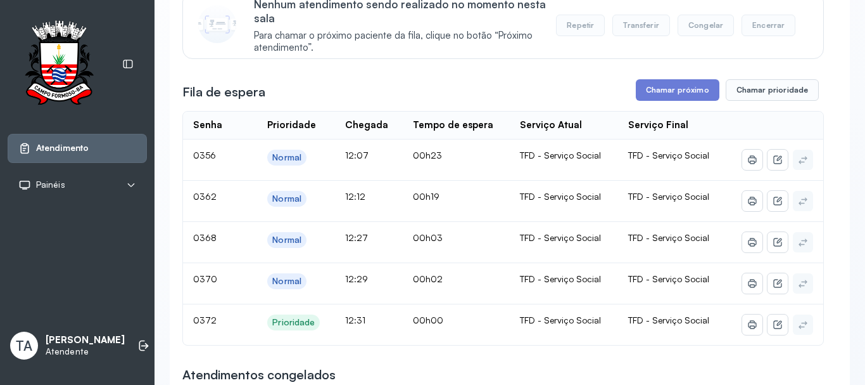
scroll to position [166, 0]
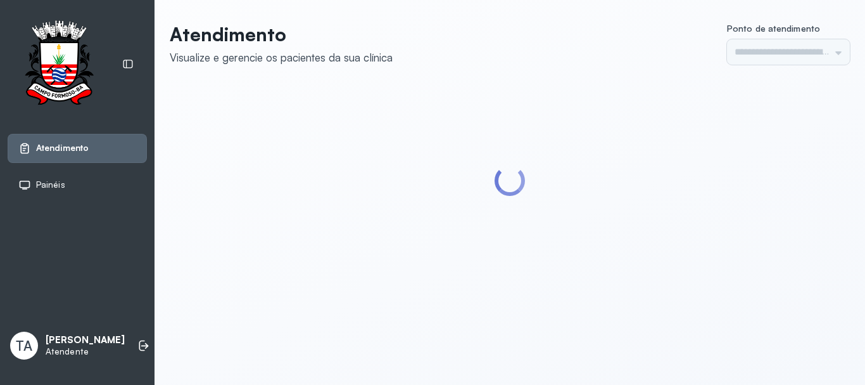
type input "******"
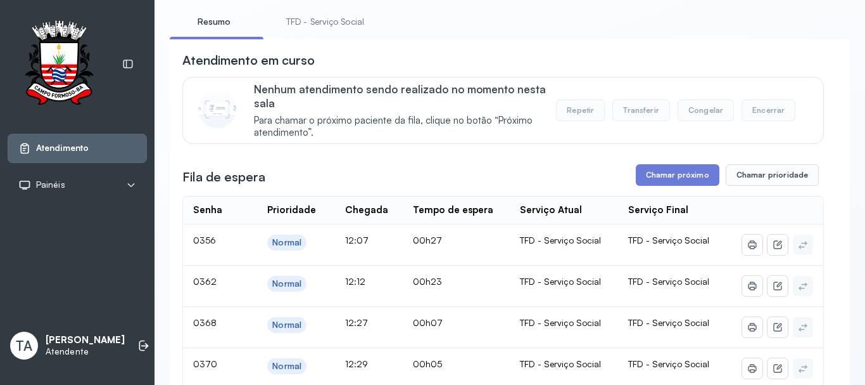
scroll to position [190, 0]
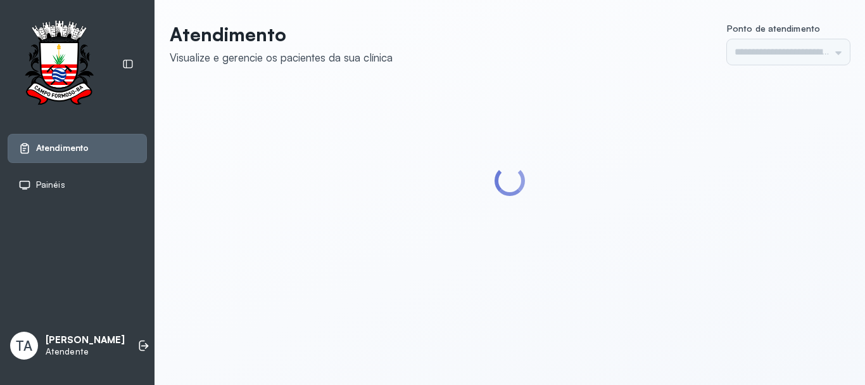
type input "******"
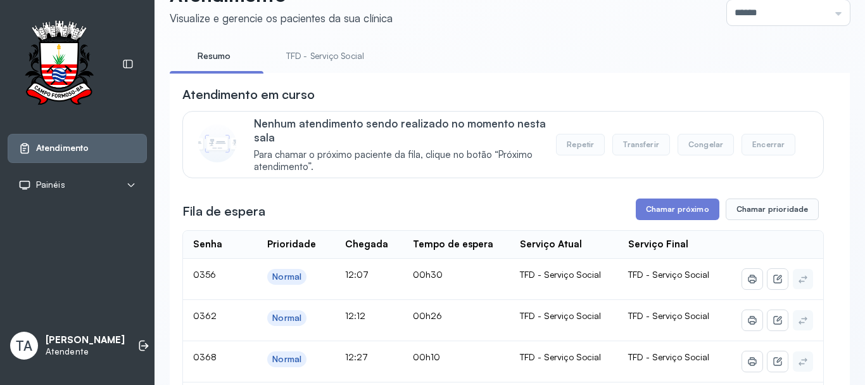
scroll to position [253, 0]
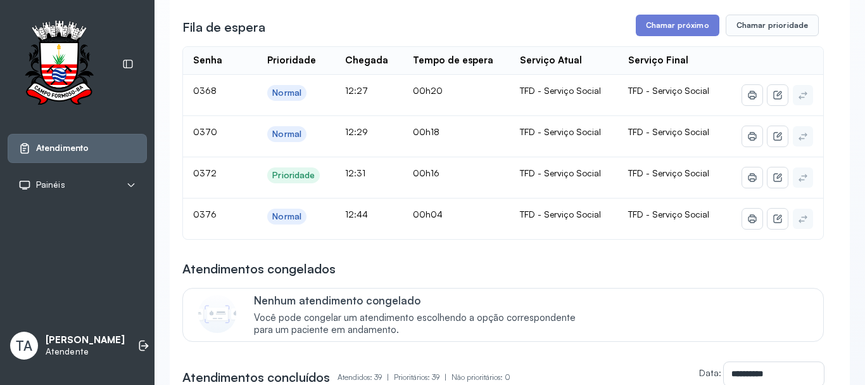
scroll to position [253, 0]
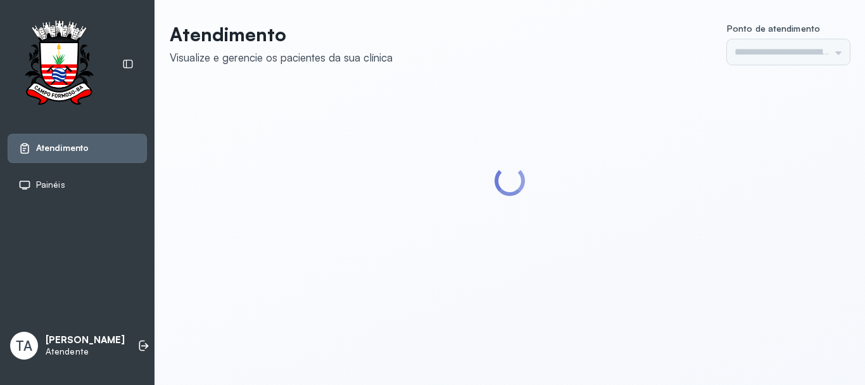
type input "******"
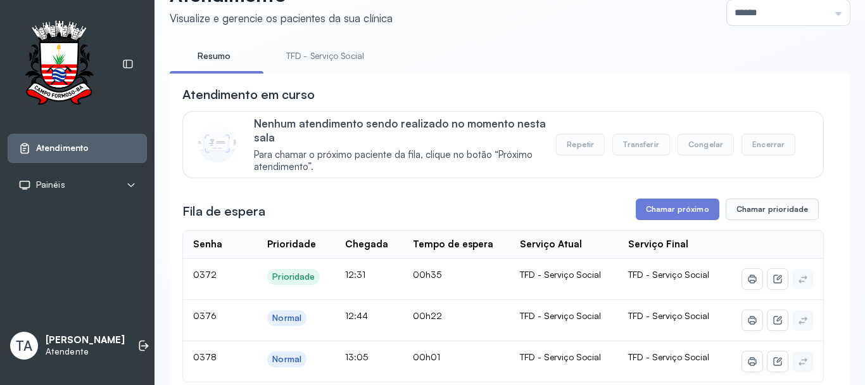
scroll to position [190, 0]
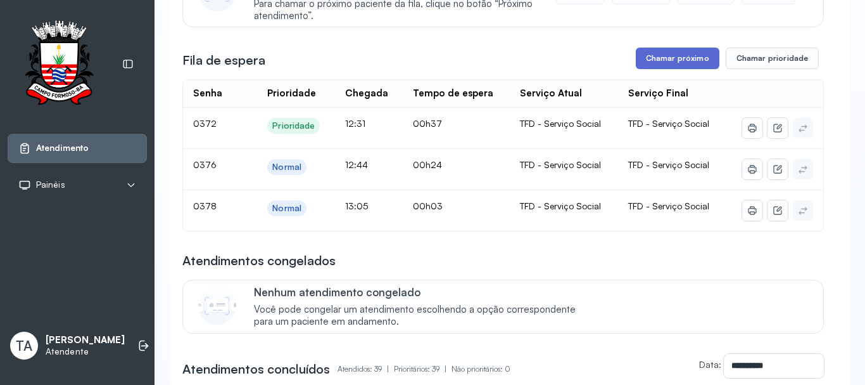
click at [670, 60] on button "Chamar próximo" at bounding box center [678, 59] width 84 height 22
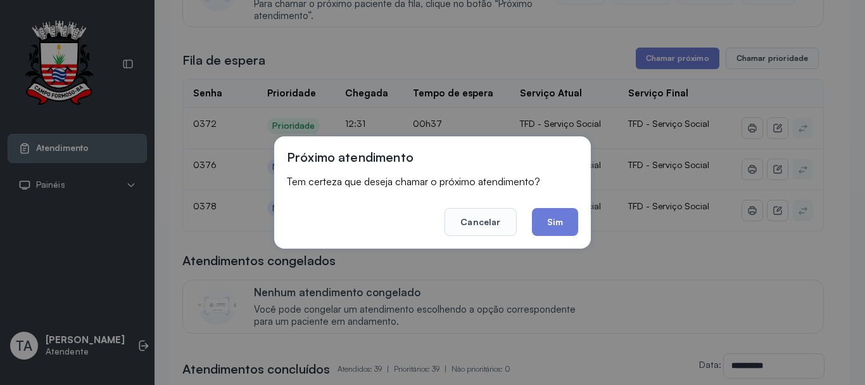
click at [549, 227] on button "Sim" at bounding box center [555, 222] width 46 height 28
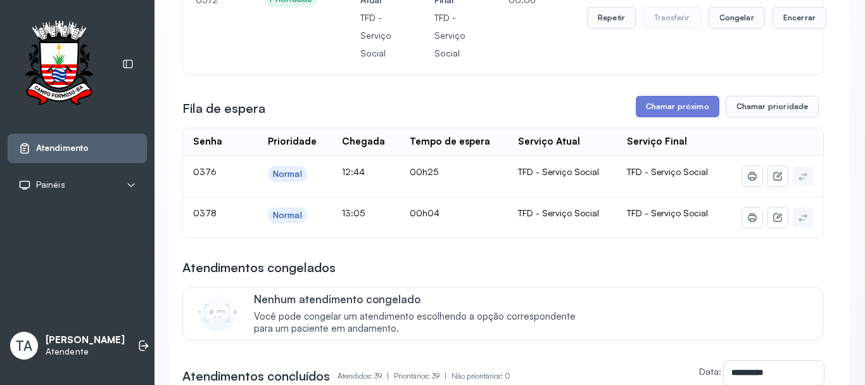
click at [617, 8] on div "Repetir Transferir Congelar Encerrar" at bounding box center [706, 17] width 239 height 89
click at [610, 22] on button "Repetir" at bounding box center [611, 18] width 49 height 22
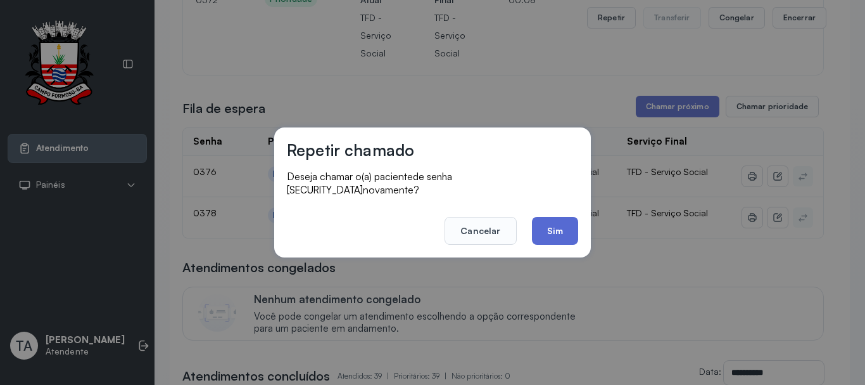
click at [549, 234] on button "Sim" at bounding box center [555, 231] width 46 height 28
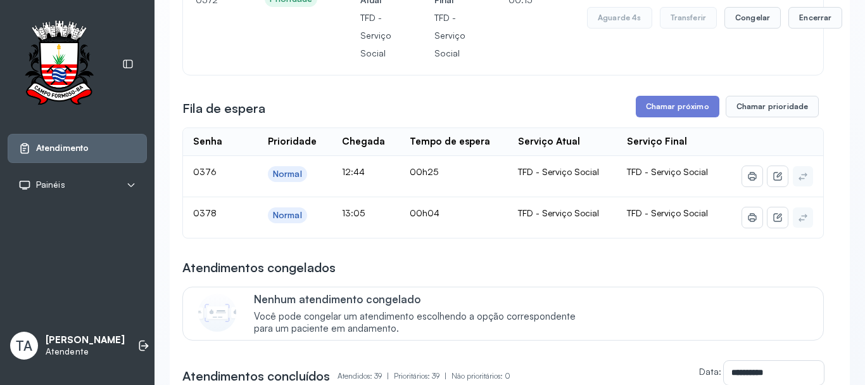
click at [444, 156] on th "Tempo de espera" at bounding box center [454, 142] width 108 height 28
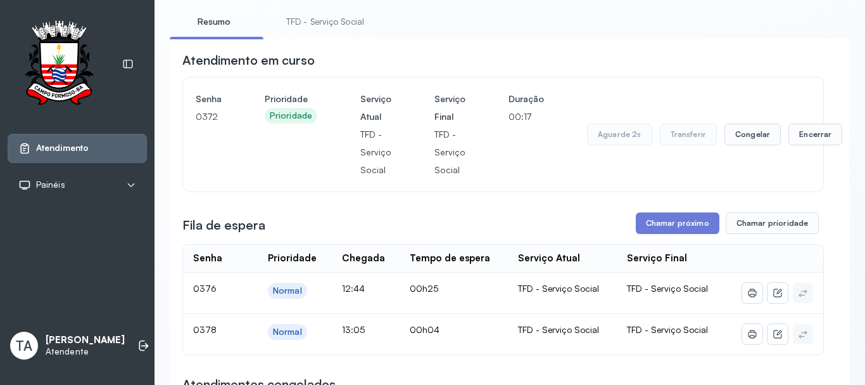
scroll to position [63, 0]
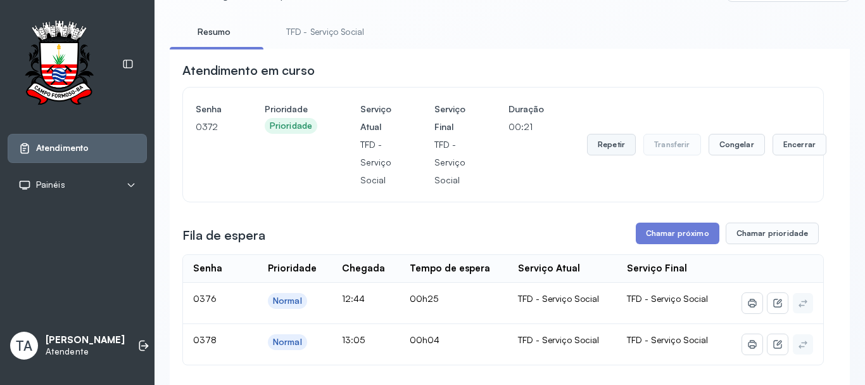
click at [608, 139] on button "Repetir" at bounding box center [611, 145] width 49 height 22
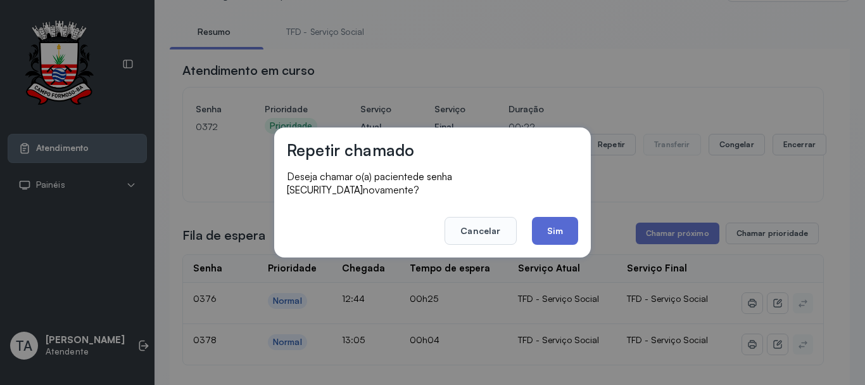
click at [575, 225] on button "Sim" at bounding box center [555, 231] width 46 height 28
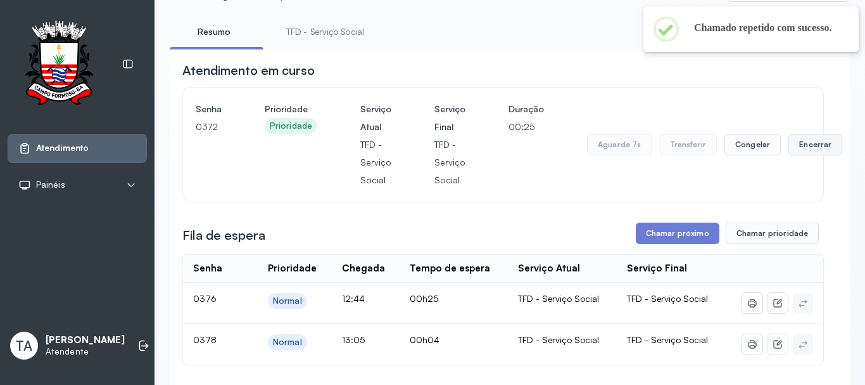
click at [812, 155] on button "Encerrar" at bounding box center [816, 145] width 54 height 22
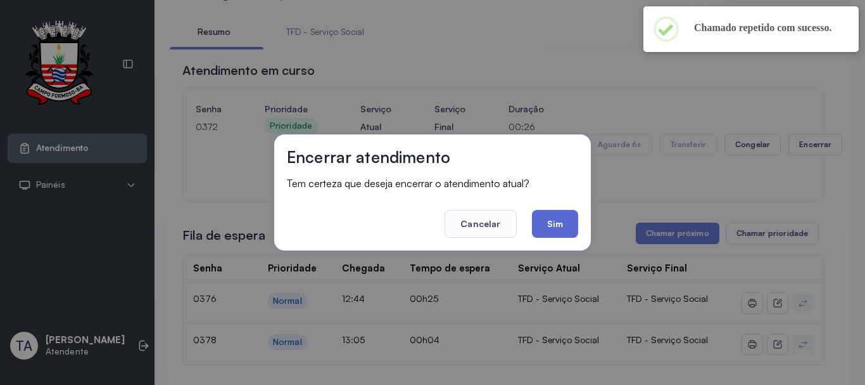
click at [551, 234] on button "Sim" at bounding box center [555, 224] width 46 height 28
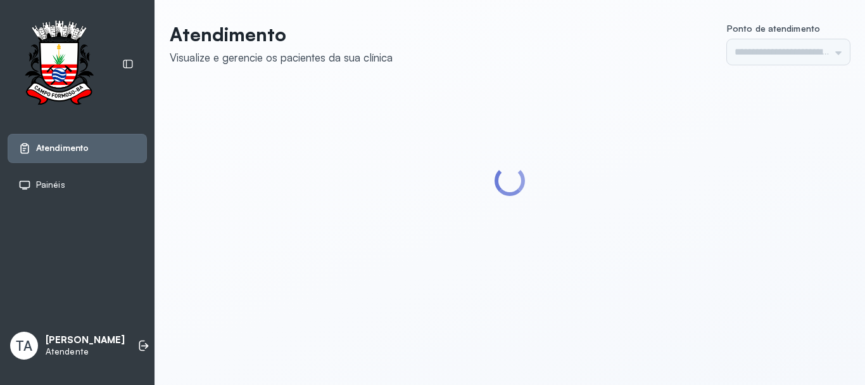
type input "******"
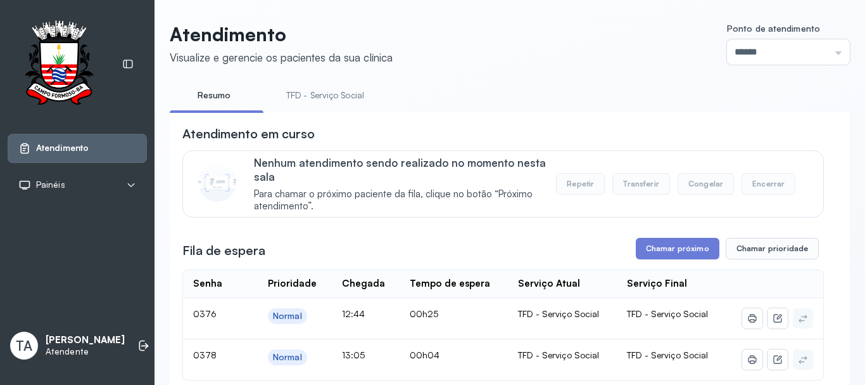
click at [348, 98] on link "TFD - Serviço Social" at bounding box center [325, 95] width 103 height 21
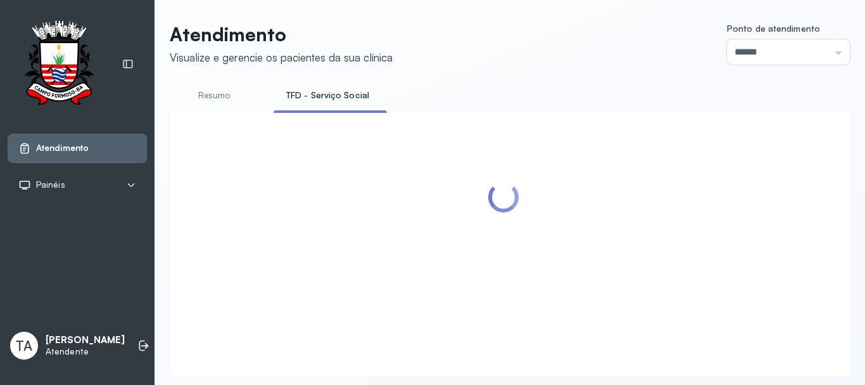
scroll to position [39, 0]
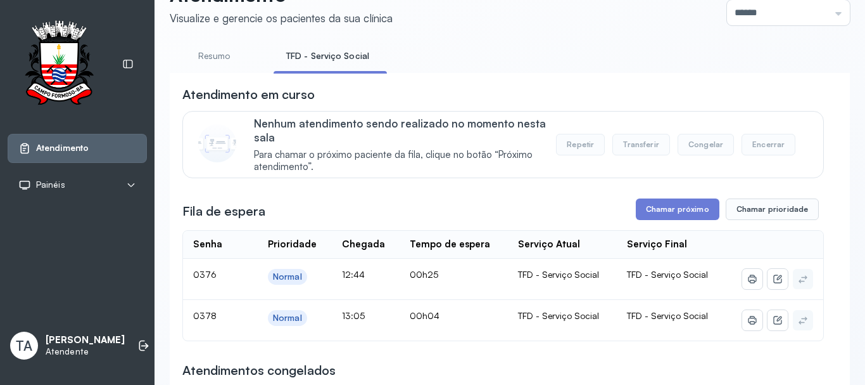
click at [444, 237] on th "Tempo de espera" at bounding box center [454, 245] width 108 height 28
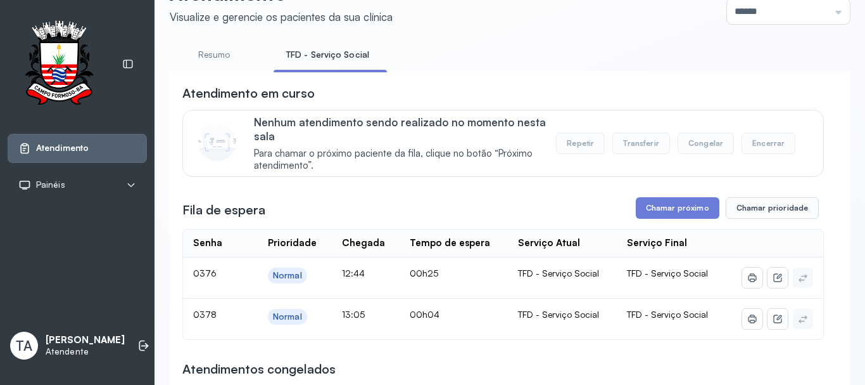
scroll to position [0, 0]
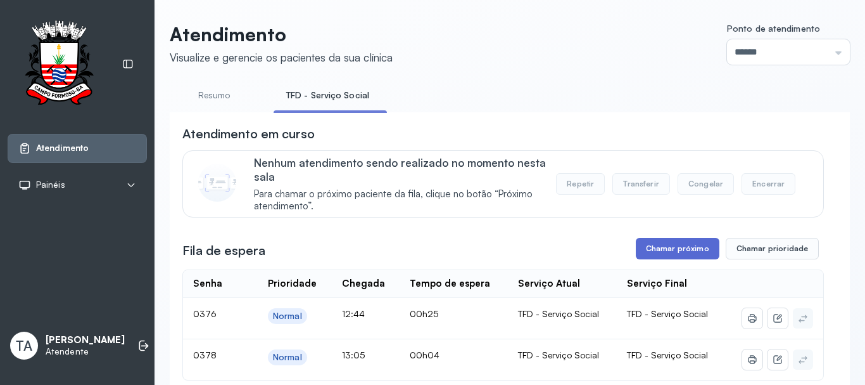
click at [660, 252] on button "Chamar próximo" at bounding box center [678, 249] width 84 height 22
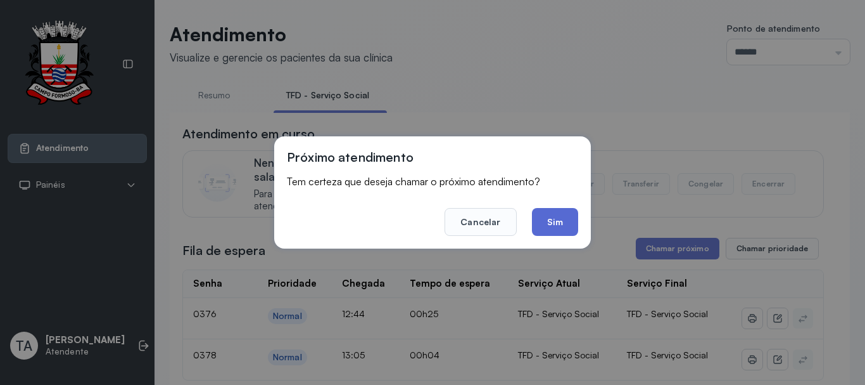
click at [552, 220] on button "Sim" at bounding box center [555, 222] width 46 height 28
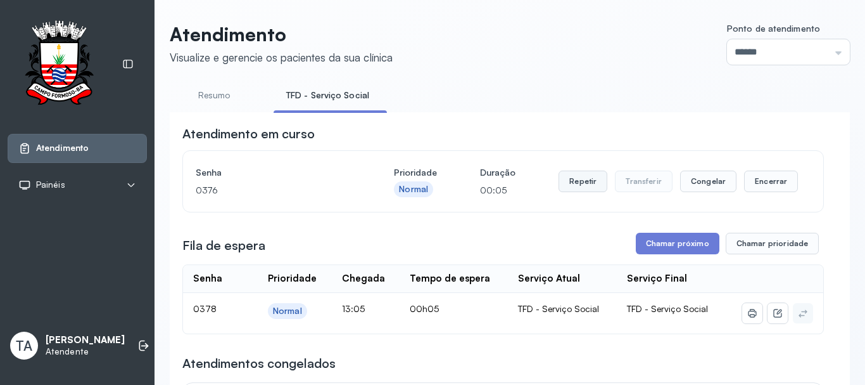
click at [580, 192] on button "Repetir" at bounding box center [583, 181] width 49 height 22
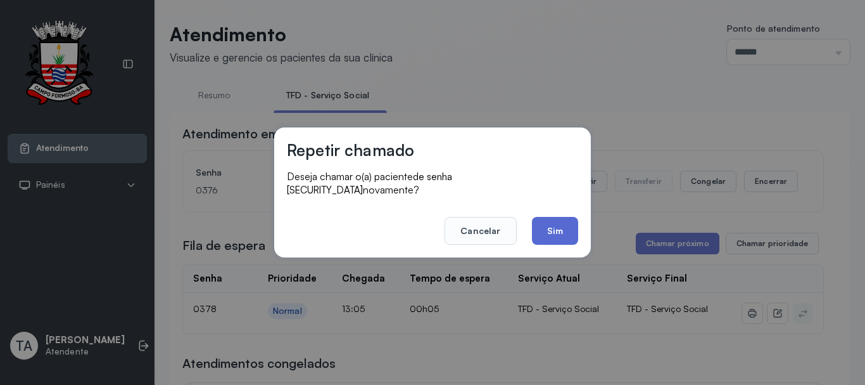
click at [563, 231] on button "Sim" at bounding box center [555, 231] width 46 height 28
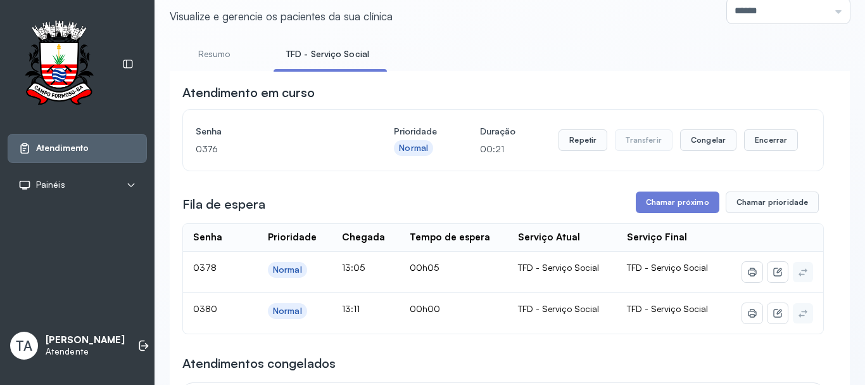
scroll to position [63, 0]
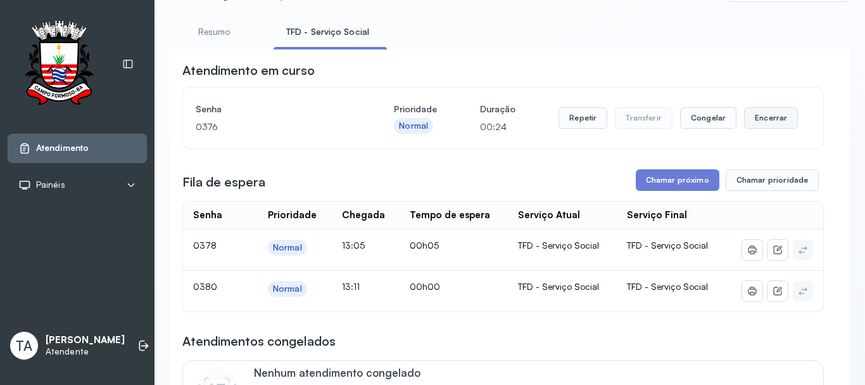
click at [762, 117] on button "Encerrar" at bounding box center [771, 118] width 54 height 22
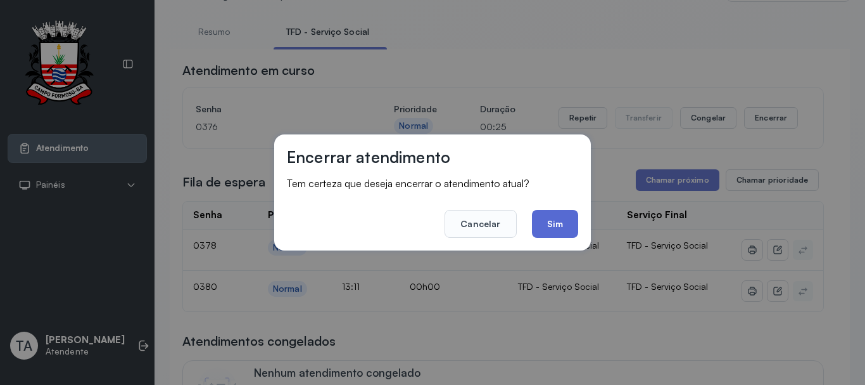
click at [569, 224] on button "Sim" at bounding box center [555, 224] width 46 height 28
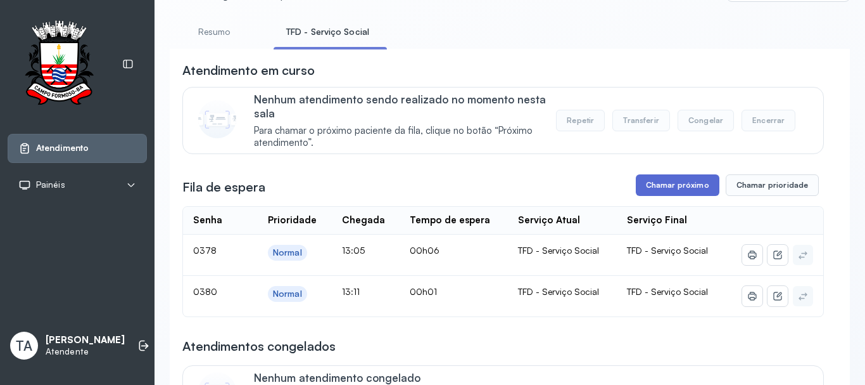
click at [682, 186] on button "Chamar próximo" at bounding box center [678, 185] width 84 height 22
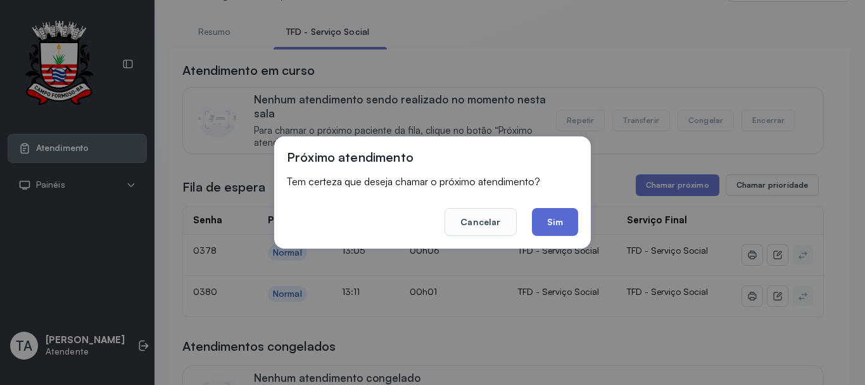
click at [550, 215] on button "Sim" at bounding box center [555, 222] width 46 height 28
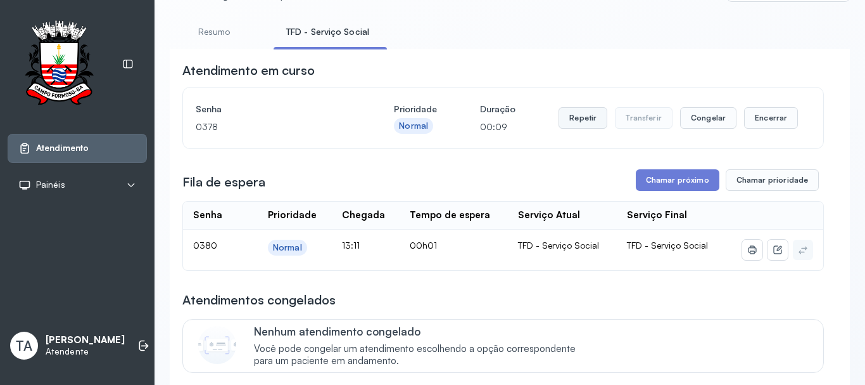
click at [576, 122] on button "Repetir" at bounding box center [583, 118] width 49 height 22
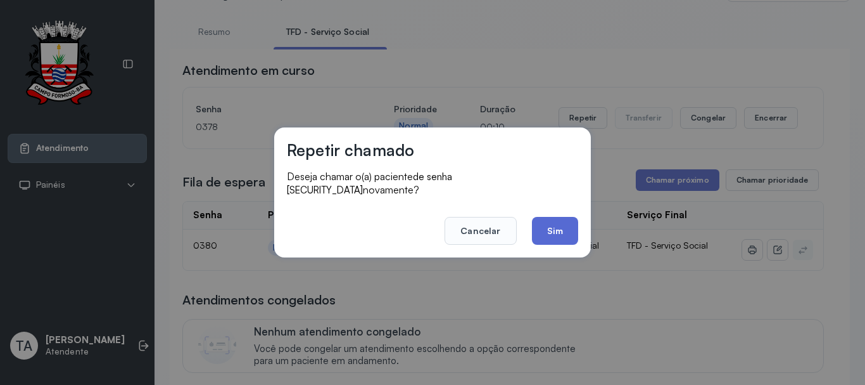
click at [546, 227] on button "Sim" at bounding box center [555, 231] width 46 height 28
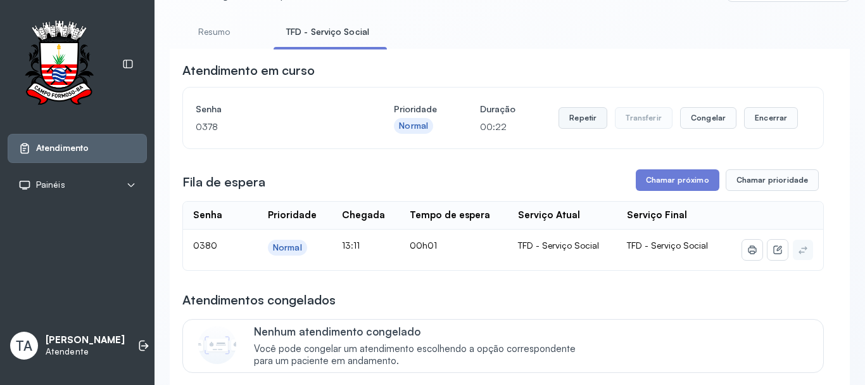
click at [559, 122] on button "Repetir" at bounding box center [583, 118] width 49 height 22
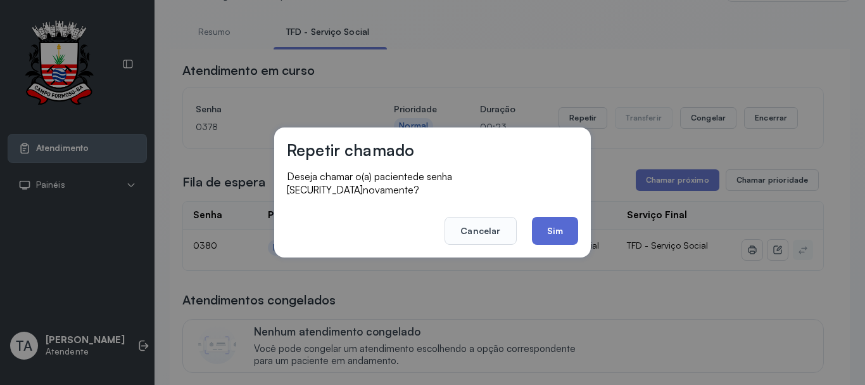
click at [554, 226] on button "Sim" at bounding box center [555, 231] width 46 height 28
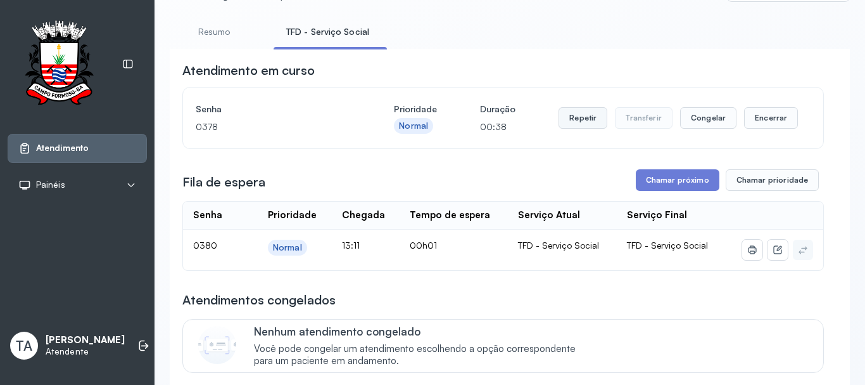
click at [587, 124] on button "Repetir" at bounding box center [583, 118] width 49 height 22
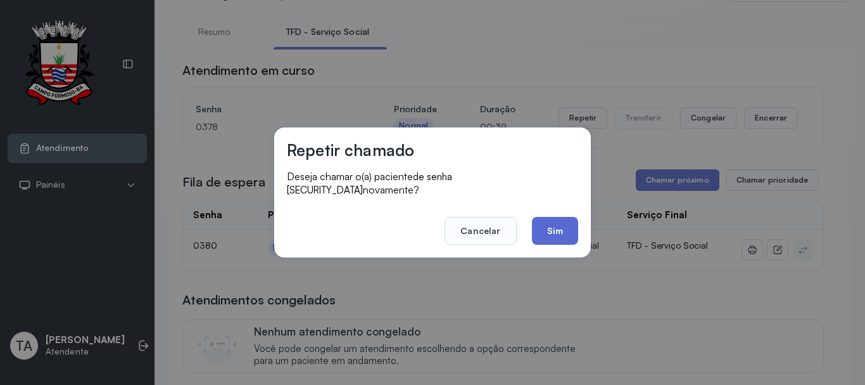
click at [539, 223] on button "Sim" at bounding box center [555, 231] width 46 height 28
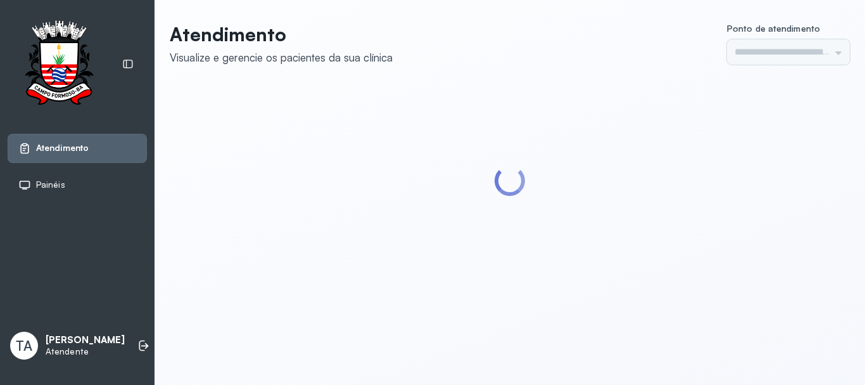
type input "******"
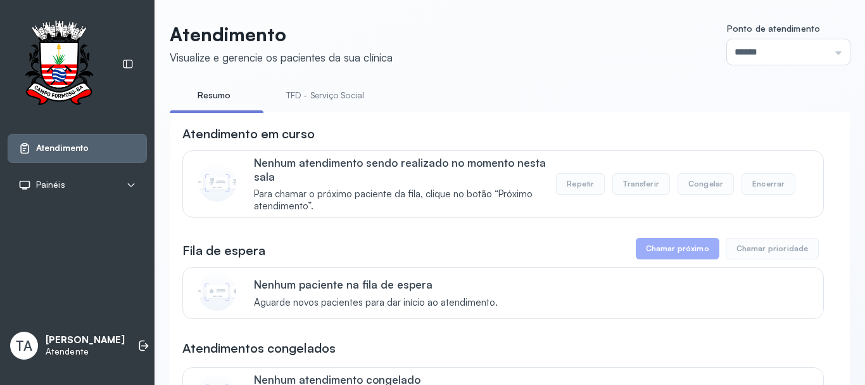
click at [345, 96] on link "TFD - Serviço Social" at bounding box center [325, 95] width 103 height 21
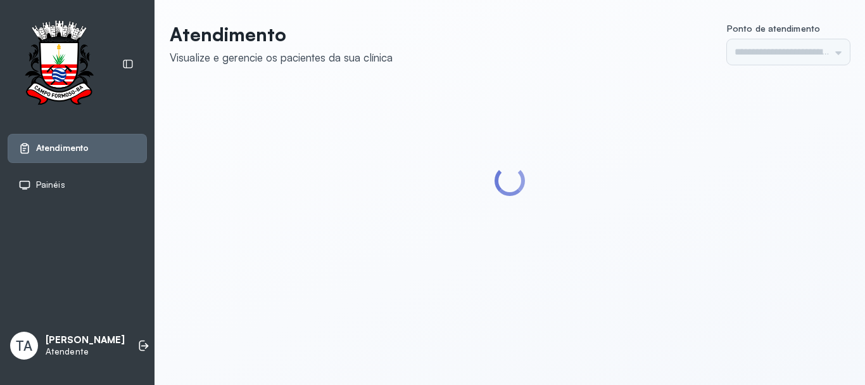
type input "******"
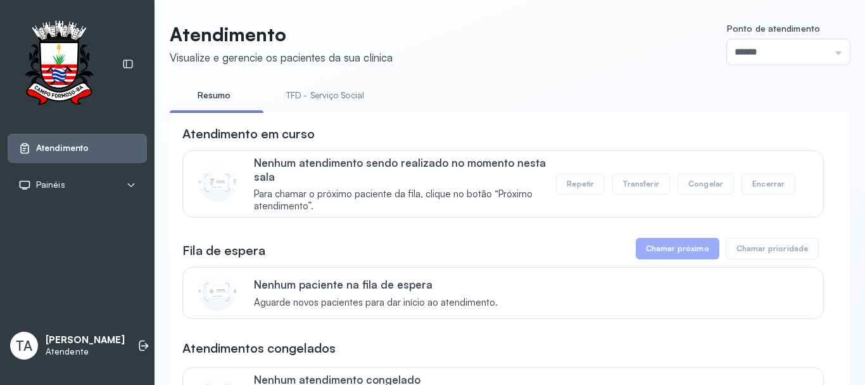
click at [329, 87] on link "TFD - Serviço Social" at bounding box center [325, 95] width 103 height 21
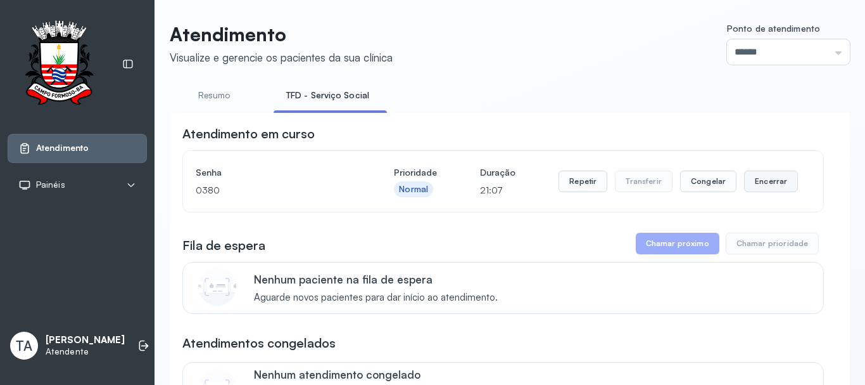
click at [783, 183] on button "Encerrar" at bounding box center [771, 181] width 54 height 22
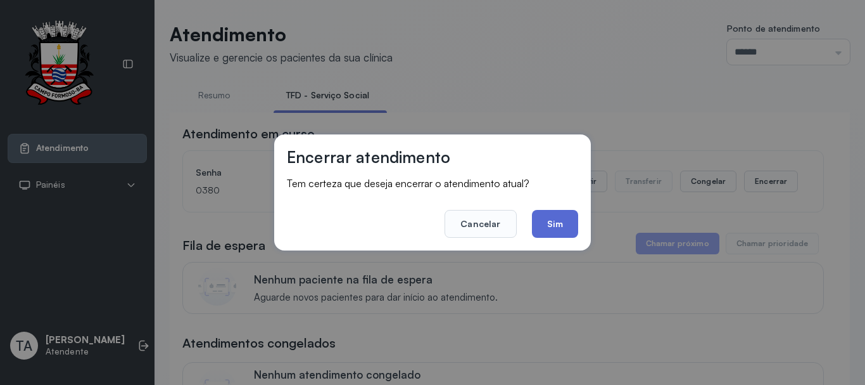
click at [551, 229] on button "Sim" at bounding box center [555, 224] width 46 height 28
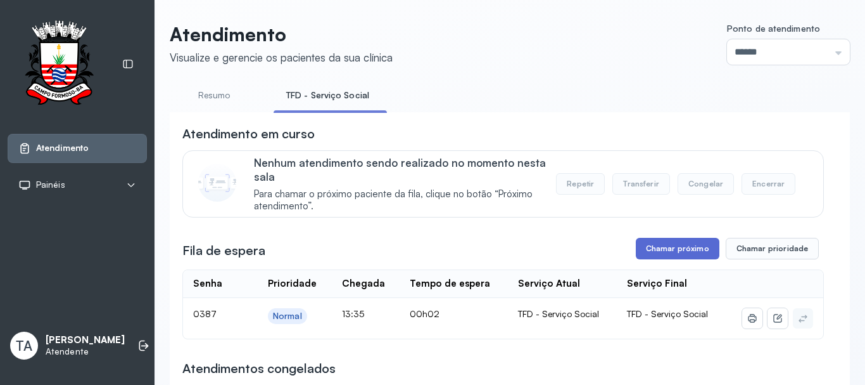
click at [665, 251] on button "Chamar próximo" at bounding box center [678, 249] width 84 height 22
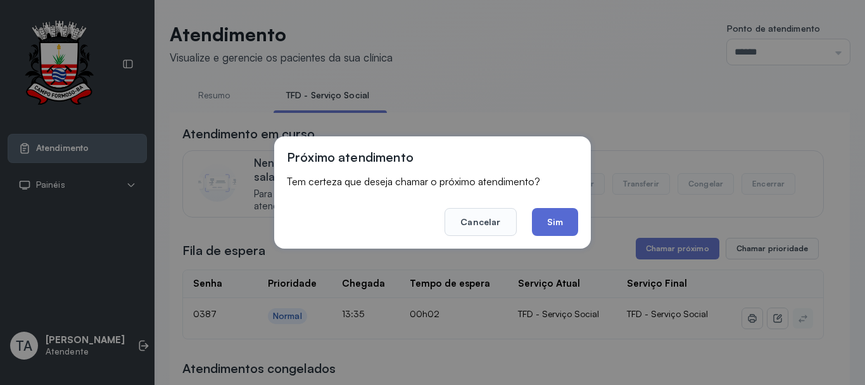
click at [554, 224] on button "Sim" at bounding box center [555, 222] width 46 height 28
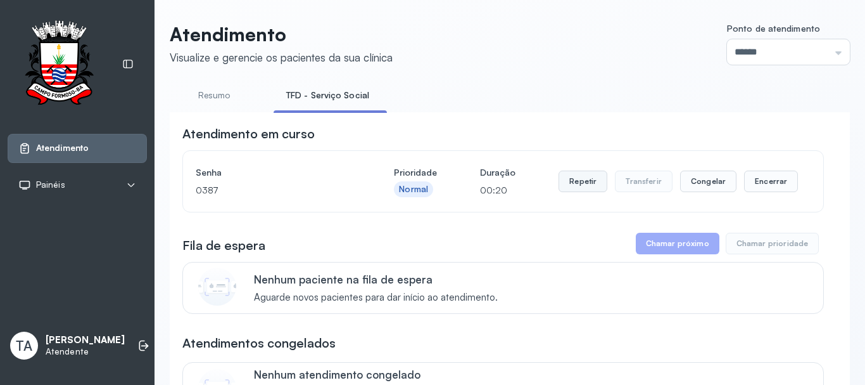
click at [573, 178] on button "Repetir" at bounding box center [583, 181] width 49 height 22
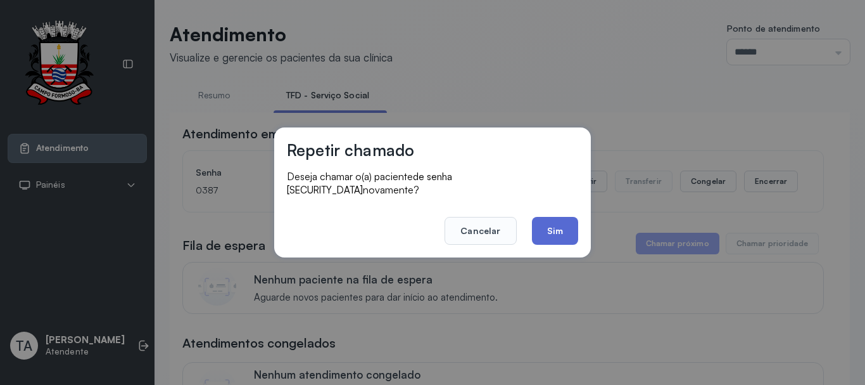
click at [561, 217] on button "Sim" at bounding box center [555, 231] width 46 height 28
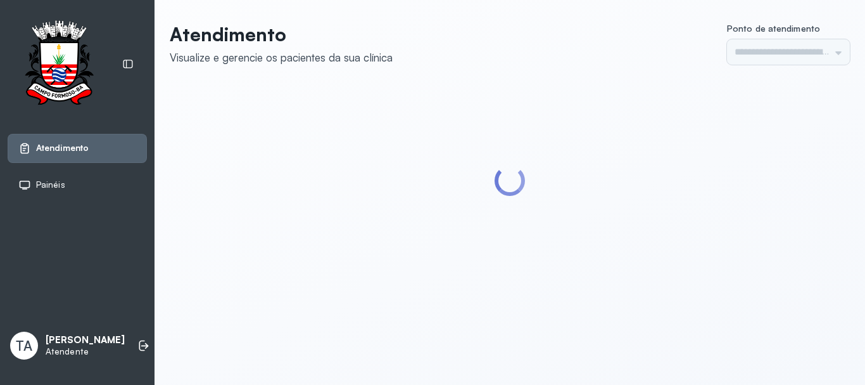
type input "******"
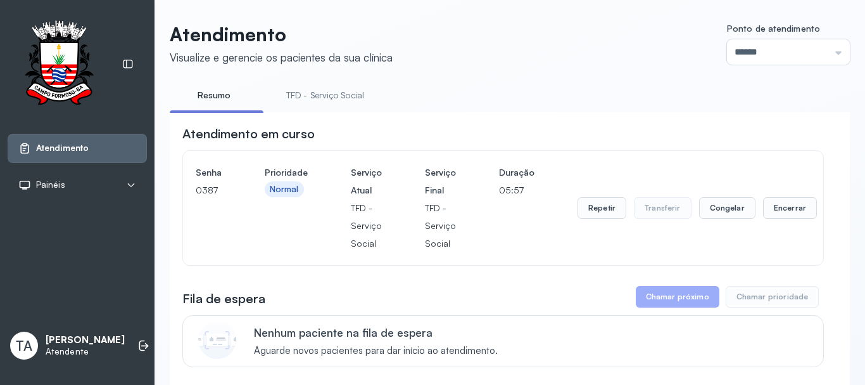
click at [329, 99] on link "TFD - Serviço Social" at bounding box center [325, 95] width 103 height 21
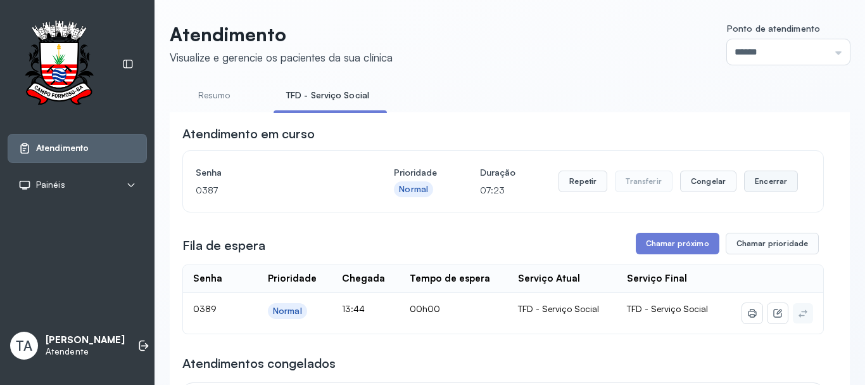
click at [748, 178] on button "Encerrar" at bounding box center [771, 181] width 54 height 22
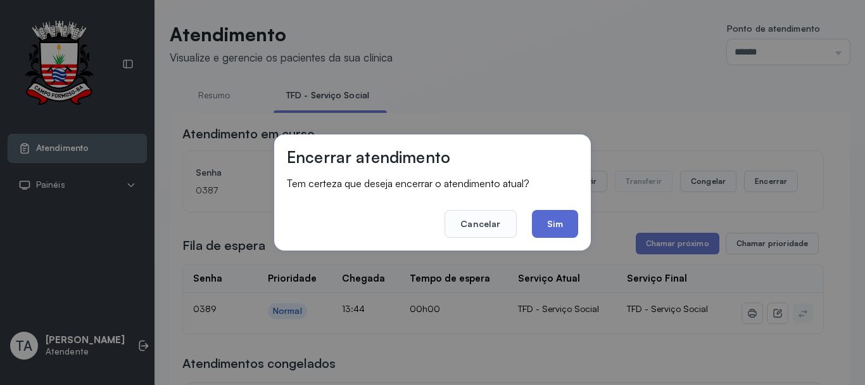
click at [554, 231] on button "Sim" at bounding box center [555, 224] width 46 height 28
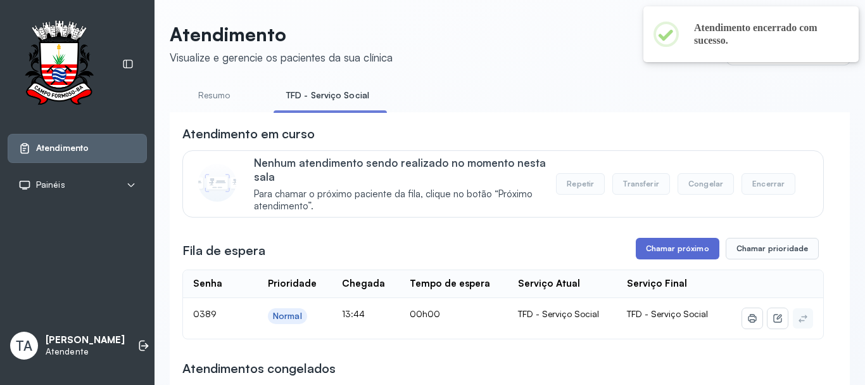
click at [650, 250] on button "Chamar próximo" at bounding box center [678, 249] width 84 height 22
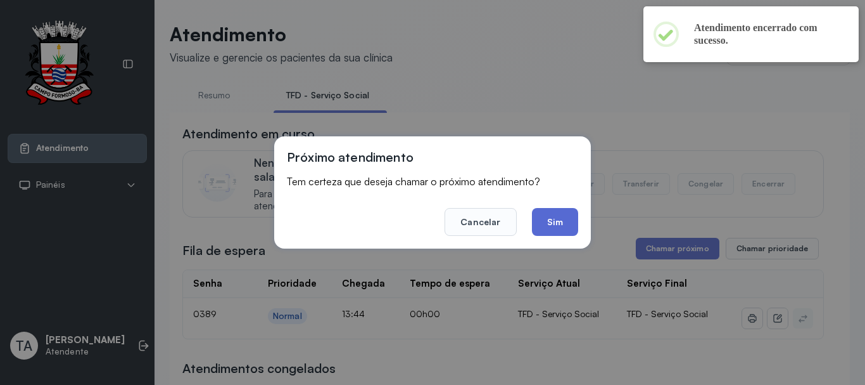
click at [551, 227] on button "Sim" at bounding box center [555, 222] width 46 height 28
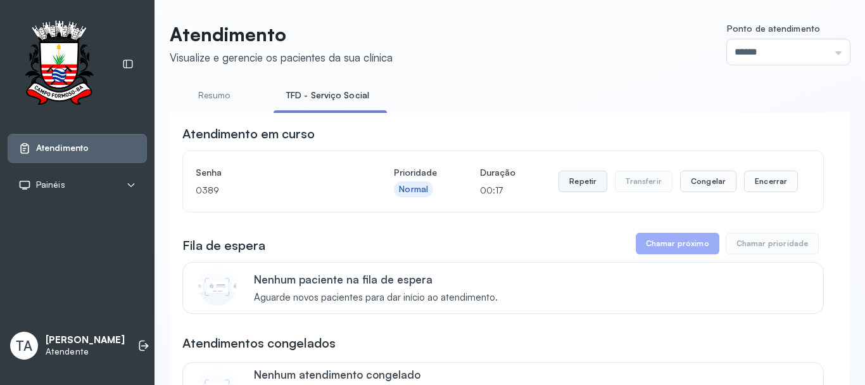
click at [567, 179] on button "Repetir" at bounding box center [583, 181] width 49 height 22
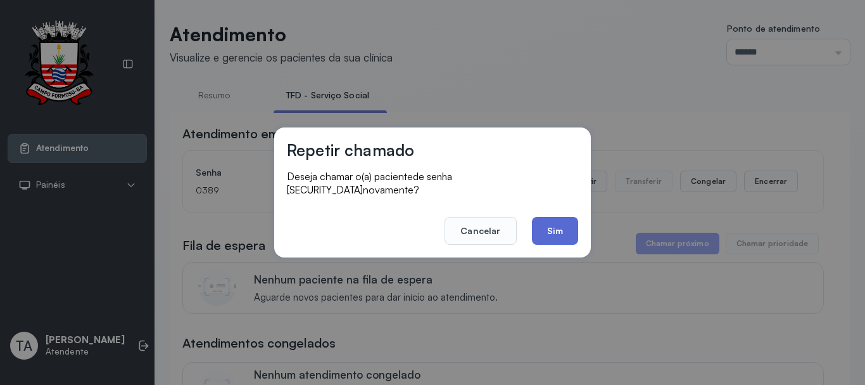
click at [539, 217] on button "Sim" at bounding box center [555, 231] width 46 height 28
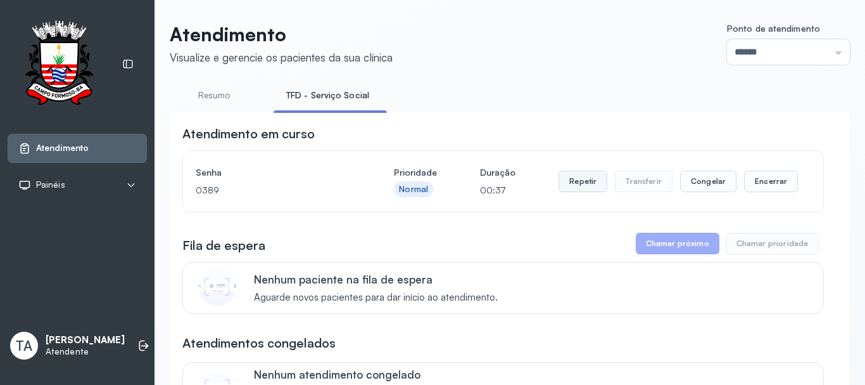
click at [567, 188] on button "Repetir" at bounding box center [583, 181] width 49 height 22
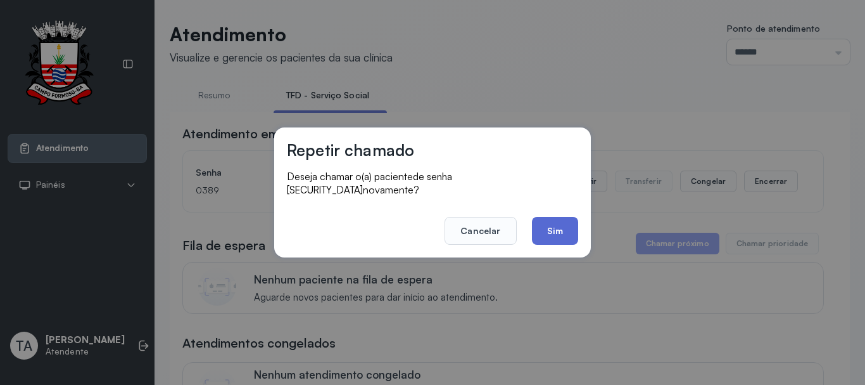
click at [547, 233] on button "Sim" at bounding box center [555, 231] width 46 height 28
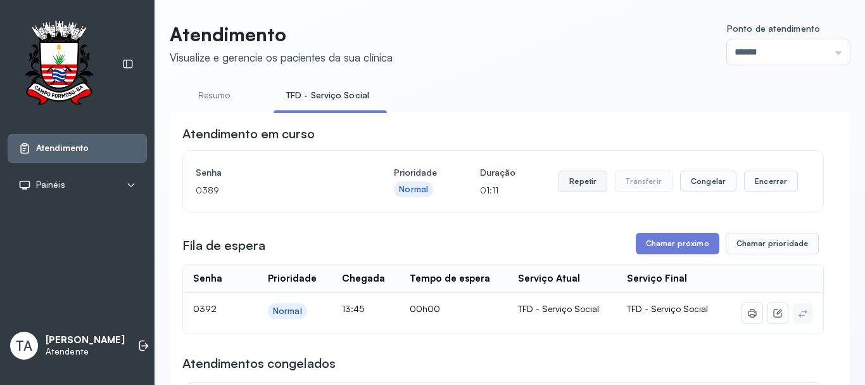
click at [589, 192] on button "Repetir" at bounding box center [583, 181] width 49 height 22
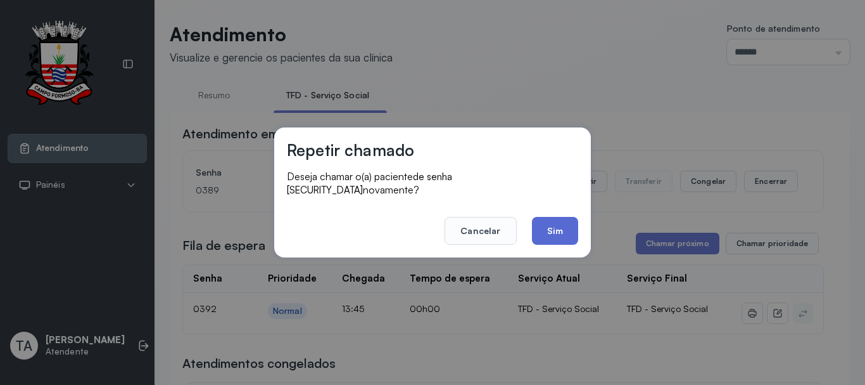
click at [561, 229] on button "Sim" at bounding box center [555, 231] width 46 height 28
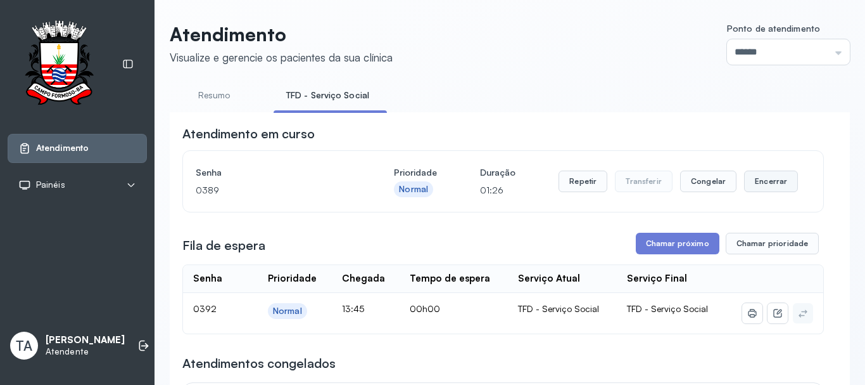
click at [774, 184] on button "Encerrar" at bounding box center [771, 181] width 54 height 22
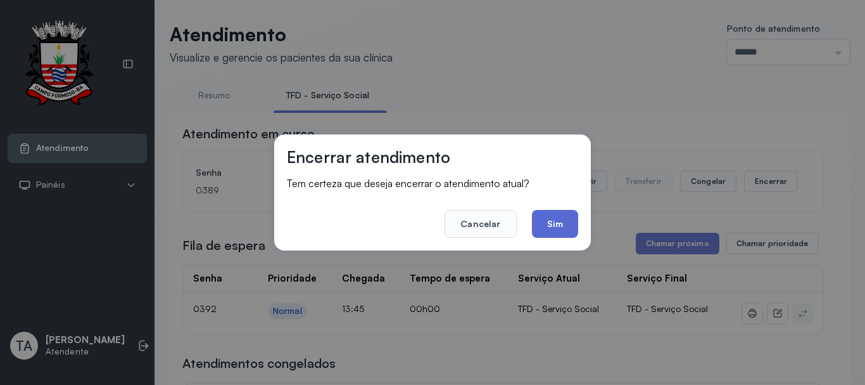
click at [563, 233] on button "Sim" at bounding box center [555, 224] width 46 height 28
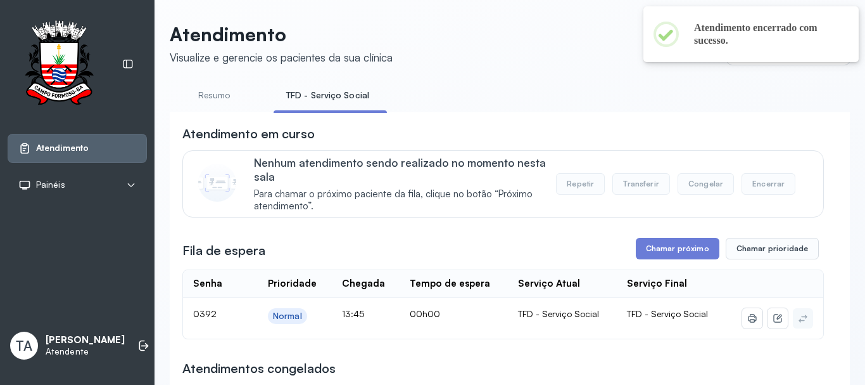
scroll to position [63, 0]
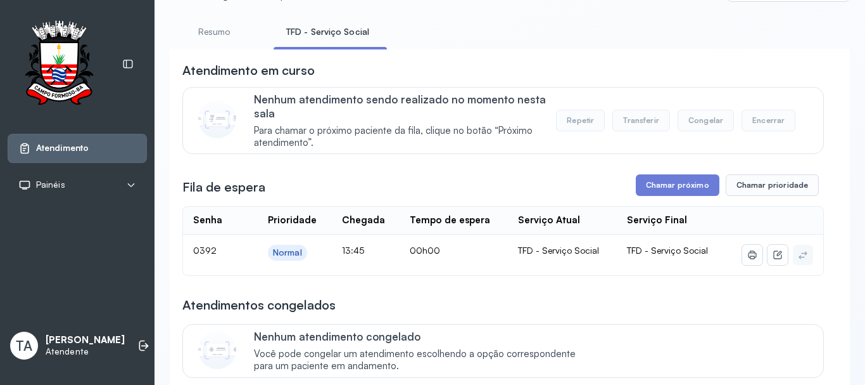
click at [501, 195] on div "Fila de espera Chamar próximo Chamar prioridade" at bounding box center [503, 185] width 642 height 22
click at [641, 184] on button "Chamar próximo" at bounding box center [678, 185] width 84 height 22
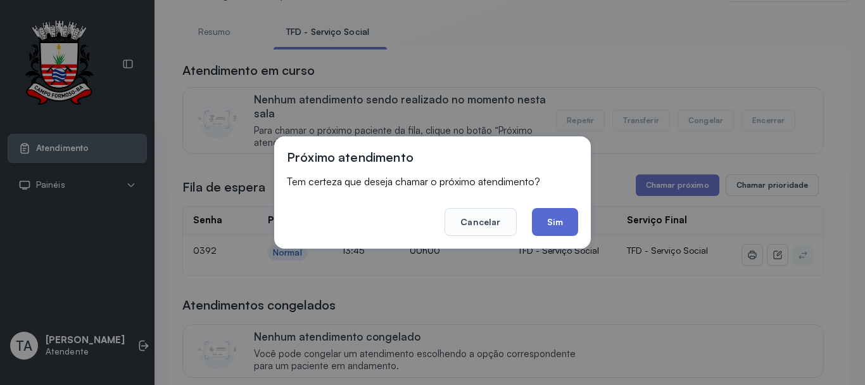
click at [551, 226] on button "Sim" at bounding box center [555, 222] width 46 height 28
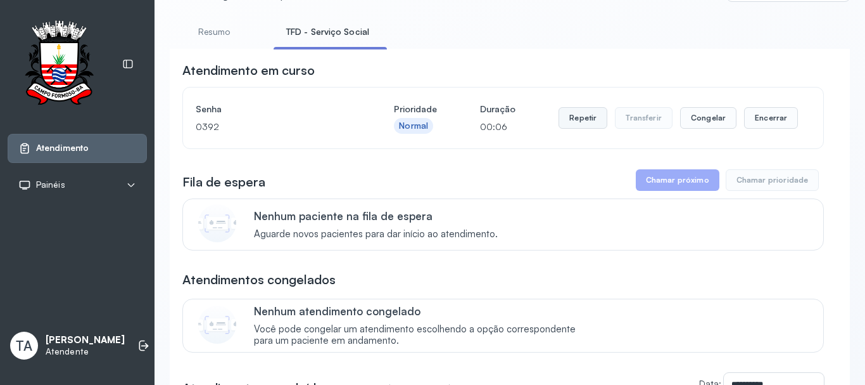
click at [566, 120] on button "Repetir" at bounding box center [583, 118] width 49 height 22
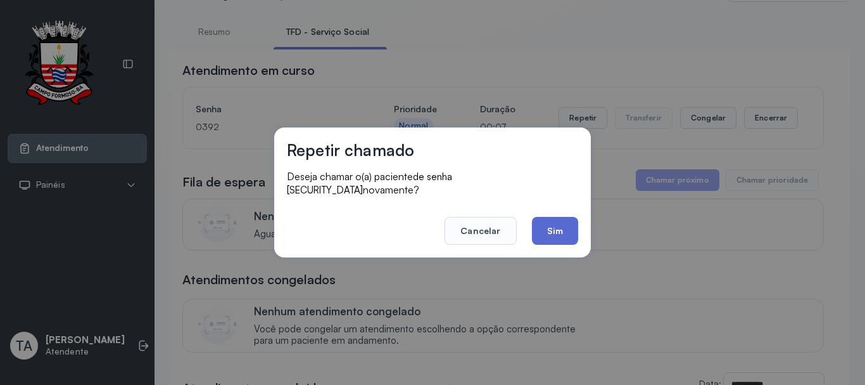
click at [555, 227] on button "Sim" at bounding box center [555, 231] width 46 height 28
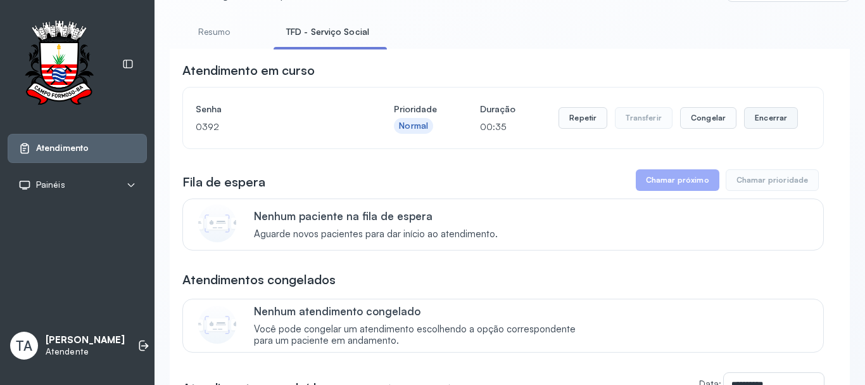
click at [767, 120] on button "Encerrar" at bounding box center [771, 118] width 54 height 22
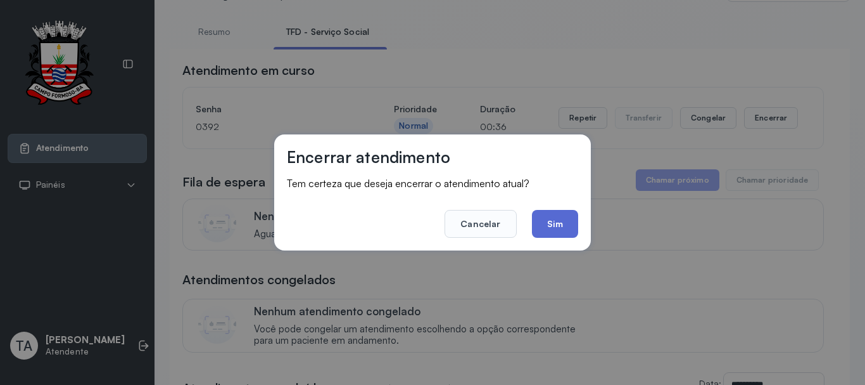
click at [552, 222] on button "Sim" at bounding box center [555, 224] width 46 height 28
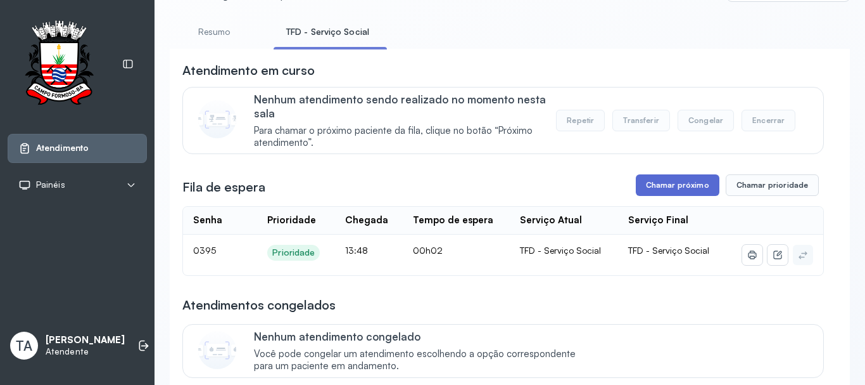
click at [676, 194] on button "Chamar próximo" at bounding box center [678, 185] width 84 height 22
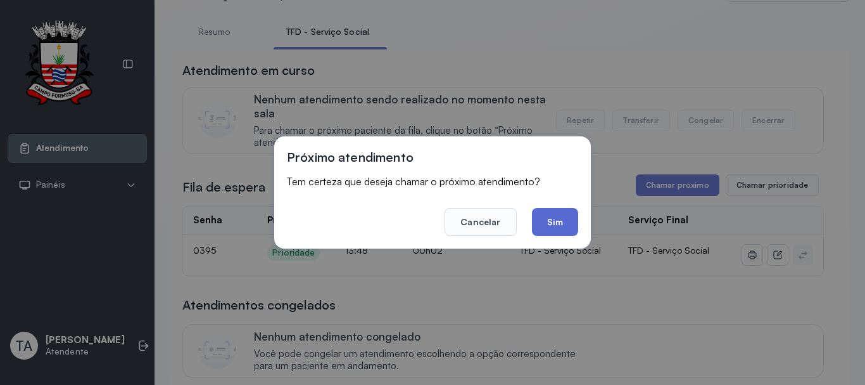
click at [558, 217] on button "Sim" at bounding box center [555, 222] width 46 height 28
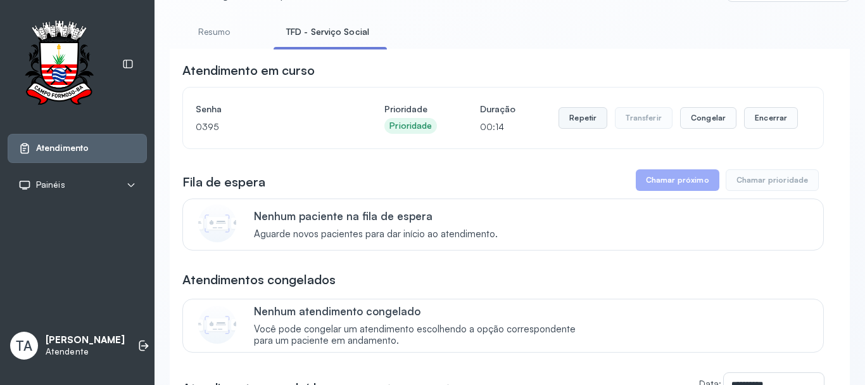
click at [570, 122] on button "Repetir" at bounding box center [583, 118] width 49 height 22
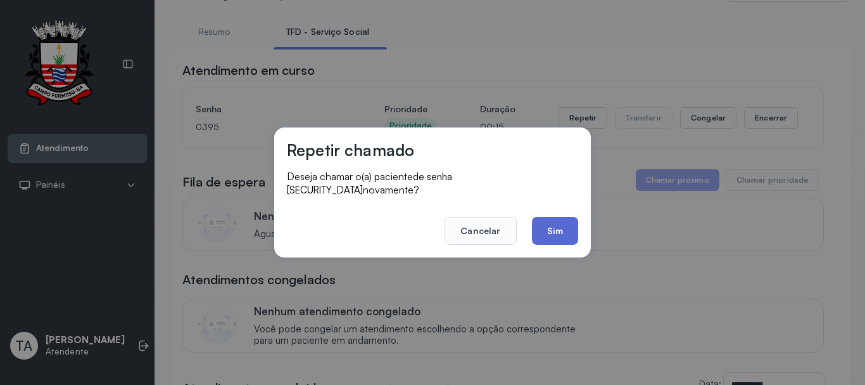
click at [560, 225] on button "Sim" at bounding box center [555, 231] width 46 height 28
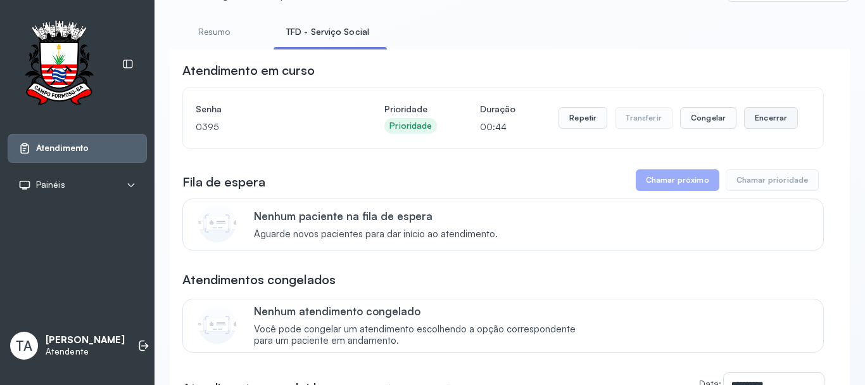
click at [765, 127] on button "Encerrar" at bounding box center [771, 118] width 54 height 22
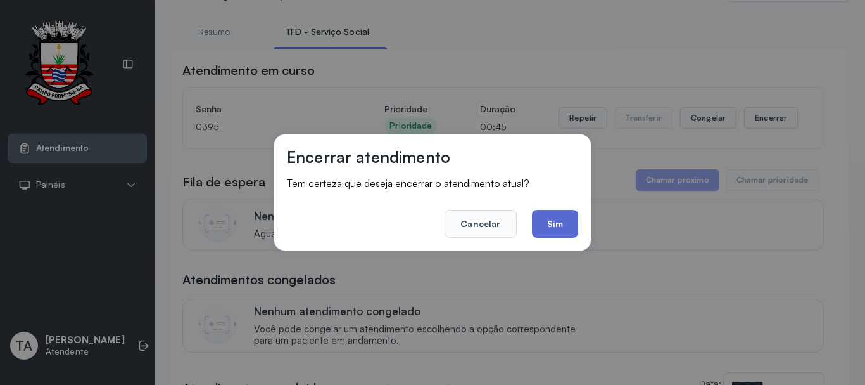
click at [573, 221] on button "Sim" at bounding box center [555, 224] width 46 height 28
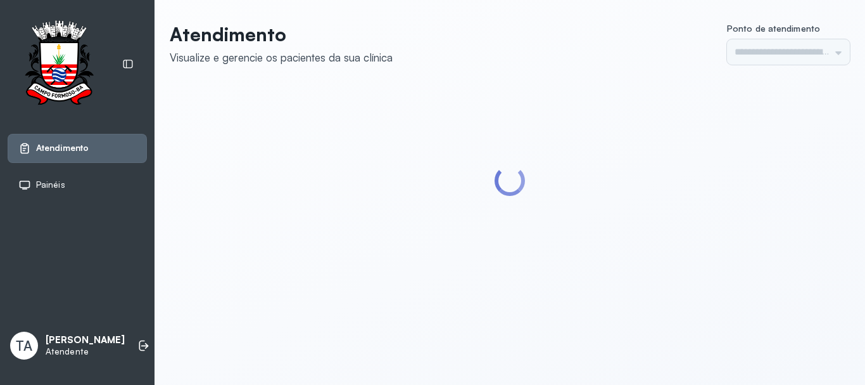
type input "******"
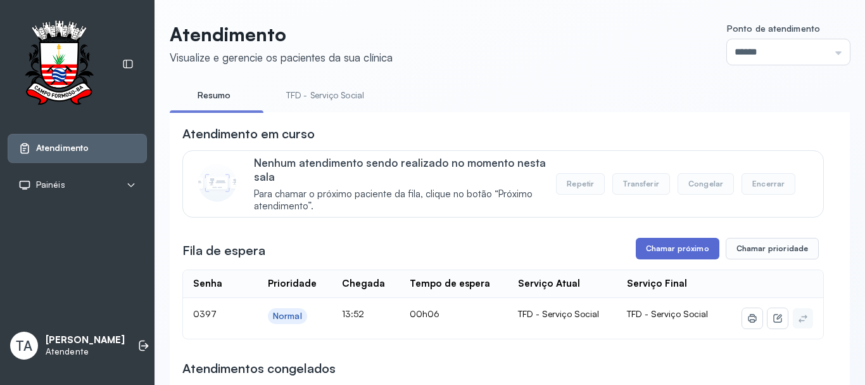
click at [677, 257] on button "Chamar próximo" at bounding box center [678, 249] width 84 height 22
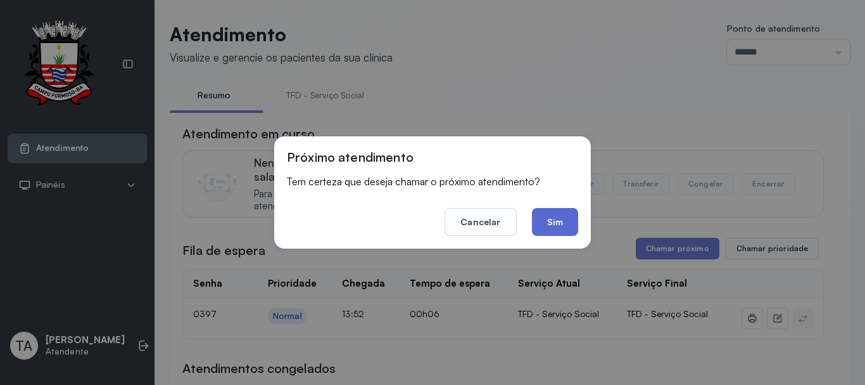
click at [547, 230] on button "Sim" at bounding box center [555, 222] width 46 height 28
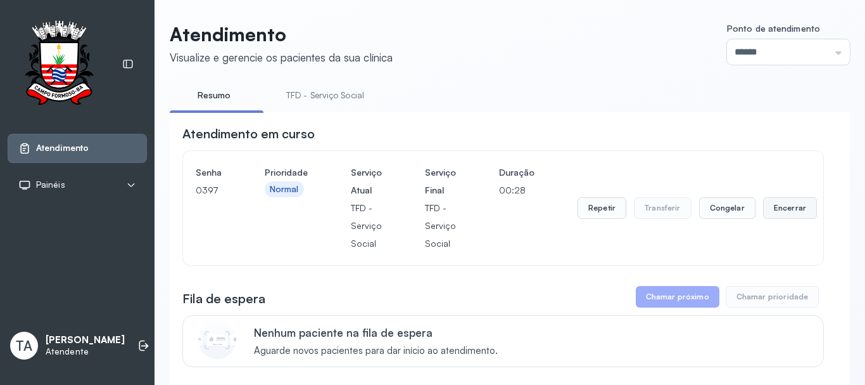
click at [786, 215] on button "Encerrar" at bounding box center [790, 208] width 54 height 22
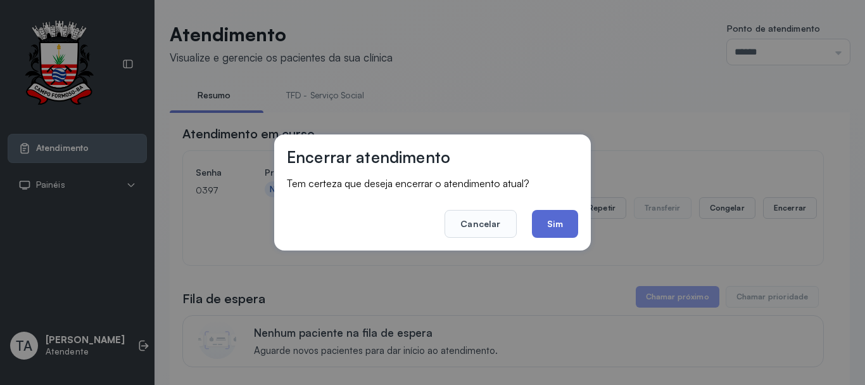
click at [551, 231] on button "Sim" at bounding box center [555, 224] width 46 height 28
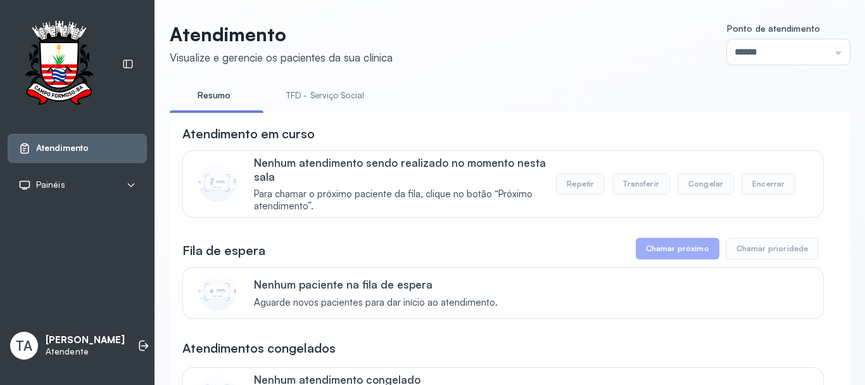
click at [334, 94] on link "TFD - Serviço Social" at bounding box center [325, 95] width 103 height 21
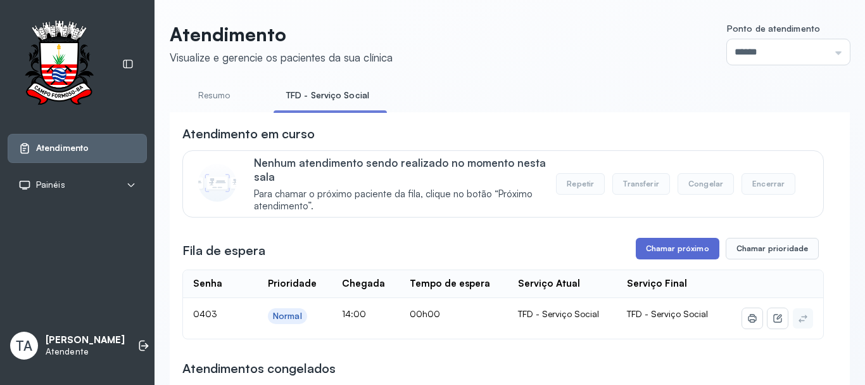
click at [639, 259] on button "Chamar próximo" at bounding box center [678, 249] width 84 height 22
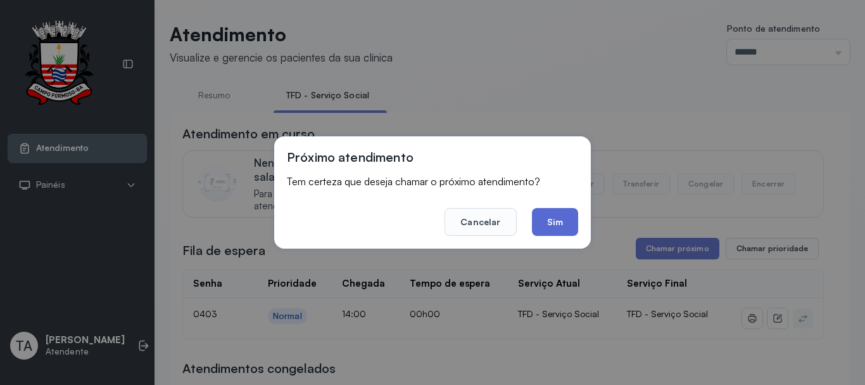
click at [564, 226] on button "Sim" at bounding box center [555, 222] width 46 height 28
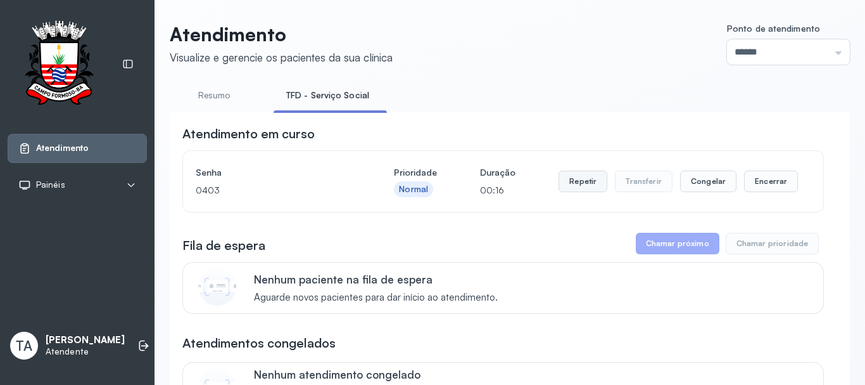
click at [565, 178] on button "Repetir" at bounding box center [583, 181] width 49 height 22
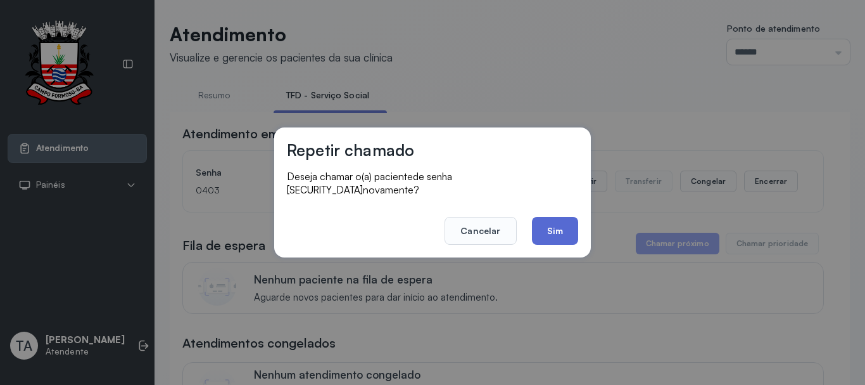
click at [549, 236] on div "Repetir chamado Deseja chamar o(a) paciente de senha 0403 novamente? Cancelar S…" at bounding box center [432, 192] width 317 height 130
click at [549, 234] on button "Sim" at bounding box center [555, 231] width 46 height 28
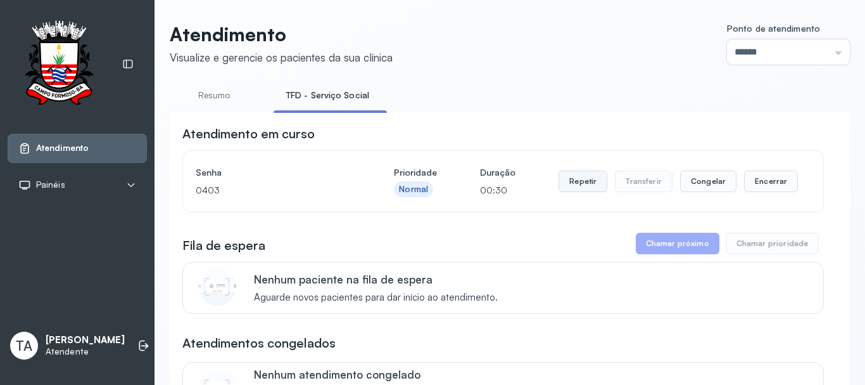
click at [559, 189] on button "Repetir" at bounding box center [583, 181] width 49 height 22
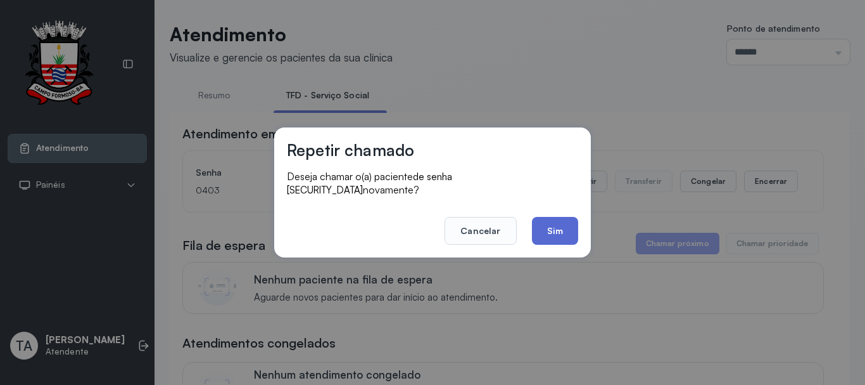
click at [539, 222] on button "Sim" at bounding box center [555, 231] width 46 height 28
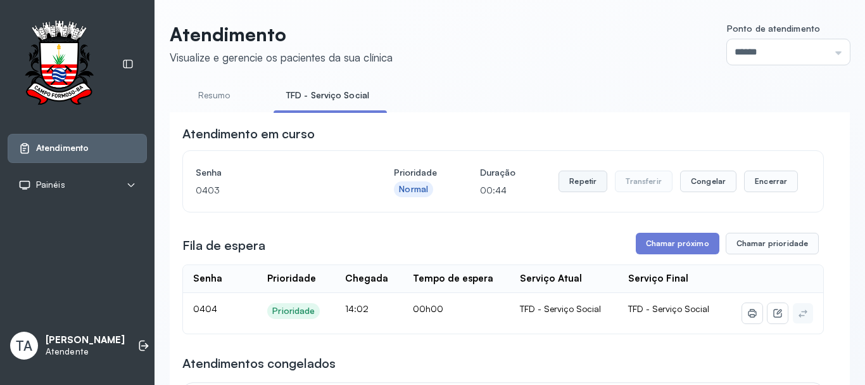
click at [568, 191] on button "Repetir" at bounding box center [583, 181] width 49 height 22
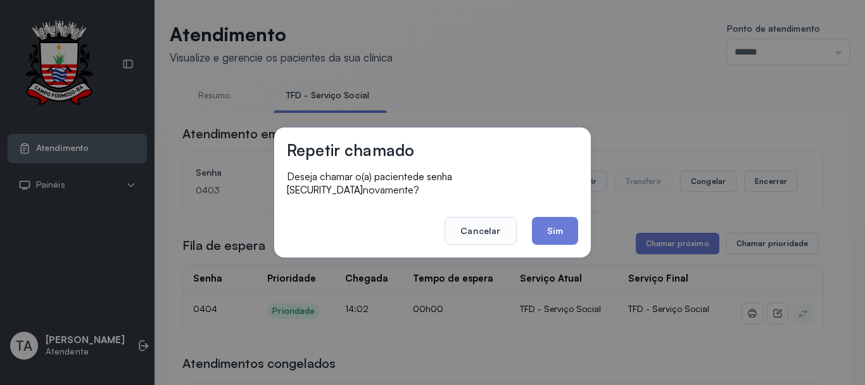
drag, startPoint x: 553, startPoint y: 233, endPoint x: 558, endPoint y: 219, distance: 14.8
click at [554, 227] on button "Sim" at bounding box center [555, 231] width 46 height 28
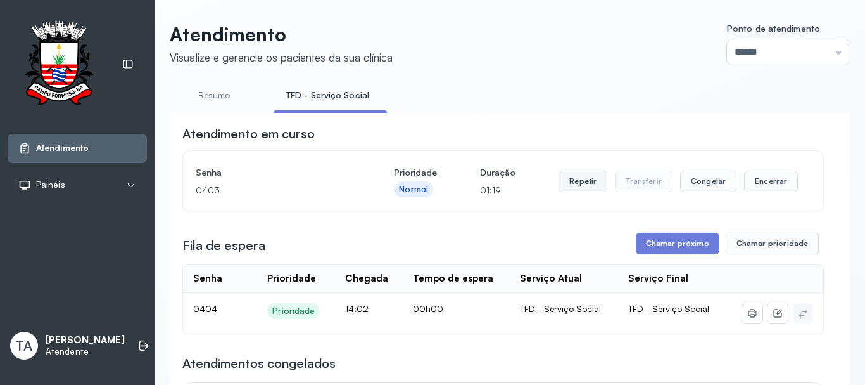
click at [562, 189] on button "Repetir" at bounding box center [583, 181] width 49 height 22
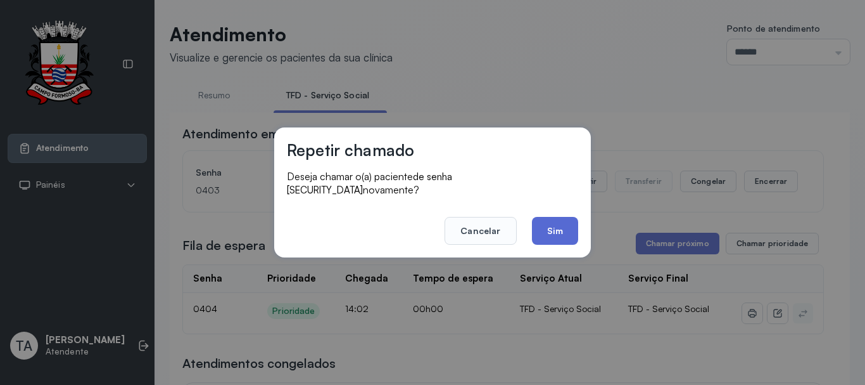
click at [557, 219] on button "Sim" at bounding box center [555, 231] width 46 height 28
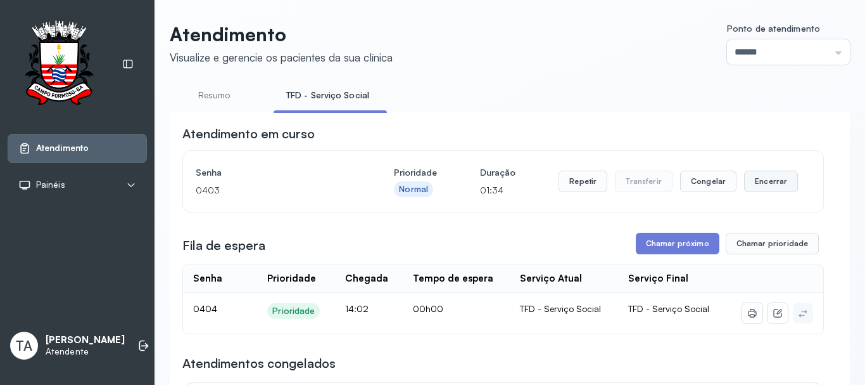
click at [760, 189] on button "Encerrar" at bounding box center [771, 181] width 54 height 22
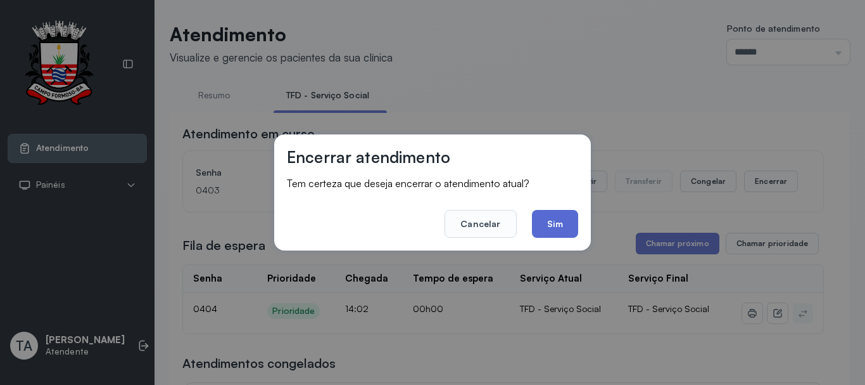
click at [566, 221] on button "Sim" at bounding box center [555, 224] width 46 height 28
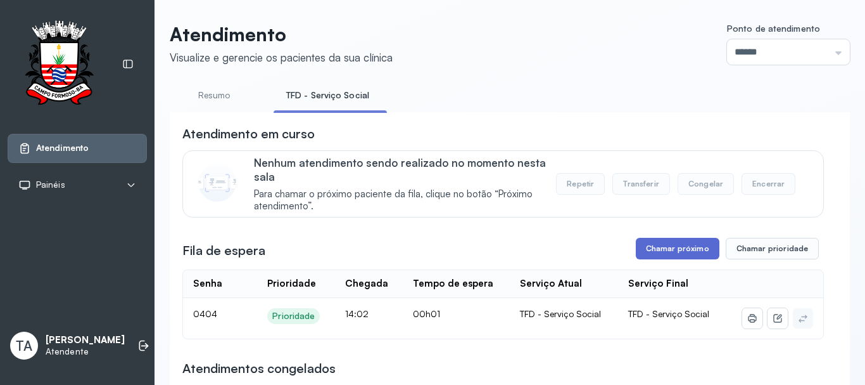
click at [648, 256] on button "Chamar próximo" at bounding box center [678, 249] width 84 height 22
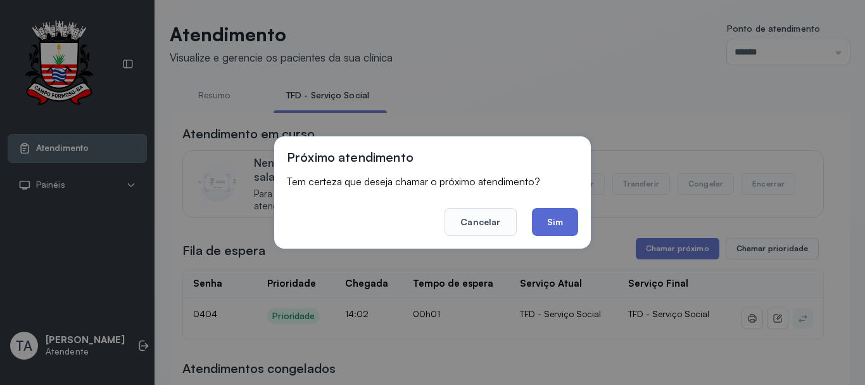
click at [570, 233] on button "Sim" at bounding box center [555, 222] width 46 height 28
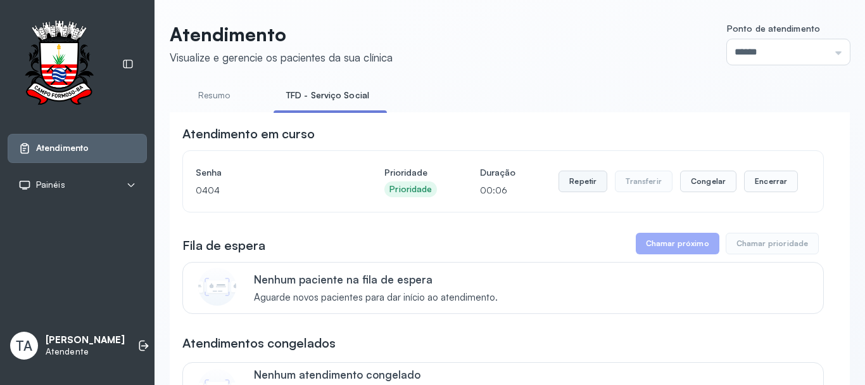
click at [568, 175] on button "Repetir" at bounding box center [583, 181] width 49 height 22
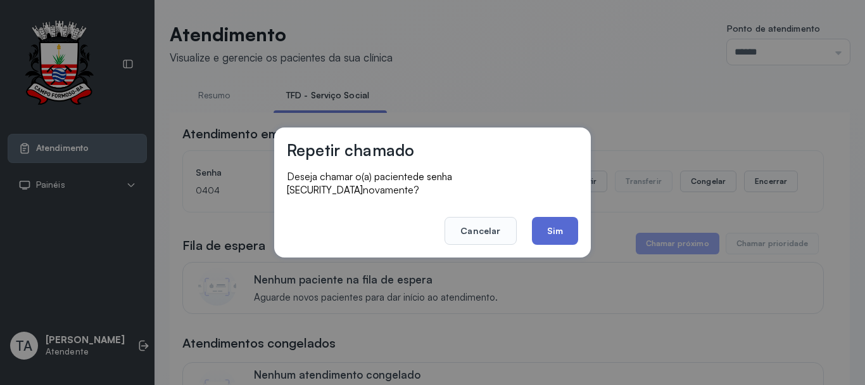
click at [556, 220] on button "Sim" at bounding box center [555, 231] width 46 height 28
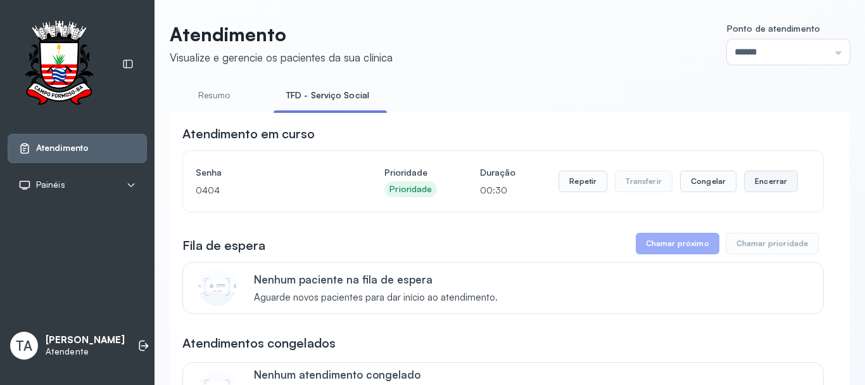
click at [744, 186] on button "Encerrar" at bounding box center [771, 181] width 54 height 22
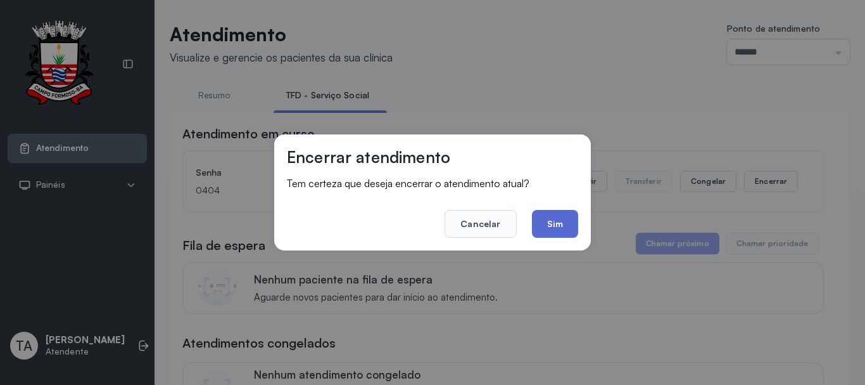
click at [566, 229] on button "Sim" at bounding box center [555, 224] width 46 height 28
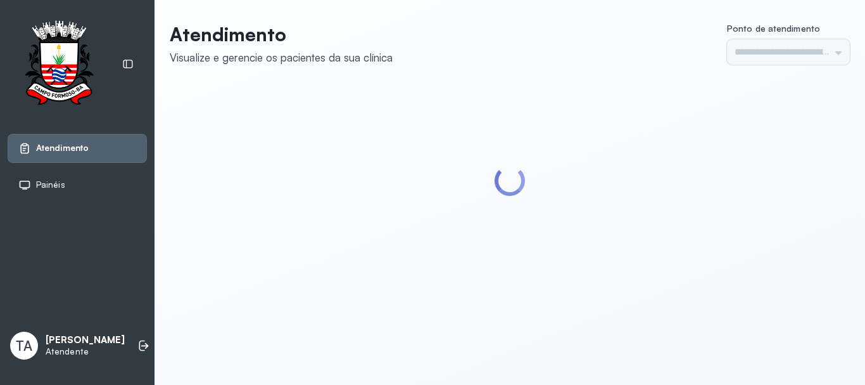
type input "******"
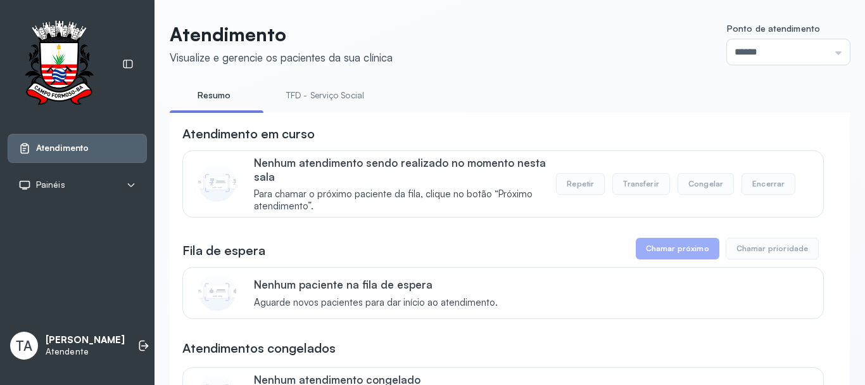
click at [326, 93] on link "TFD - Serviço Social" at bounding box center [325, 95] width 103 height 21
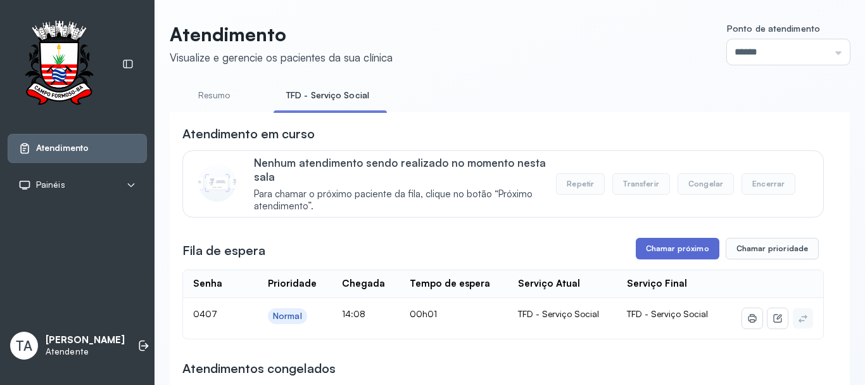
click at [700, 248] on button "Chamar próximo" at bounding box center [678, 249] width 84 height 22
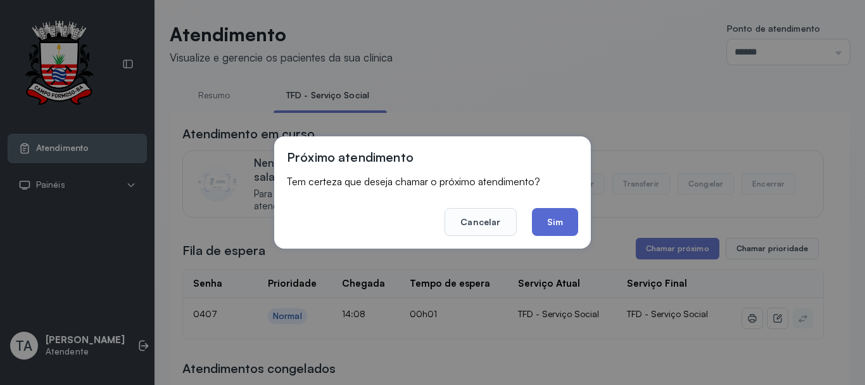
click at [565, 223] on button "Sim" at bounding box center [555, 222] width 46 height 28
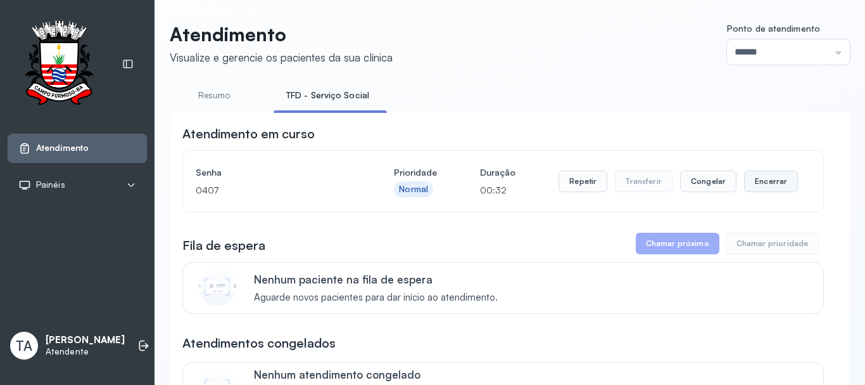
click at [758, 183] on button "Encerrar" at bounding box center [771, 181] width 54 height 22
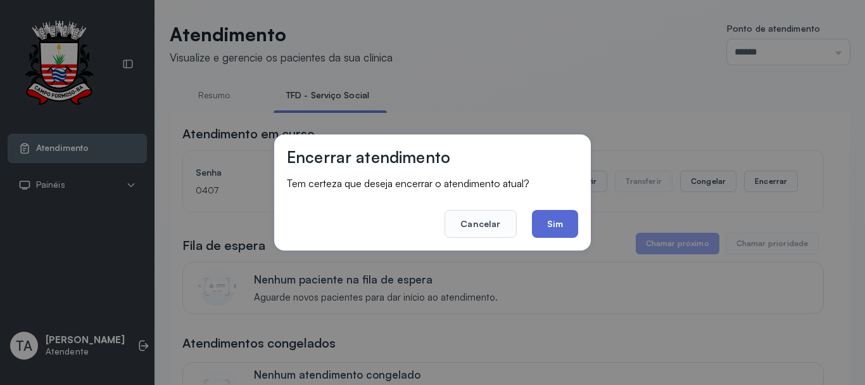
click at [568, 219] on button "Sim" at bounding box center [555, 224] width 46 height 28
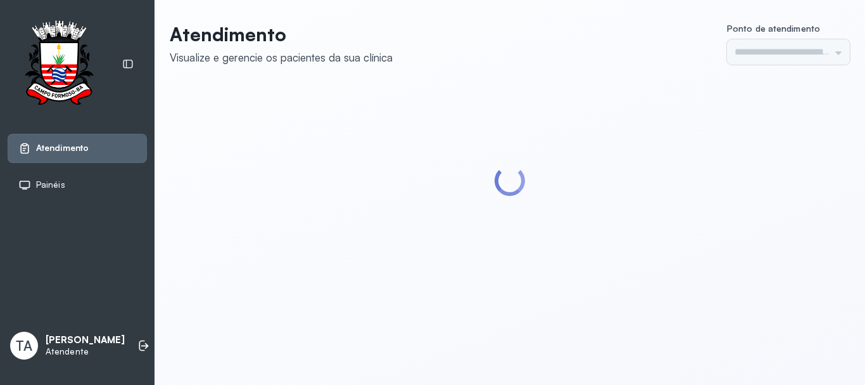
type input "******"
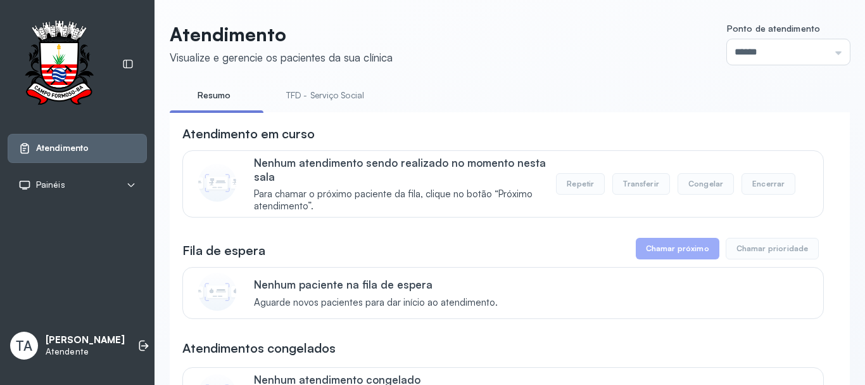
click at [331, 98] on link "TFD - Serviço Social" at bounding box center [325, 95] width 103 height 21
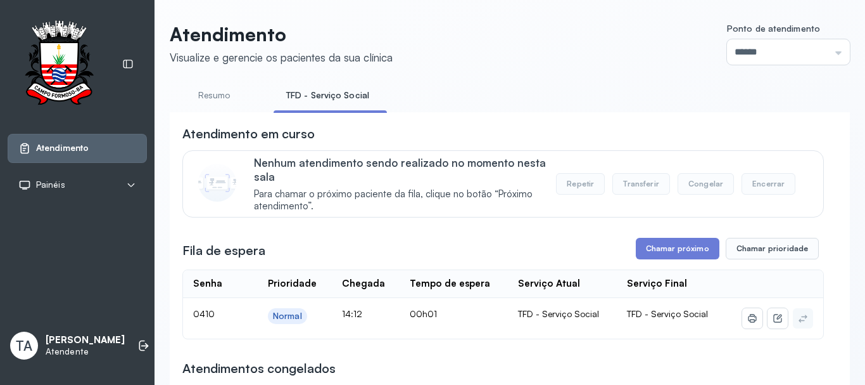
click at [636, 255] on button "Chamar próximo" at bounding box center [678, 249] width 84 height 22
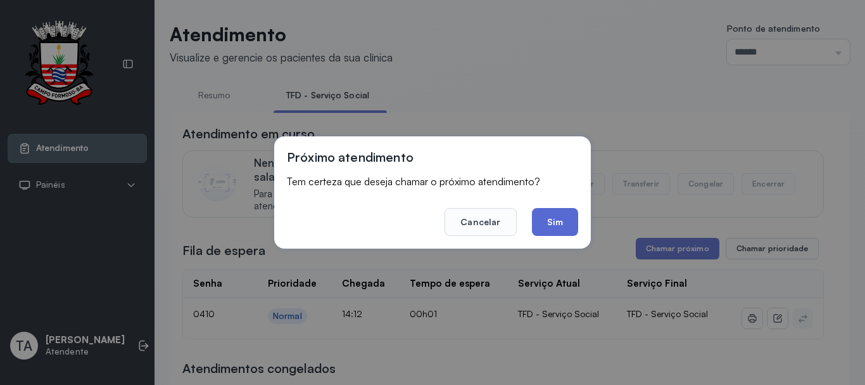
click at [561, 227] on button "Sim" at bounding box center [555, 222] width 46 height 28
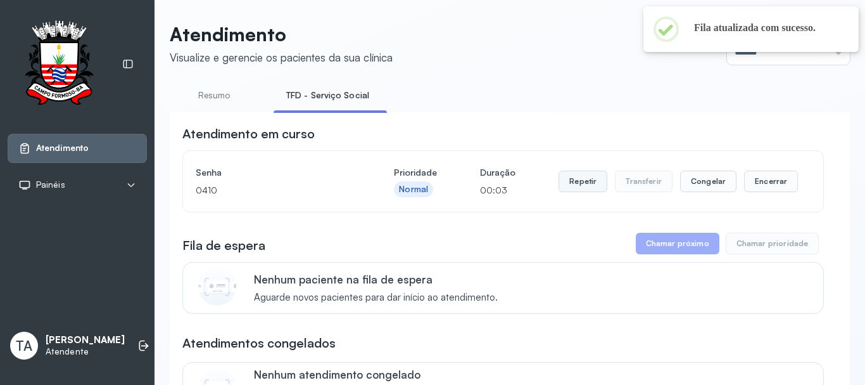
click at [587, 189] on button "Repetir" at bounding box center [583, 181] width 49 height 22
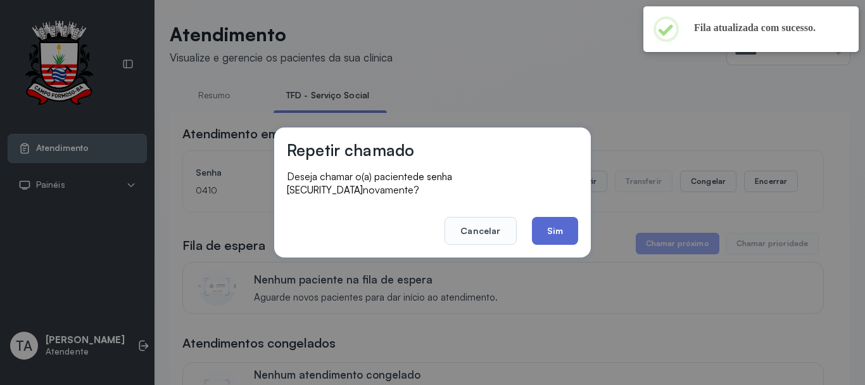
click at [562, 226] on button "Sim" at bounding box center [555, 231] width 46 height 28
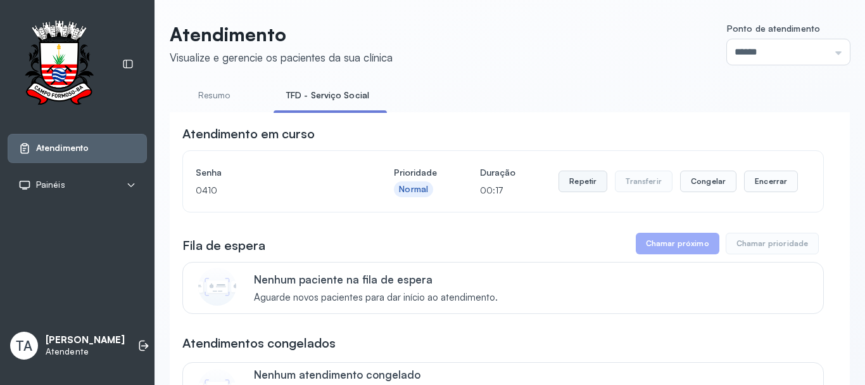
click at [577, 189] on button "Repetir" at bounding box center [583, 181] width 49 height 22
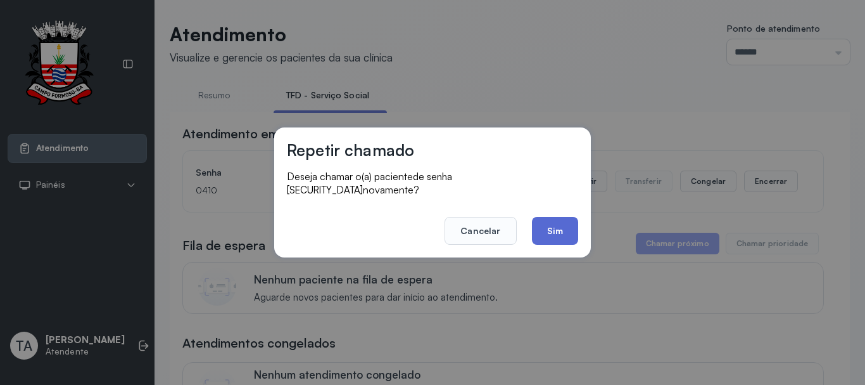
click at [572, 232] on button "Sim" at bounding box center [555, 231] width 46 height 28
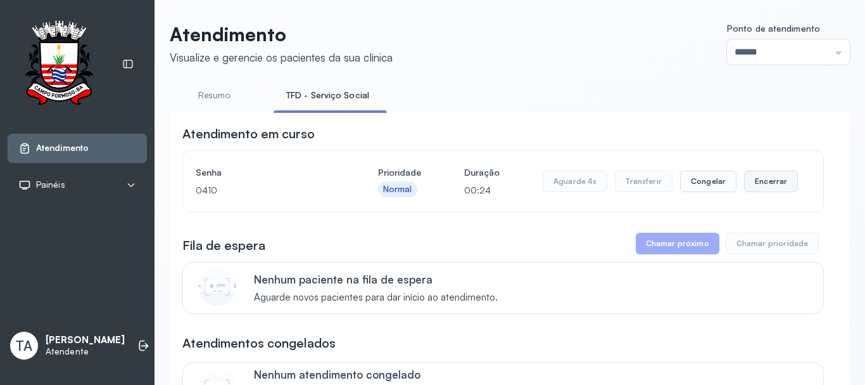
click at [770, 188] on button "Encerrar" at bounding box center [771, 181] width 54 height 22
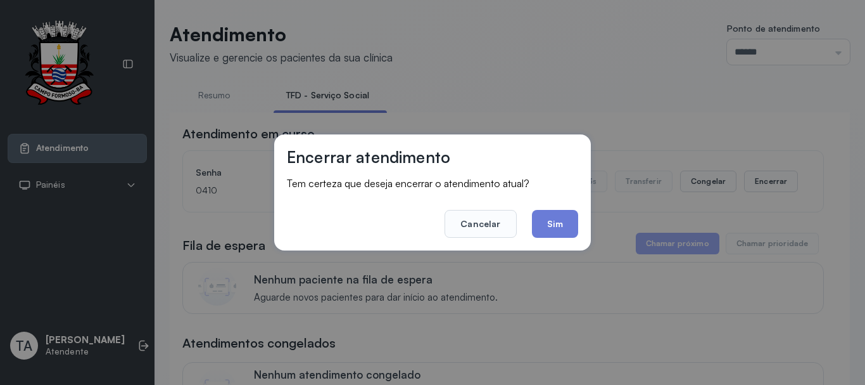
click at [578, 228] on div "Encerrar atendimento Tem certeza que deseja encerrar o atendimento atual? Cance…" at bounding box center [432, 192] width 317 height 116
click at [575, 231] on button "Sim" at bounding box center [555, 224] width 46 height 28
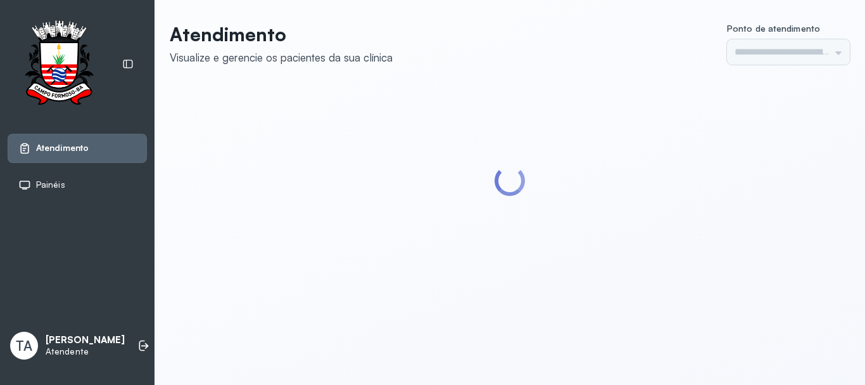
type input "******"
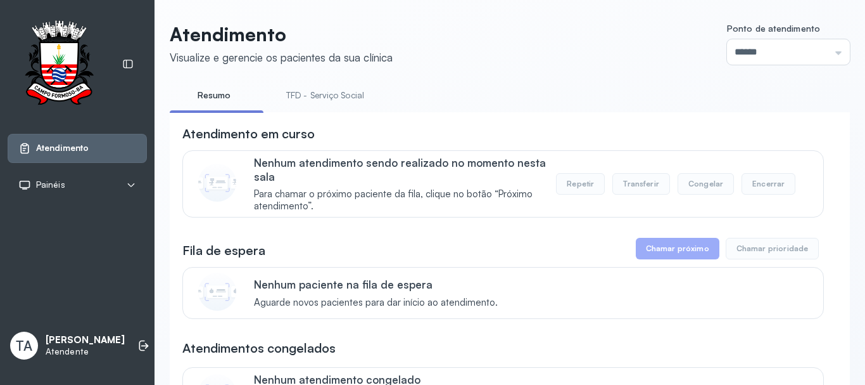
click at [334, 98] on link "TFD - Serviço Social" at bounding box center [325, 95] width 103 height 21
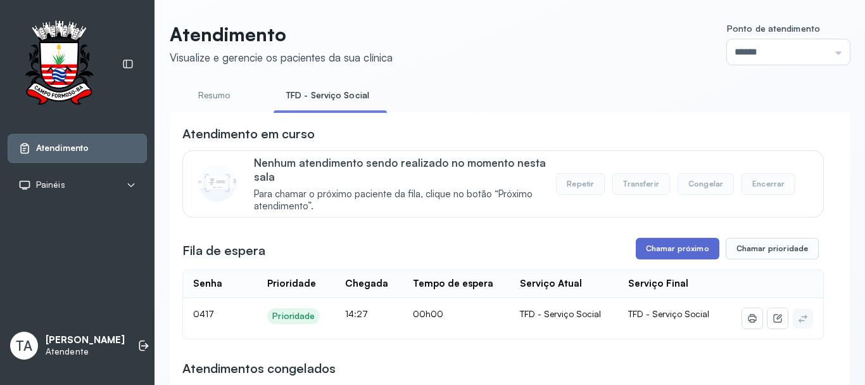
click at [667, 254] on button "Chamar próximo" at bounding box center [678, 249] width 84 height 22
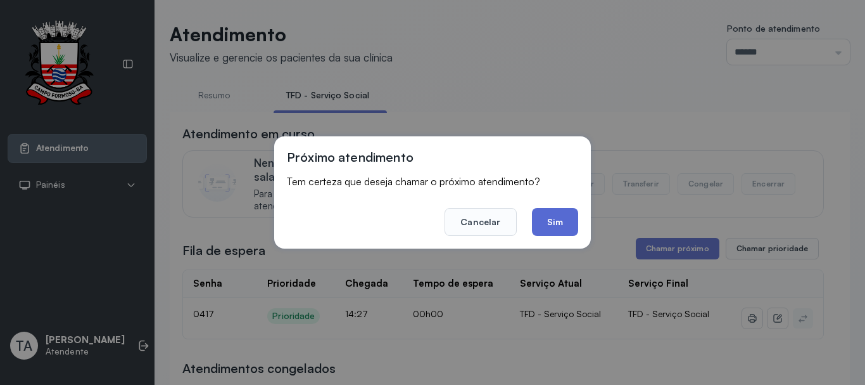
click at [544, 226] on button "Sim" at bounding box center [555, 222] width 46 height 28
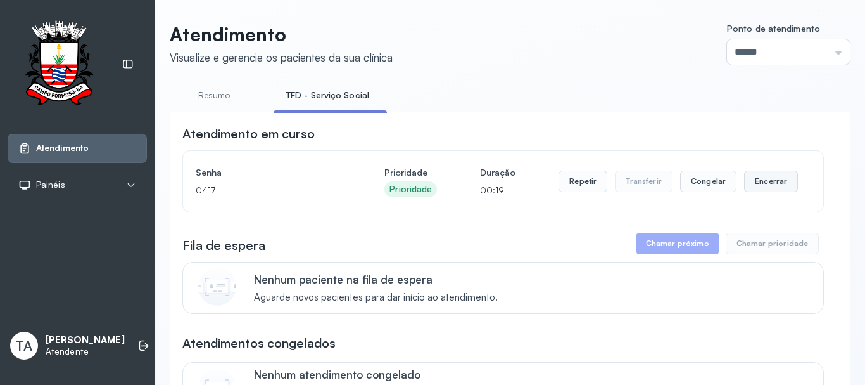
click at [774, 190] on button "Encerrar" at bounding box center [771, 181] width 54 height 22
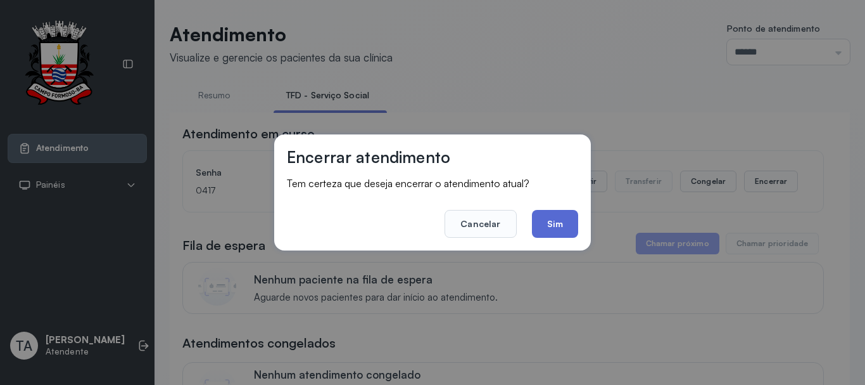
click at [561, 227] on button "Sim" at bounding box center [555, 224] width 46 height 28
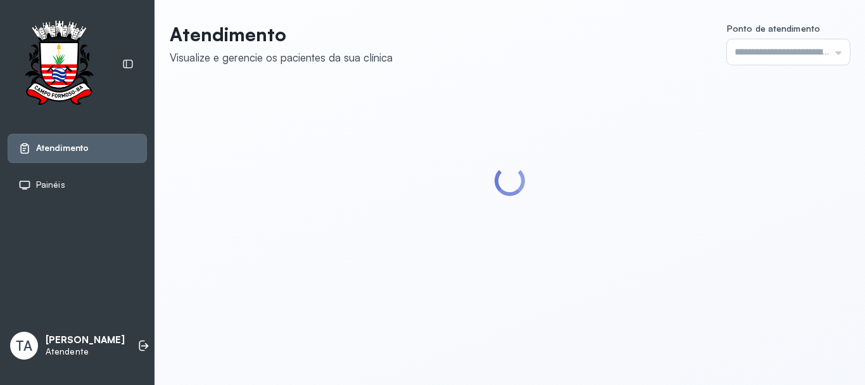
type input "******"
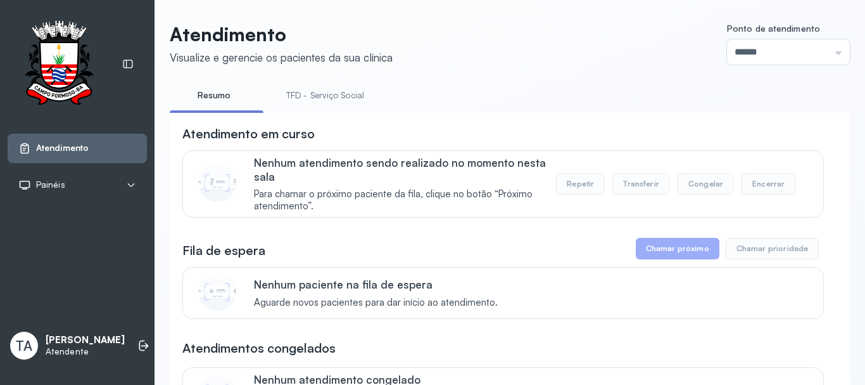
click at [306, 103] on link "TFD - Serviço Social" at bounding box center [325, 95] width 103 height 21
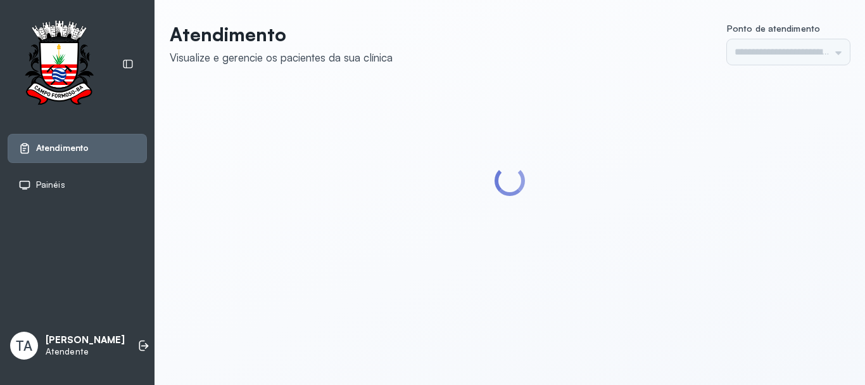
type input "******"
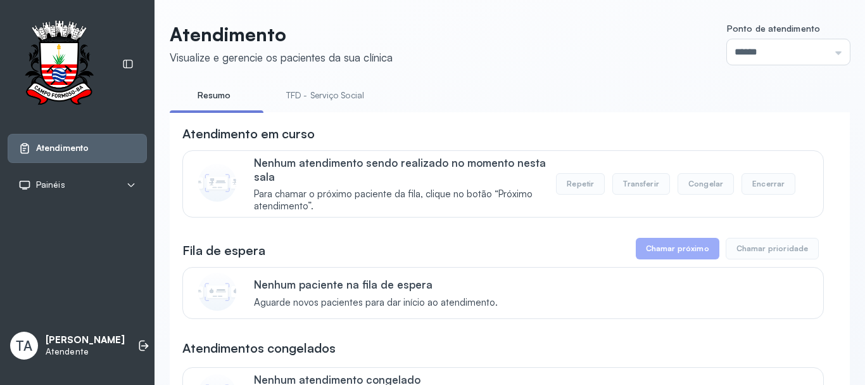
click at [331, 100] on link "TFD - Serviço Social" at bounding box center [325, 95] width 103 height 21
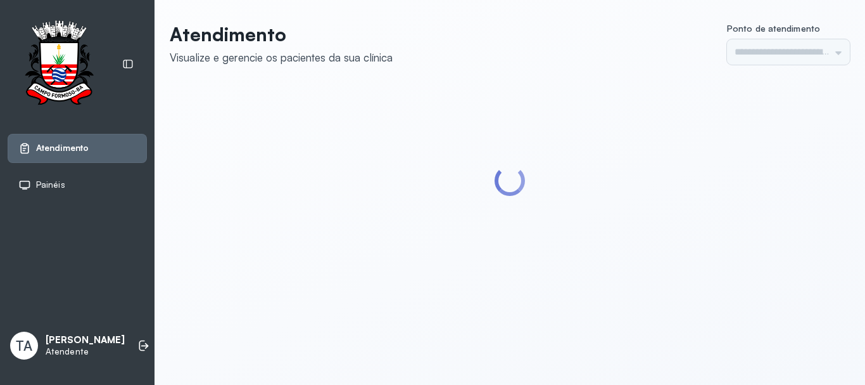
type input "******"
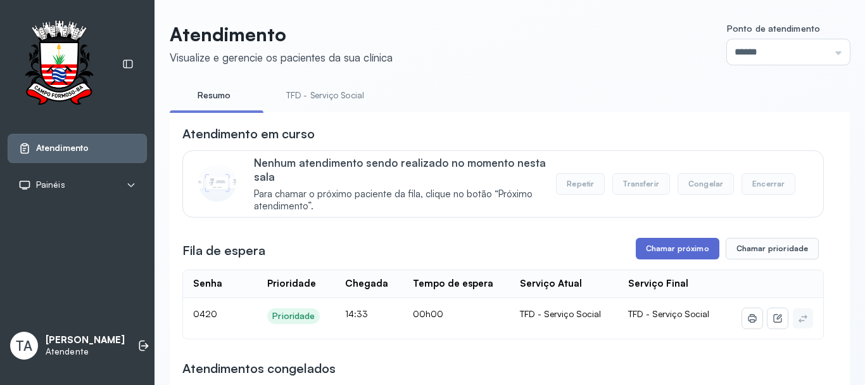
click at [681, 249] on button "Chamar próximo" at bounding box center [678, 249] width 84 height 22
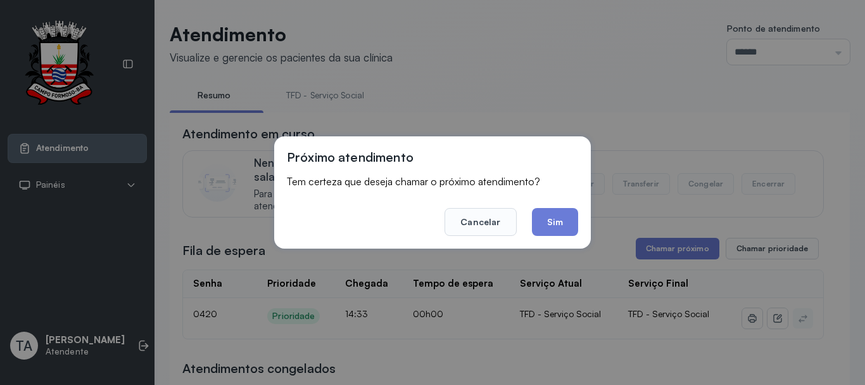
click at [579, 224] on div "Próximo atendimento Tem certeza que deseja chamar o próximo atendimento? Cancel…" at bounding box center [432, 192] width 317 height 112
click at [547, 228] on button "Sim" at bounding box center [555, 222] width 46 height 28
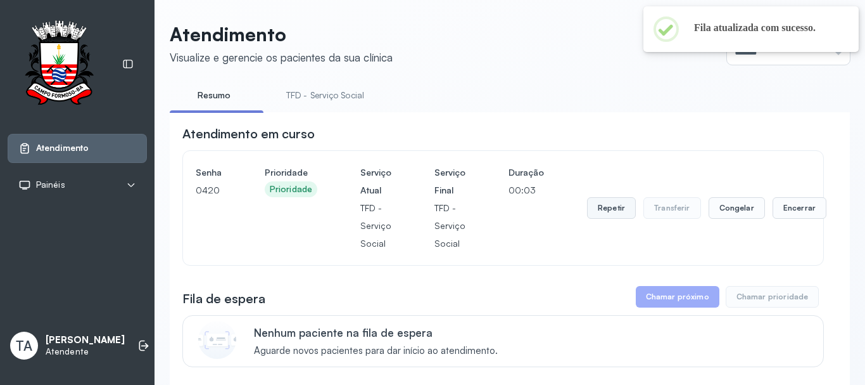
click at [590, 208] on button "Repetir" at bounding box center [611, 208] width 49 height 22
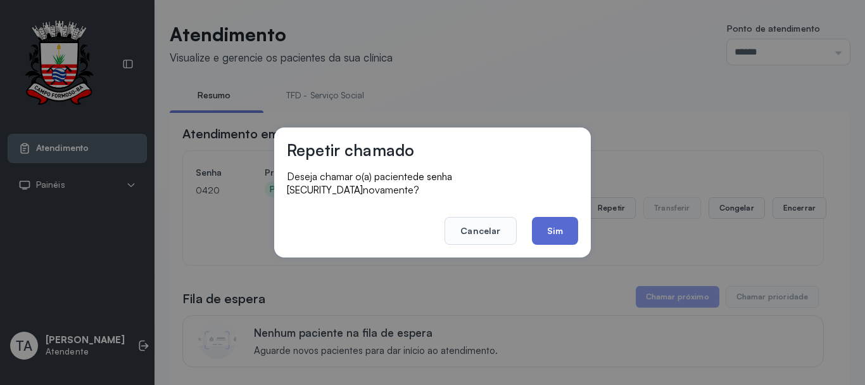
click at [562, 231] on button "Sim" at bounding box center [555, 231] width 46 height 28
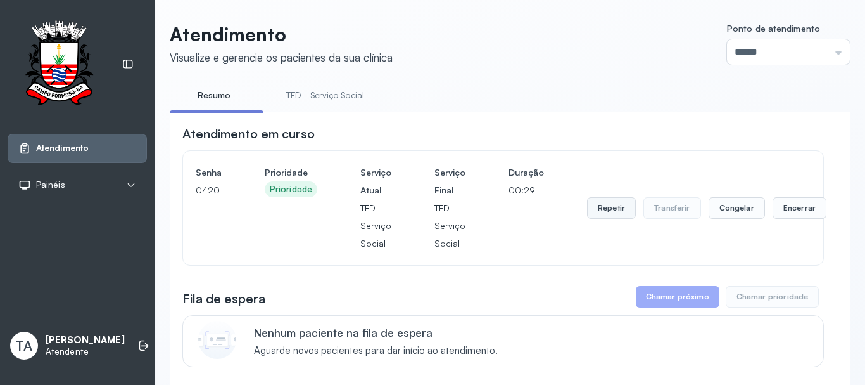
click at [587, 206] on button "Repetir" at bounding box center [611, 208] width 49 height 22
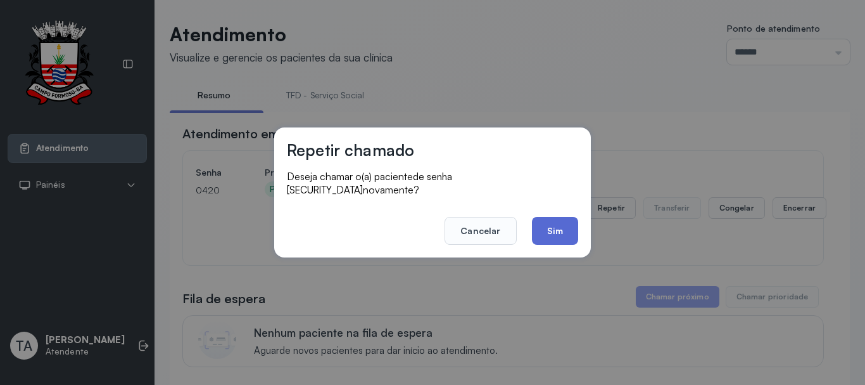
click at [566, 227] on button "Sim" at bounding box center [555, 231] width 46 height 28
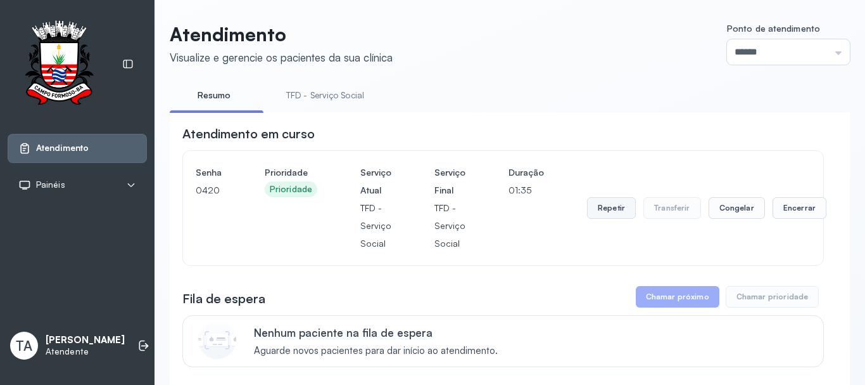
click at [595, 205] on button "Repetir" at bounding box center [611, 208] width 49 height 22
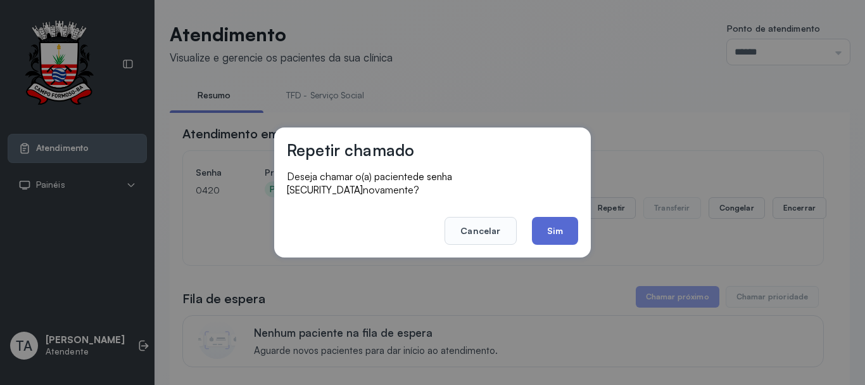
click at [558, 231] on button "Sim" at bounding box center [555, 231] width 46 height 28
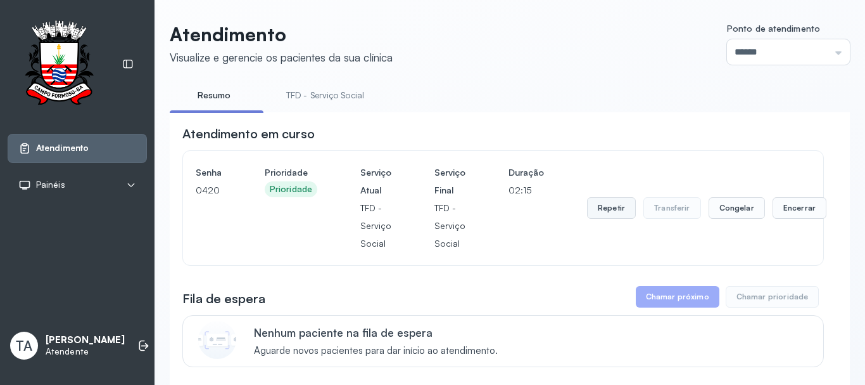
click at [600, 205] on button "Repetir" at bounding box center [611, 208] width 49 height 22
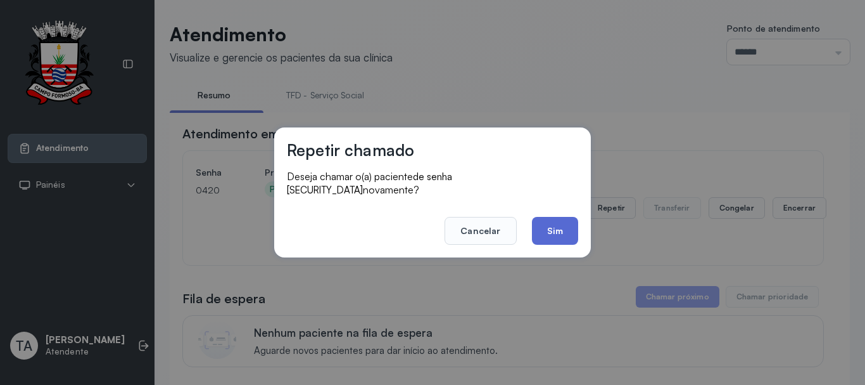
click at [570, 225] on button "Sim" at bounding box center [555, 231] width 46 height 28
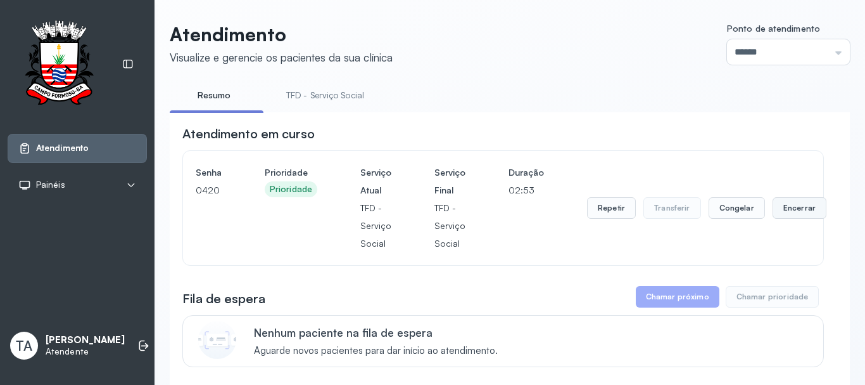
click at [803, 207] on button "Encerrar" at bounding box center [800, 208] width 54 height 22
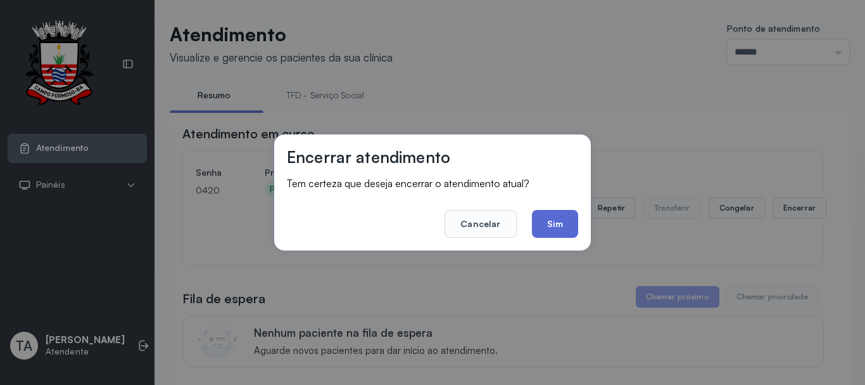
click at [568, 224] on button "Sim" at bounding box center [555, 224] width 46 height 28
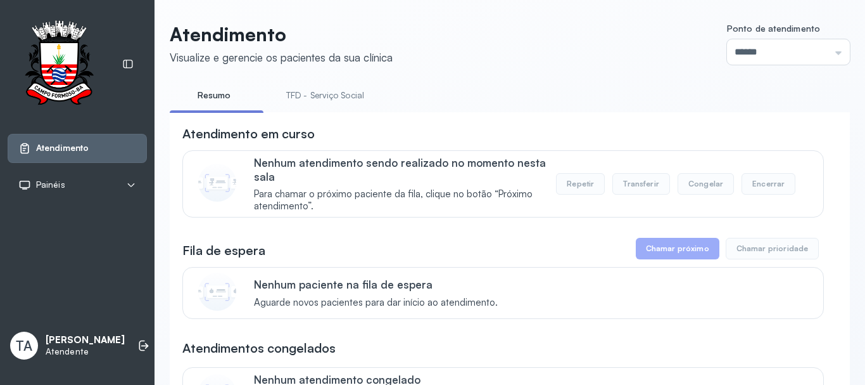
click at [295, 97] on link "TFD - Serviço Social" at bounding box center [325, 95] width 103 height 21
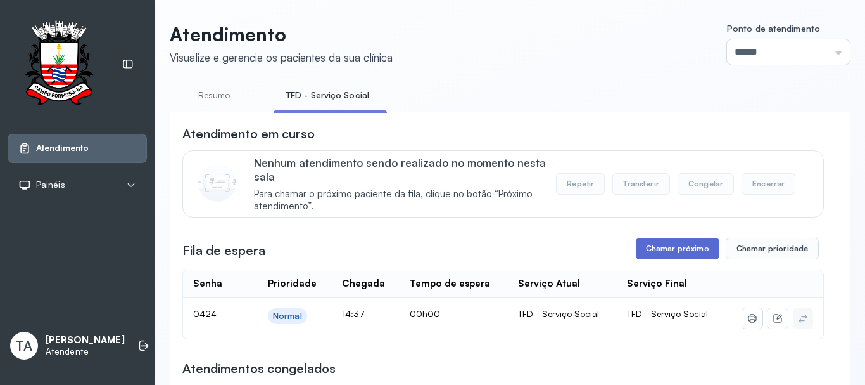
click at [683, 253] on button "Chamar próximo" at bounding box center [678, 249] width 84 height 22
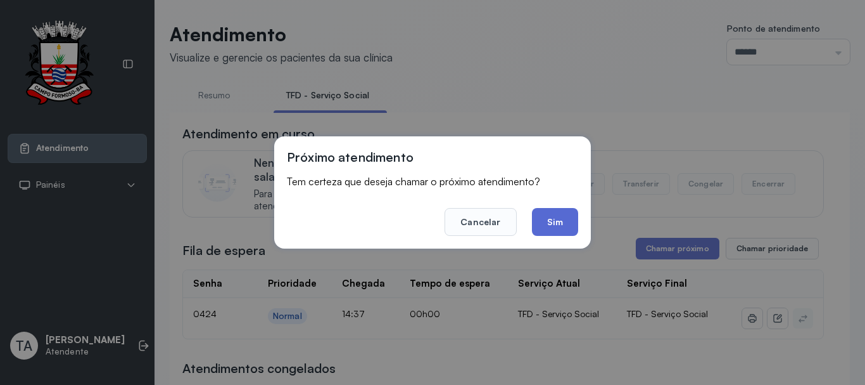
click at [550, 222] on button "Sim" at bounding box center [555, 222] width 46 height 28
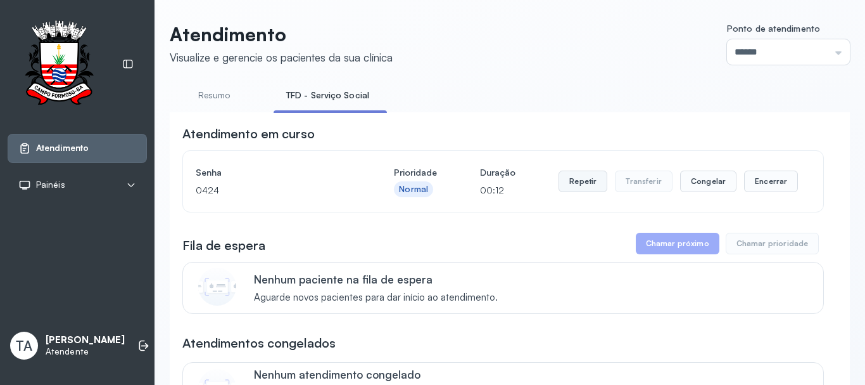
click at [576, 190] on button "Repetir" at bounding box center [583, 181] width 49 height 22
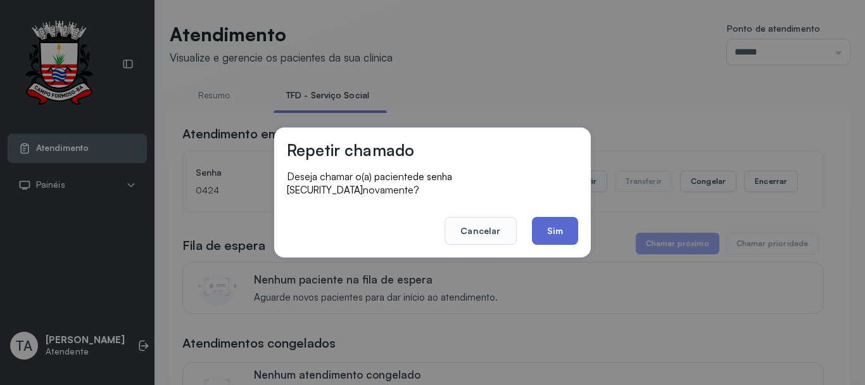
click at [547, 226] on button "Sim" at bounding box center [555, 231] width 46 height 28
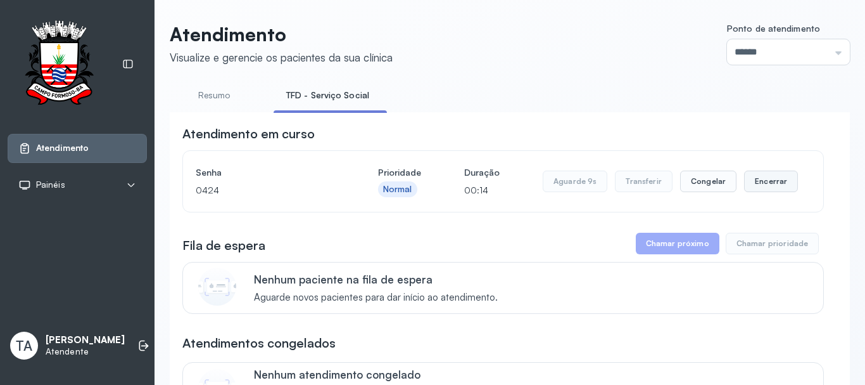
click at [749, 181] on button "Encerrar" at bounding box center [771, 181] width 54 height 22
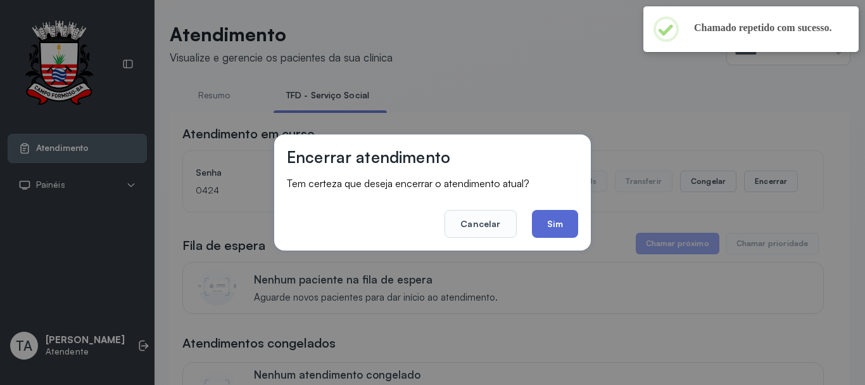
click at [547, 229] on button "Sim" at bounding box center [555, 224] width 46 height 28
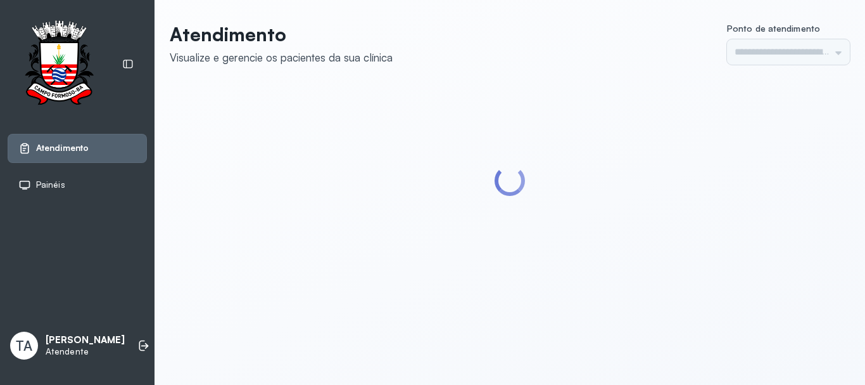
type input "******"
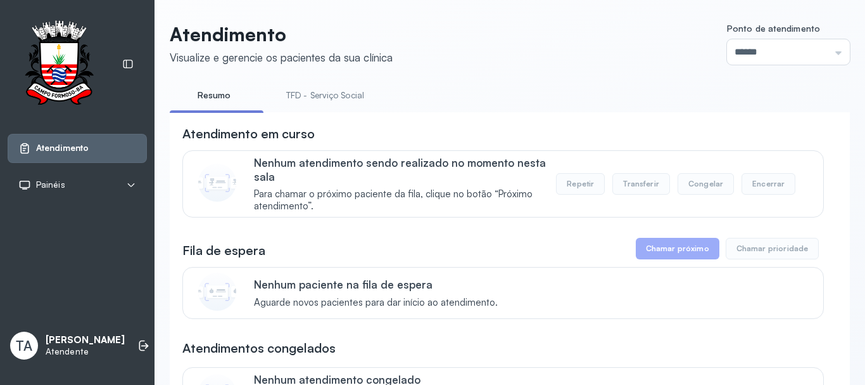
click at [341, 102] on link "TFD - Serviço Social" at bounding box center [325, 95] width 103 height 21
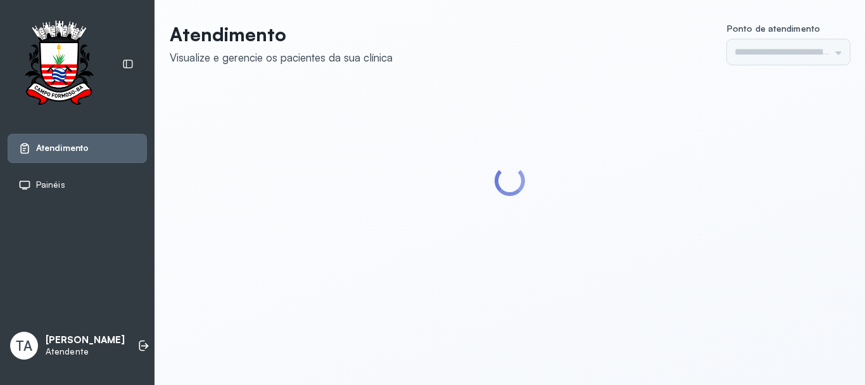
type input "******"
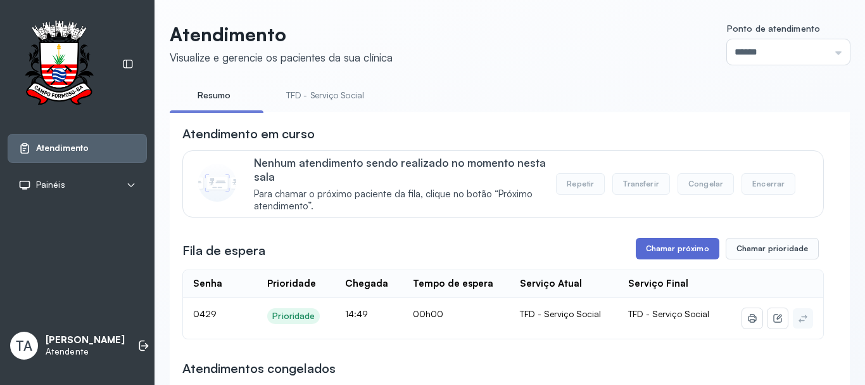
click at [639, 253] on button "Chamar próximo" at bounding box center [678, 249] width 84 height 22
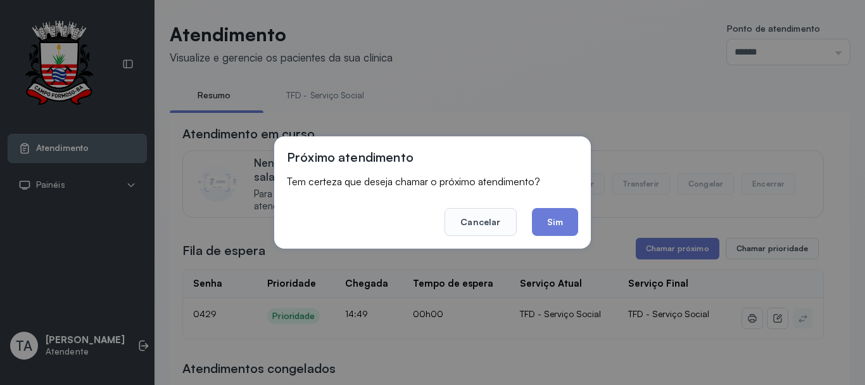
drag, startPoint x: 575, startPoint y: 233, endPoint x: 555, endPoint y: 228, distance: 20.8
click at [564, 229] on button "Sim" at bounding box center [555, 222] width 46 height 28
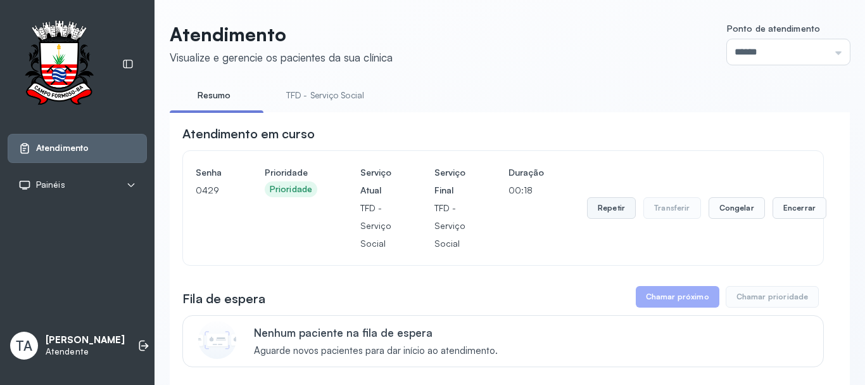
click at [608, 201] on button "Repetir" at bounding box center [611, 208] width 49 height 22
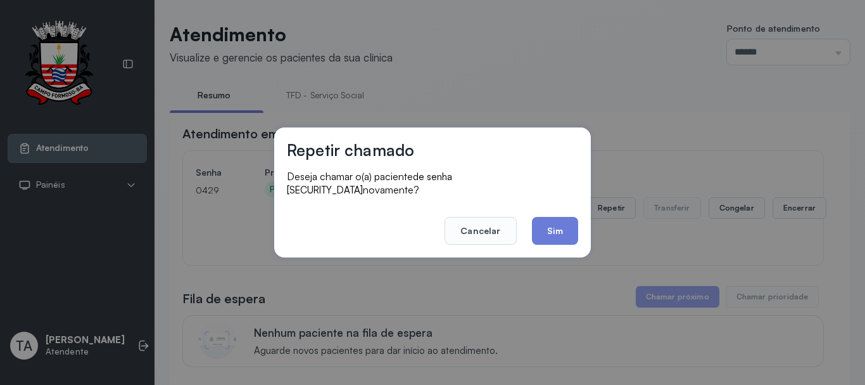
click at [550, 223] on button "Sim" at bounding box center [555, 231] width 46 height 28
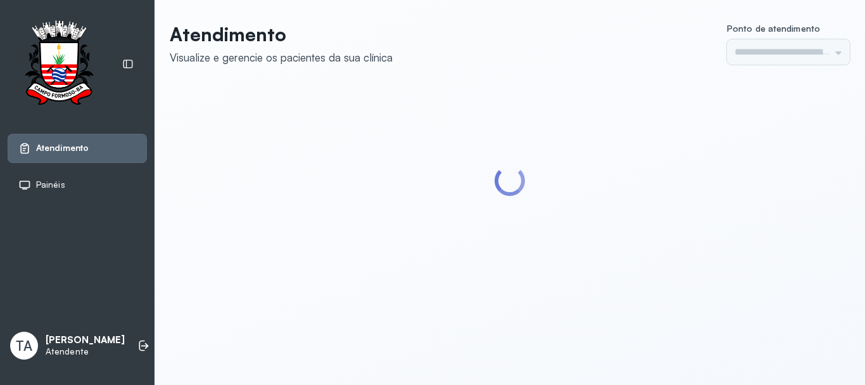
type input "******"
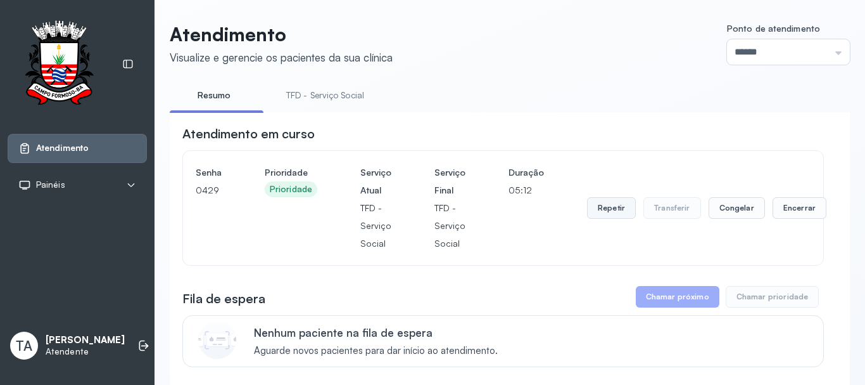
click at [605, 215] on button "Repetir" at bounding box center [611, 208] width 49 height 22
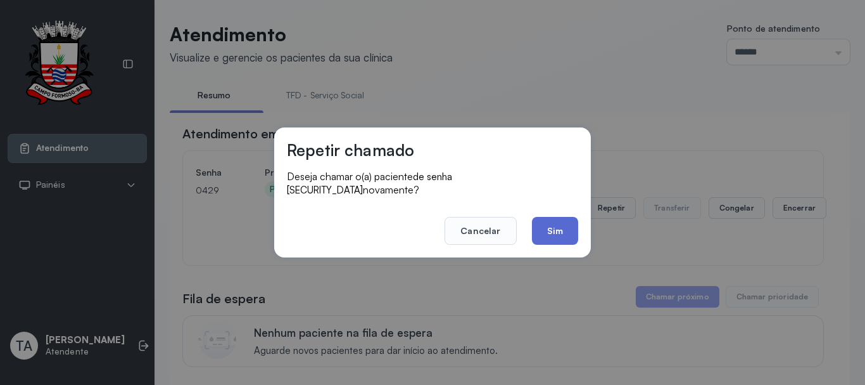
click at [551, 217] on button "Sim" at bounding box center [555, 231] width 46 height 28
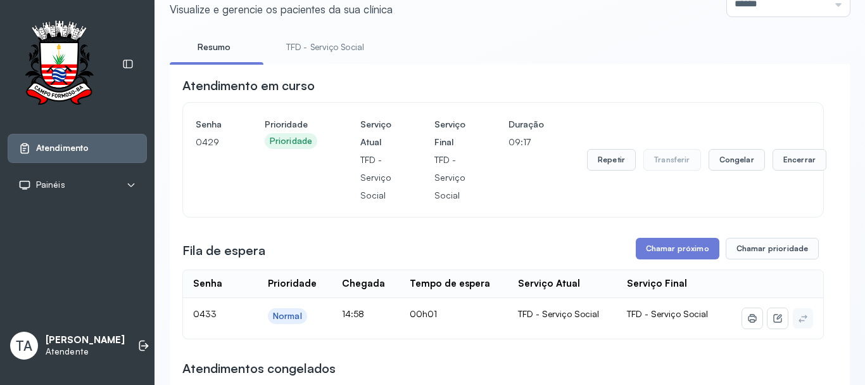
scroll to position [127, 0]
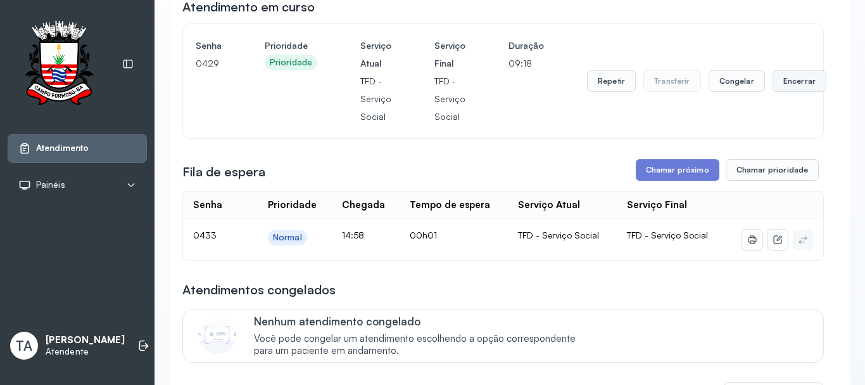
click at [782, 78] on button "Encerrar" at bounding box center [800, 81] width 54 height 22
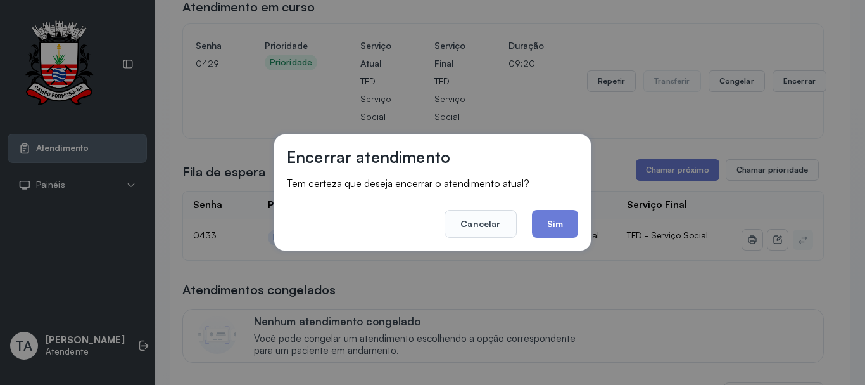
click at [518, 219] on footer "Cancelar Sim" at bounding box center [432, 215] width 291 height 46
click at [497, 222] on button "Cancelar" at bounding box center [481, 224] width 72 height 28
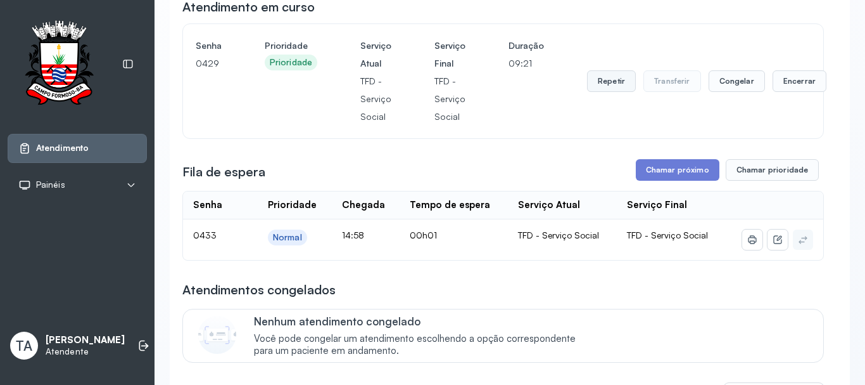
click at [611, 86] on button "Repetir" at bounding box center [611, 81] width 49 height 22
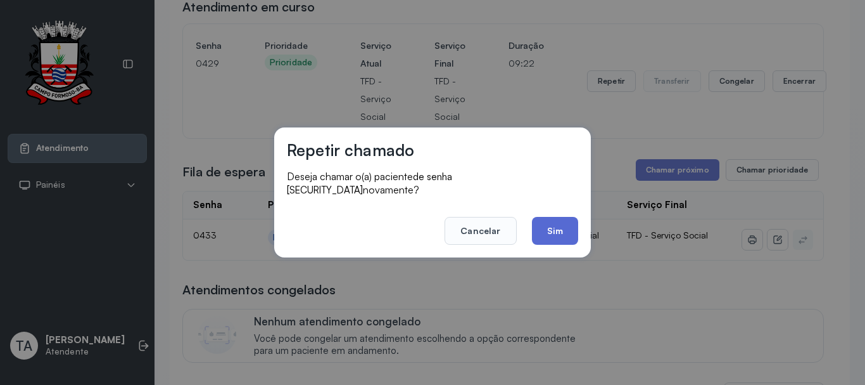
click at [557, 237] on button "Sim" at bounding box center [555, 231] width 46 height 28
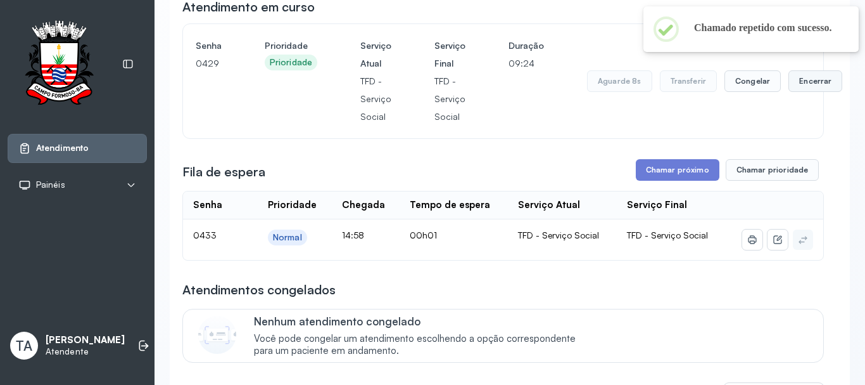
click at [796, 87] on button "Encerrar" at bounding box center [816, 81] width 54 height 22
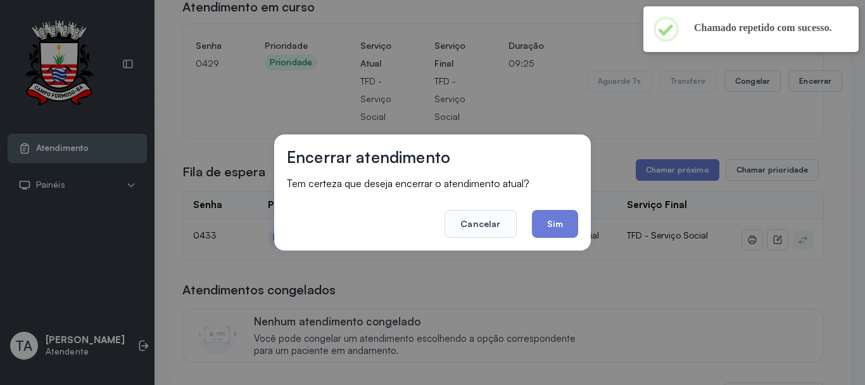
click at [565, 241] on div "Encerrar atendimento Tem certeza que deseja encerrar o atendimento atual? Cance…" at bounding box center [432, 192] width 317 height 116
click at [566, 236] on button "Sim" at bounding box center [555, 224] width 46 height 28
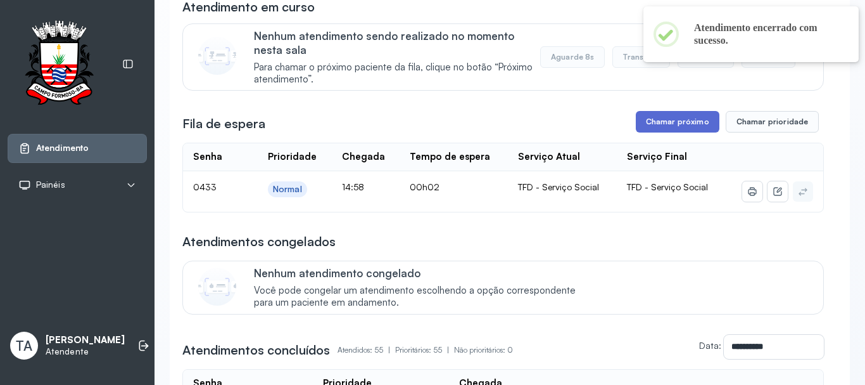
click at [651, 129] on button "Chamar próximo" at bounding box center [678, 122] width 84 height 22
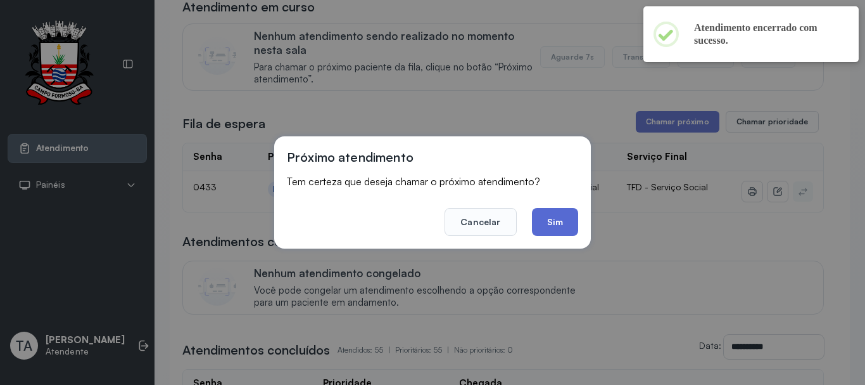
click at [552, 224] on button "Sim" at bounding box center [555, 222] width 46 height 28
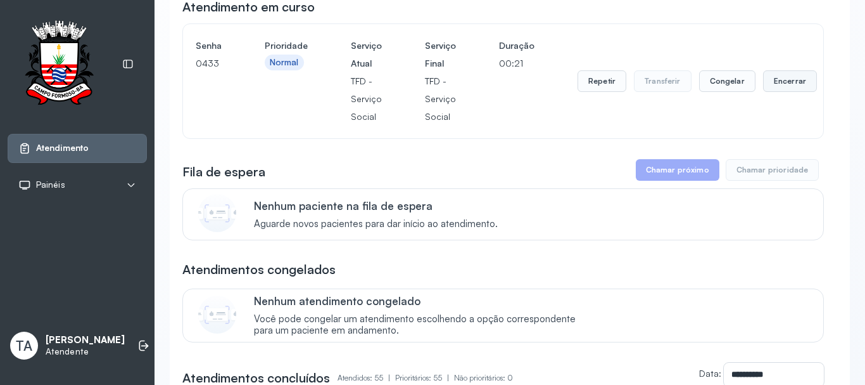
click at [795, 86] on button "Encerrar" at bounding box center [790, 81] width 54 height 22
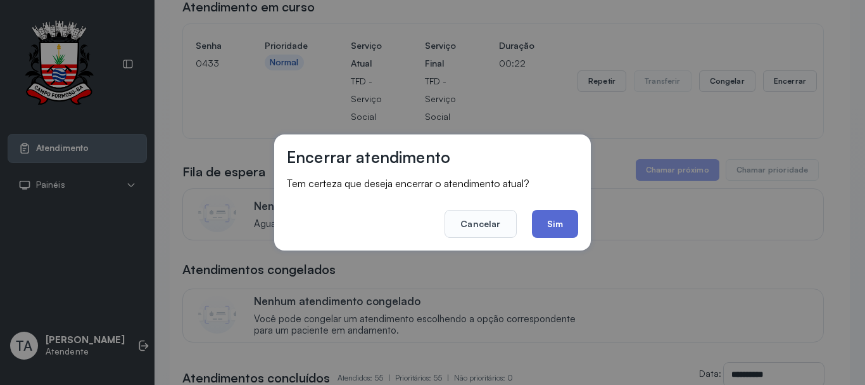
click at [545, 217] on button "Sim" at bounding box center [555, 224] width 46 height 28
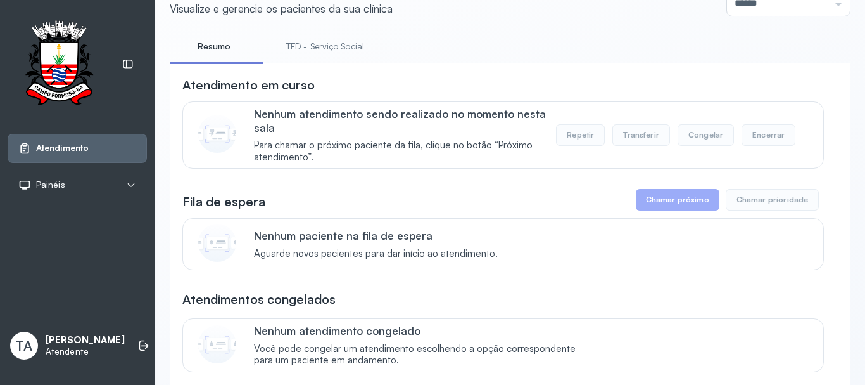
scroll to position [0, 0]
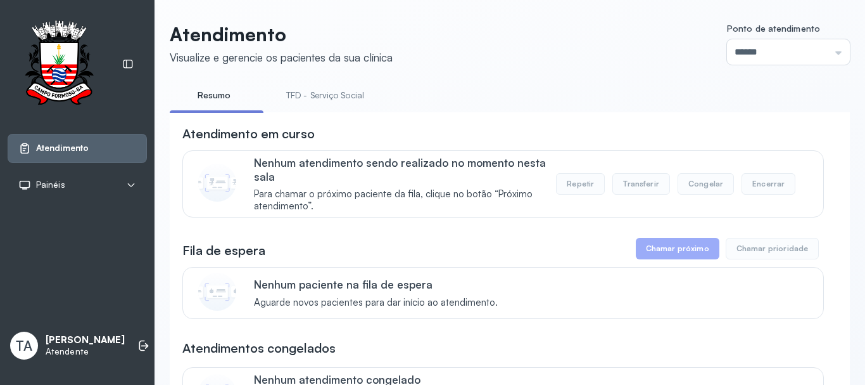
click at [310, 105] on link "TFD - Serviço Social" at bounding box center [325, 95] width 103 height 21
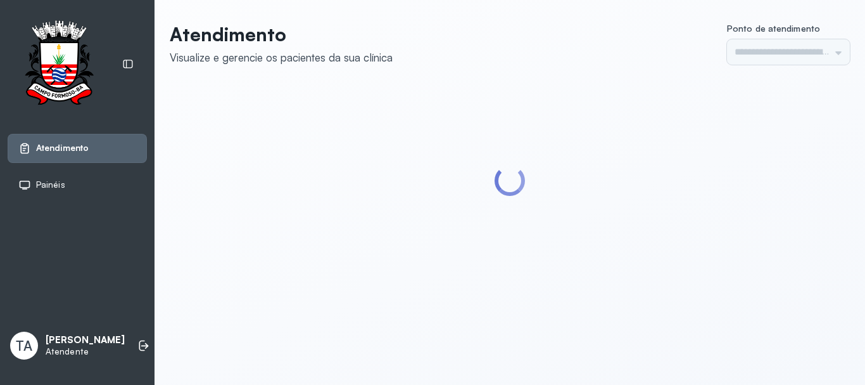
type input "******"
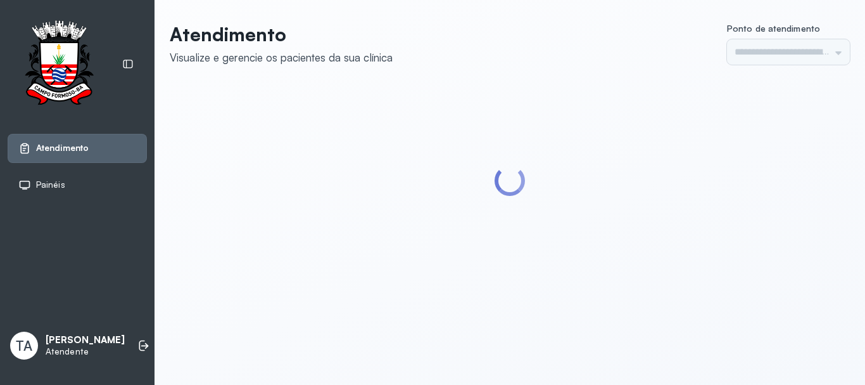
type input "******"
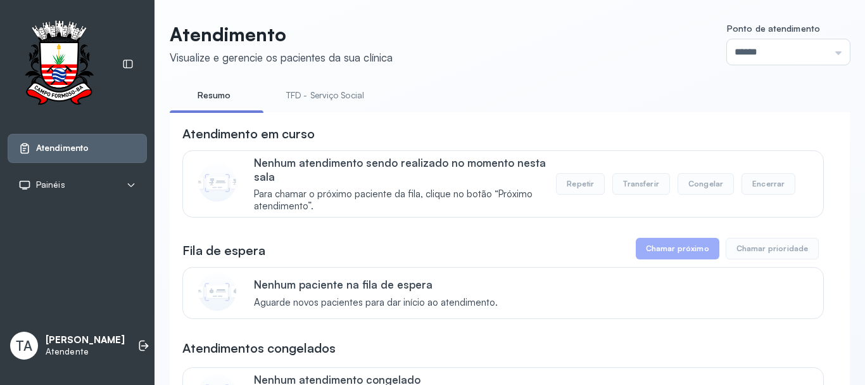
click at [307, 98] on link "TFD - Serviço Social" at bounding box center [325, 95] width 103 height 21
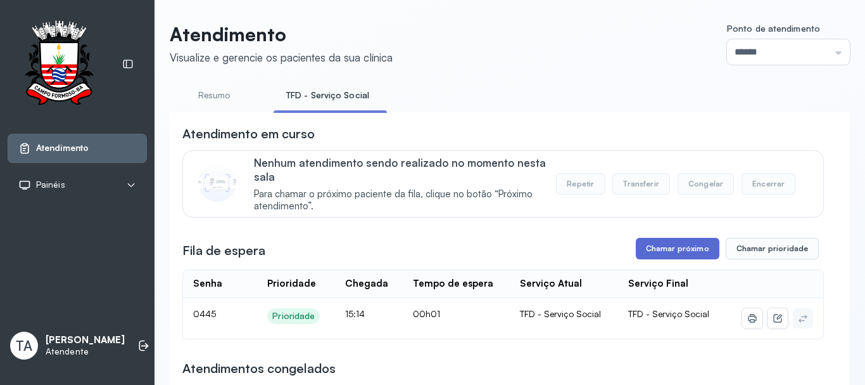
click at [701, 247] on button "Chamar próximo" at bounding box center [678, 249] width 84 height 22
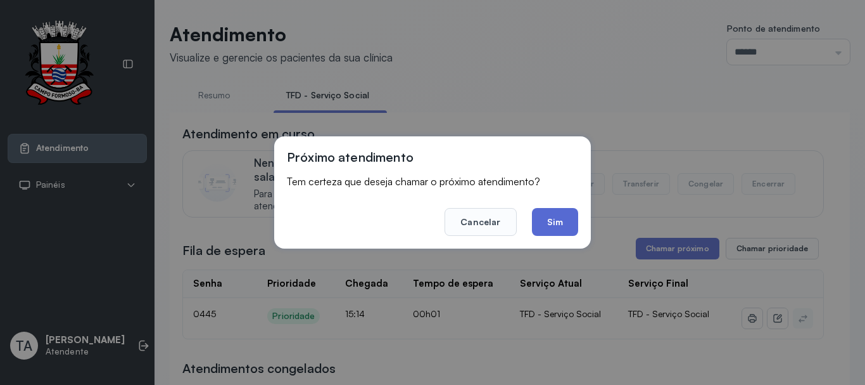
click at [571, 220] on button "Sim" at bounding box center [555, 222] width 46 height 28
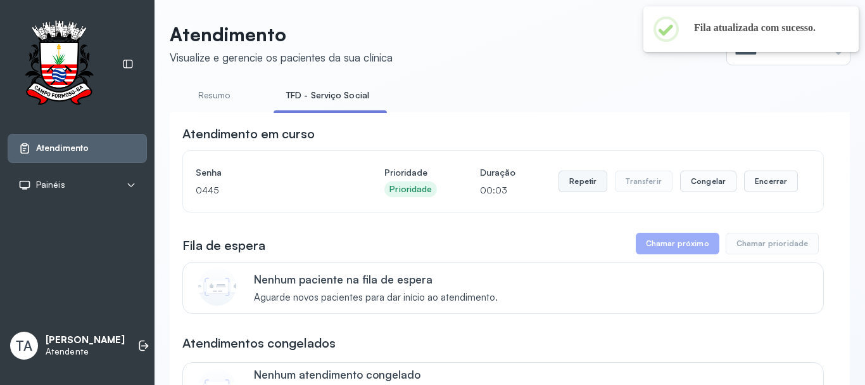
click at [574, 188] on button "Repetir" at bounding box center [583, 181] width 49 height 22
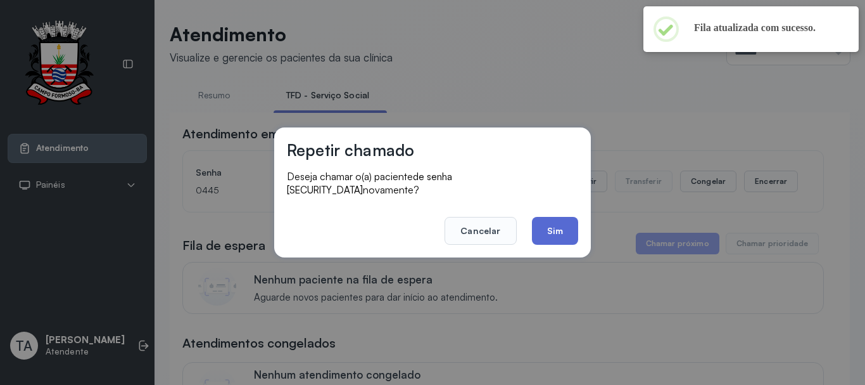
click at [539, 236] on button "Sim" at bounding box center [555, 231] width 46 height 28
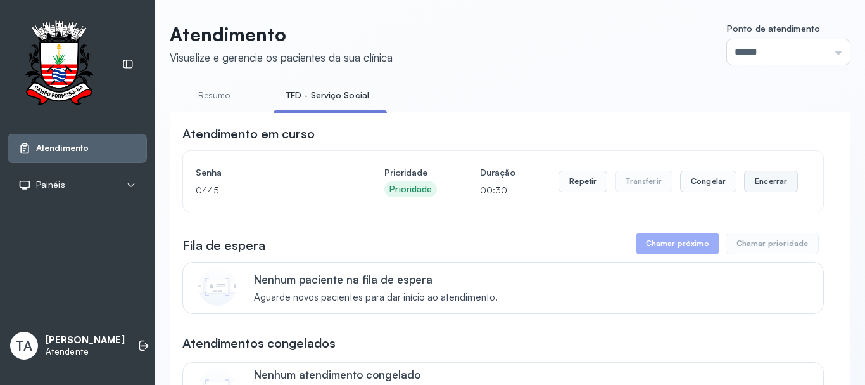
click at [755, 185] on button "Encerrar" at bounding box center [771, 181] width 54 height 22
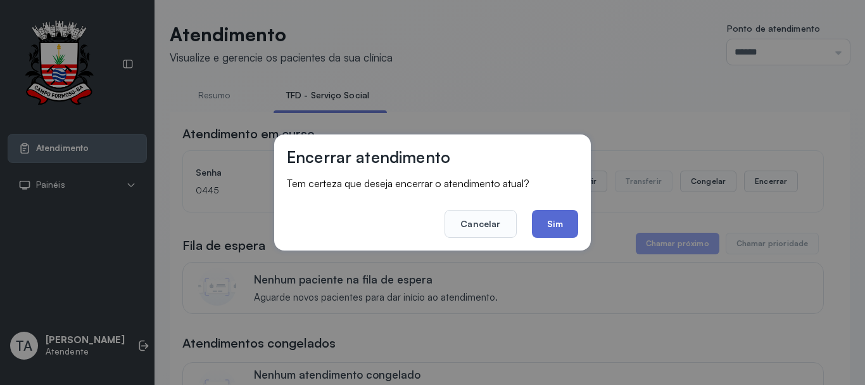
click at [537, 215] on button "Sim" at bounding box center [555, 224] width 46 height 28
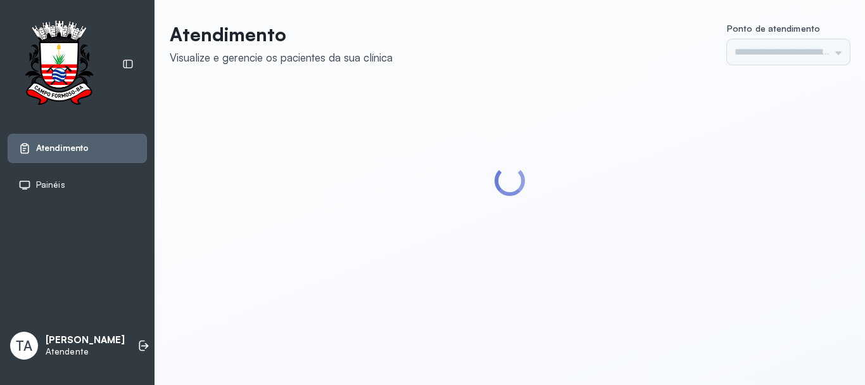
type input "******"
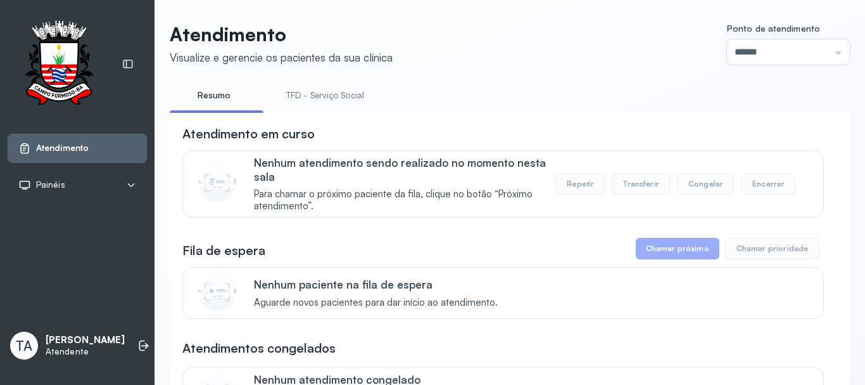
click at [328, 96] on link "TFD - Serviço Social" at bounding box center [325, 95] width 103 height 21
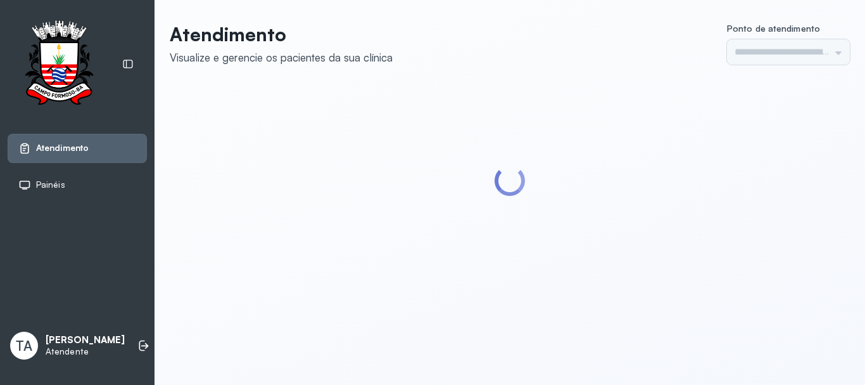
type input "******"
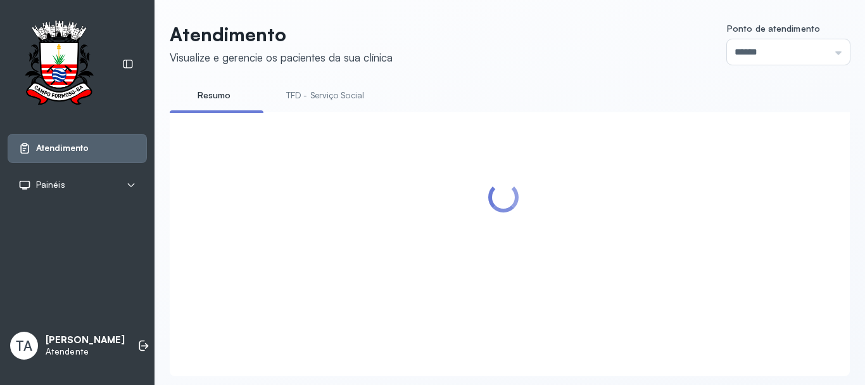
click at [321, 101] on link "TFD - Serviço Social" at bounding box center [325, 95] width 103 height 21
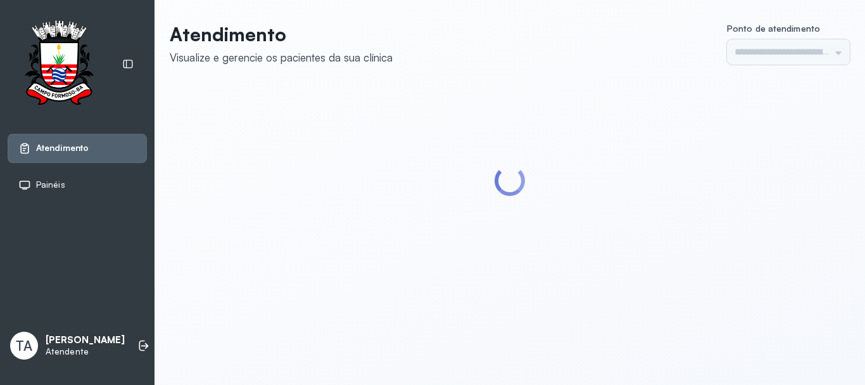
type input "******"
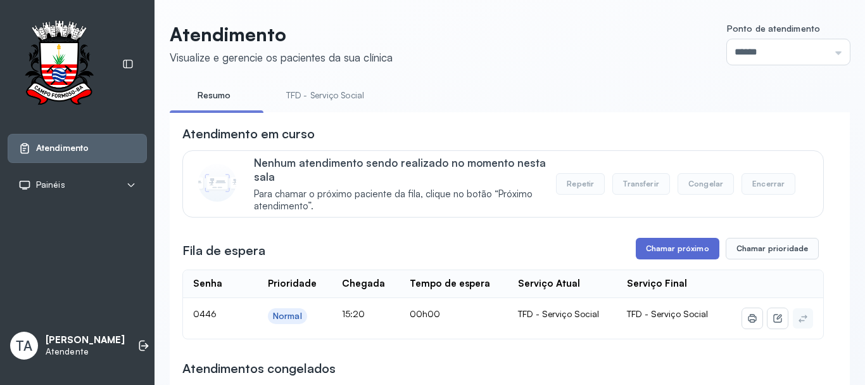
click at [636, 255] on button "Chamar próximo" at bounding box center [678, 249] width 84 height 22
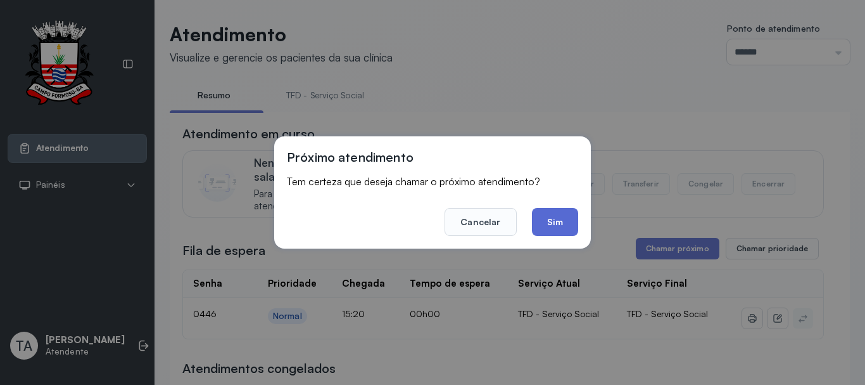
click at [537, 220] on button "Sim" at bounding box center [555, 222] width 46 height 28
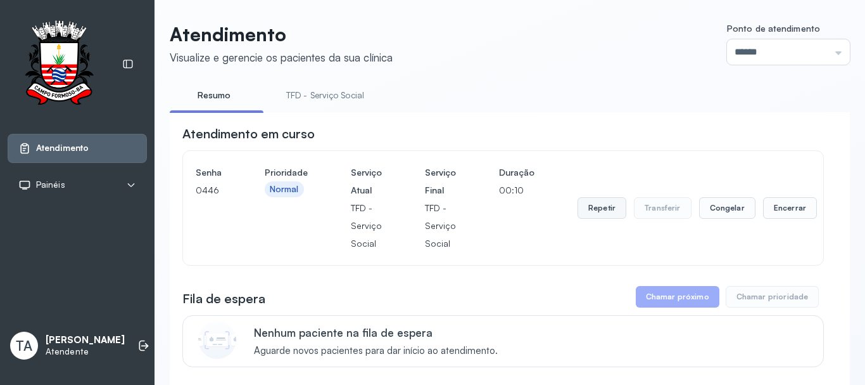
click at [589, 205] on button "Repetir" at bounding box center [602, 208] width 49 height 22
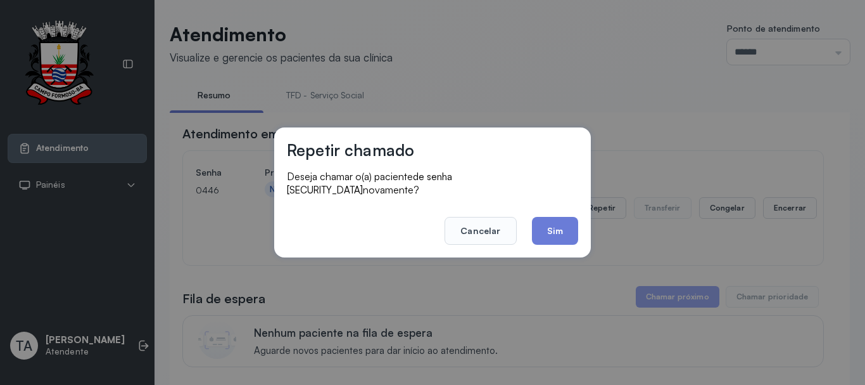
click at [547, 239] on div "Repetir chamado Deseja chamar o(a) paciente de senha [SECURITY_DATA] novamente?…" at bounding box center [432, 192] width 317 height 130
click at [549, 234] on button "Sim" at bounding box center [555, 231] width 46 height 28
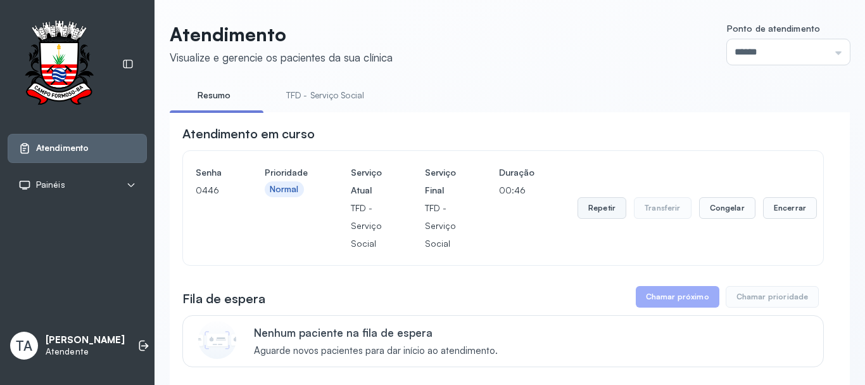
click at [603, 217] on button "Repetir" at bounding box center [602, 208] width 49 height 22
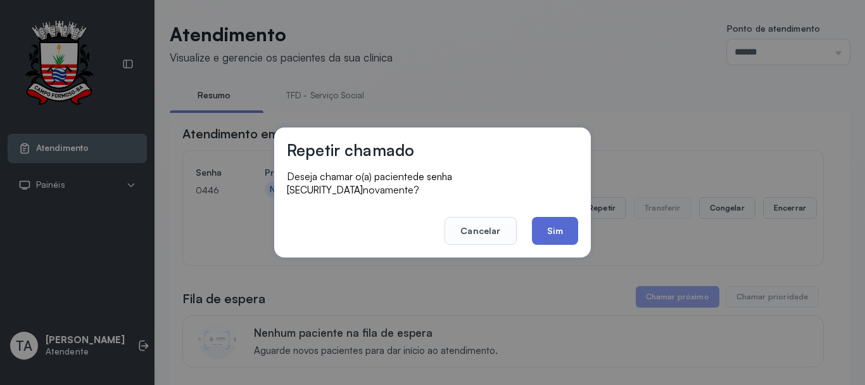
click at [568, 233] on button "Sim" at bounding box center [555, 231] width 46 height 28
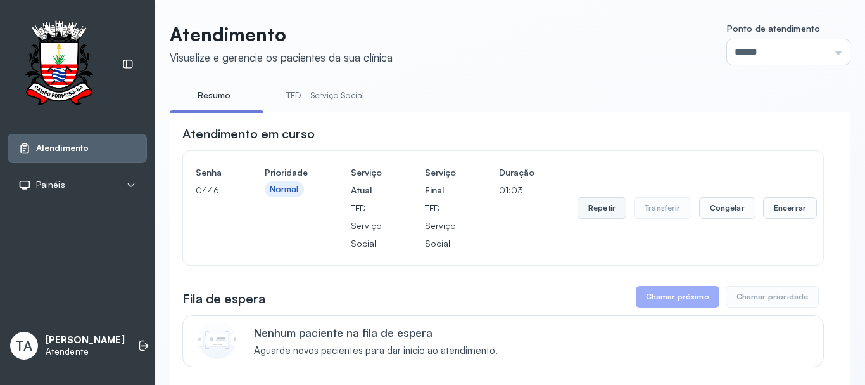
click at [596, 207] on button "Repetir" at bounding box center [602, 208] width 49 height 22
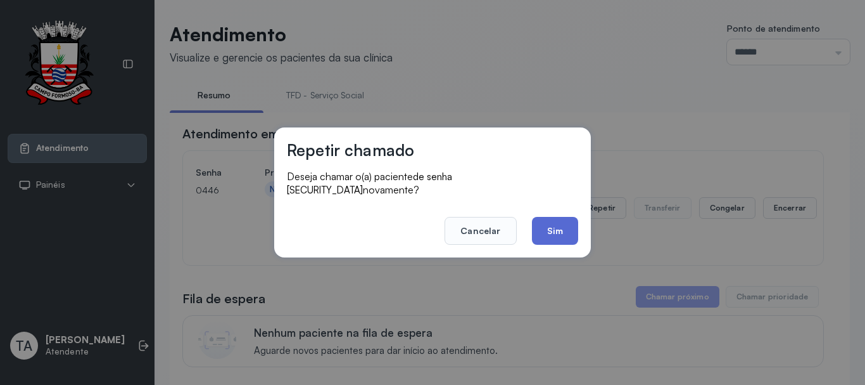
click at [555, 231] on button "Sim" at bounding box center [555, 231] width 46 height 28
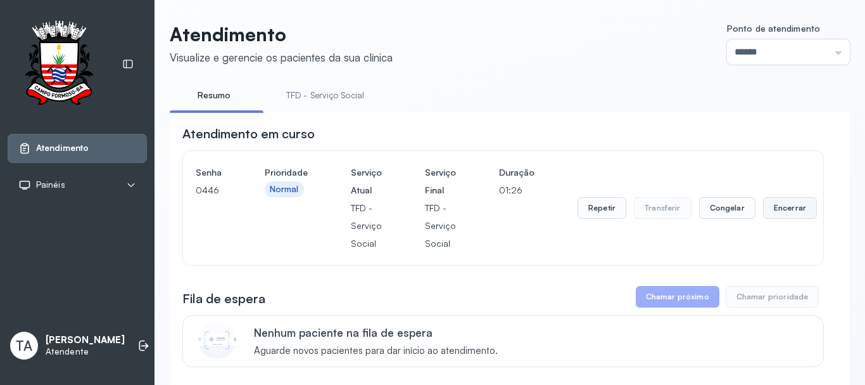
click at [772, 217] on button "Encerrar" at bounding box center [790, 208] width 54 height 22
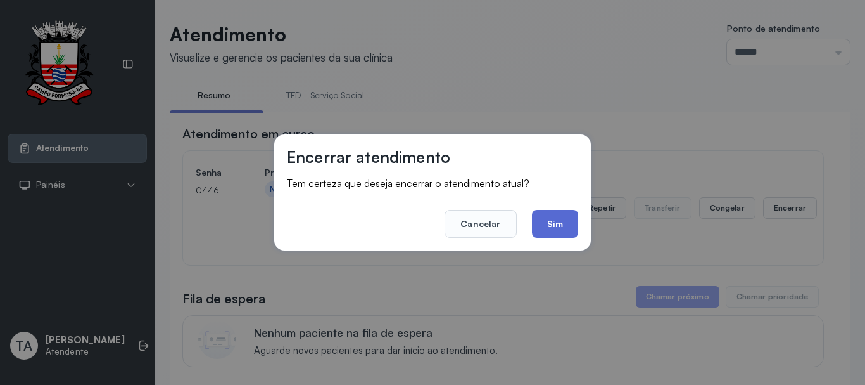
click at [539, 219] on button "Sim" at bounding box center [555, 224] width 46 height 28
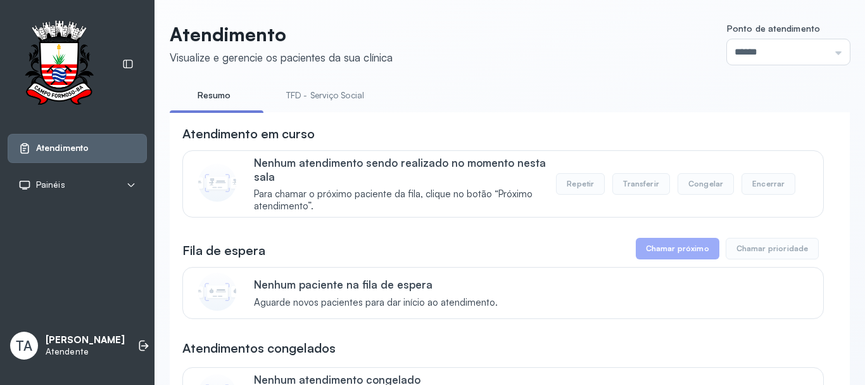
click at [350, 86] on link "TFD - Serviço Social" at bounding box center [325, 95] width 103 height 21
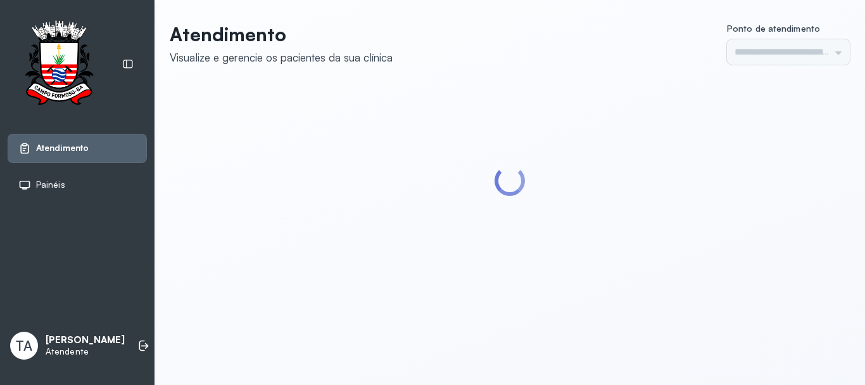
type input "******"
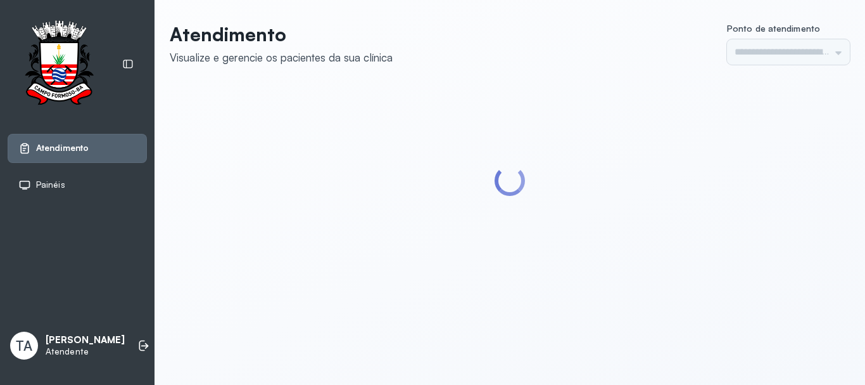
type input "******"
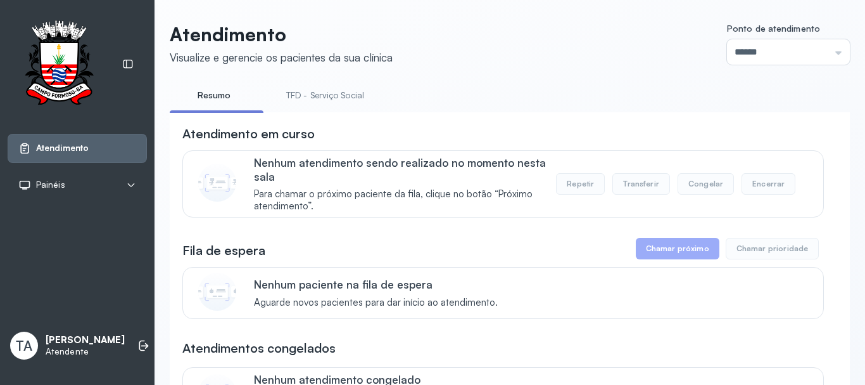
drag, startPoint x: 308, startPoint y: 118, endPoint x: 310, endPoint y: 89, distance: 29.2
click at [306, 87] on link "TFD - Serviço Social" at bounding box center [325, 95] width 103 height 21
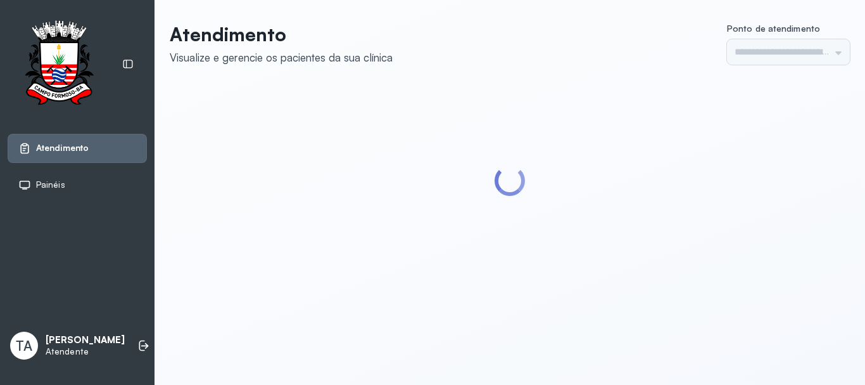
type input "******"
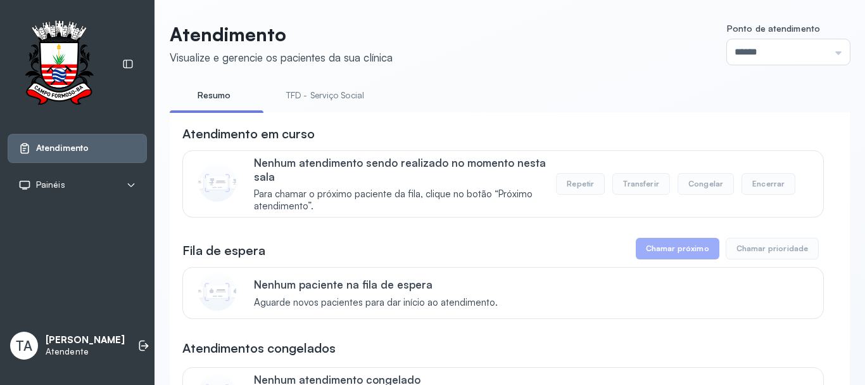
click at [316, 92] on link "TFD - Serviço Social" at bounding box center [325, 95] width 103 height 21
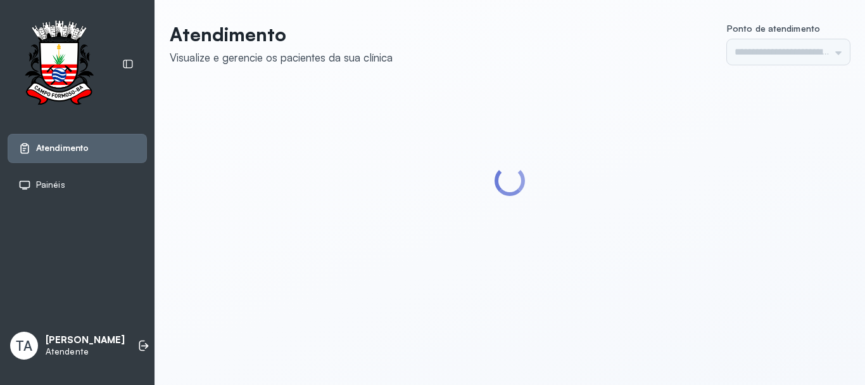
type input "******"
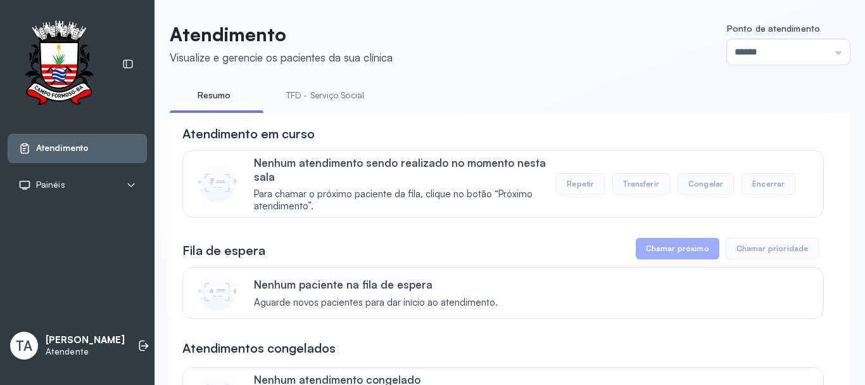
click at [357, 92] on link "TFD - Serviço Social" at bounding box center [325, 95] width 103 height 21
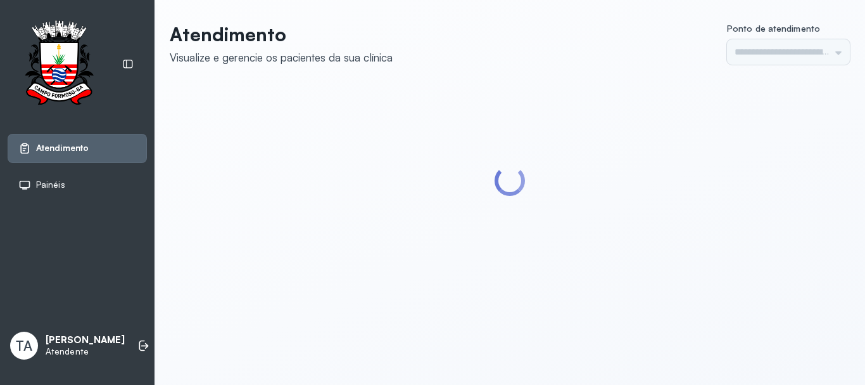
type input "******"
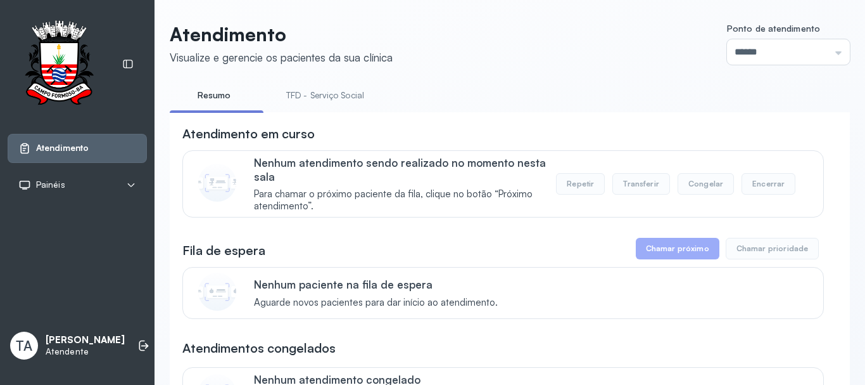
click at [316, 92] on link "TFD - Serviço Social" at bounding box center [325, 95] width 103 height 21
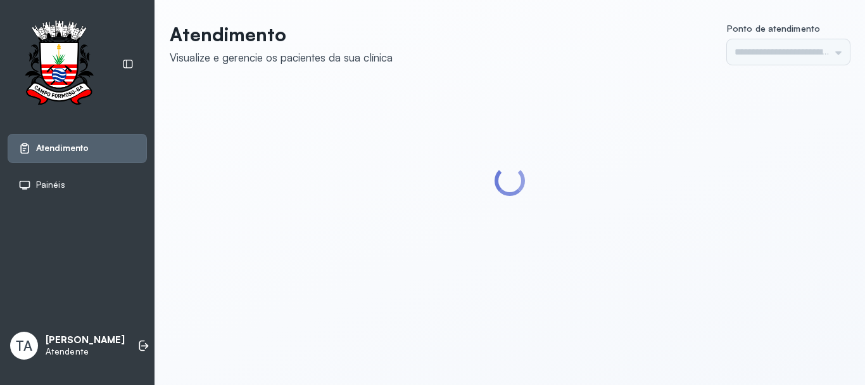
type input "******"
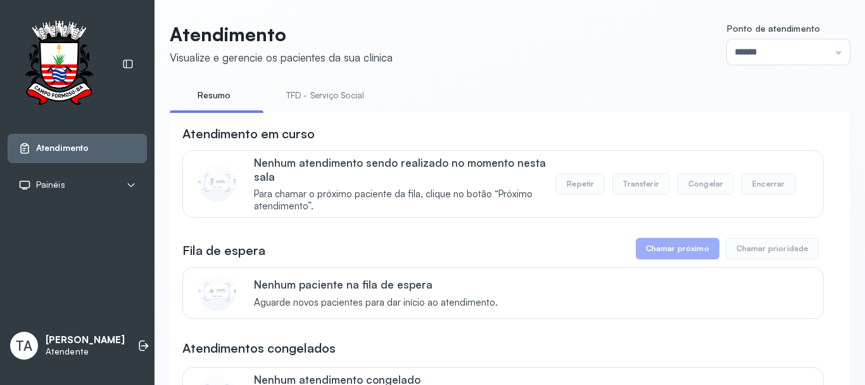
click at [314, 98] on link "TFD - Serviço Social" at bounding box center [325, 95] width 103 height 21
